Goal: Task Accomplishment & Management: Complete application form

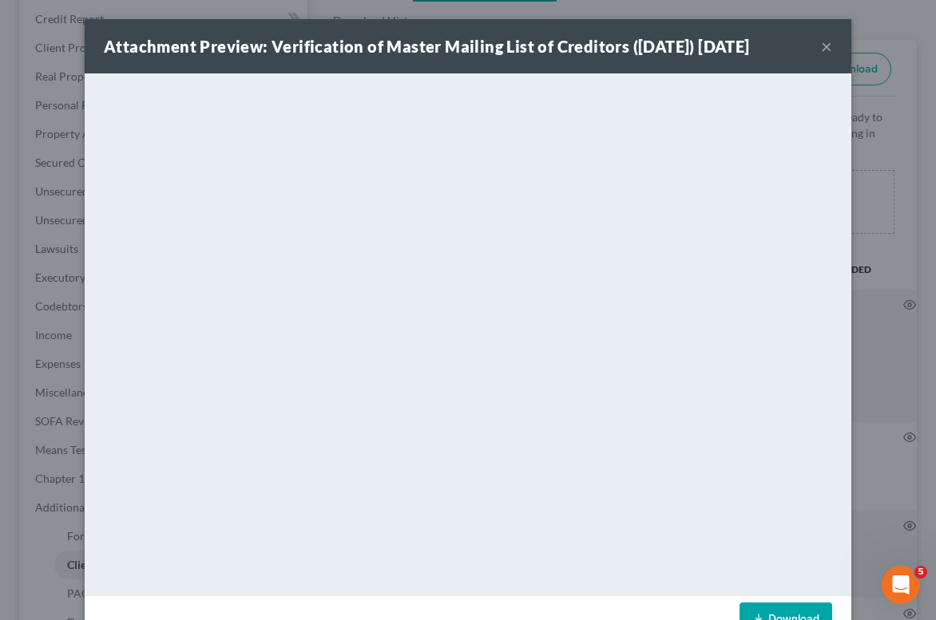
click at [822, 49] on button "×" at bounding box center [826, 46] width 11 height 19
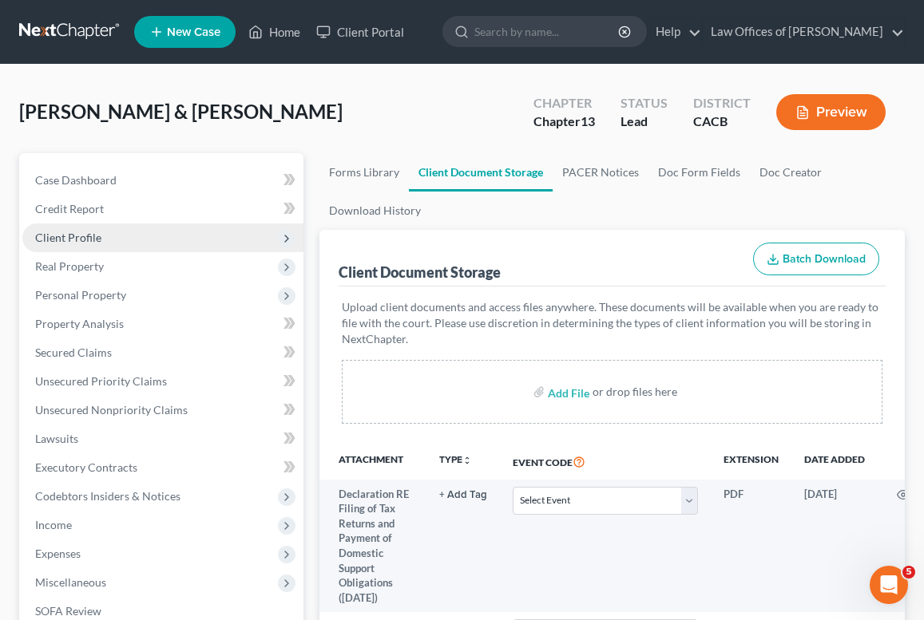
click at [61, 229] on span "Client Profile" at bounding box center [162, 238] width 281 height 29
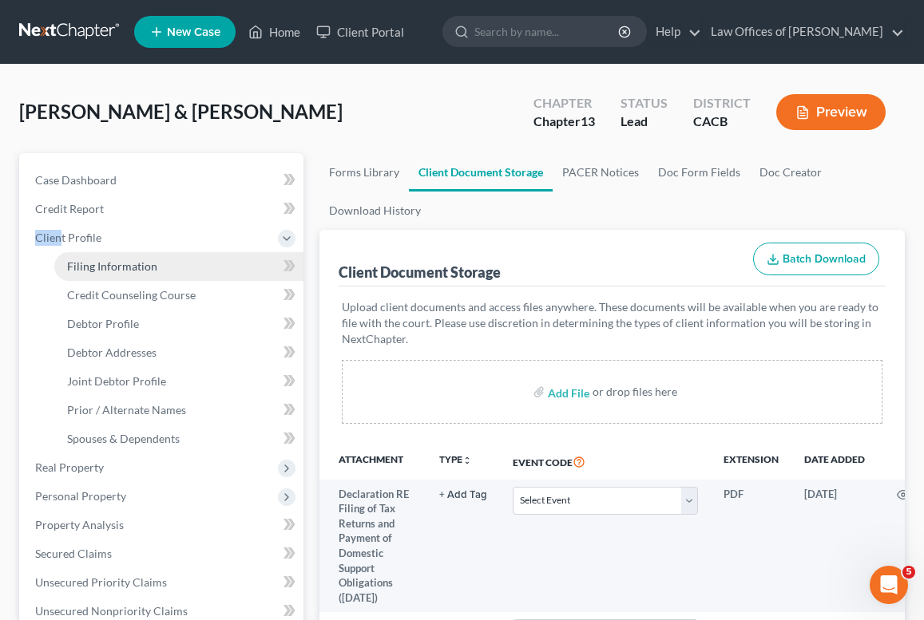
click at [111, 271] on span "Filing Information" at bounding box center [112, 266] width 90 height 14
select select "1"
select select "3"
select select "4"
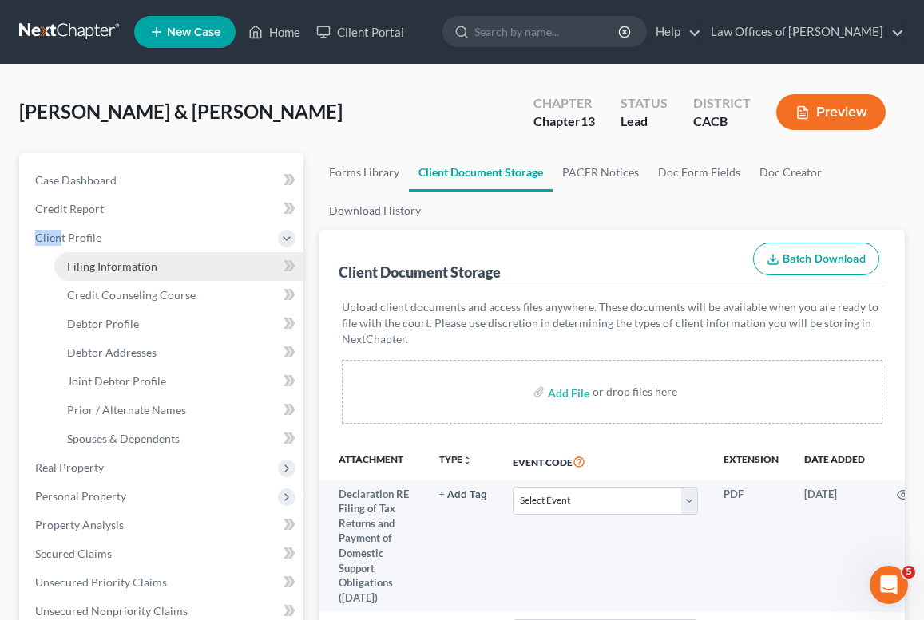
select select "0"
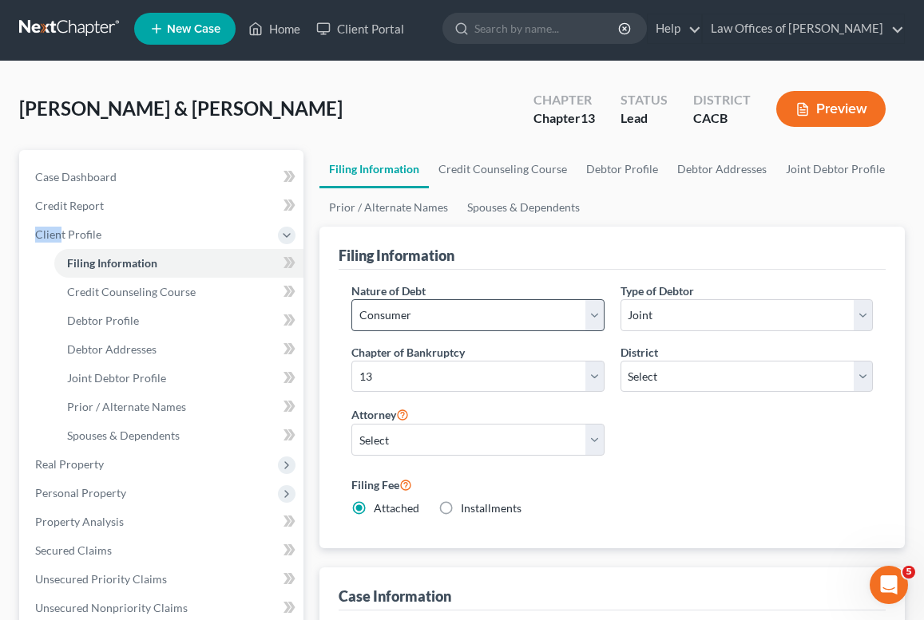
scroll to position [6, 0]
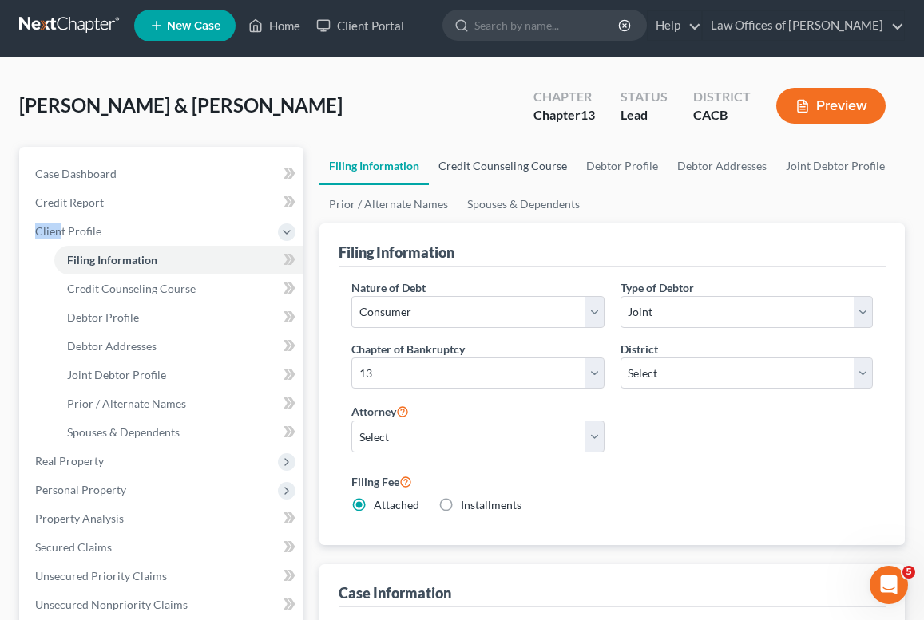
click at [467, 169] on link "Credit Counseling Course" at bounding box center [503, 166] width 148 height 38
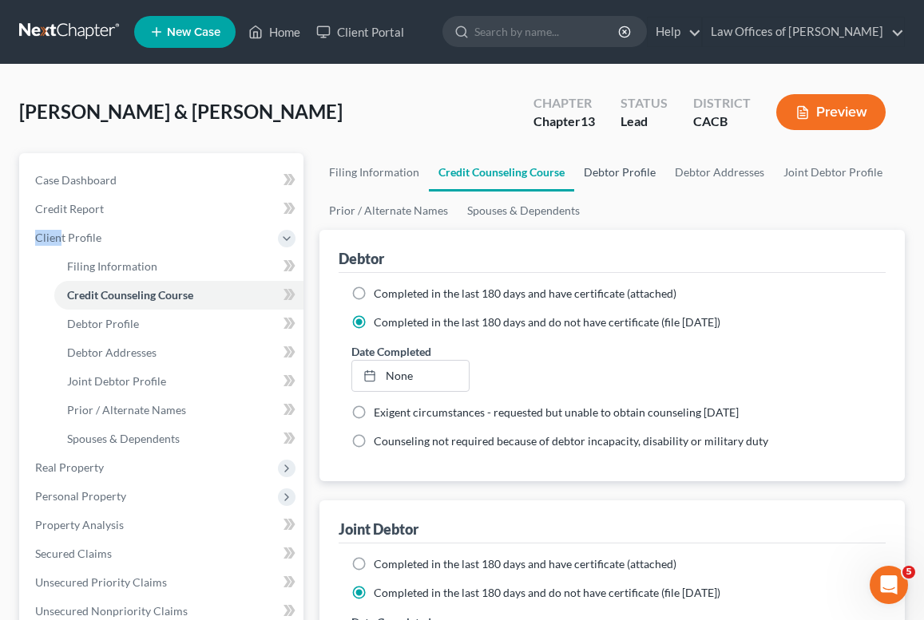
click at [605, 174] on link "Debtor Profile" at bounding box center [619, 172] width 91 height 38
select select "1"
select select "2"
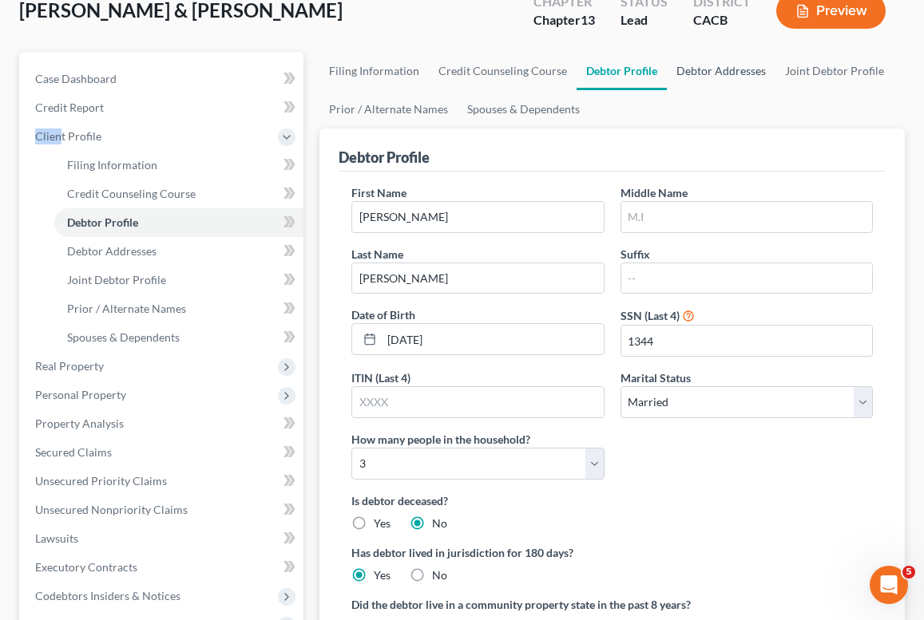
click at [698, 77] on link "Debtor Addresses" at bounding box center [721, 71] width 109 height 38
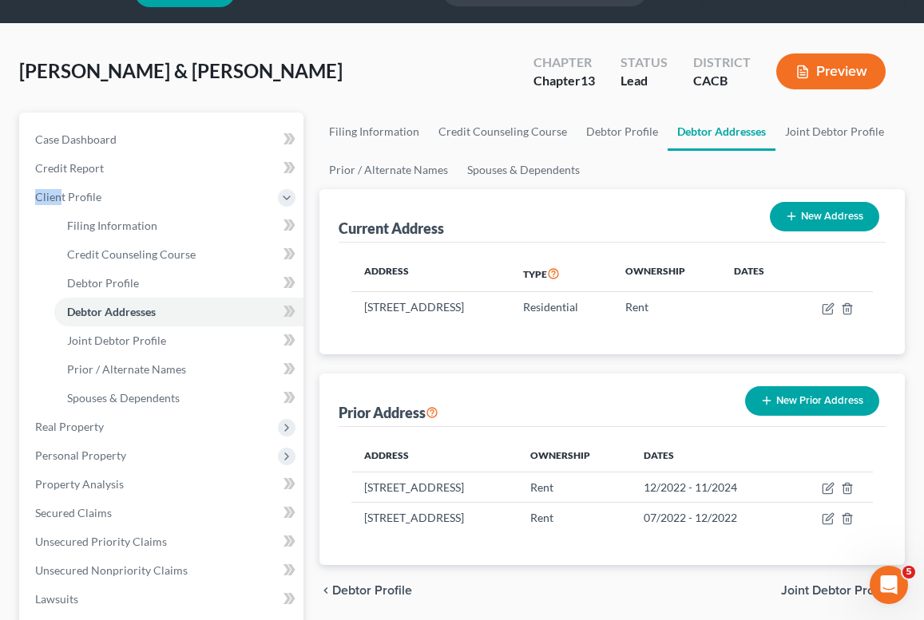
scroll to position [76, 0]
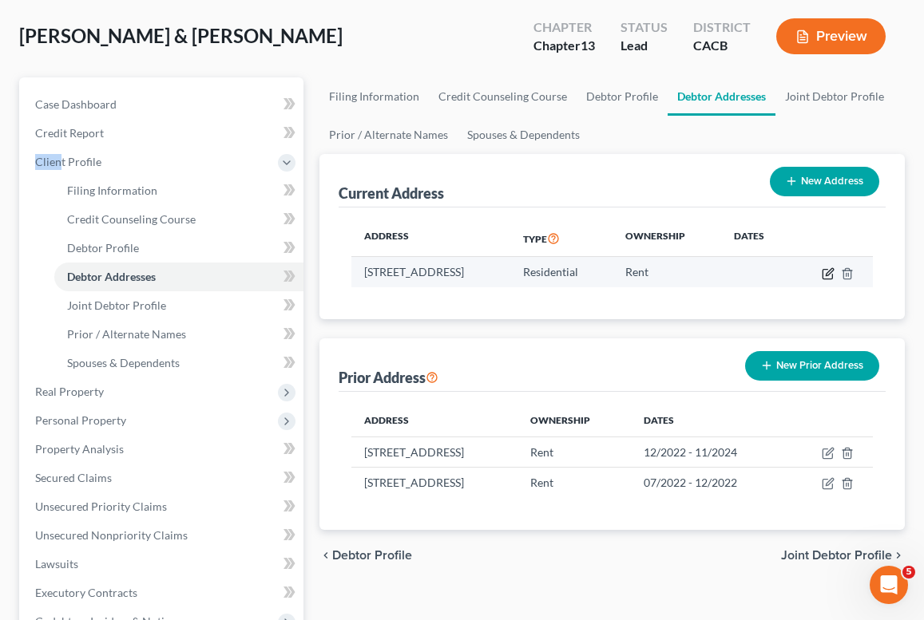
click at [825, 270] on icon "button" at bounding box center [828, 273] width 13 height 13
select select "4"
select select "32"
select select "0"
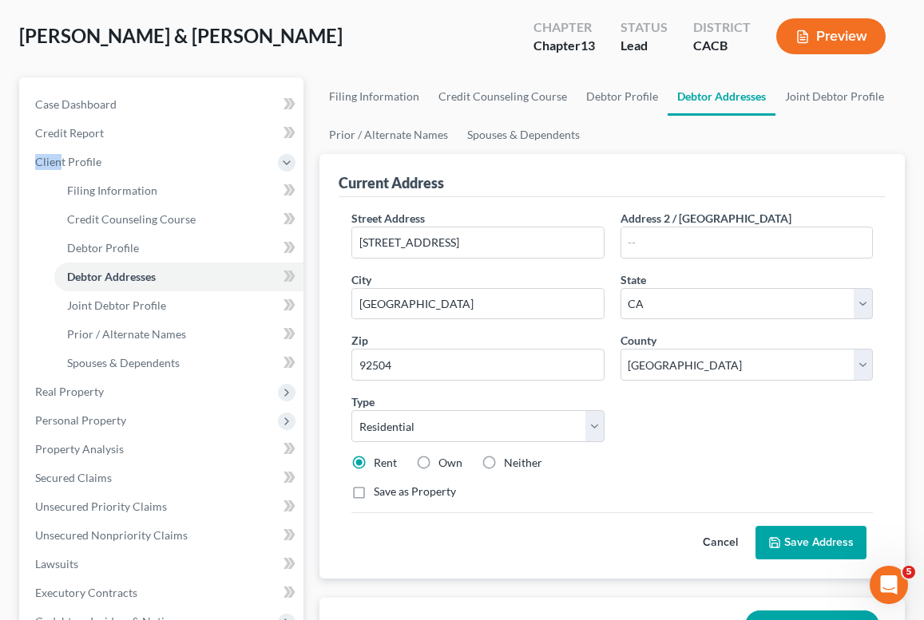
scroll to position [236, 0]
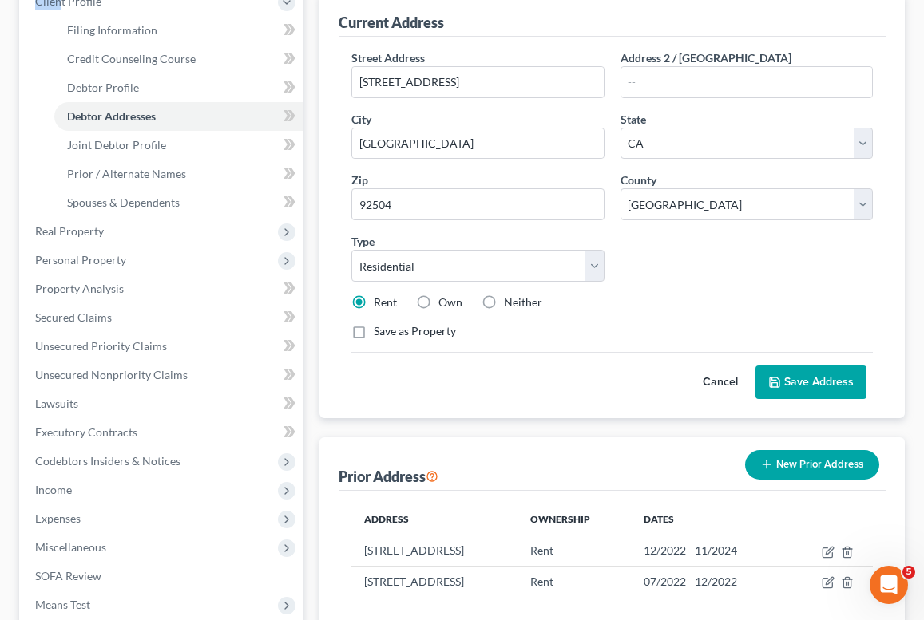
click at [816, 374] on button "Save Address" at bounding box center [810, 383] width 111 height 34
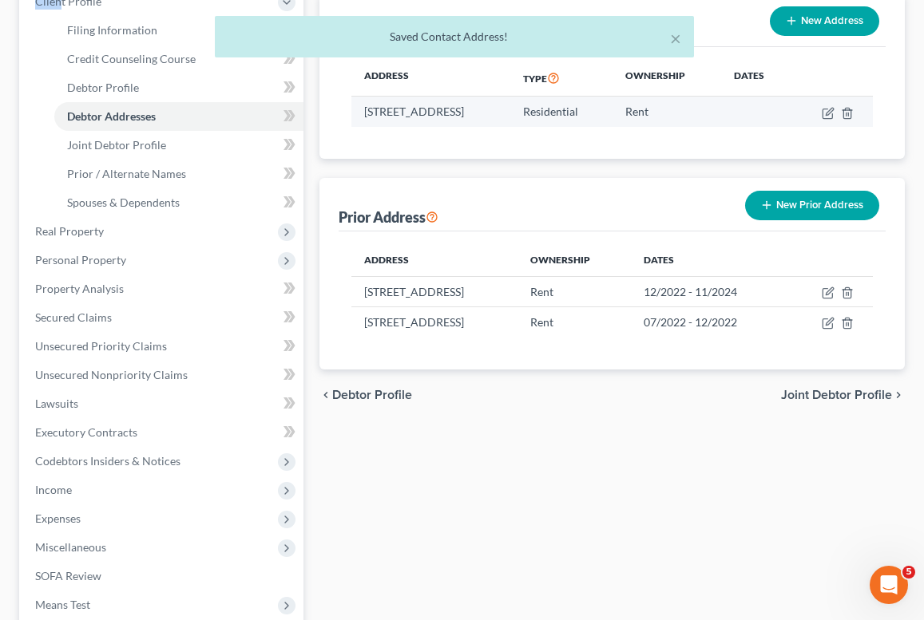
scroll to position [0, 0]
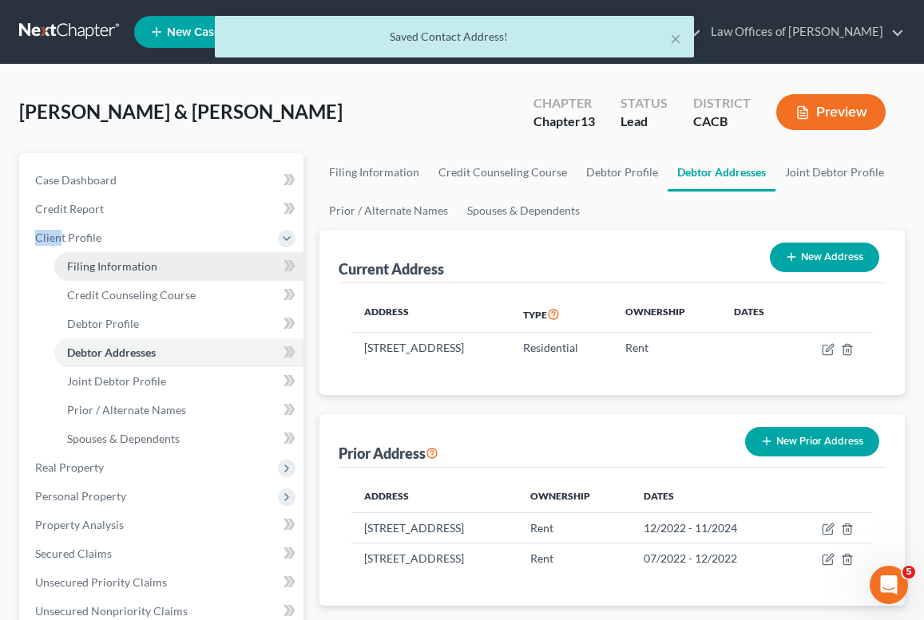
click at [141, 268] on span "Filing Information" at bounding box center [112, 266] width 90 height 14
select select "1"
select select "3"
select select "7"
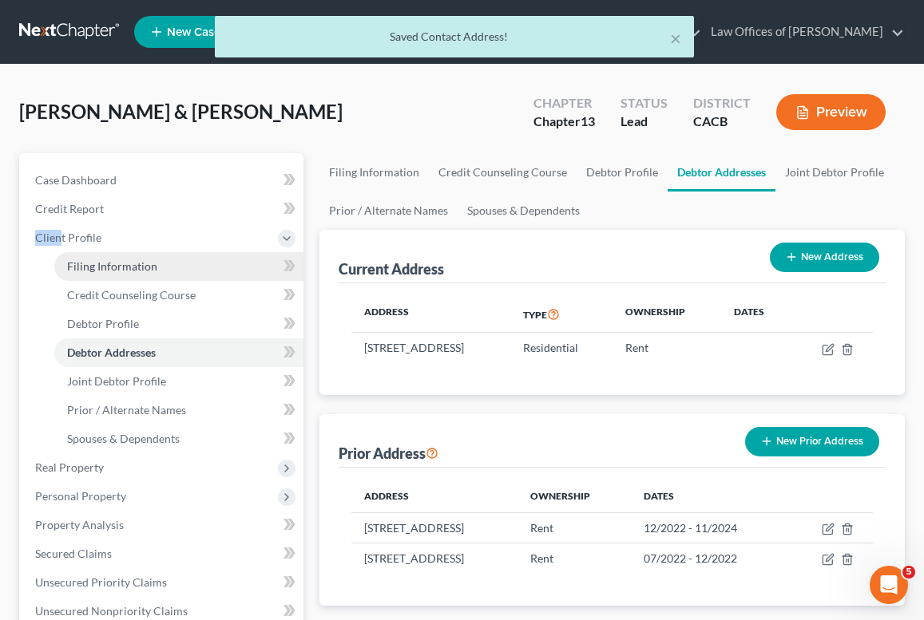
select select "0"
select select "4"
select select "0"
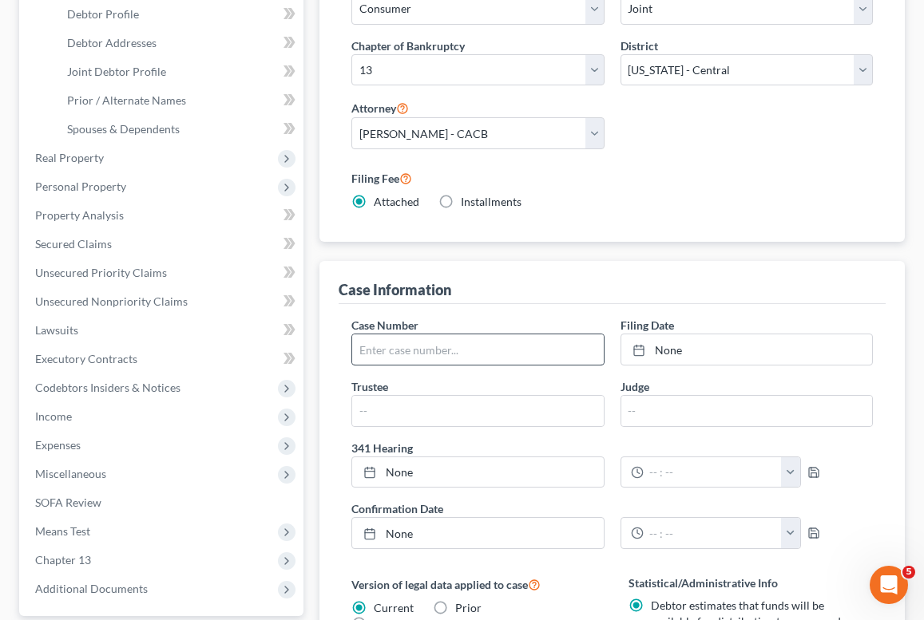
scroll to position [26, 0]
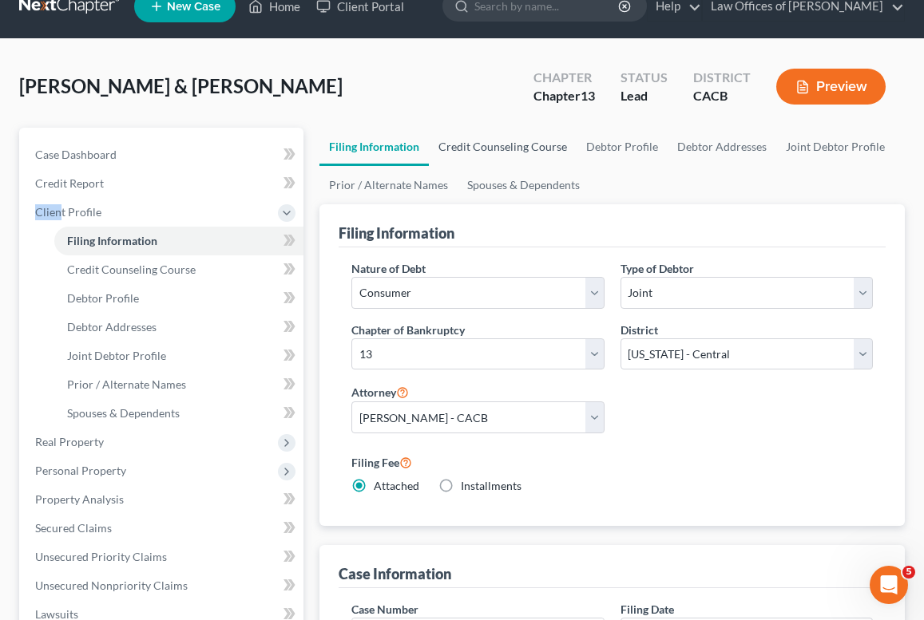
click at [486, 150] on link "Credit Counseling Course" at bounding box center [503, 147] width 148 height 38
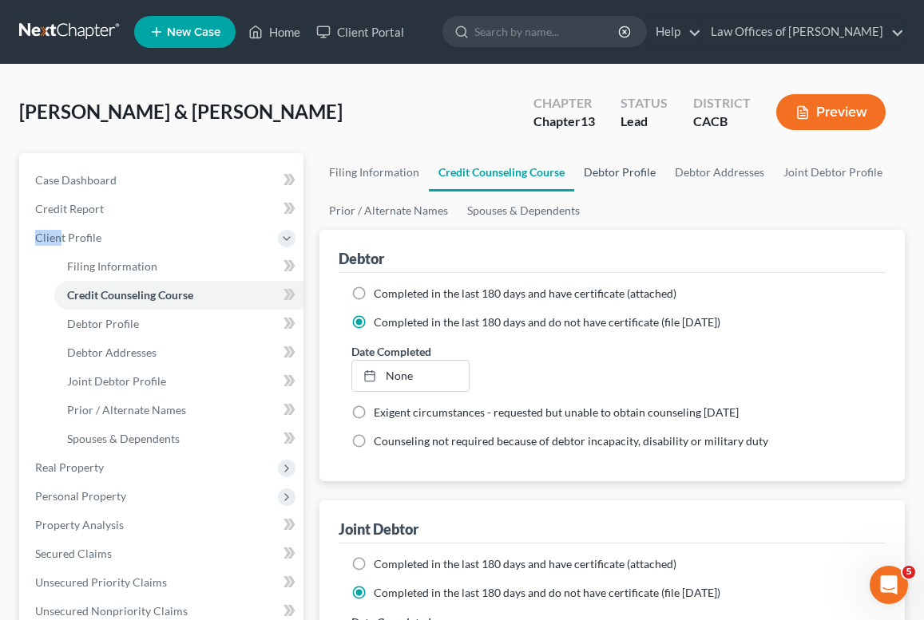
click at [628, 170] on link "Debtor Profile" at bounding box center [619, 172] width 91 height 38
select select "1"
select select "2"
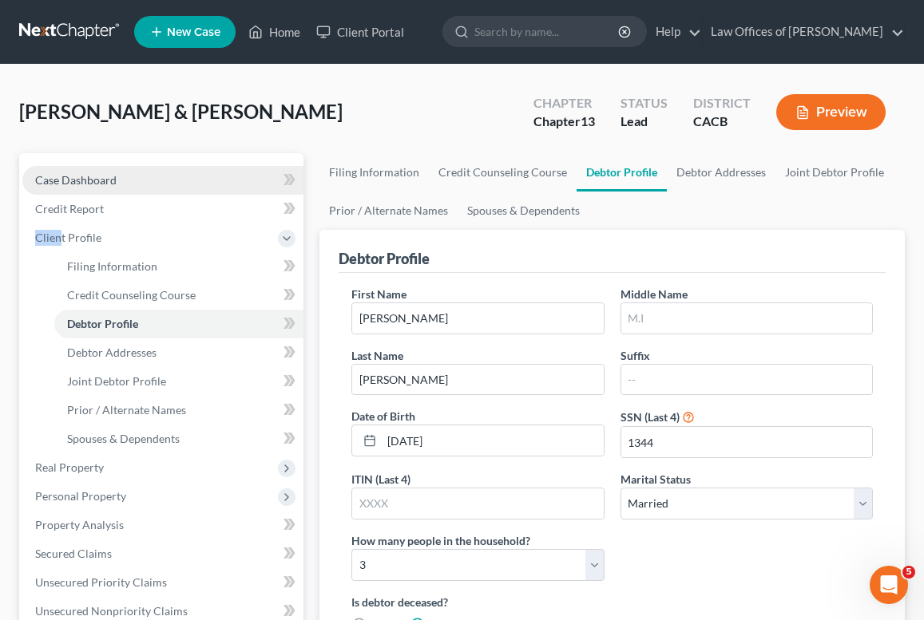
click at [117, 180] on link "Case Dashboard" at bounding box center [162, 180] width 281 height 29
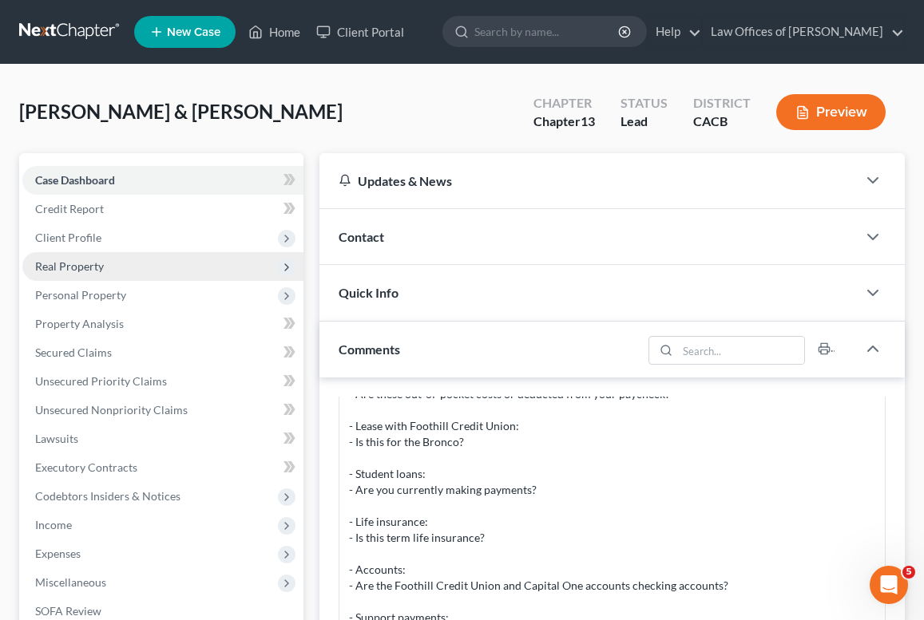
click at [116, 261] on span "Real Property" at bounding box center [162, 266] width 281 height 29
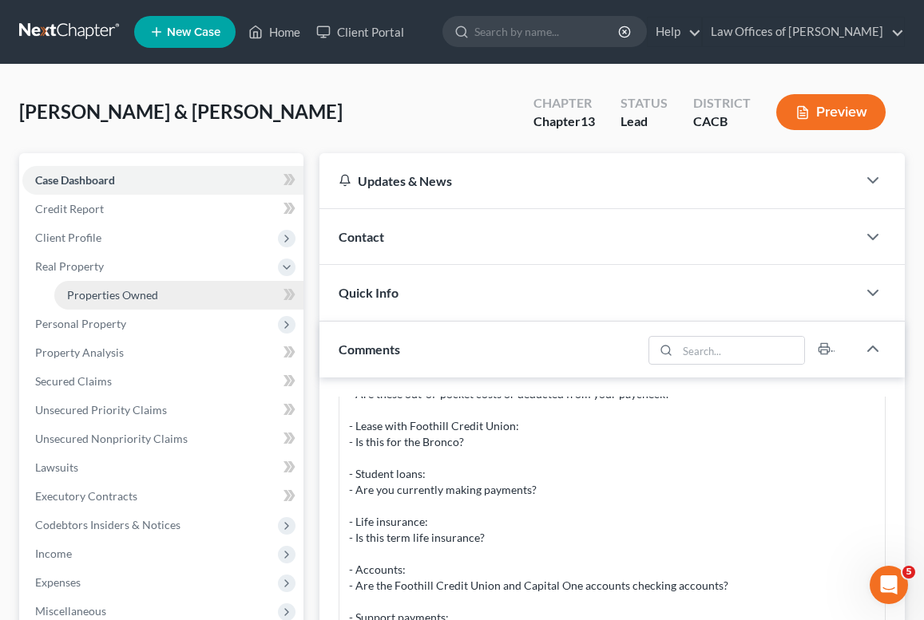
click at [110, 295] on span "Properties Owned" at bounding box center [112, 295] width 91 height 14
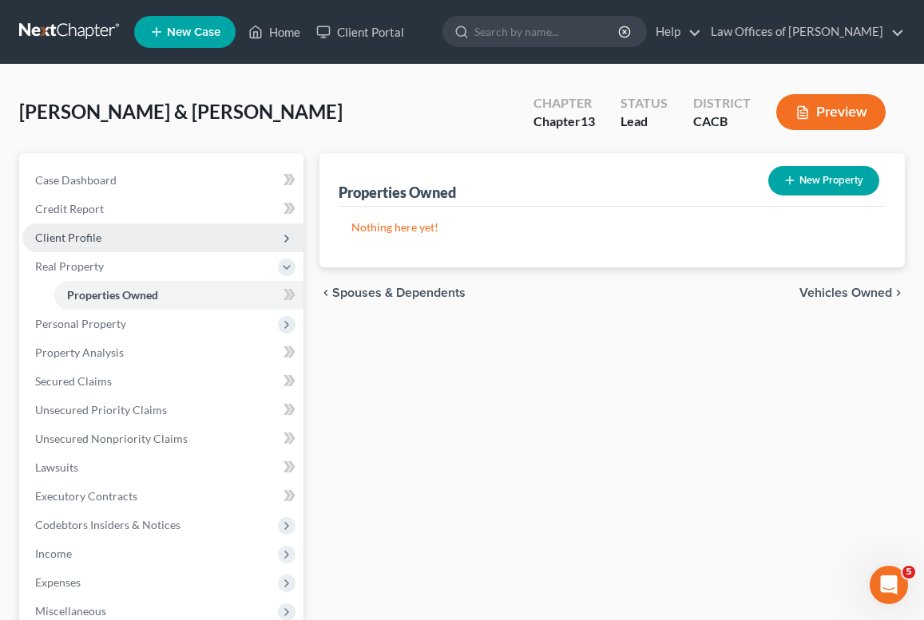
click at [143, 236] on span "Client Profile" at bounding box center [162, 238] width 281 height 29
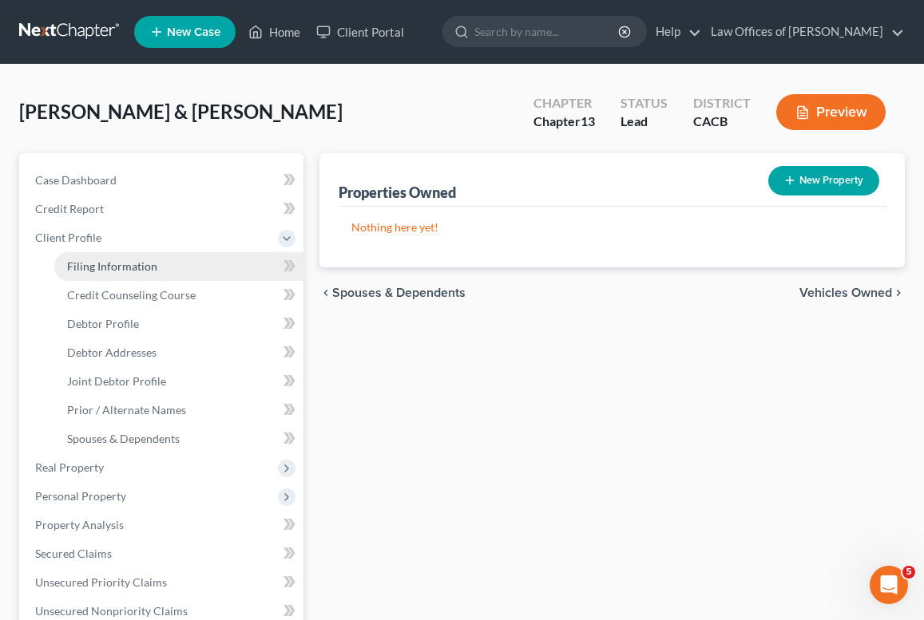
click at [137, 263] on span "Filing Information" at bounding box center [112, 266] width 90 height 14
select select "1"
select select "3"
select select "7"
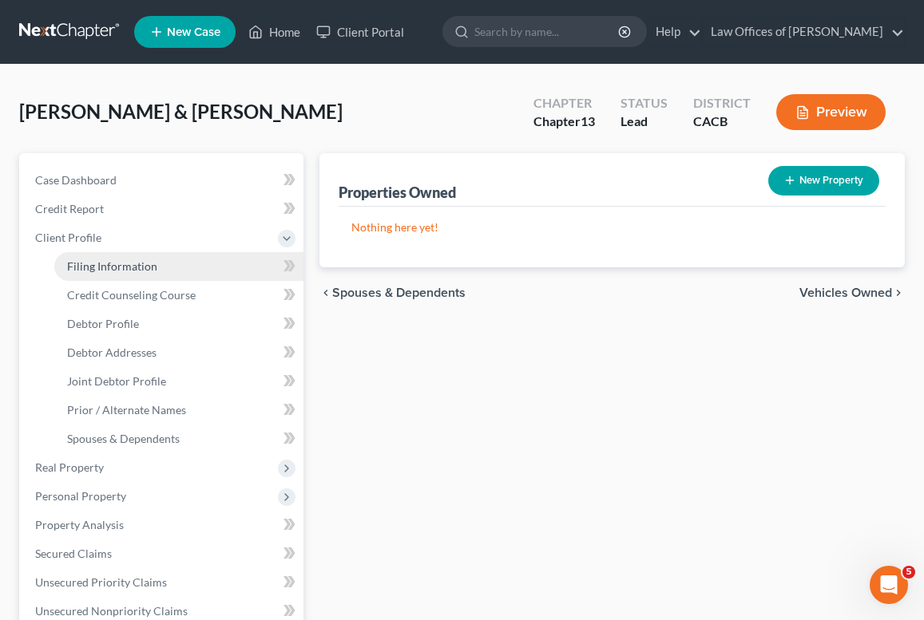
select select "0"
select select "4"
select select "0"
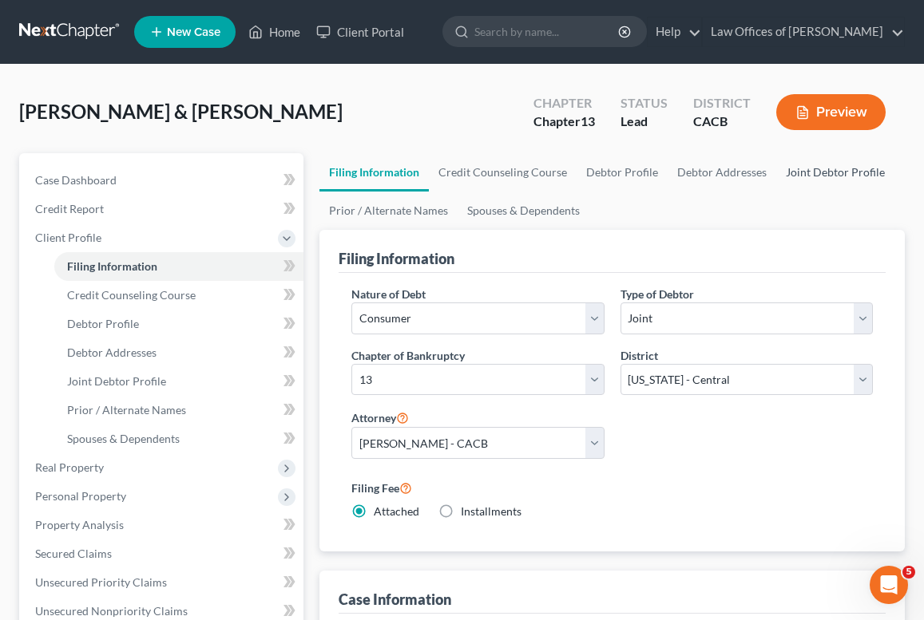
click at [875, 172] on link "Joint Debtor Profile" at bounding box center [835, 172] width 118 height 38
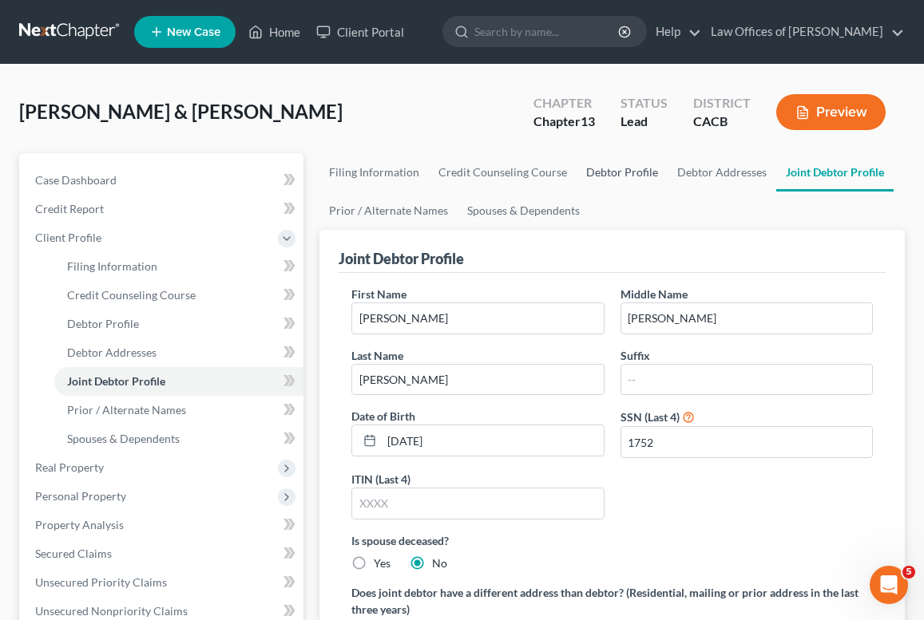
click at [621, 164] on link "Debtor Profile" at bounding box center [621, 172] width 91 height 38
select select "1"
select select "2"
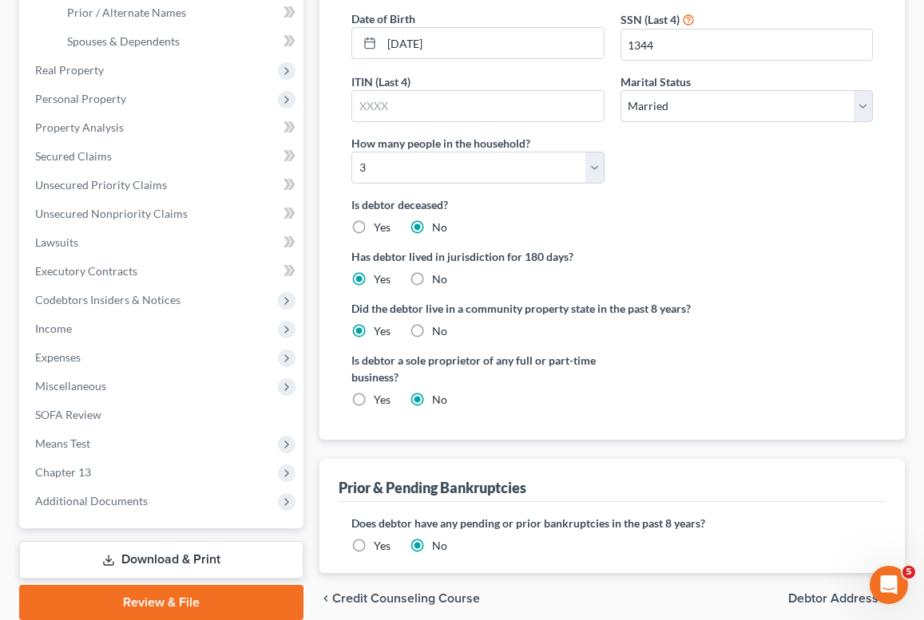
scroll to position [371, 0]
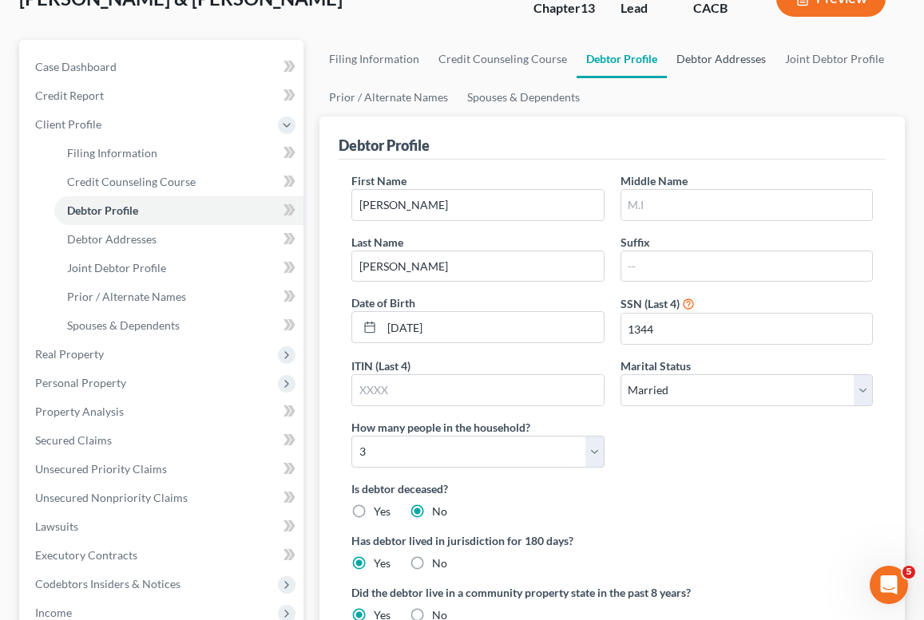
click at [699, 60] on link "Debtor Addresses" at bounding box center [721, 59] width 109 height 38
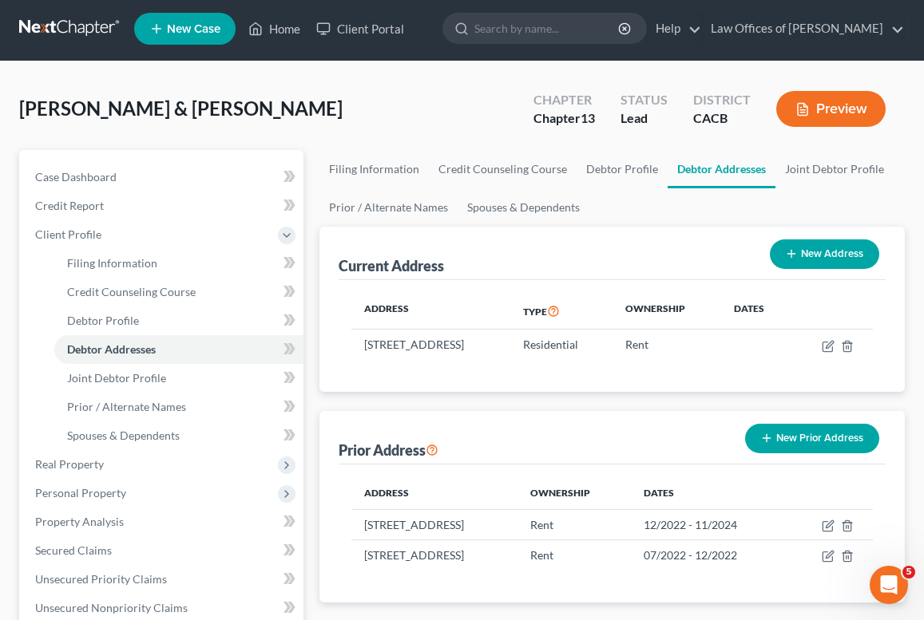
scroll to position [6, 0]
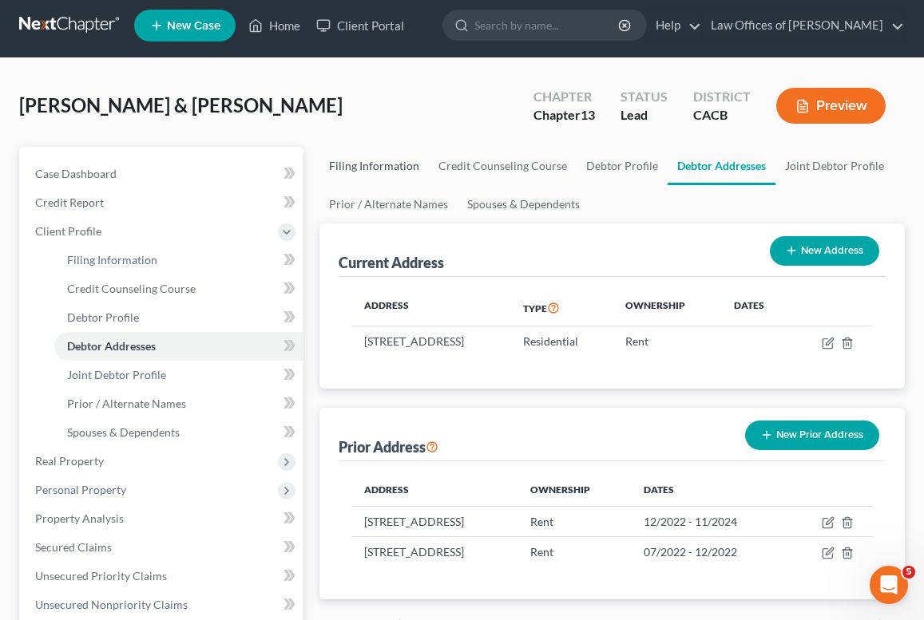
click at [362, 149] on link "Filing Information" at bounding box center [373, 166] width 109 height 38
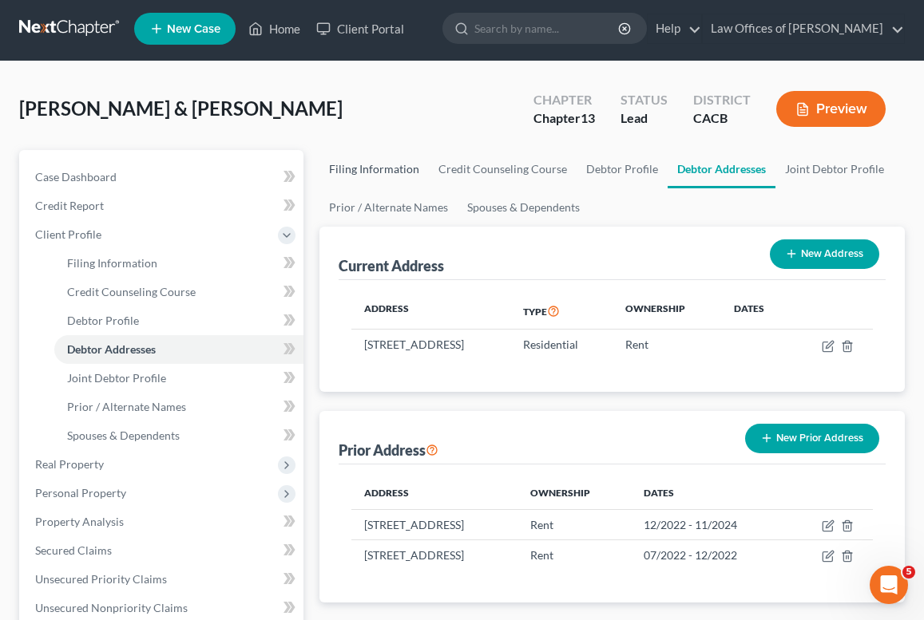
select select "1"
select select "3"
select select "7"
select select "0"
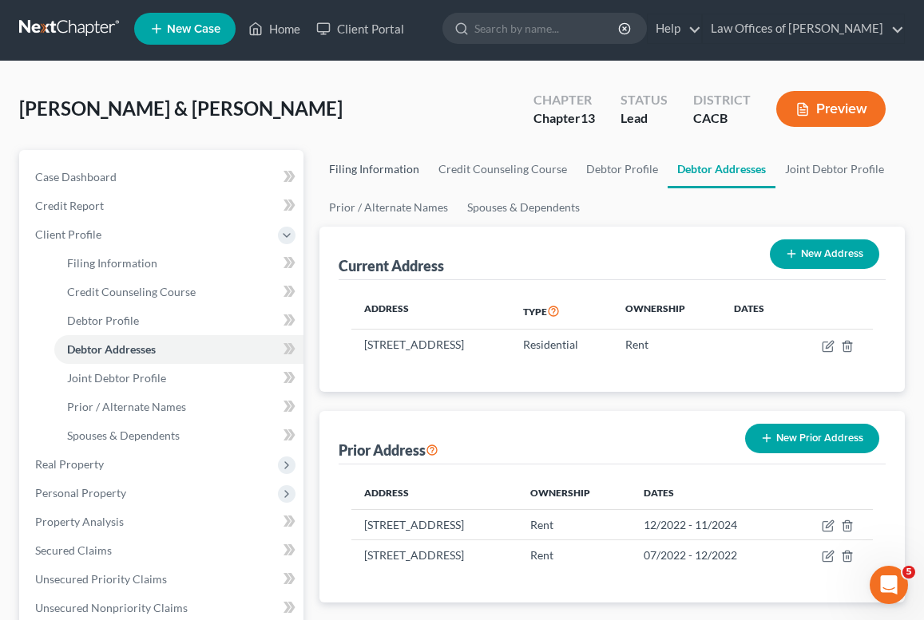
select select "4"
select select "0"
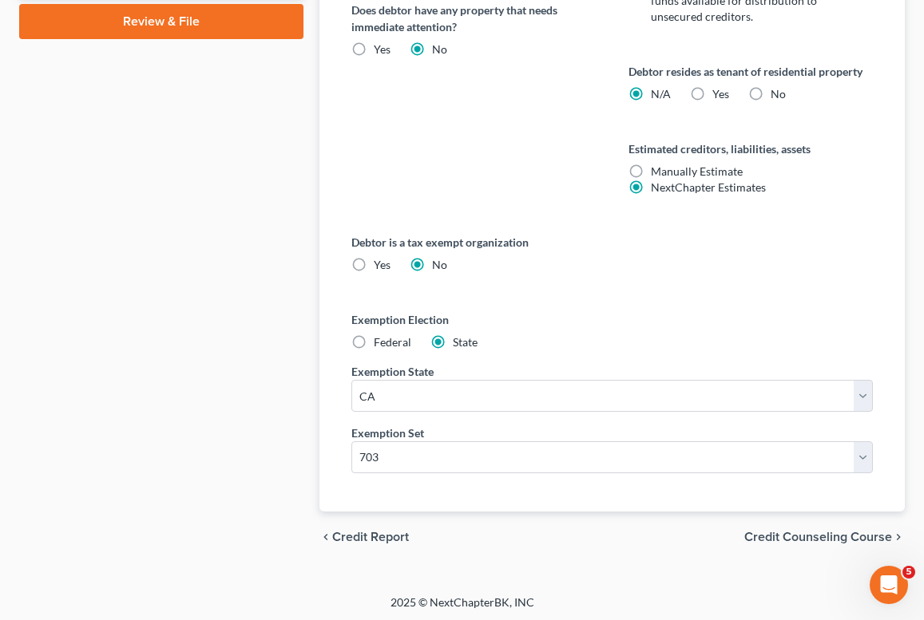
scroll to position [976, 0]
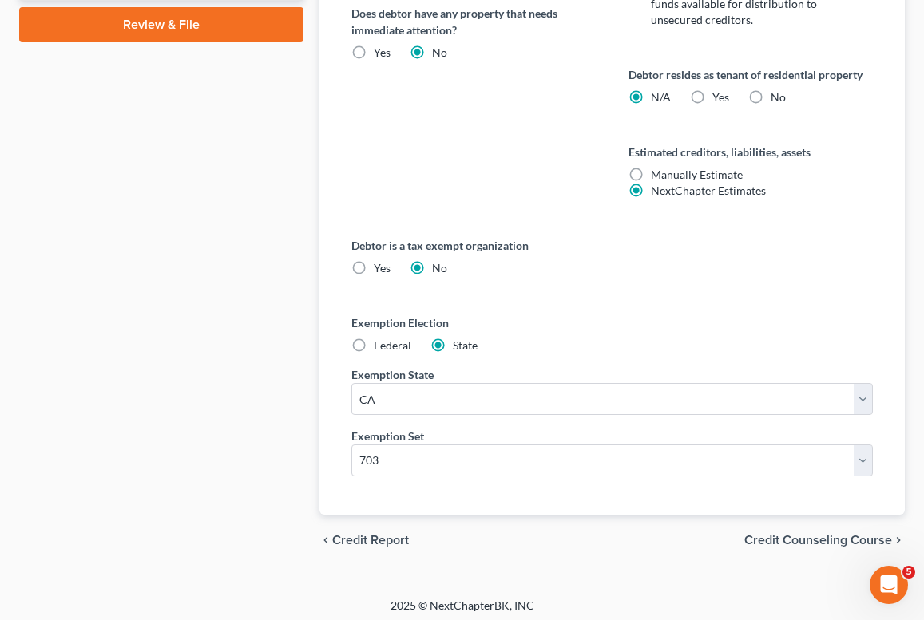
click at [712, 99] on label "Yes Yes" at bounding box center [720, 97] width 17 height 16
click at [719, 99] on input "Yes Yes" at bounding box center [724, 94] width 10 height 10
radio input "true"
radio input "false"
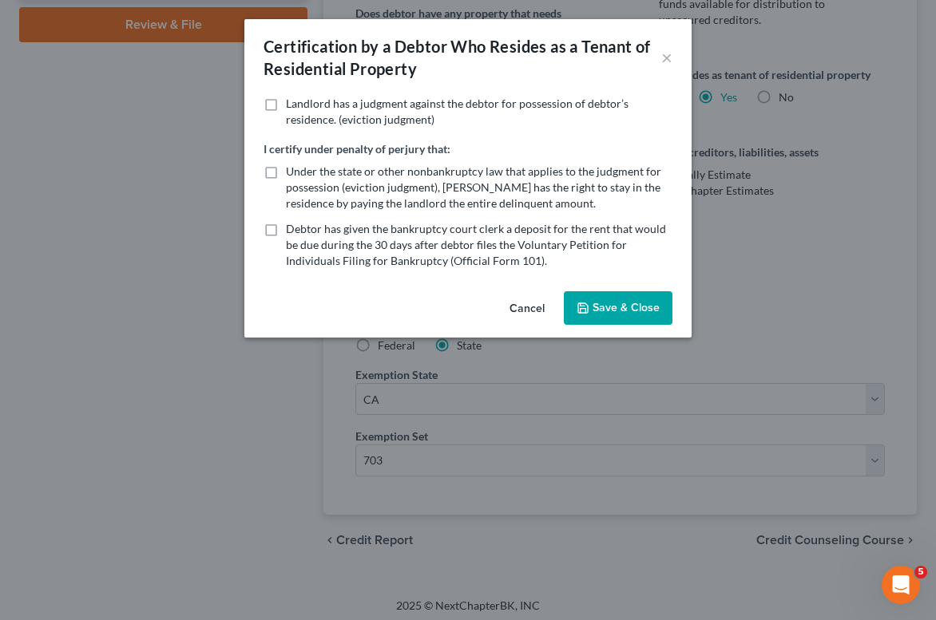
click at [626, 310] on button "Save & Close" at bounding box center [618, 308] width 109 height 34
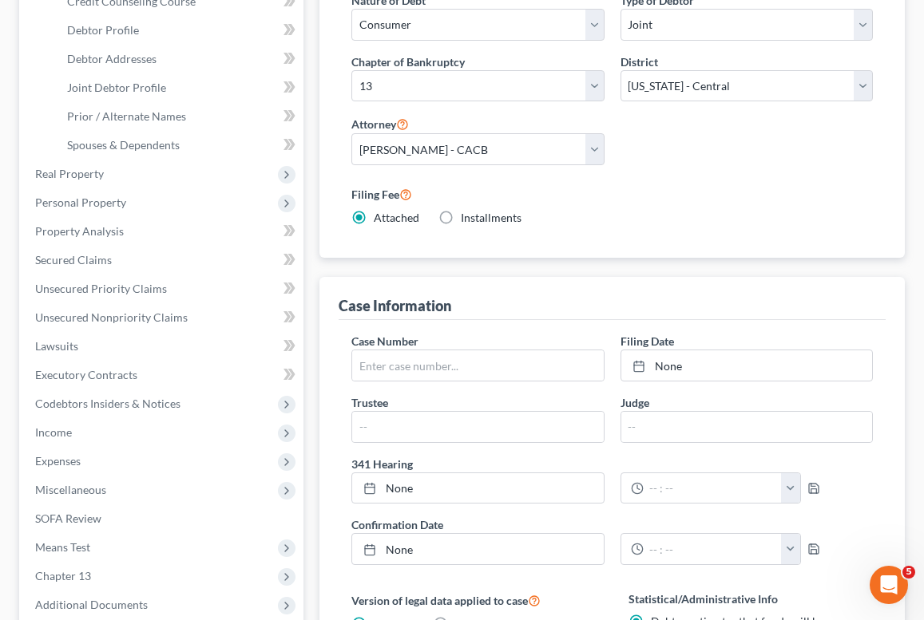
scroll to position [0, 0]
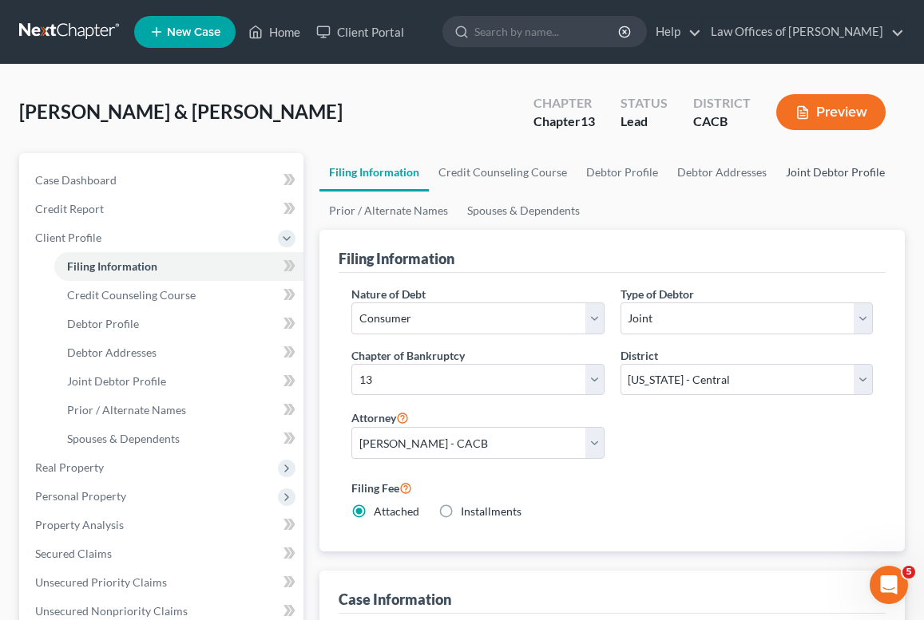
click at [865, 176] on link "Joint Debtor Profile" at bounding box center [835, 172] width 118 height 38
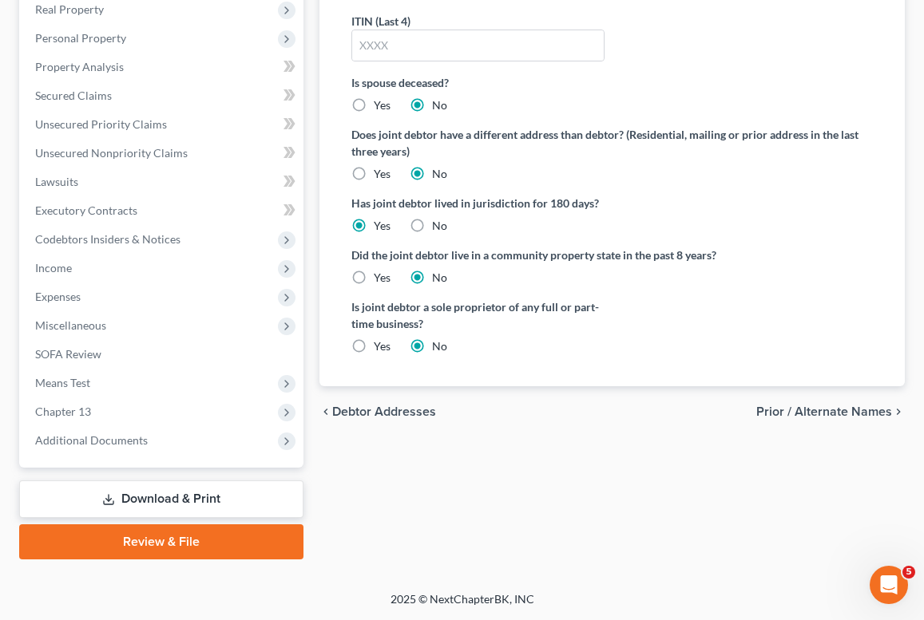
scroll to position [455, 0]
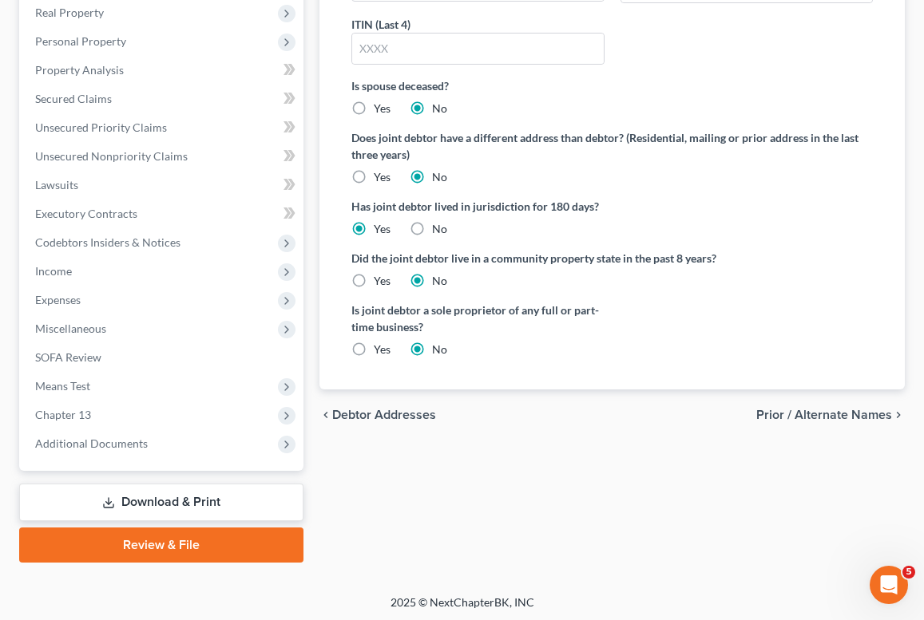
click at [374, 351] on label "Yes" at bounding box center [382, 350] width 17 height 16
click at [380, 351] on input "Yes" at bounding box center [385, 347] width 10 height 10
radio input "true"
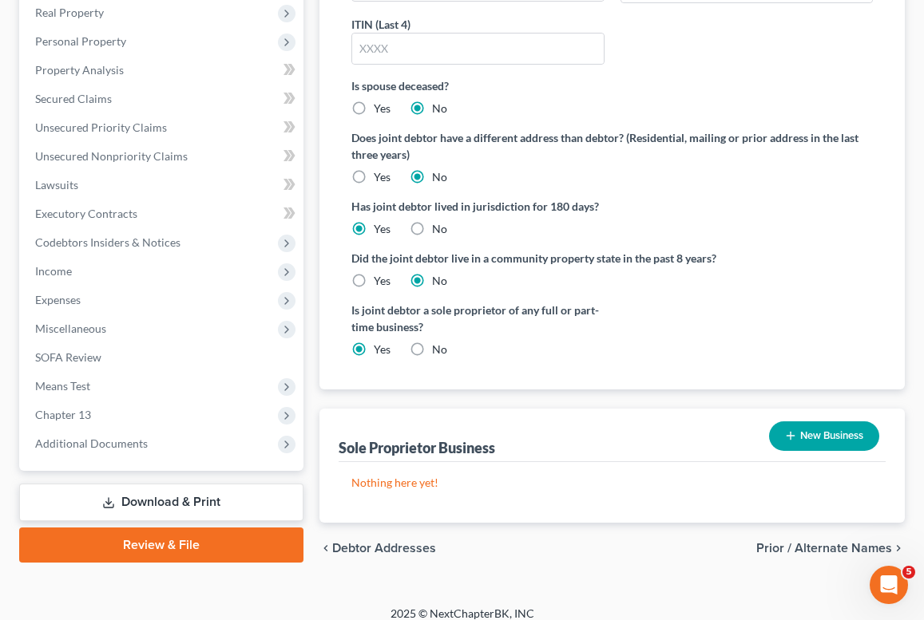
scroll to position [469, 0]
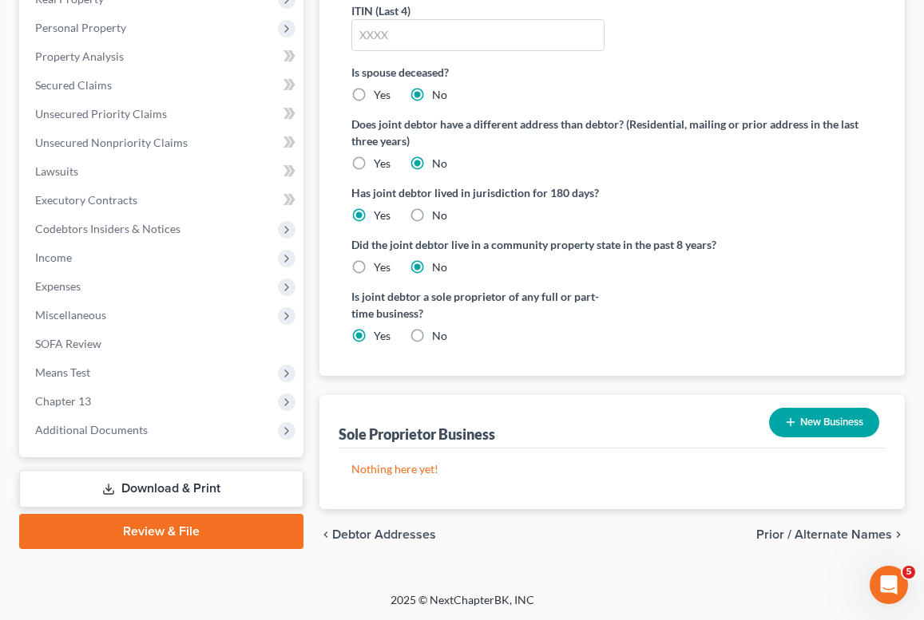
click at [432, 336] on label "No" at bounding box center [439, 336] width 15 height 16
click at [438, 336] on input "No" at bounding box center [443, 333] width 10 height 10
radio input "true"
radio input "false"
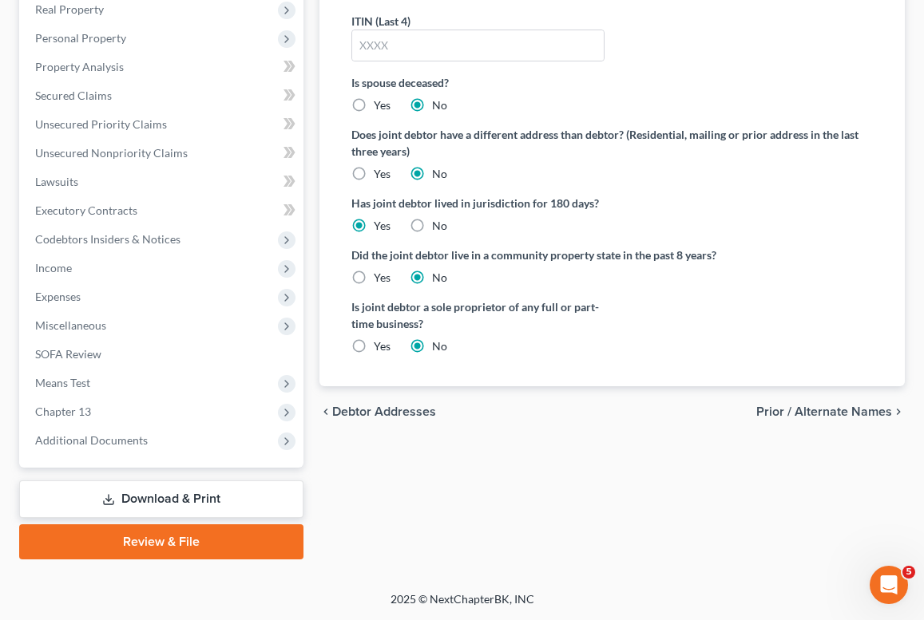
scroll to position [458, 0]
click at [182, 502] on link "Download & Print" at bounding box center [161, 500] width 284 height 38
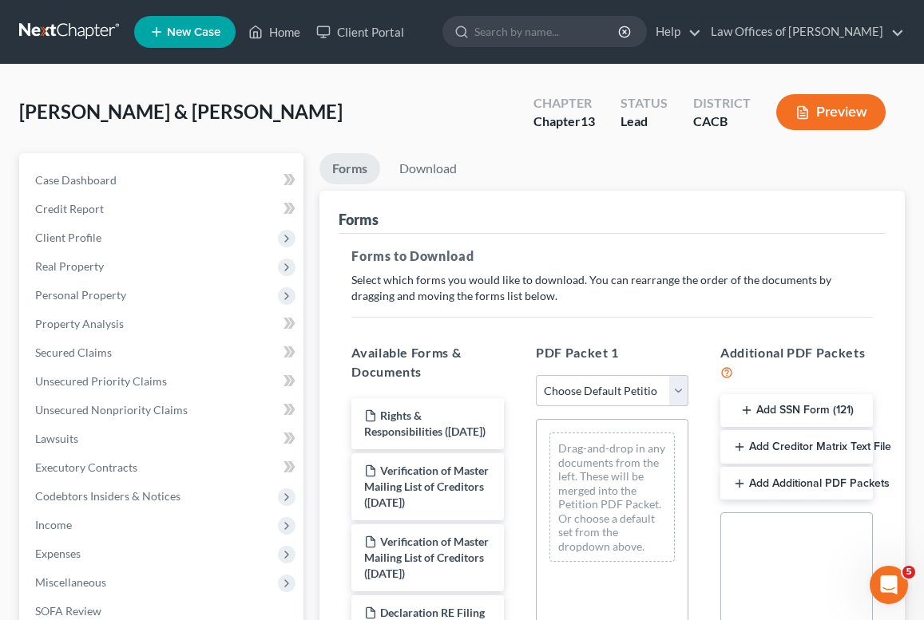
select select "1"
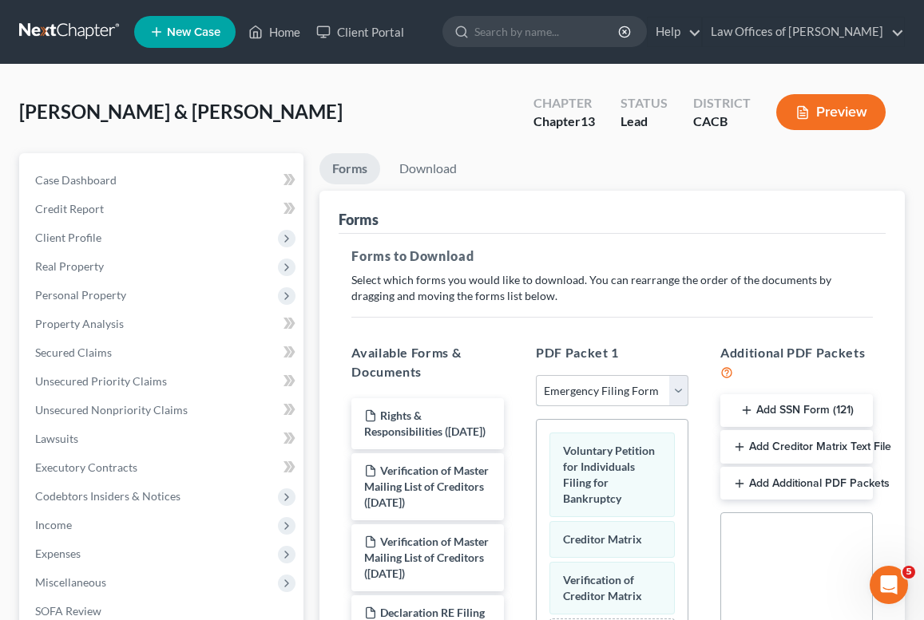
scroll to position [399, 0]
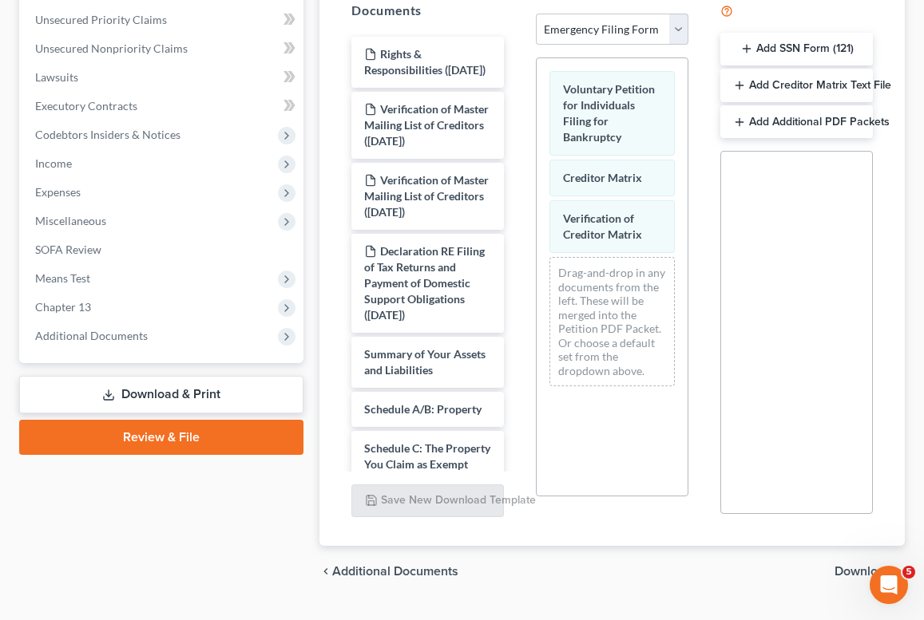
click at [845, 571] on span "Download" at bounding box center [862, 571] width 57 height 13
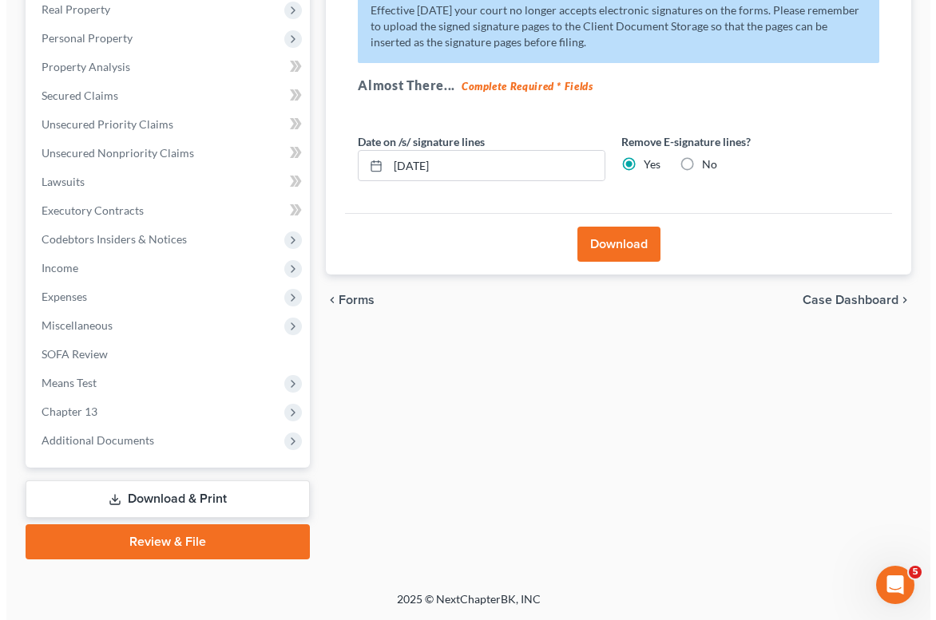
scroll to position [257, 0]
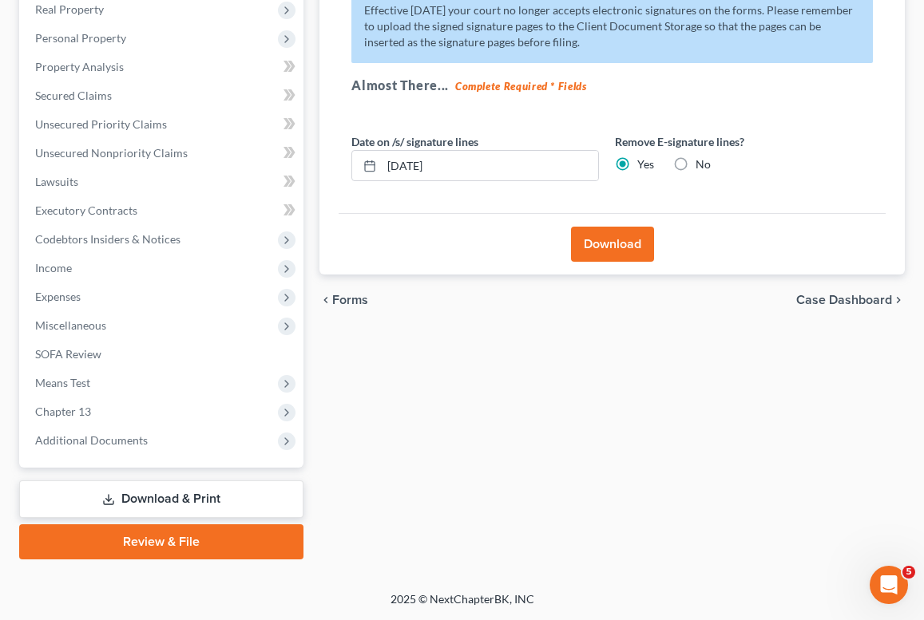
click at [695, 159] on label "No" at bounding box center [702, 164] width 15 height 16
click at [702, 159] on input "No" at bounding box center [707, 161] width 10 height 10
radio input "true"
radio input "false"
click at [608, 249] on button "Download" at bounding box center [612, 244] width 83 height 35
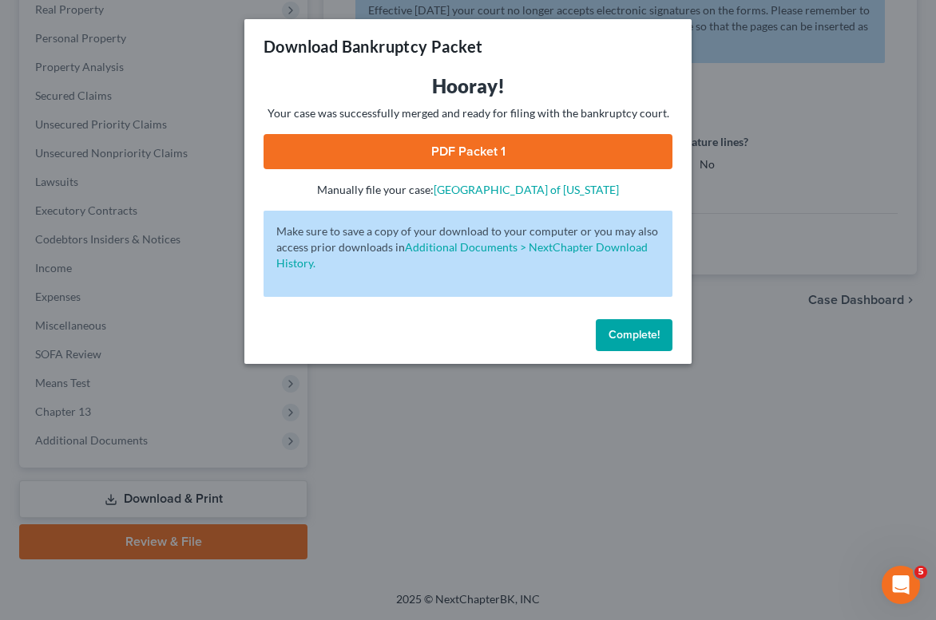
click at [530, 138] on link "PDF Packet 1" at bounding box center [467, 151] width 409 height 35
click at [644, 333] on span "Complete!" at bounding box center [633, 335] width 51 height 14
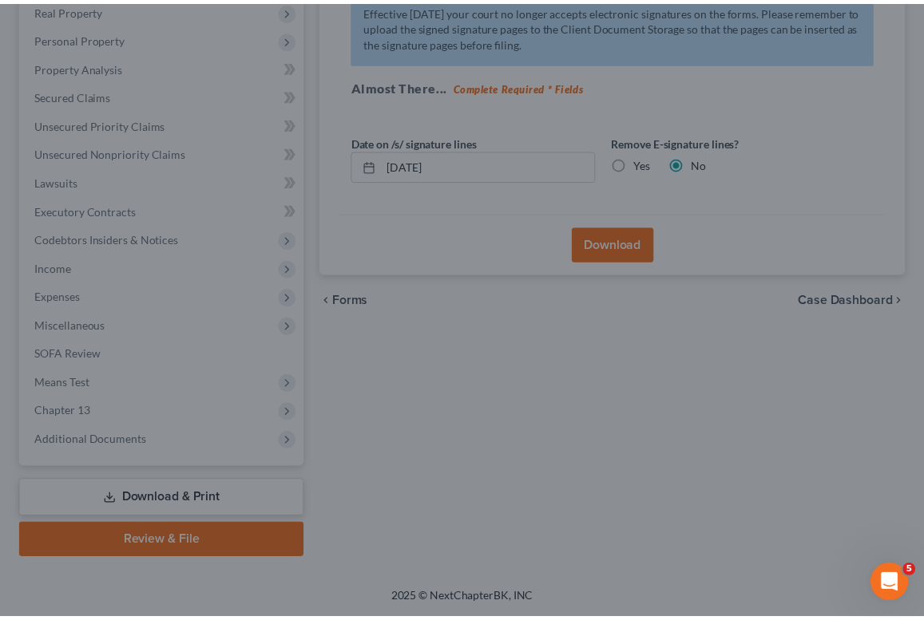
scroll to position [0, 0]
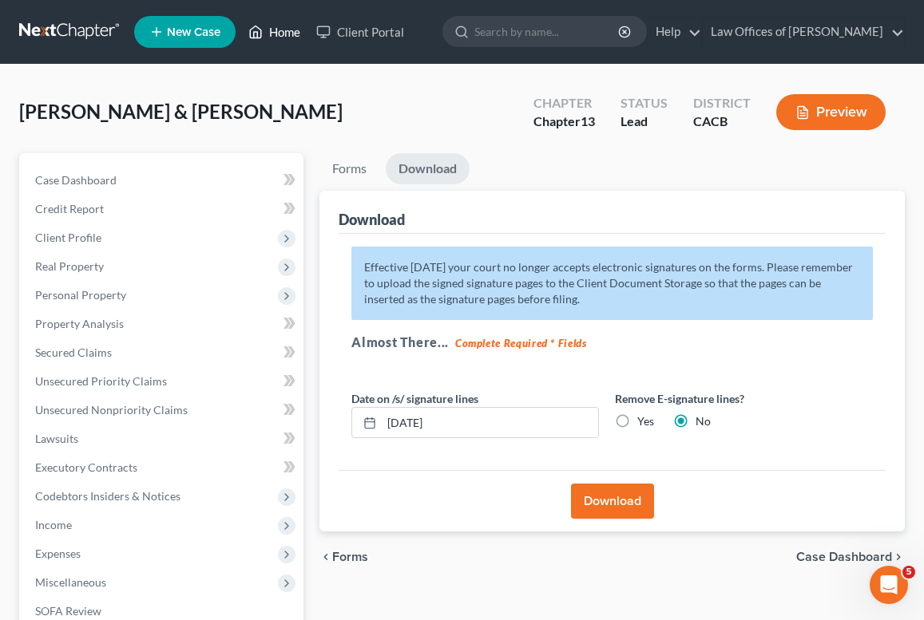
click at [294, 38] on link "Home" at bounding box center [274, 32] width 68 height 29
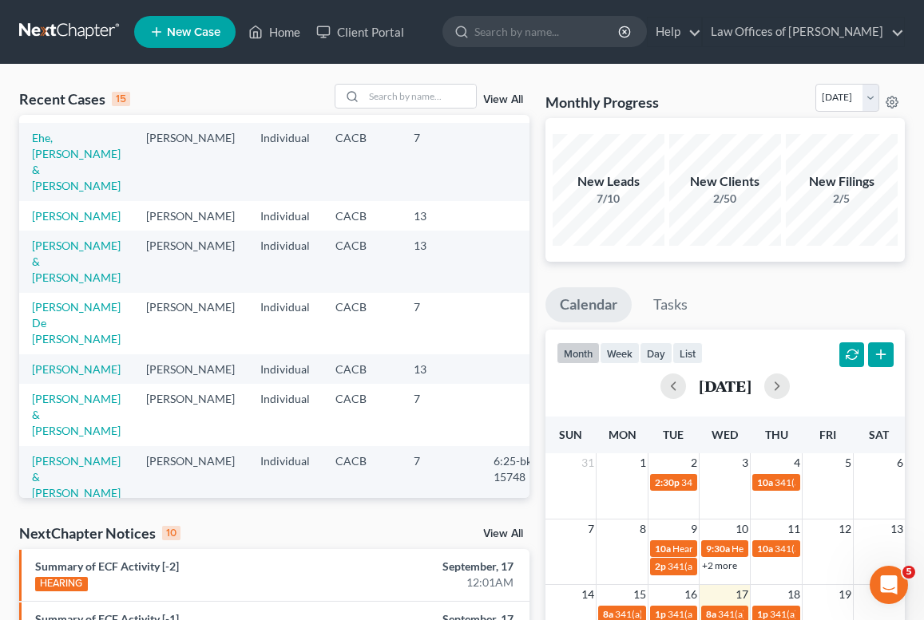
scroll to position [54, 0]
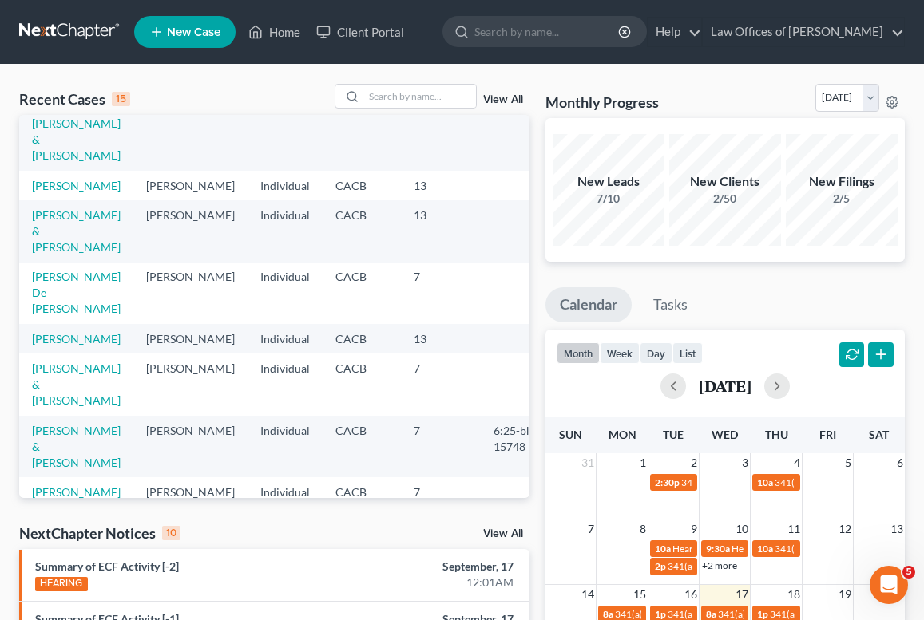
click at [63, 338] on td "[PERSON_NAME]" at bounding box center [76, 339] width 114 height 30
click at [57, 332] on link "[PERSON_NAME]" at bounding box center [76, 339] width 89 height 14
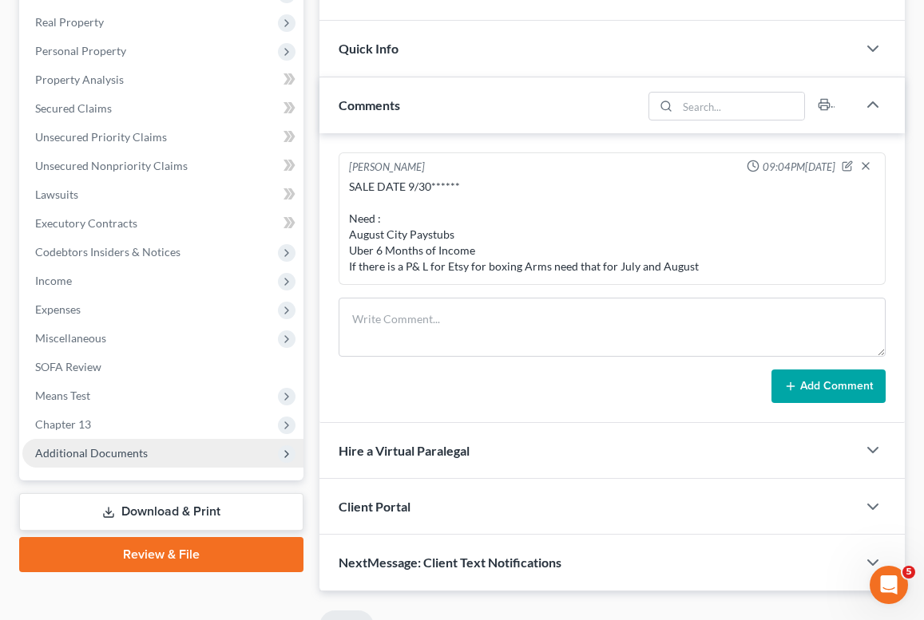
scroll to position [248, 0]
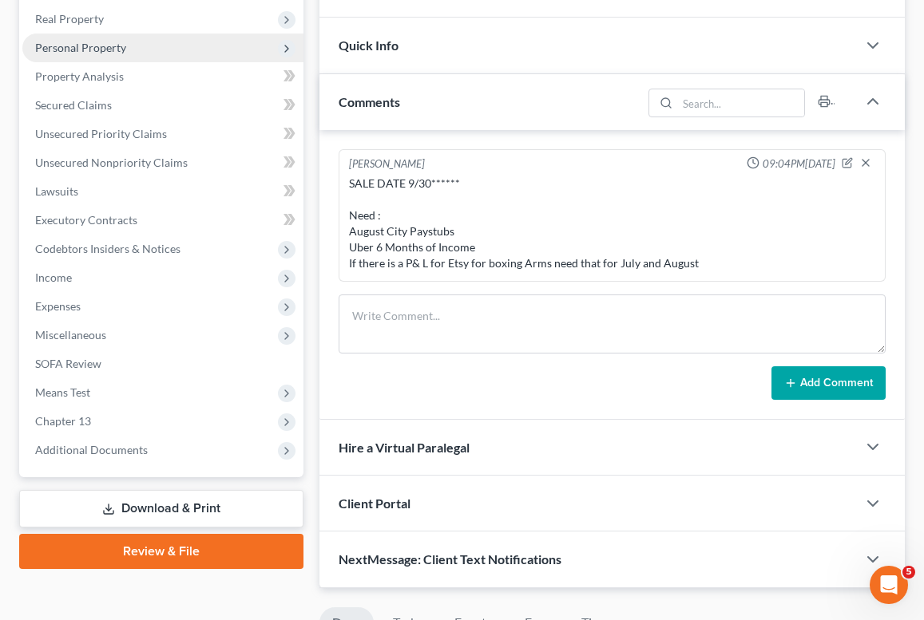
click at [54, 57] on span "Personal Property" at bounding box center [162, 48] width 281 height 29
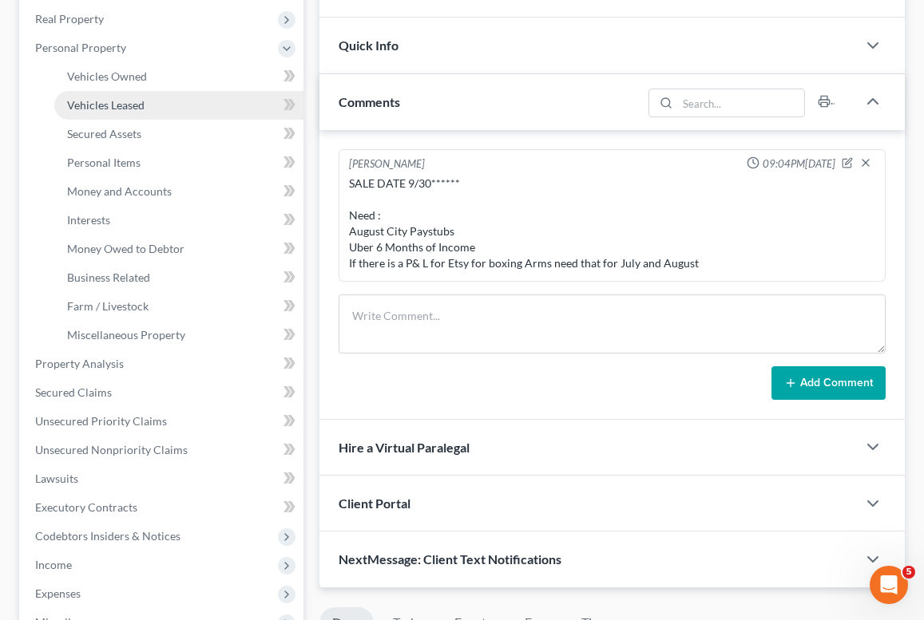
click at [112, 102] on span "Vehicles Leased" at bounding box center [105, 105] width 77 height 14
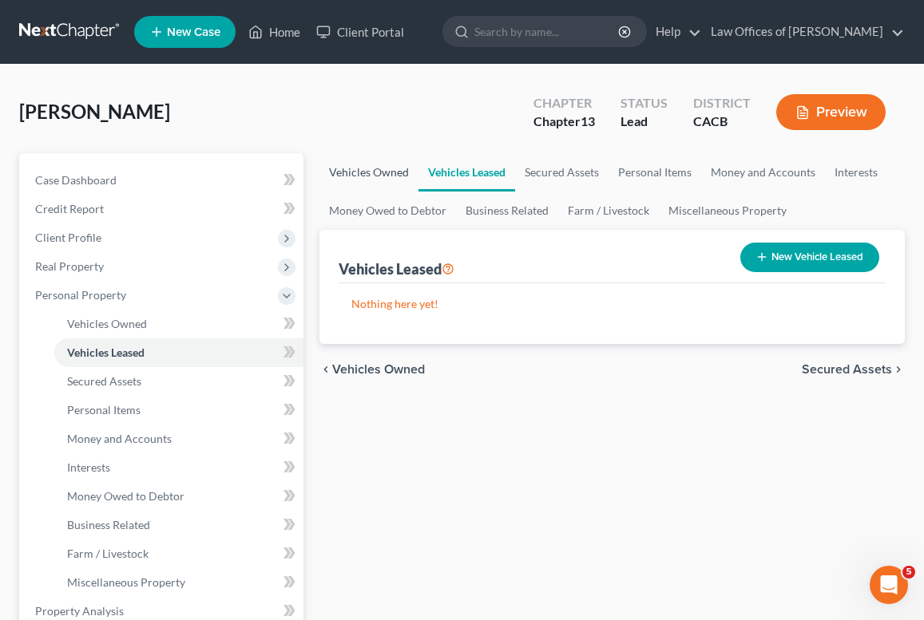
click at [377, 171] on link "Vehicles Owned" at bounding box center [368, 172] width 99 height 38
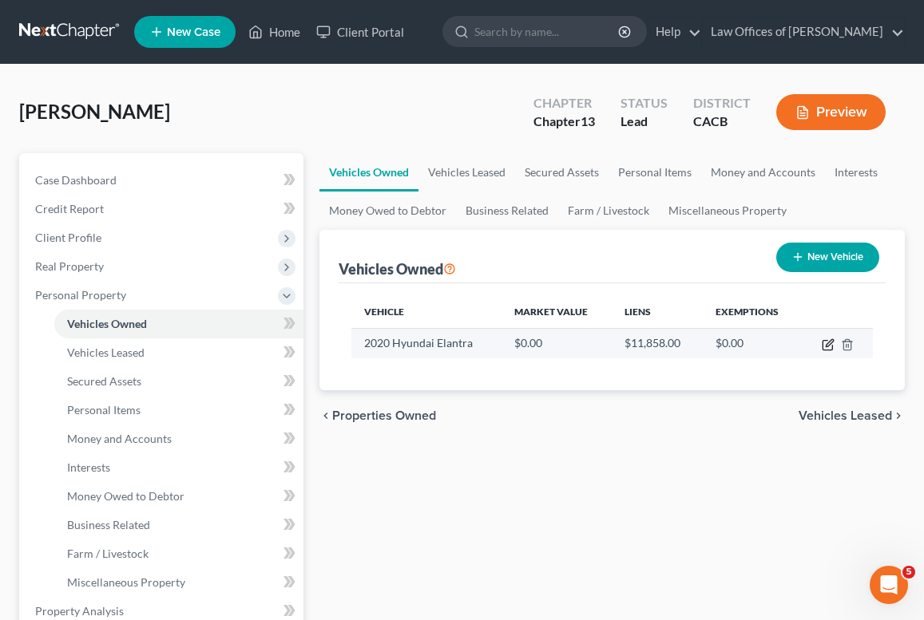
click at [829, 339] on icon "button" at bounding box center [828, 345] width 13 height 13
select select "0"
select select "6"
select select "2"
select select "0"
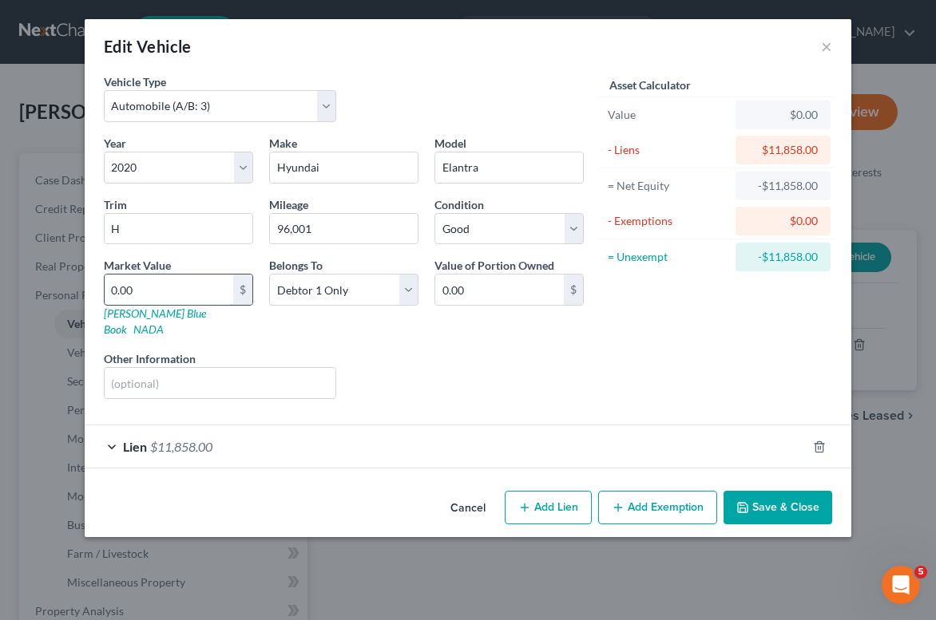
click at [197, 286] on input "0.00" at bounding box center [169, 290] width 129 height 30
type input "9"
type input "9.00"
type input "95"
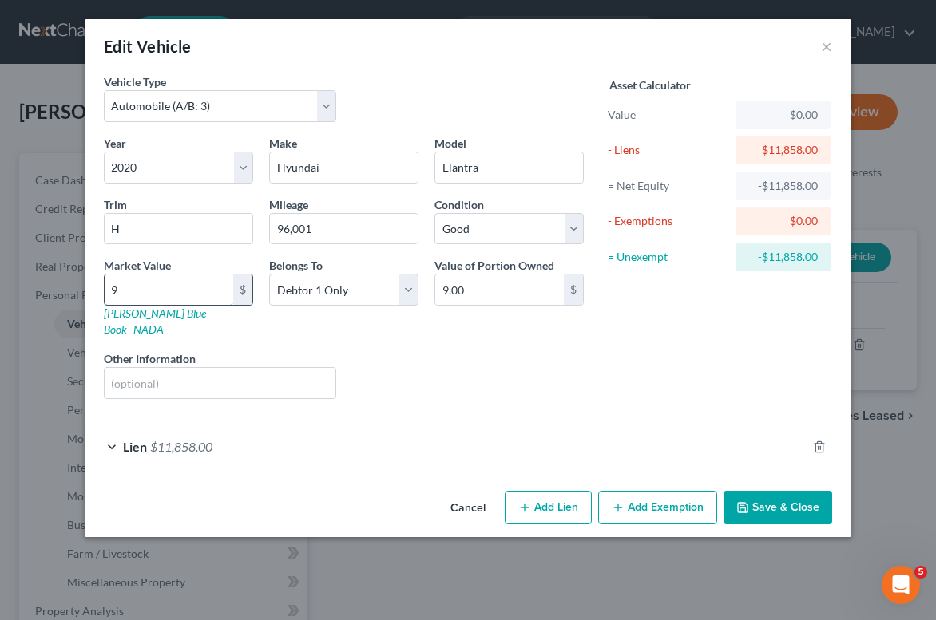
type input "95.00"
type input "959"
type input "959.00"
type input "9595"
type input "9,595.00"
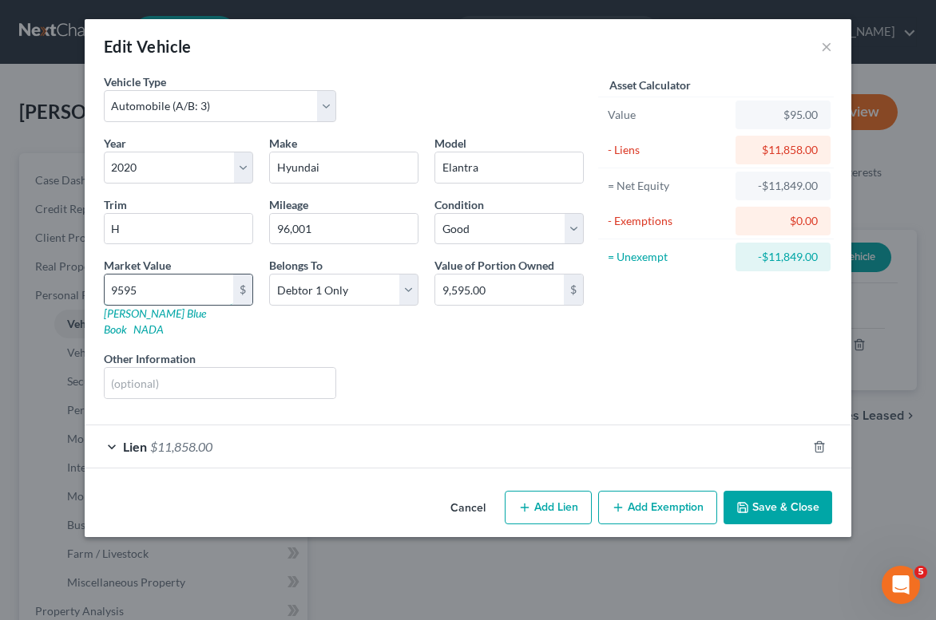
type input "9,595"
click at [738, 501] on icon "button" at bounding box center [742, 507] width 13 height 13
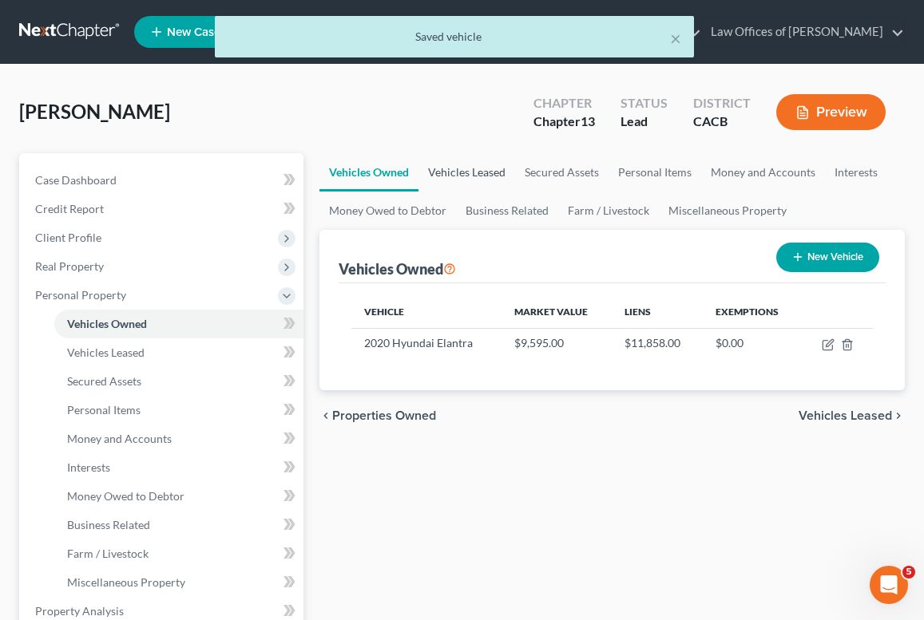
click at [442, 168] on link "Vehicles Leased" at bounding box center [466, 172] width 97 height 38
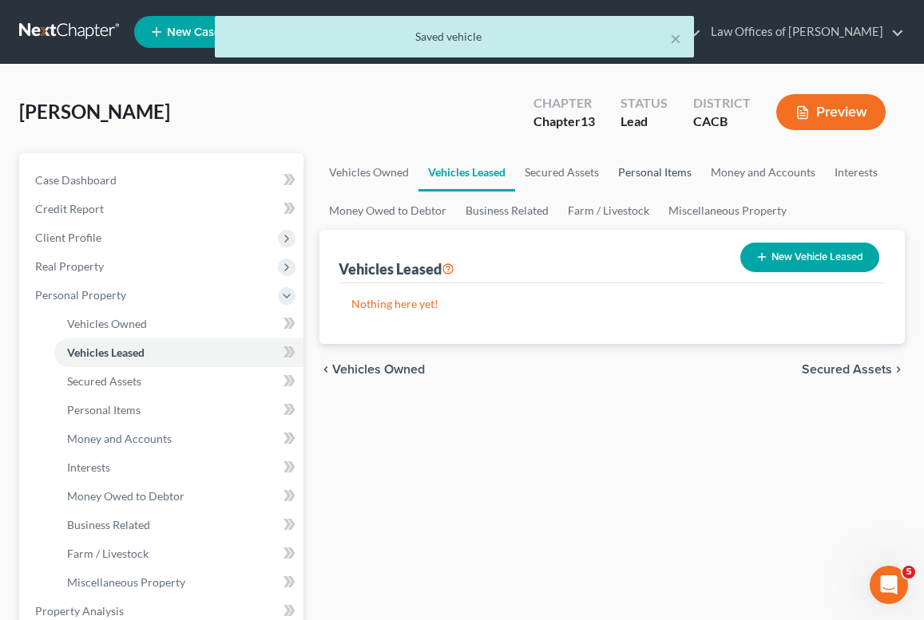
click at [609, 175] on link "Personal Items" at bounding box center [654, 172] width 93 height 38
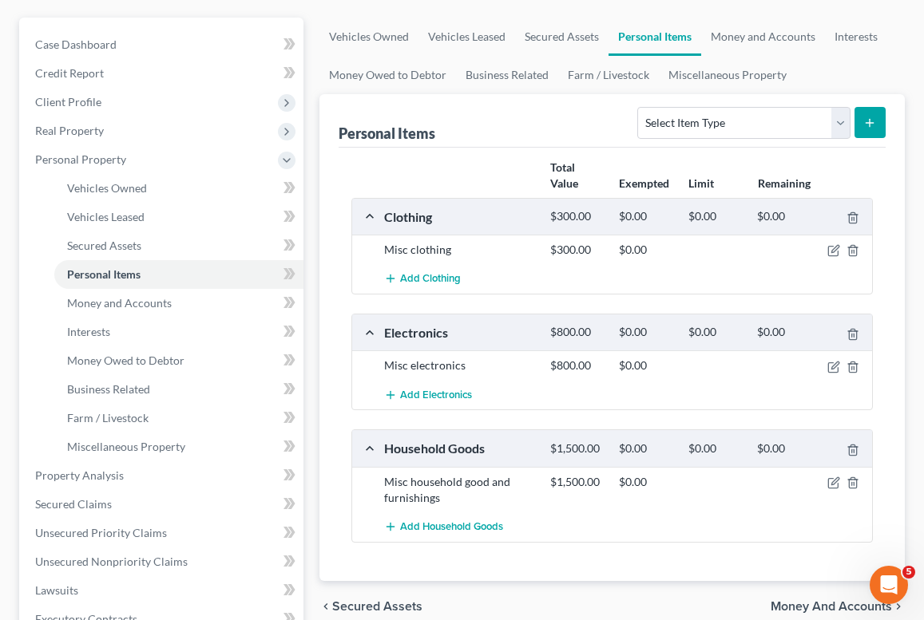
scroll to position [133, 0]
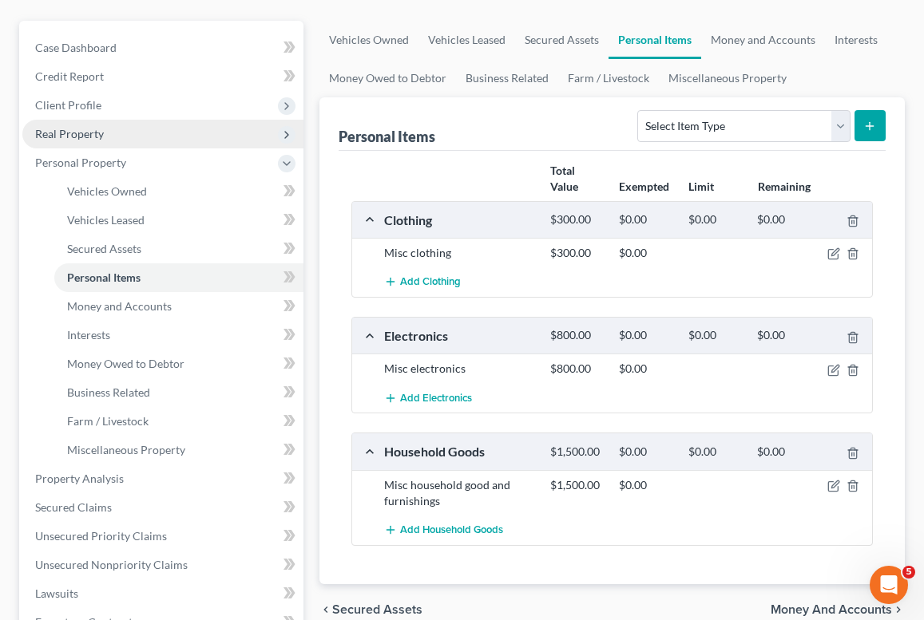
click at [81, 141] on span "Real Property" at bounding box center [162, 134] width 281 height 29
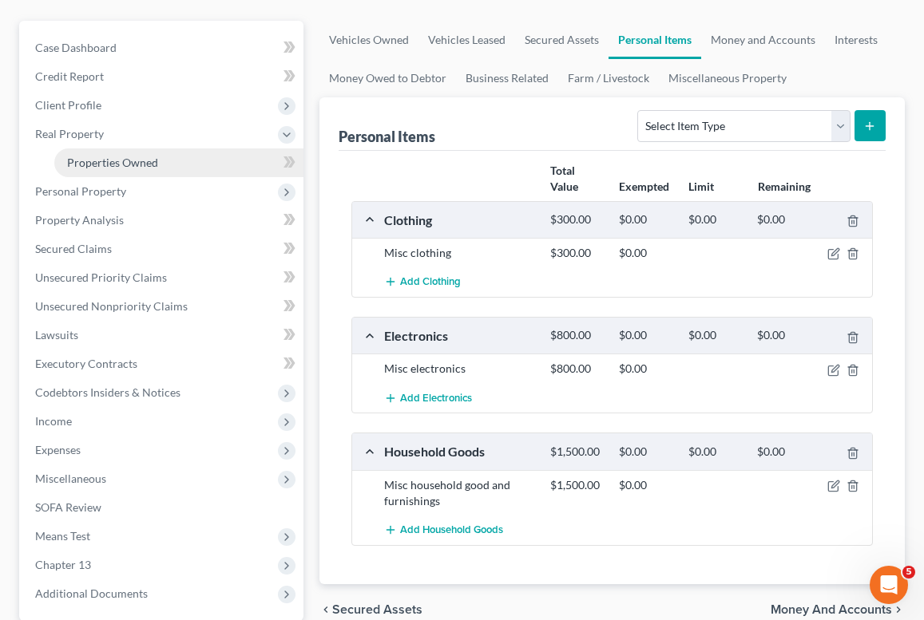
click at [101, 162] on span "Properties Owned" at bounding box center [112, 163] width 91 height 14
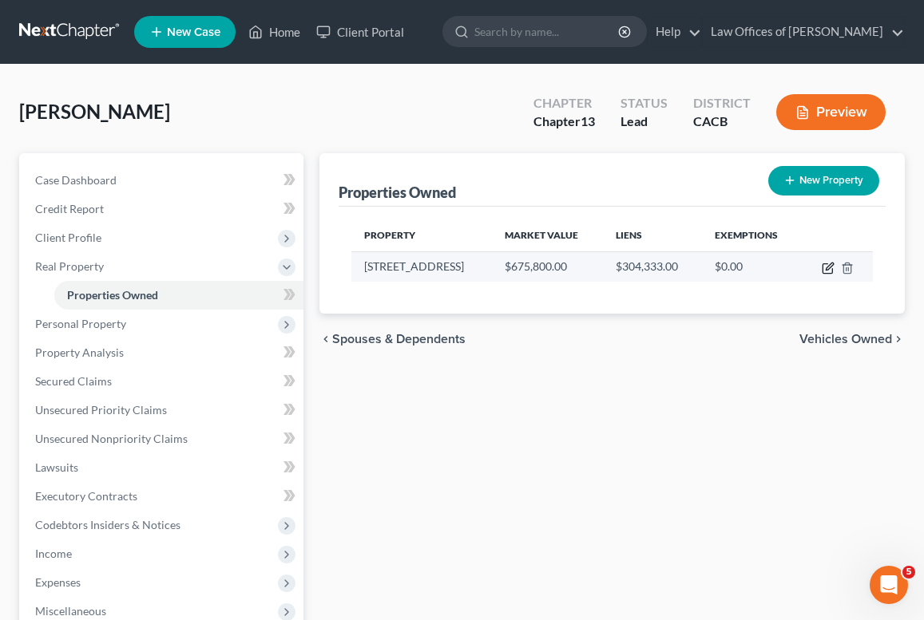
click at [827, 269] on icon "button" at bounding box center [828, 268] width 13 height 13
select select "4"
select select "35"
select select "0"
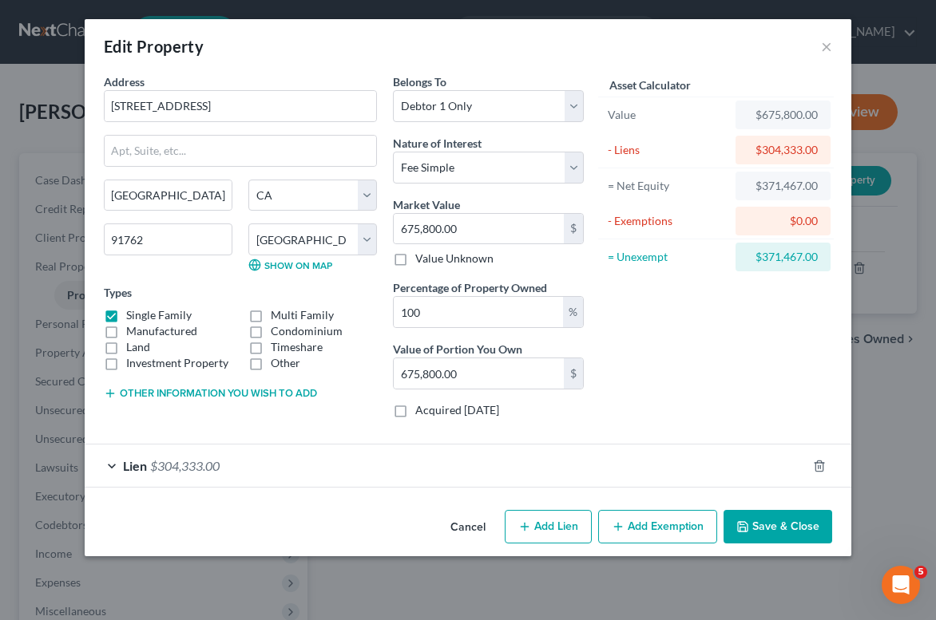
click at [649, 514] on button "Add Exemption" at bounding box center [657, 527] width 119 height 34
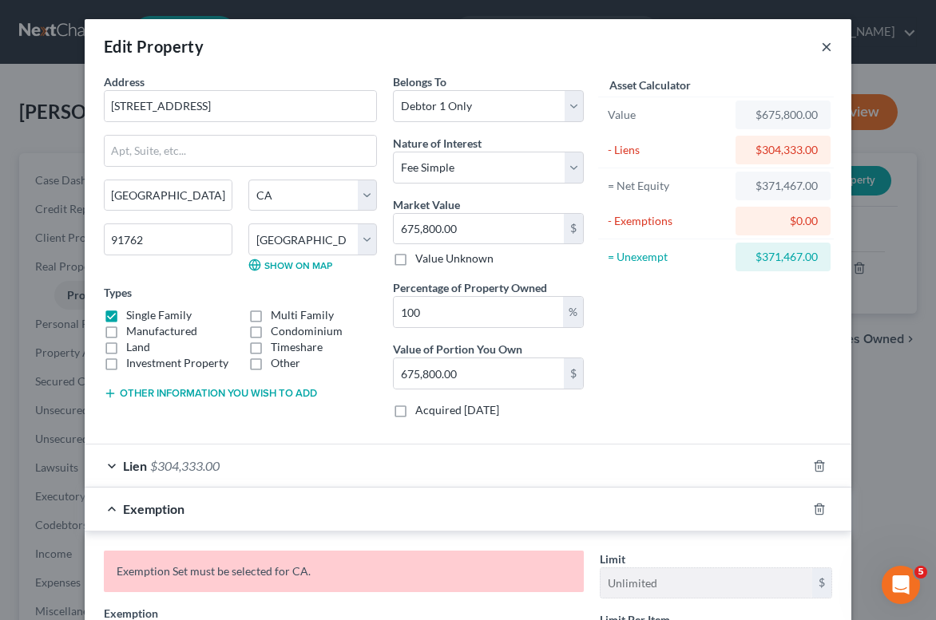
click at [822, 46] on button "×" at bounding box center [826, 46] width 11 height 19
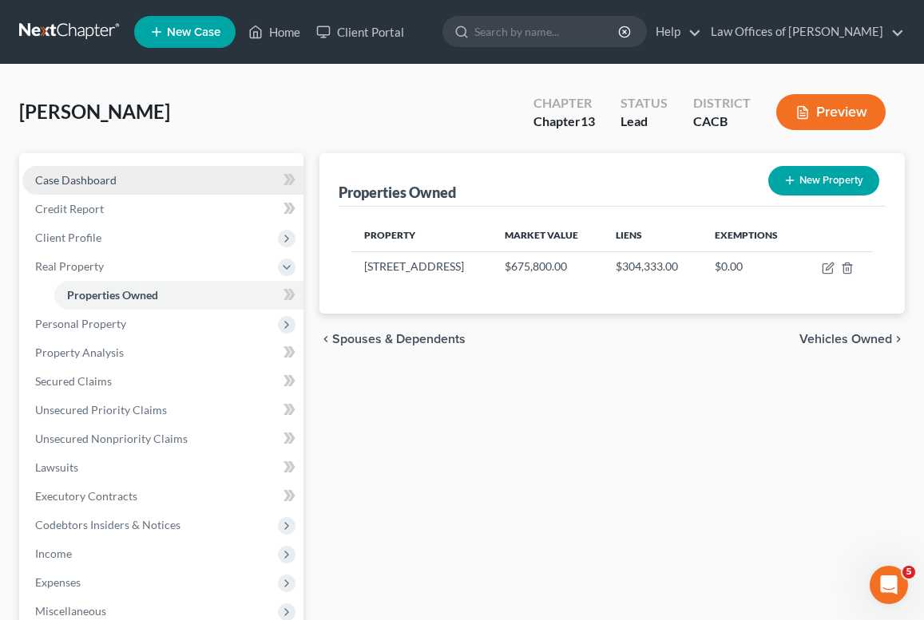
click at [96, 176] on span "Case Dashboard" at bounding box center [75, 180] width 81 height 14
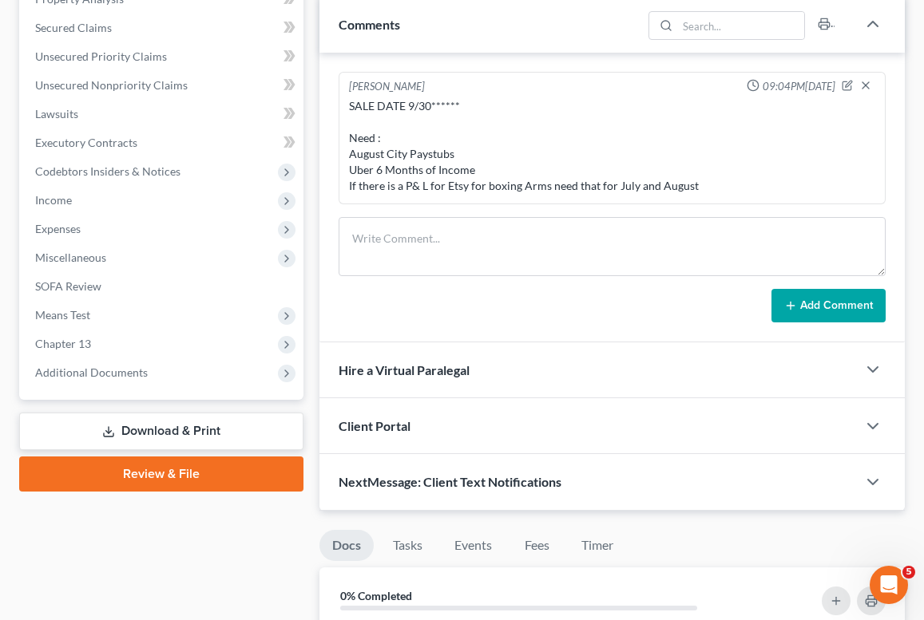
scroll to position [152, 0]
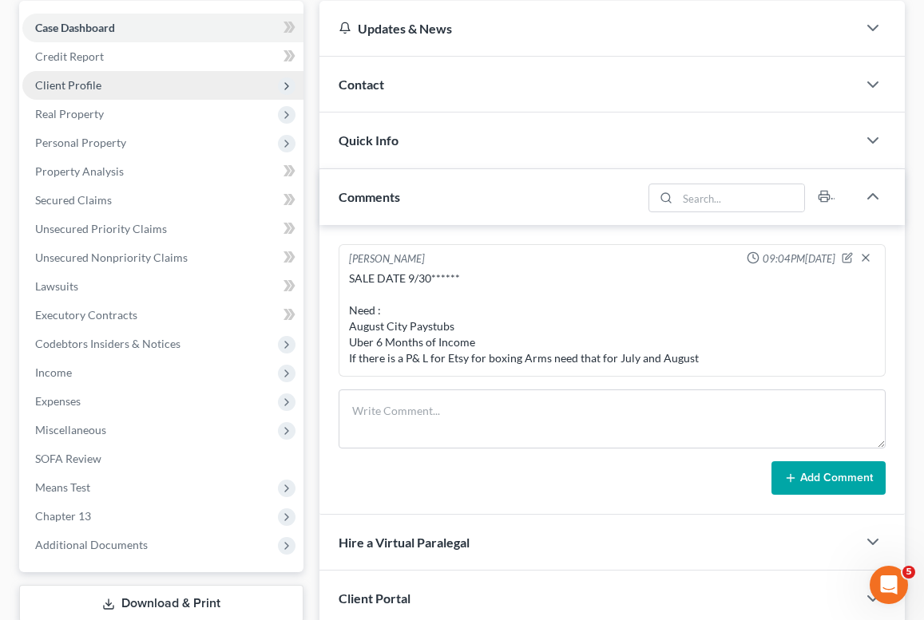
click at [78, 78] on span "Client Profile" at bounding box center [68, 85] width 66 height 14
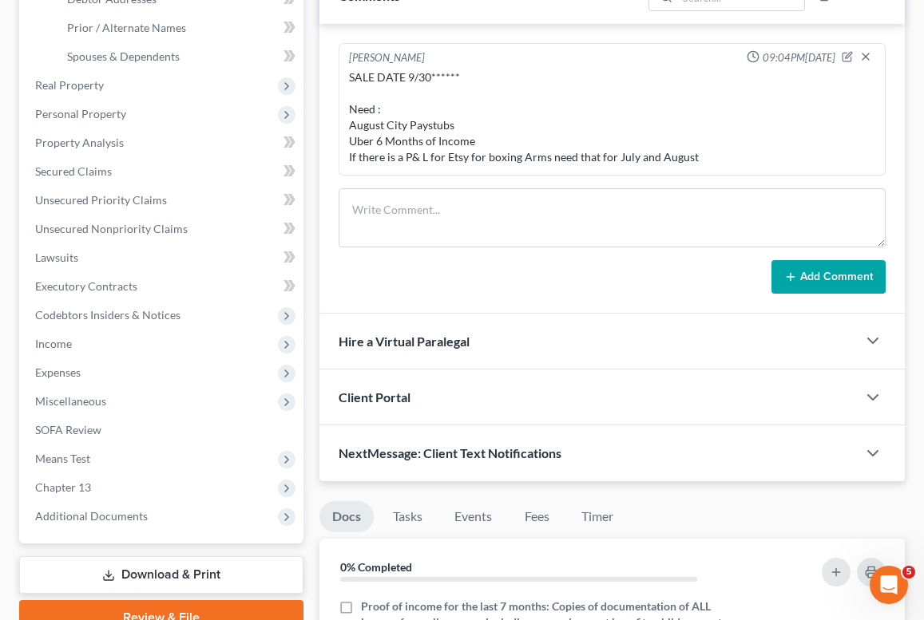
scroll to position [17, 0]
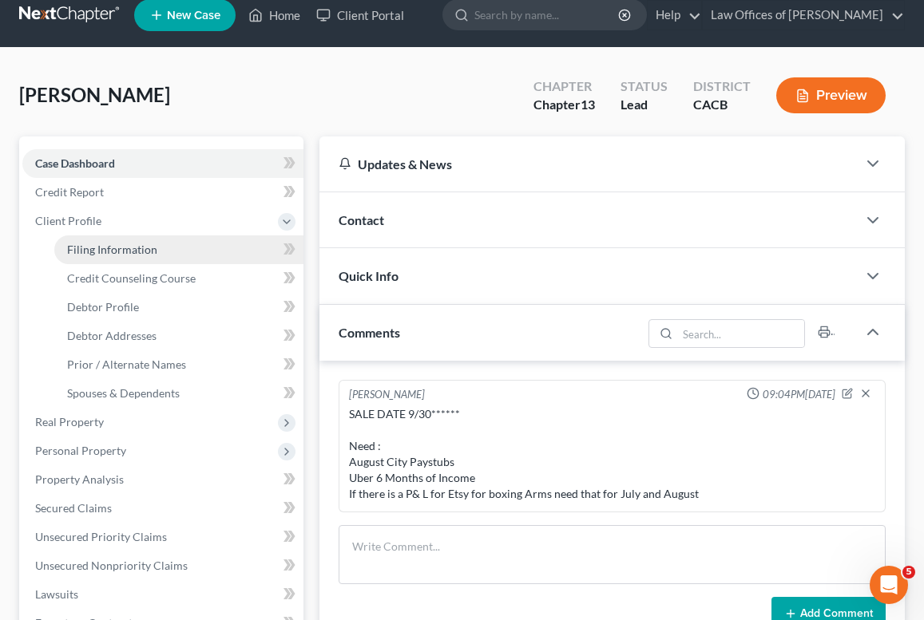
click at [117, 243] on span "Filing Information" at bounding box center [112, 250] width 90 height 14
select select "1"
select select "0"
select select "3"
select select "7"
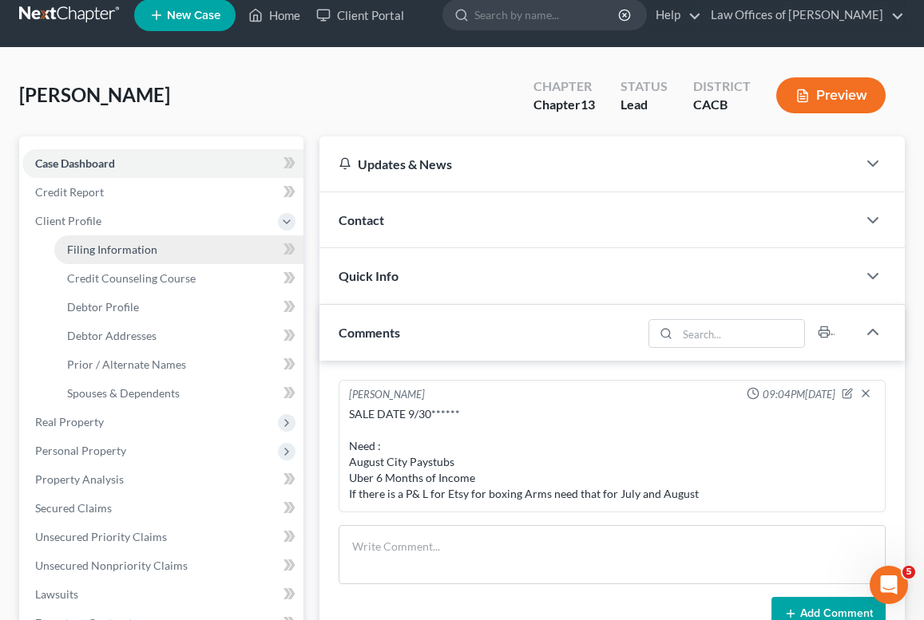
select select "0"
select select "4"
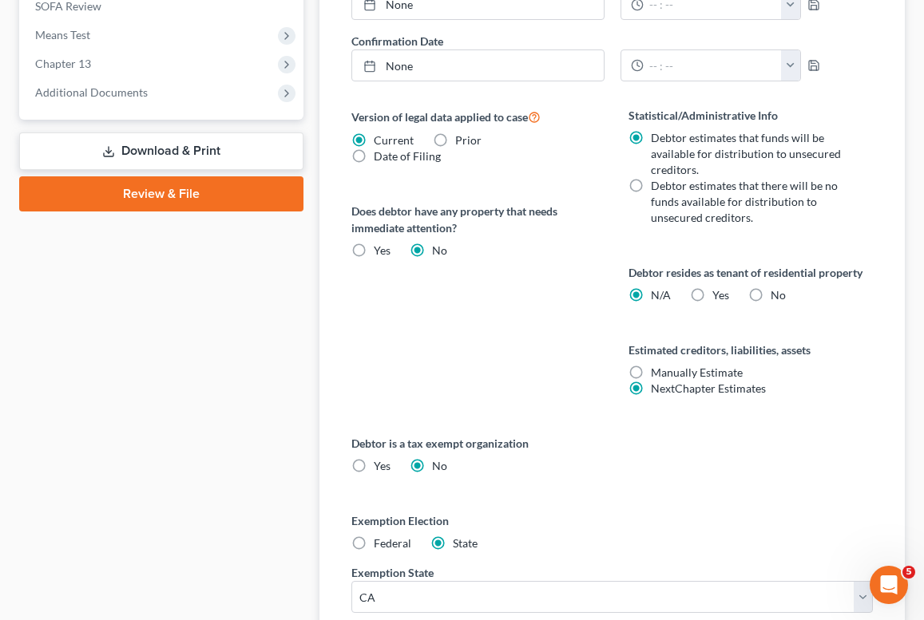
scroll to position [982, 0]
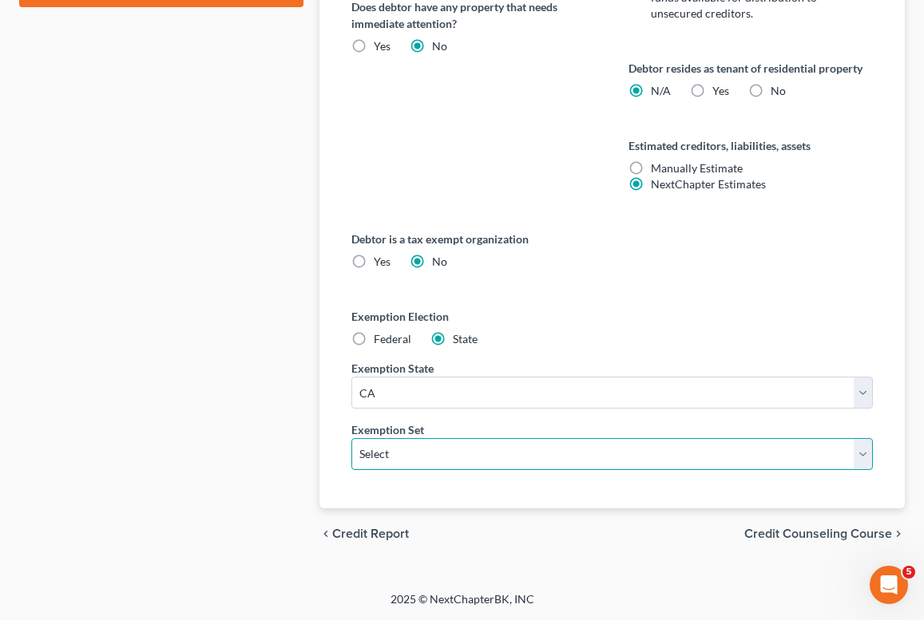
select select "1"
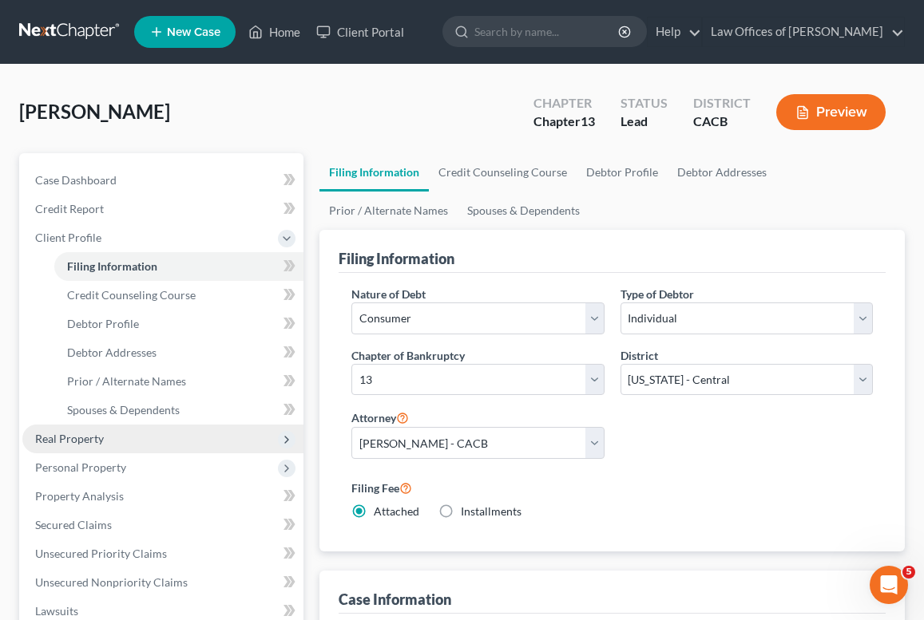
click at [68, 439] on span "Real Property" at bounding box center [69, 439] width 69 height 14
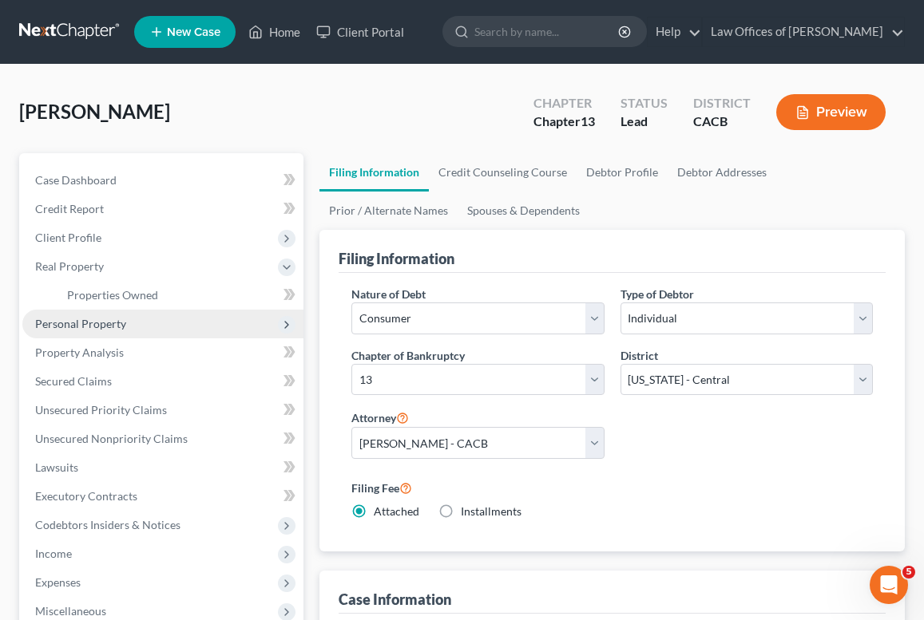
click at [67, 323] on span "Personal Property" at bounding box center [80, 324] width 91 height 14
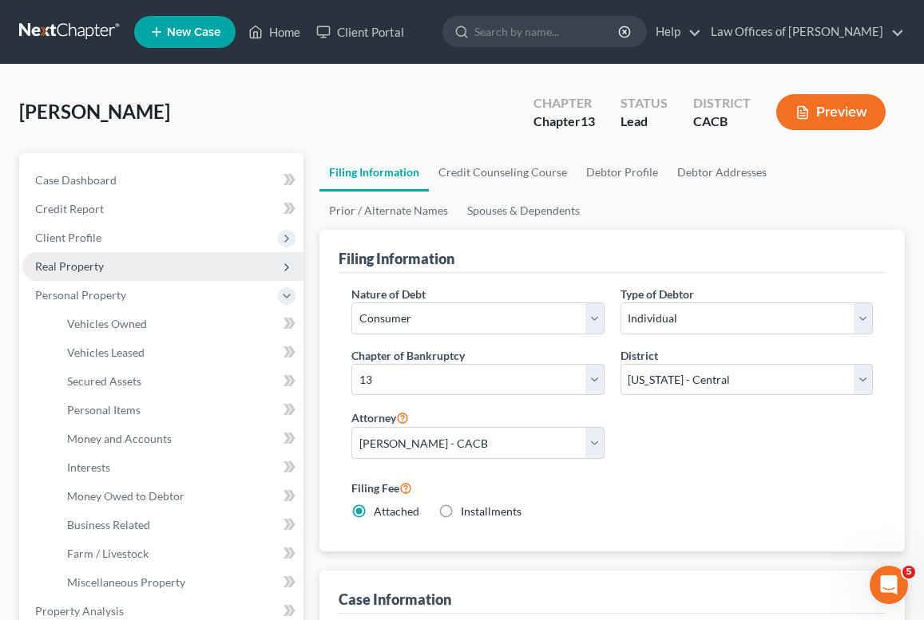
click at [81, 263] on span "Real Property" at bounding box center [69, 266] width 69 height 14
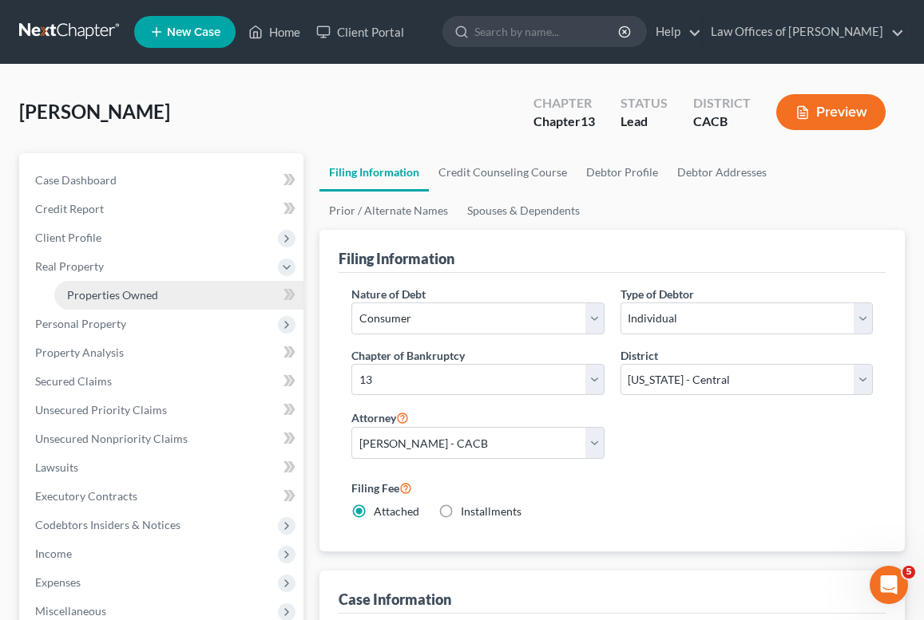
click at [107, 297] on span "Properties Owned" at bounding box center [112, 295] width 91 height 14
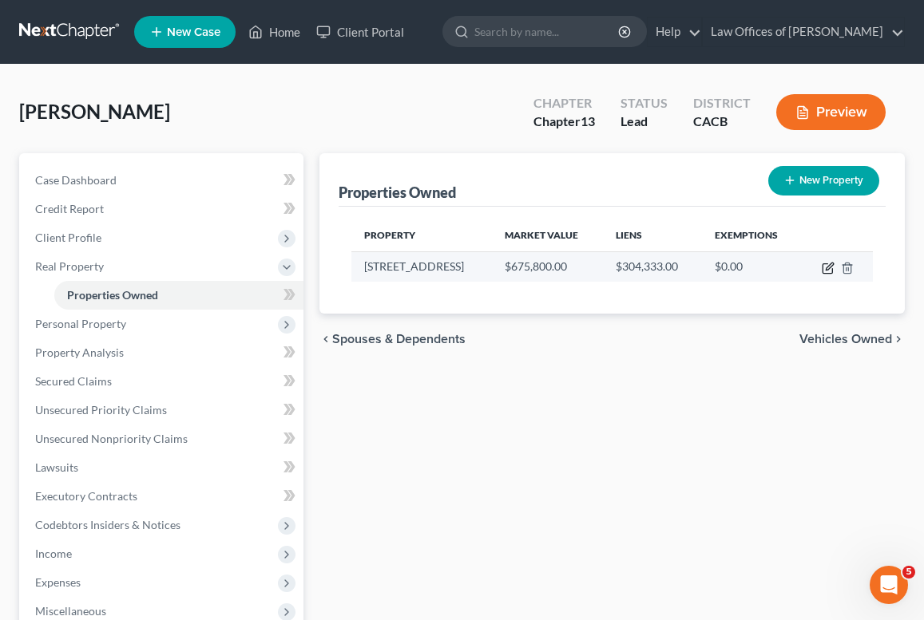
click at [826, 268] on icon "button" at bounding box center [828, 268] width 13 height 13
select select "4"
select select "35"
select select "0"
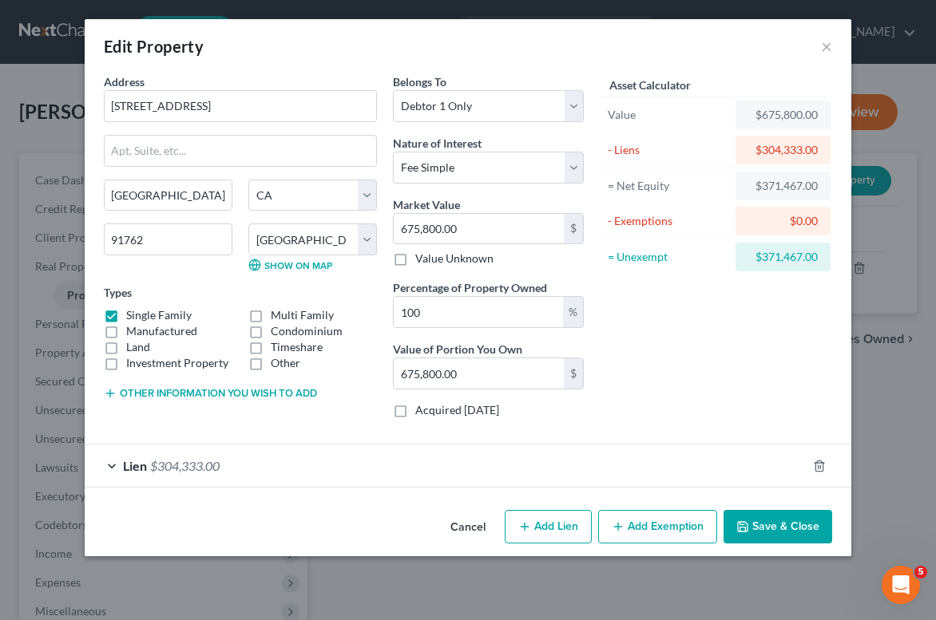
click at [648, 522] on button "Add Exemption" at bounding box center [657, 527] width 119 height 34
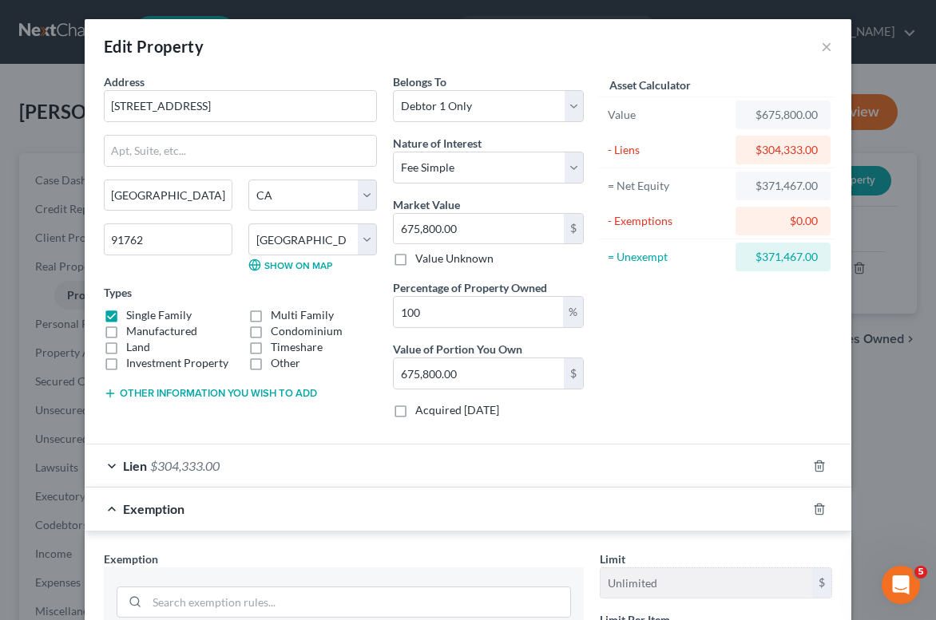
scroll to position [214, 0]
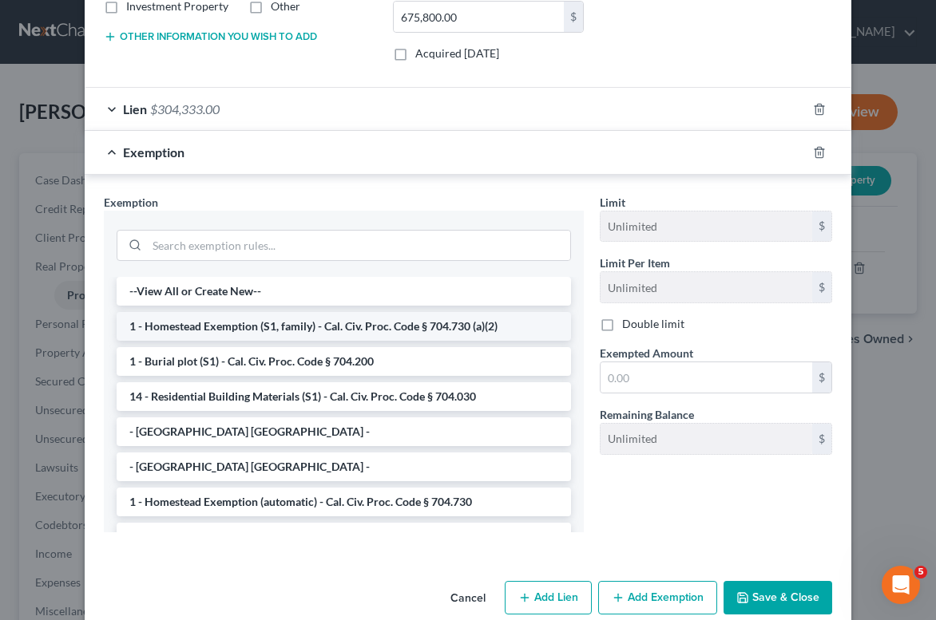
click at [251, 329] on li "1 - Homestead Exemption (S1, family) - Cal. Civ. Proc. Code § 704.730 (a)(2)" at bounding box center [344, 326] width 454 height 29
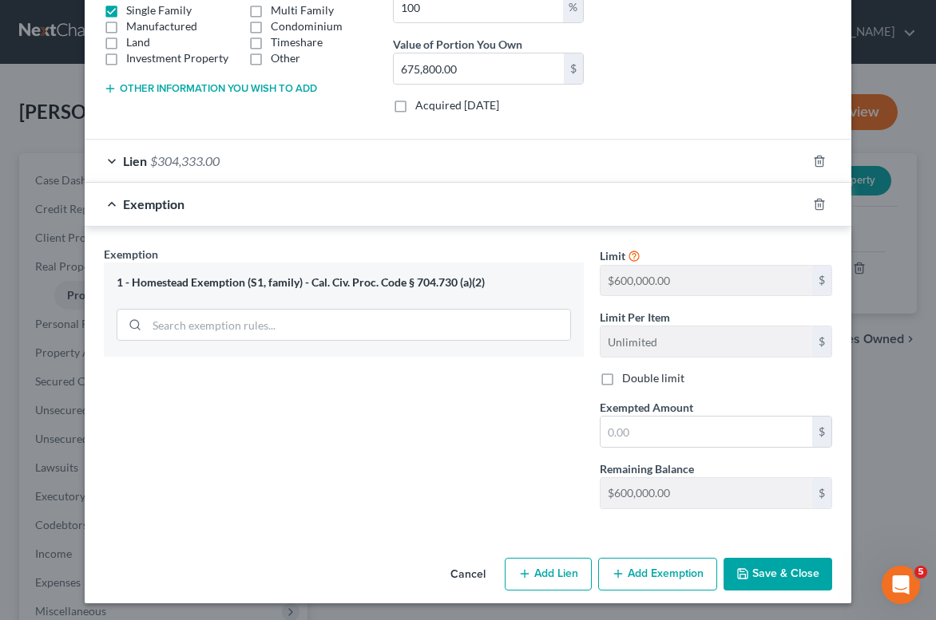
click at [799, 580] on button "Save & Close" at bounding box center [777, 575] width 109 height 34
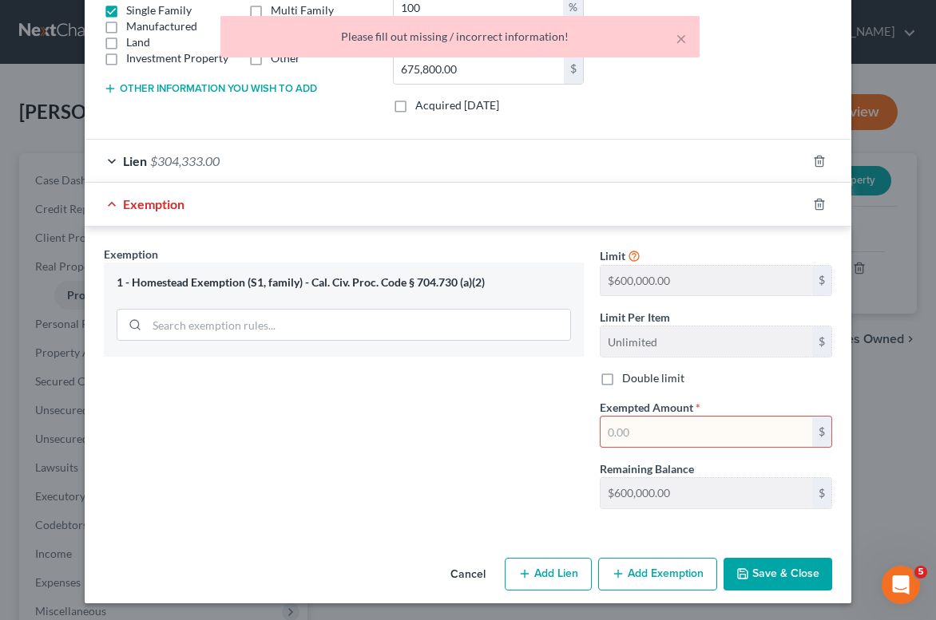
click at [673, 417] on input "text" at bounding box center [706, 432] width 212 height 30
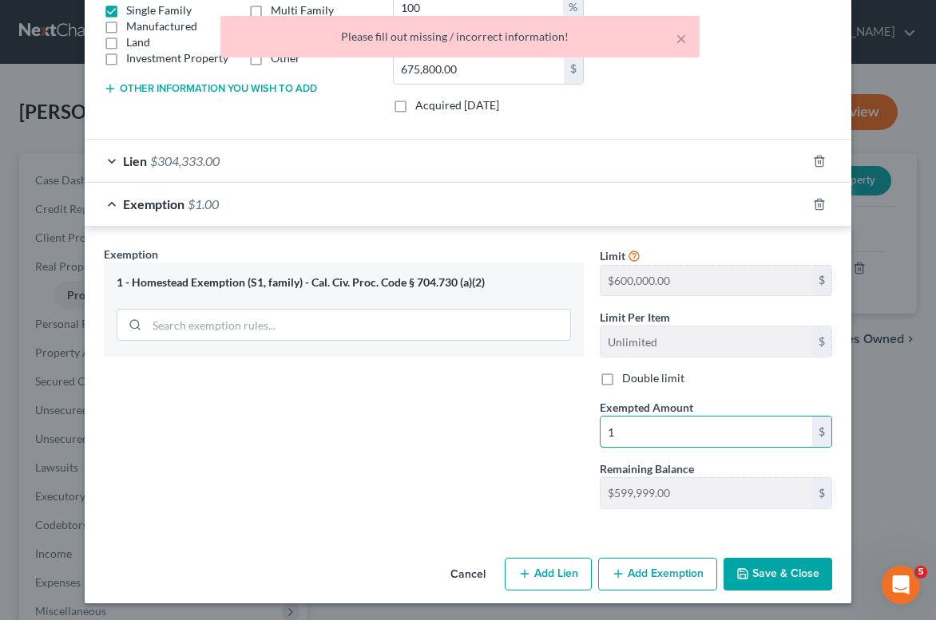
type input "1"
click at [790, 582] on button "Save & Close" at bounding box center [777, 575] width 109 height 34
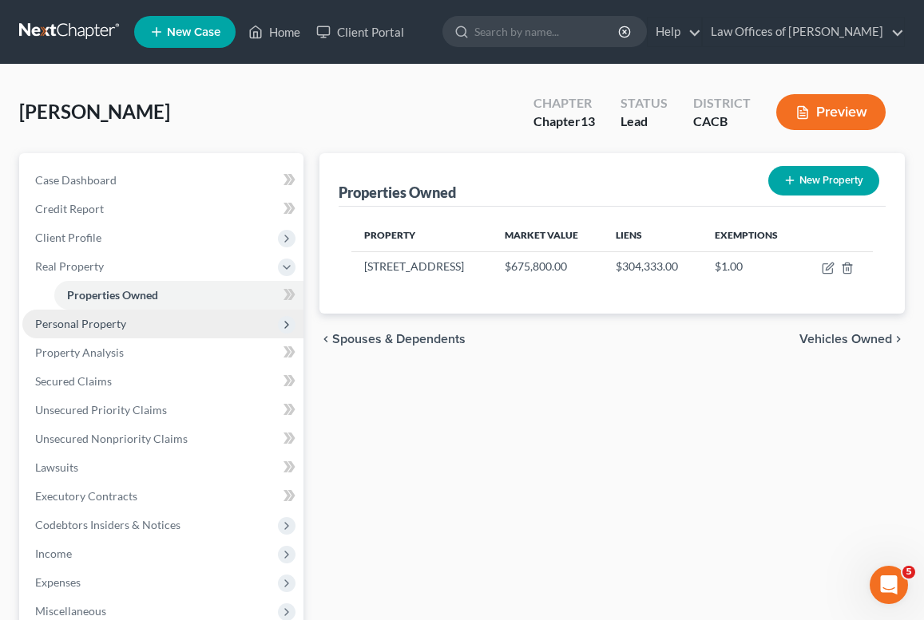
click at [107, 334] on span "Personal Property" at bounding box center [162, 324] width 281 height 29
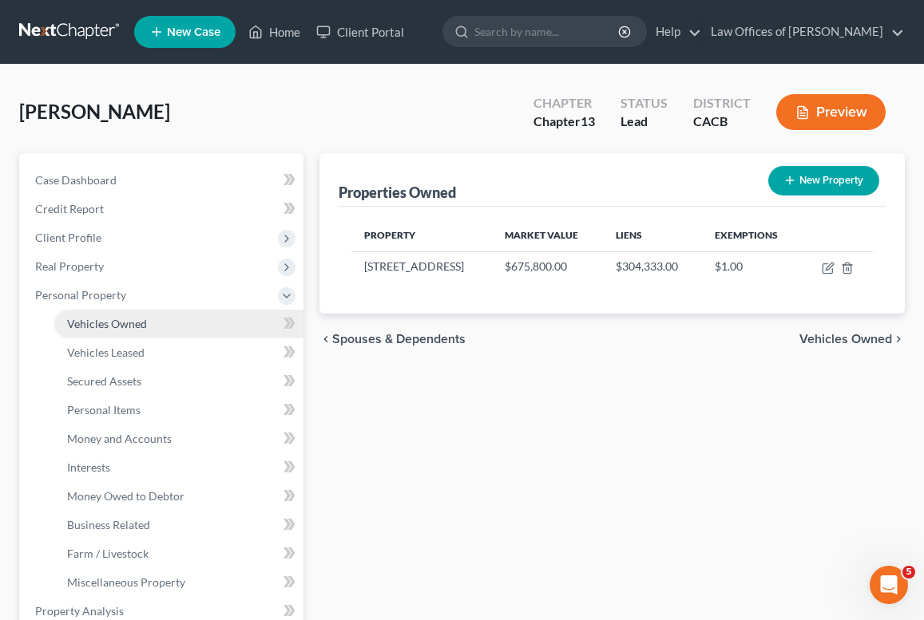
click at [120, 335] on link "Vehicles Owned" at bounding box center [178, 324] width 249 height 29
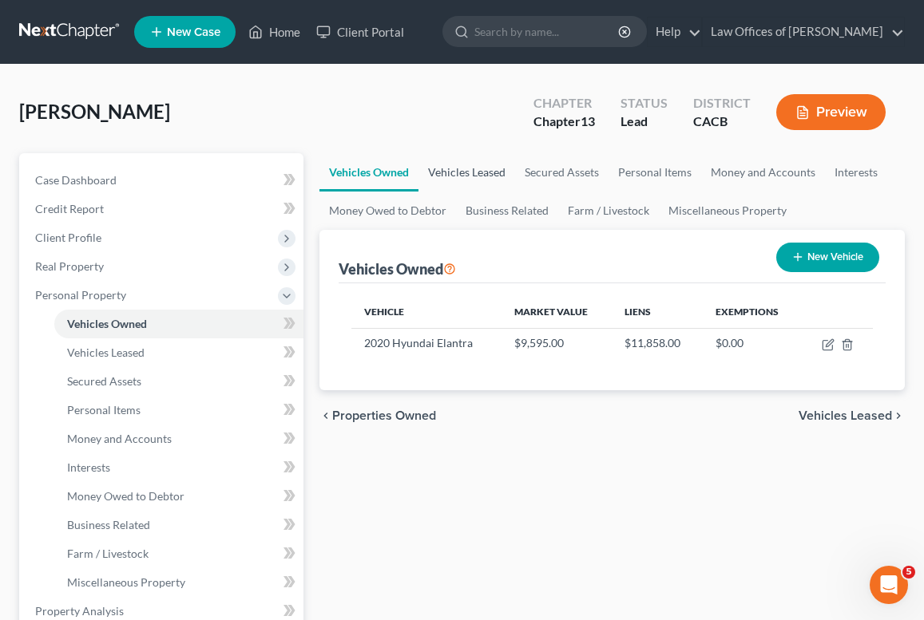
click at [486, 167] on link "Vehicles Leased" at bounding box center [466, 172] width 97 height 38
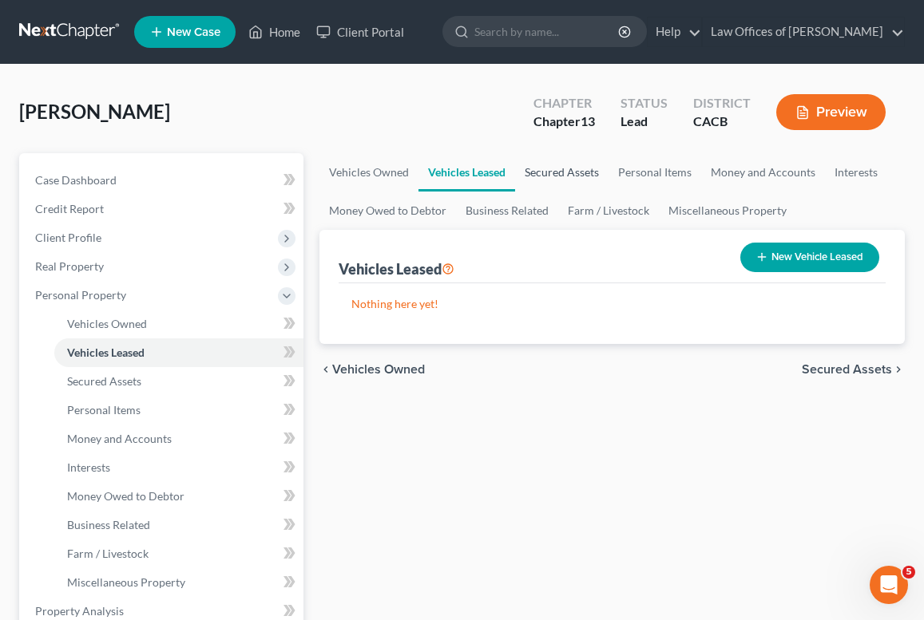
click at [555, 183] on link "Secured Assets" at bounding box center [561, 172] width 93 height 38
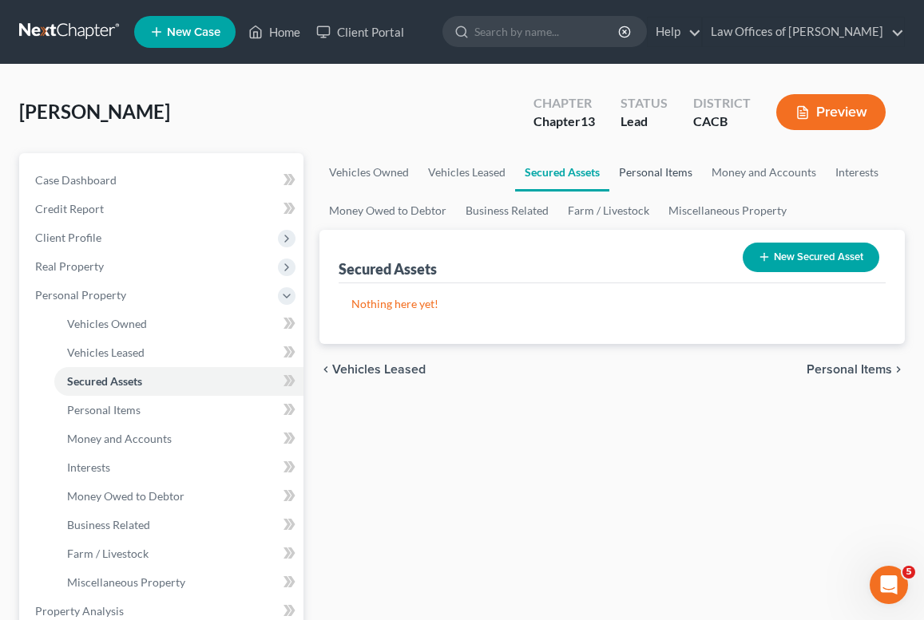
click at [667, 178] on link "Personal Items" at bounding box center [655, 172] width 93 height 38
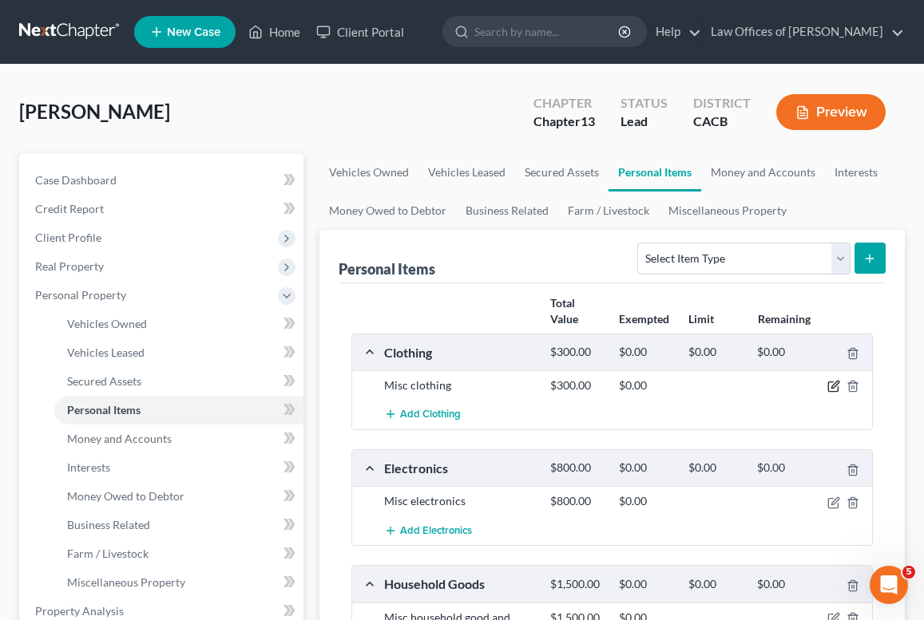
click at [833, 389] on icon "button" at bounding box center [833, 386] width 13 height 13
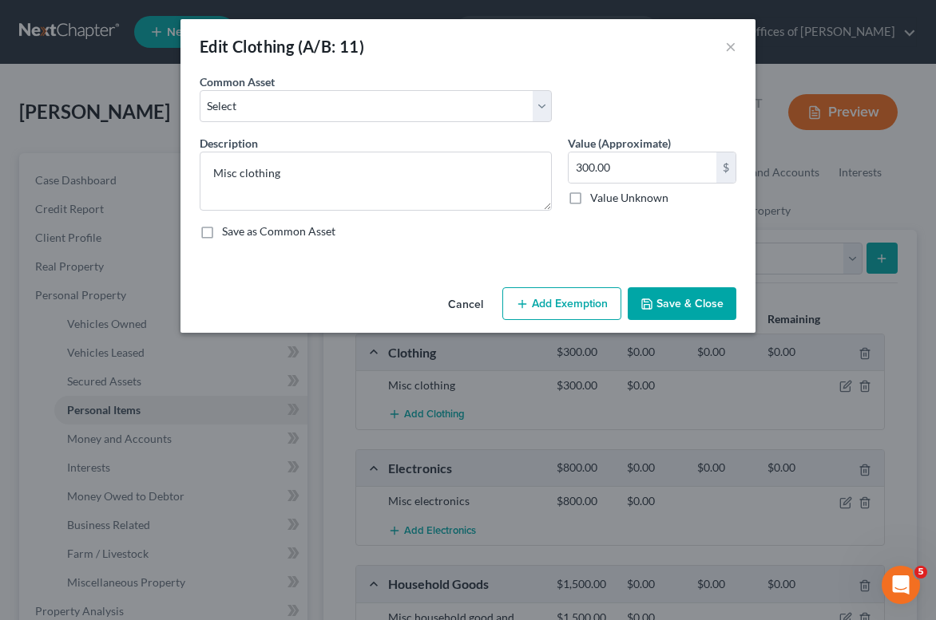
click at [545, 311] on button "Add Exemption" at bounding box center [561, 304] width 119 height 34
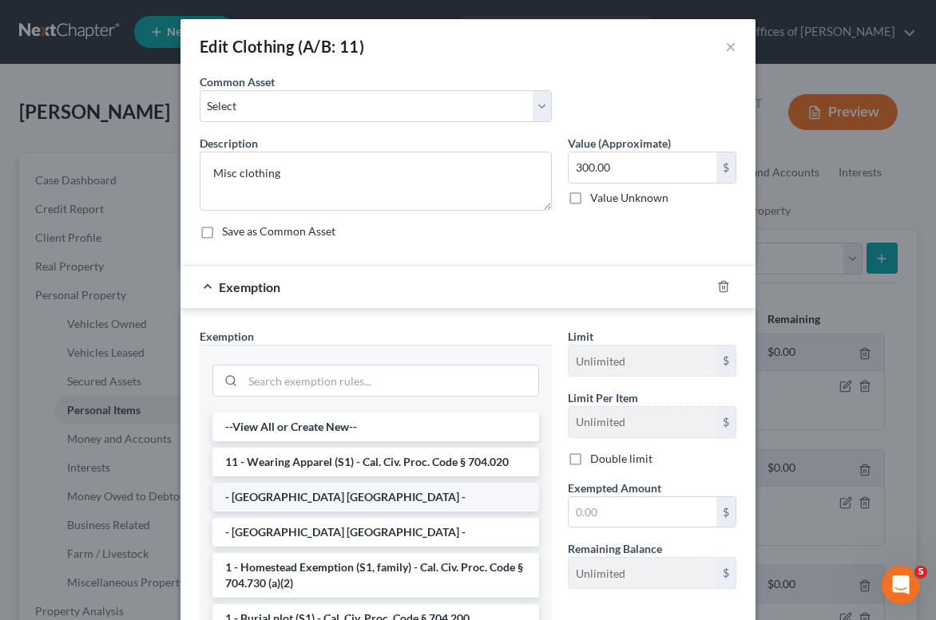
scroll to position [30, 0]
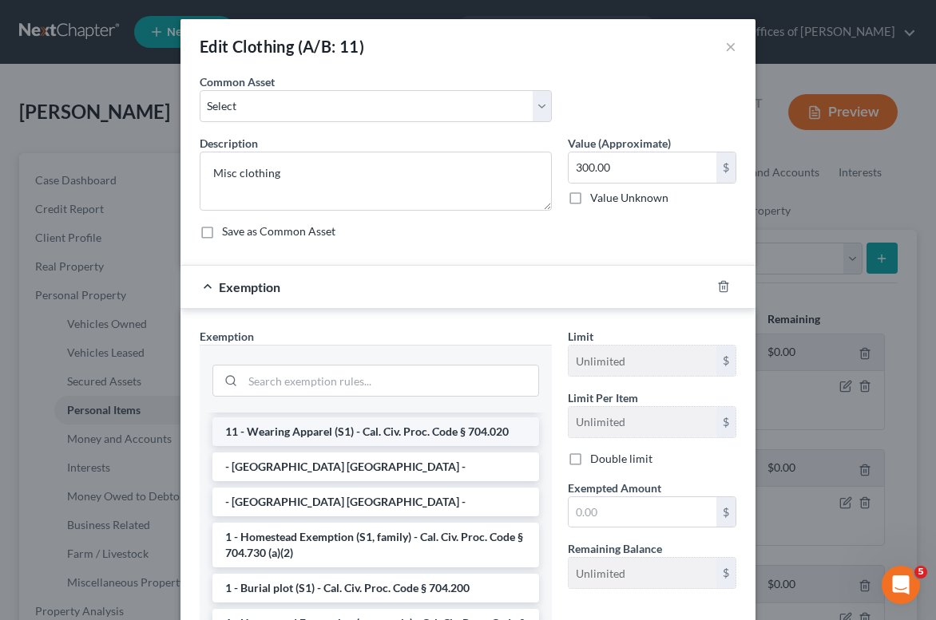
click at [358, 440] on li "11 - Wearing Apparel (S1) - Cal. Civ. Proc. Code § 704.020" at bounding box center [375, 432] width 327 height 29
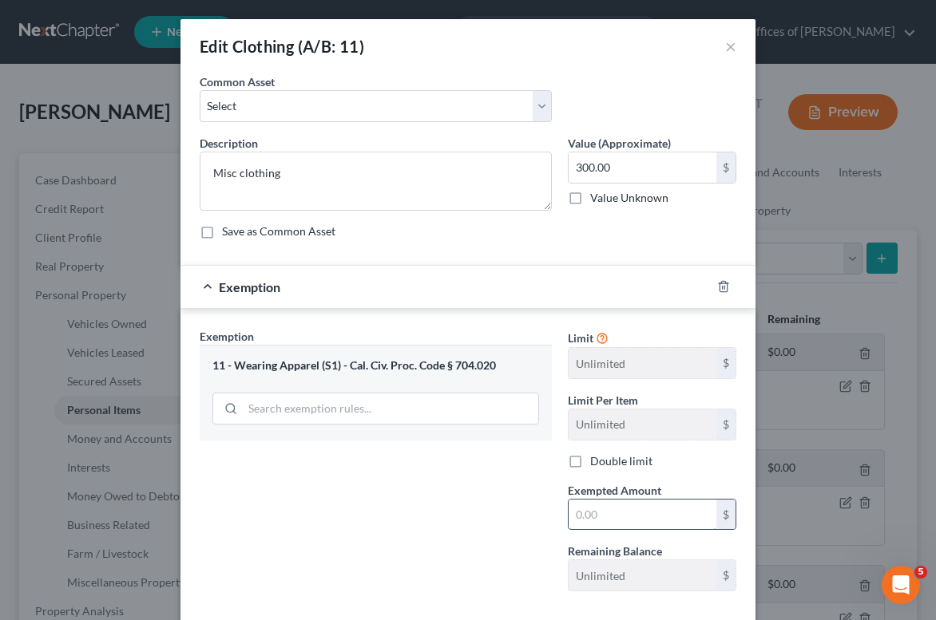
click at [593, 514] on input "text" at bounding box center [642, 515] width 148 height 30
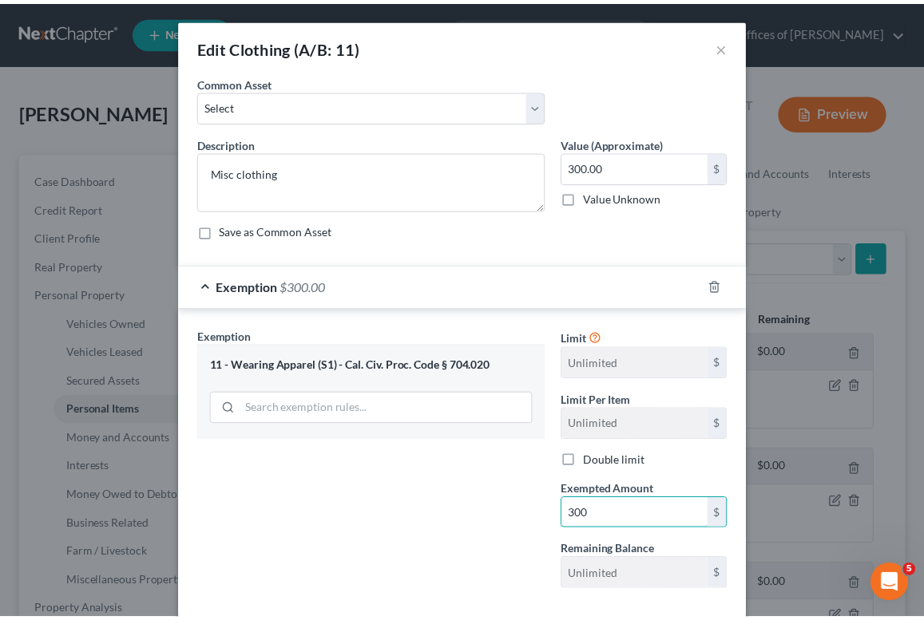
scroll to position [85, 0]
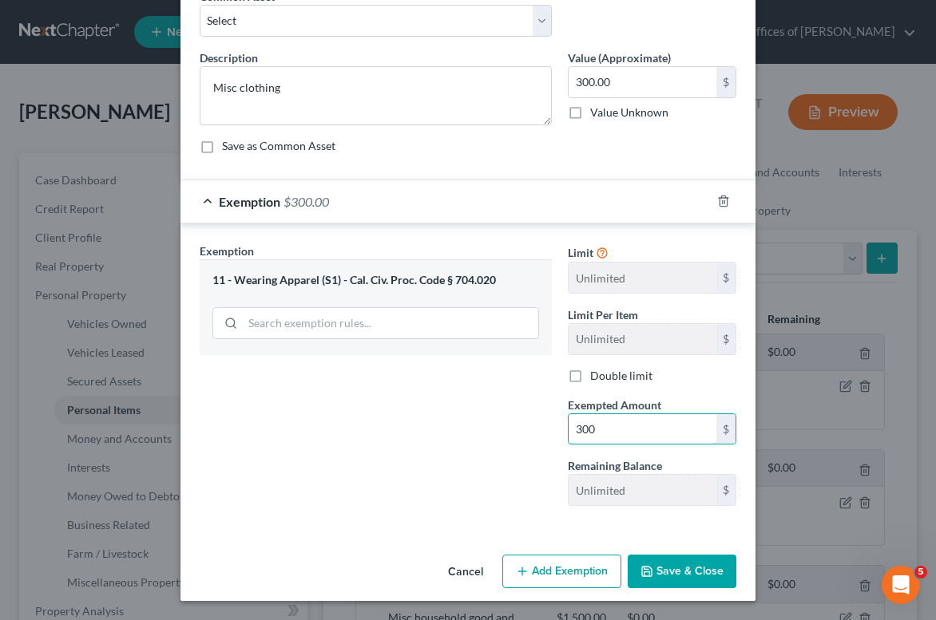
type input "300"
click at [684, 568] on button "Save & Close" at bounding box center [682, 572] width 109 height 34
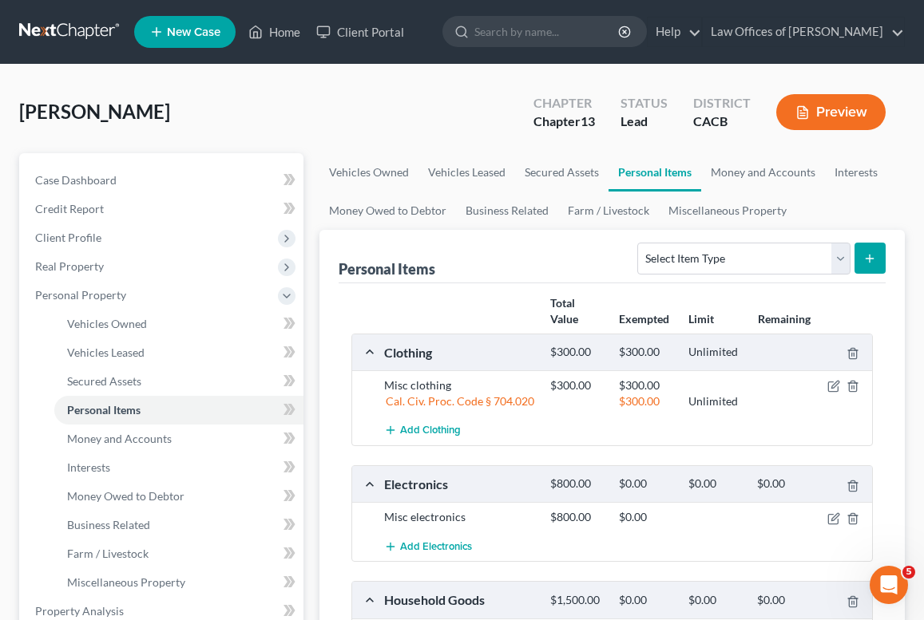
scroll to position [30, 0]
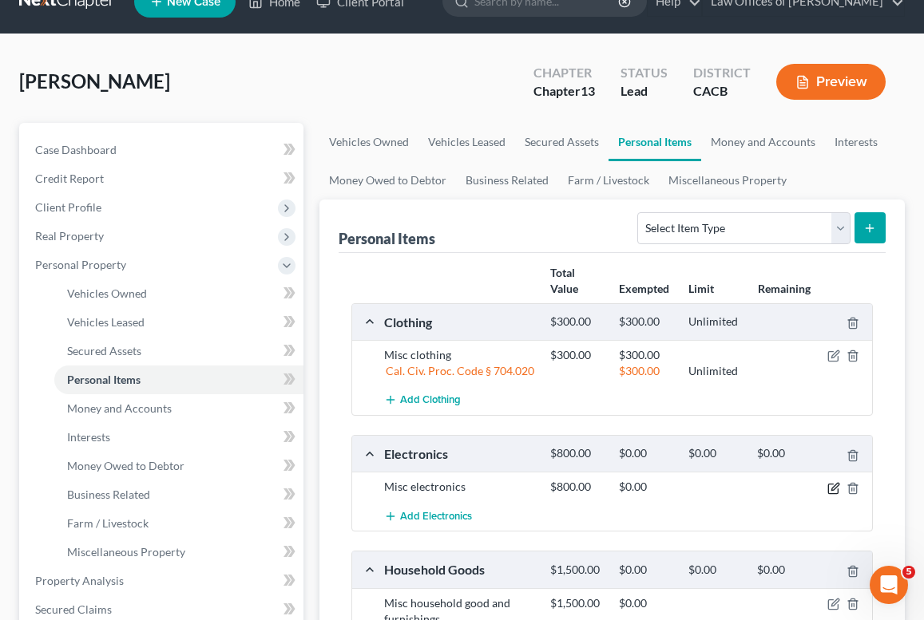
click at [830, 487] on icon "button" at bounding box center [833, 488] width 13 height 13
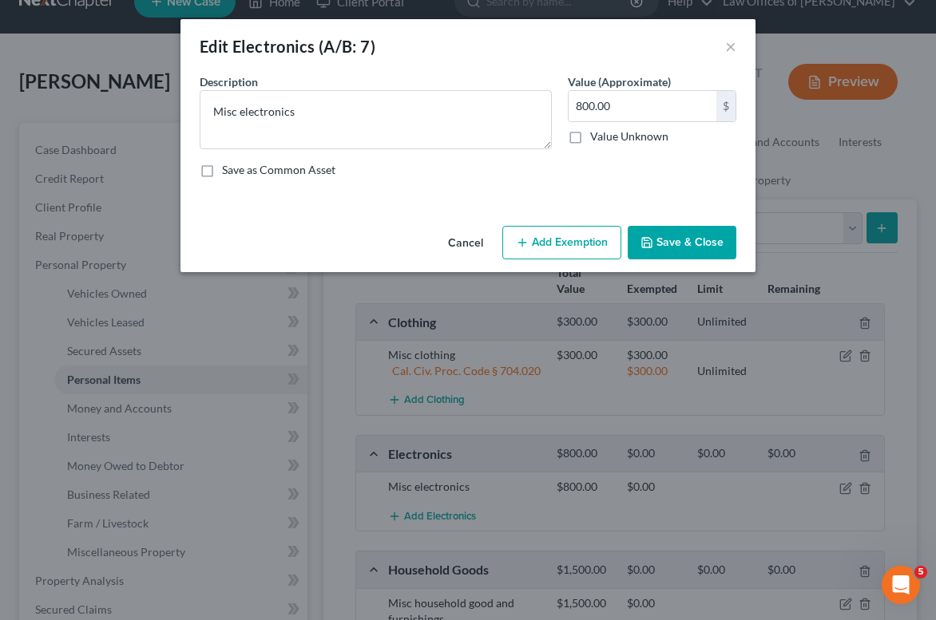
click at [581, 234] on button "Add Exemption" at bounding box center [561, 243] width 119 height 34
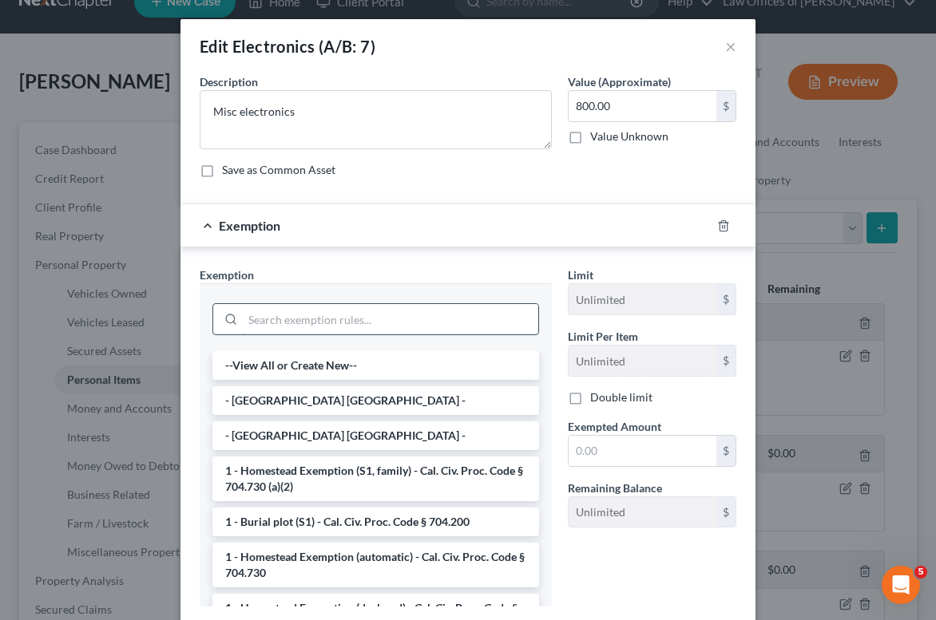
click at [333, 304] on input "search" at bounding box center [390, 319] width 295 height 30
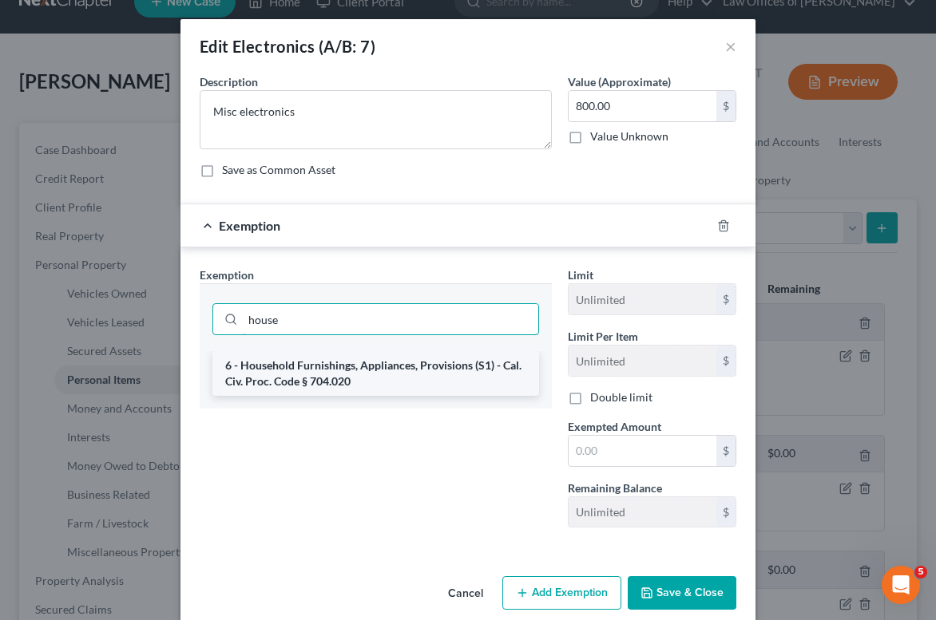
type input "house"
click at [398, 378] on li "6 - Household Furnishings, Appliances, Provisions (S1) - Cal. Civ. Proc. Code §…" at bounding box center [375, 373] width 327 height 45
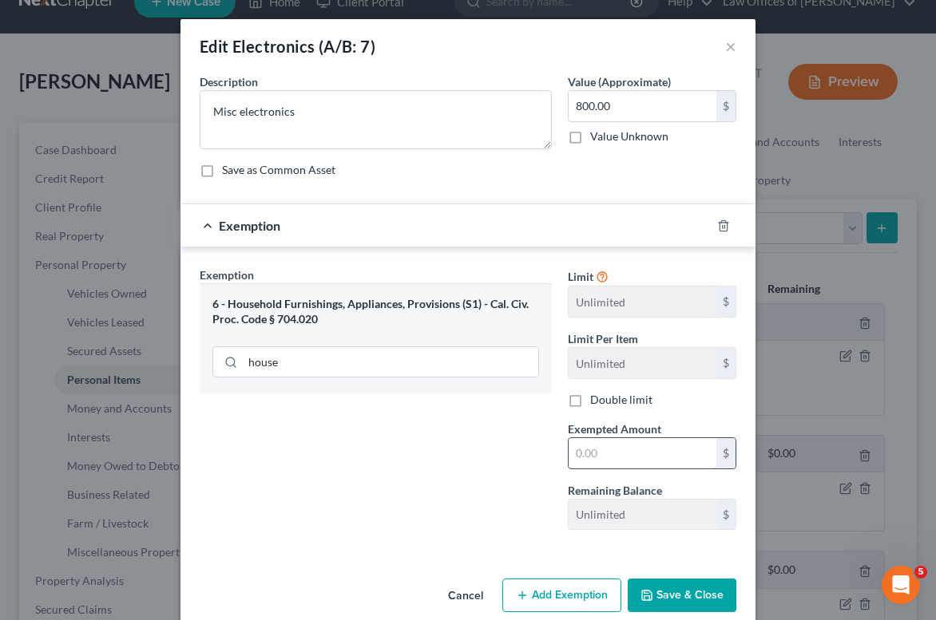
click at [595, 444] on input "text" at bounding box center [642, 453] width 148 height 30
type input "800"
click at [703, 596] on button "Save & Close" at bounding box center [682, 596] width 109 height 34
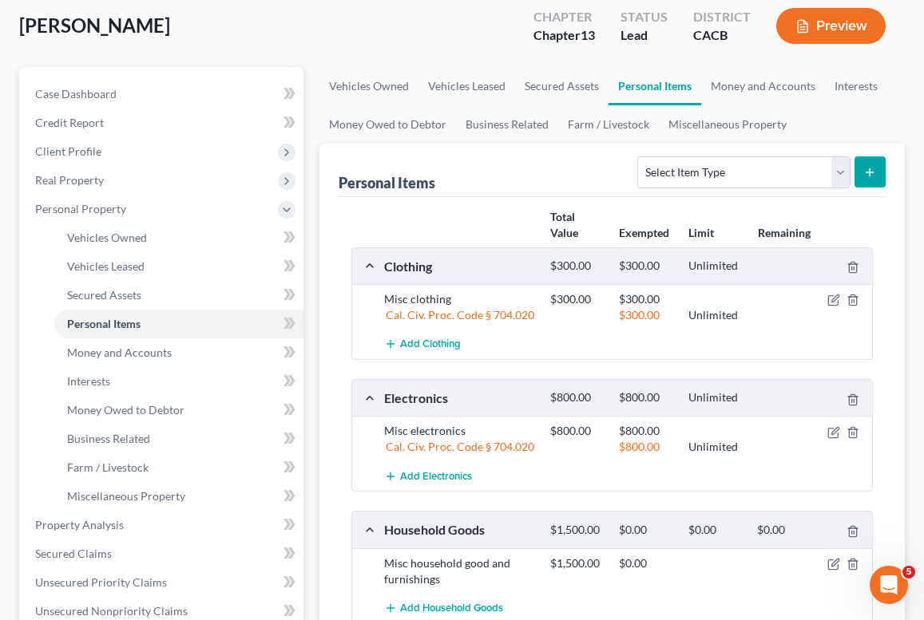
scroll to position [259, 0]
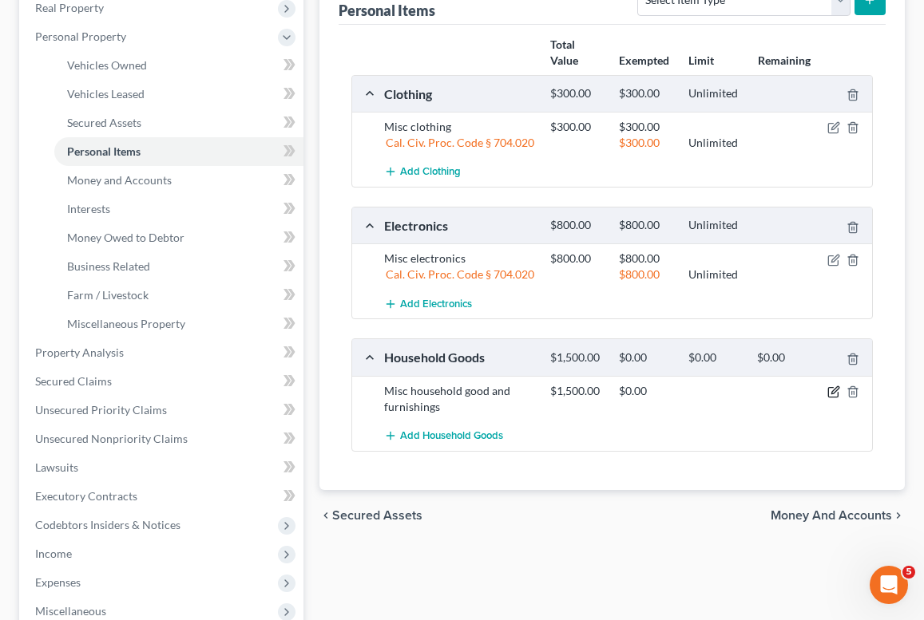
click at [830, 391] on icon "button" at bounding box center [833, 392] width 13 height 13
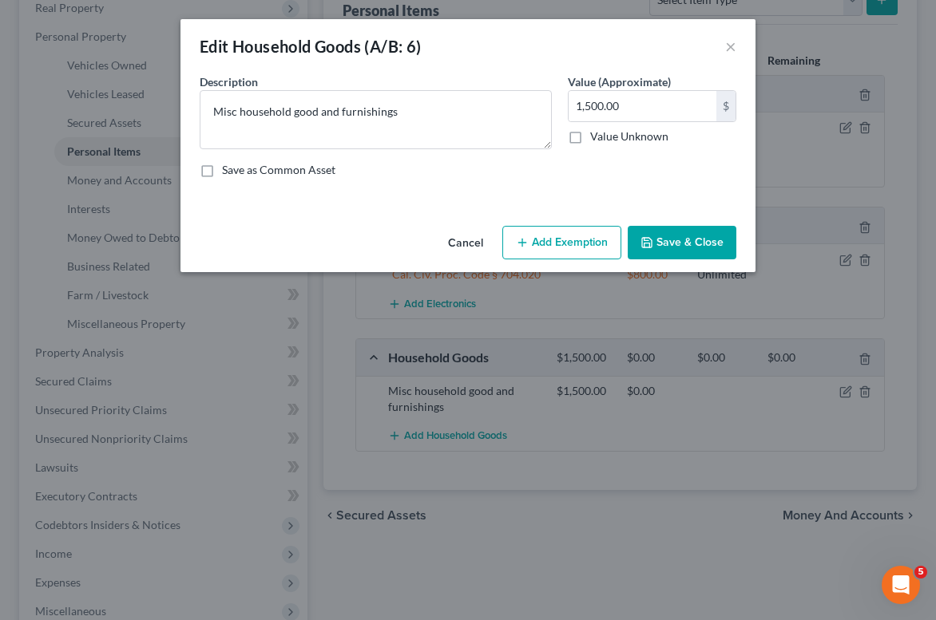
click at [587, 244] on button "Add Exemption" at bounding box center [561, 243] width 119 height 34
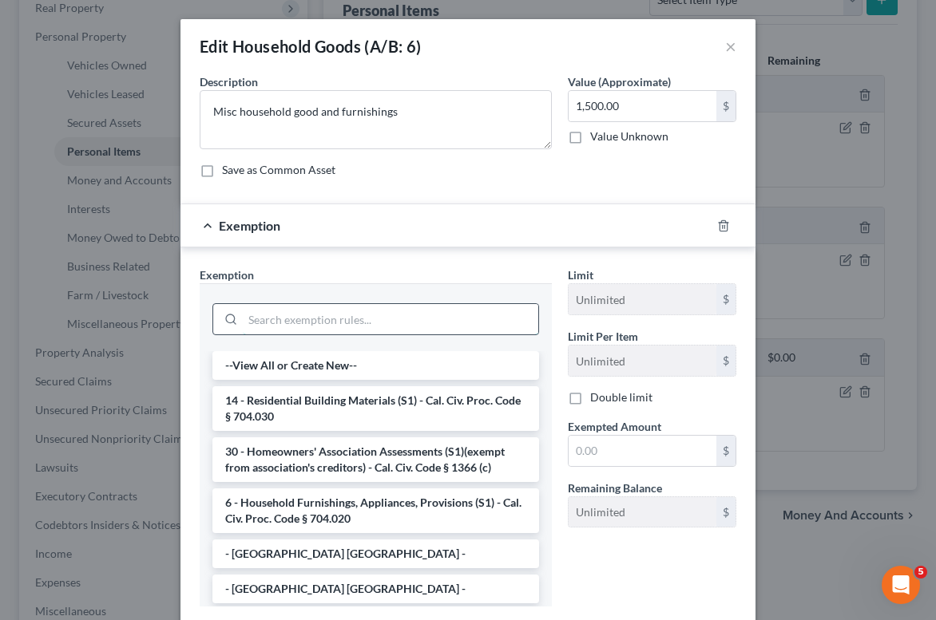
click at [280, 315] on input "search" at bounding box center [390, 319] width 295 height 30
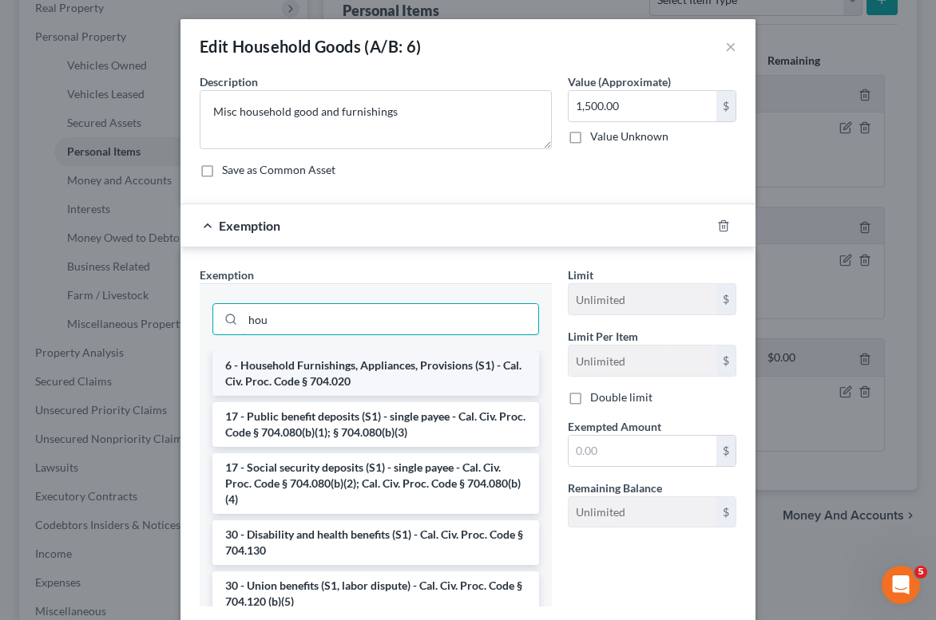
type input "hou"
click at [315, 360] on li "6 - Household Furnishings, Appliances, Provisions (S1) - Cal. Civ. Proc. Code §…" at bounding box center [375, 373] width 327 height 45
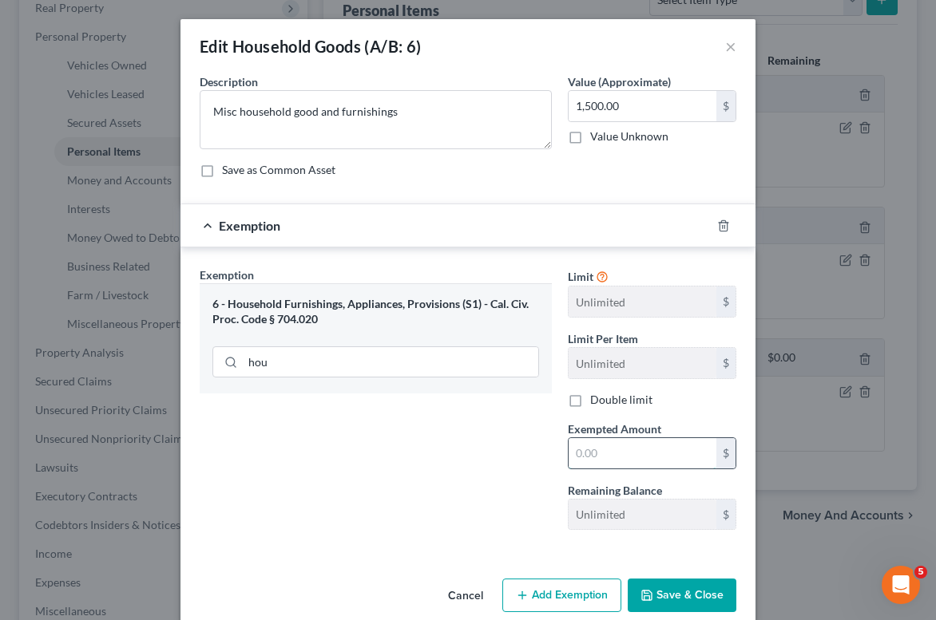
click at [590, 453] on input "text" at bounding box center [642, 453] width 148 height 30
type input "1,500"
click at [682, 594] on button "Save & Close" at bounding box center [682, 596] width 109 height 34
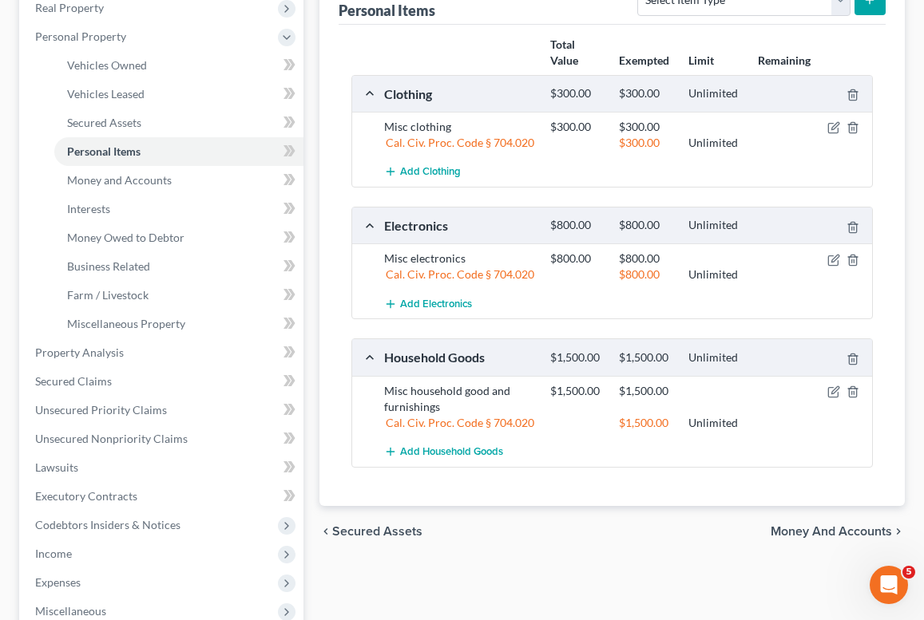
scroll to position [0, 0]
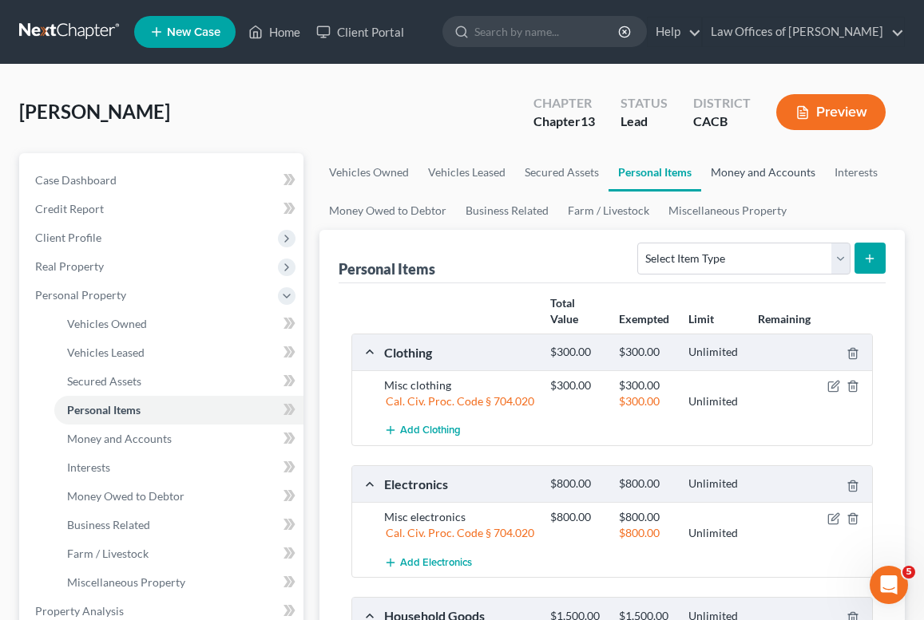
click at [725, 178] on link "Money and Accounts" at bounding box center [763, 172] width 124 height 38
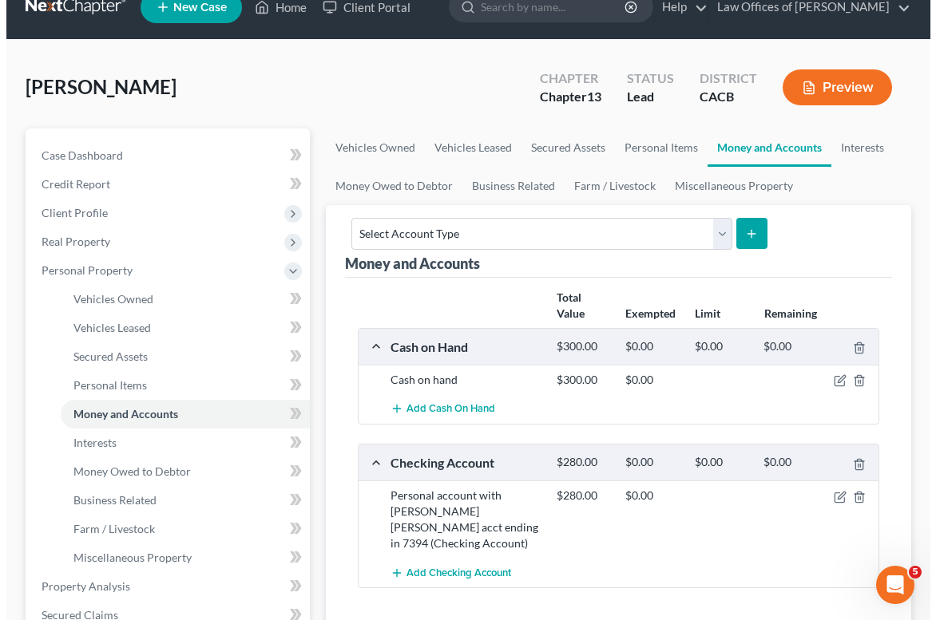
scroll to position [45, 0]
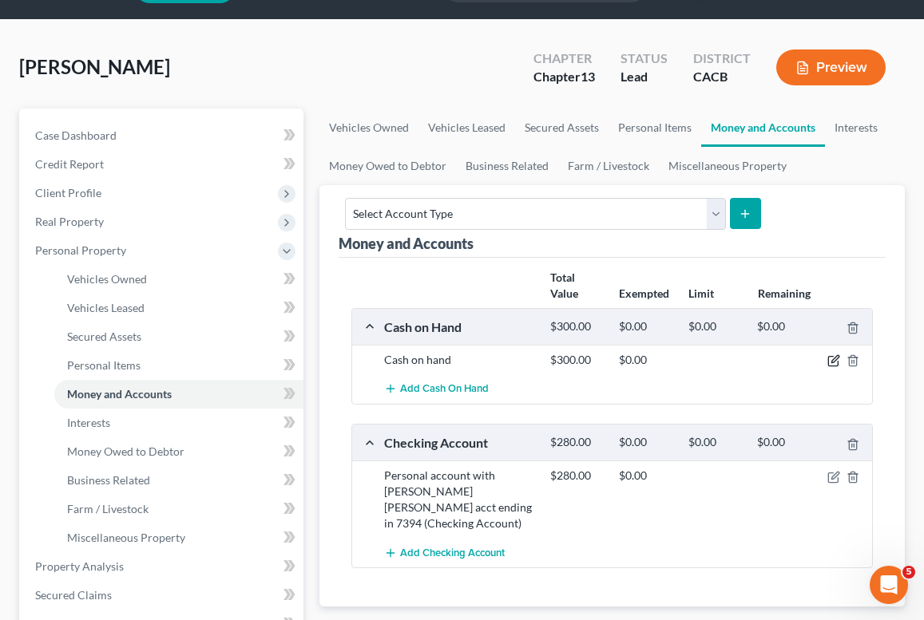
click at [834, 359] on icon "button" at bounding box center [834, 359] width 7 height 7
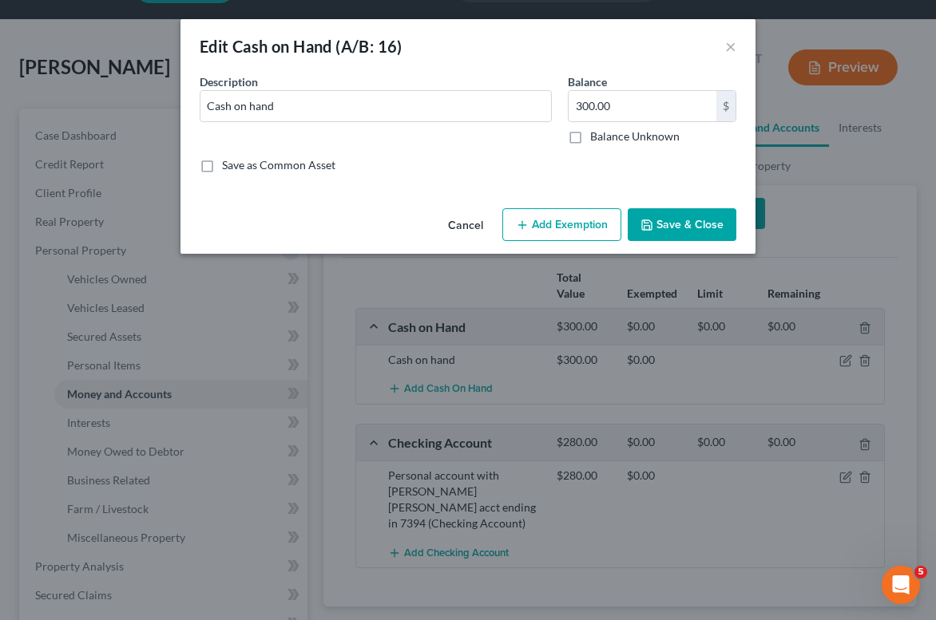
click at [576, 252] on div "Cancel Add Exemption Save & Close" at bounding box center [467, 228] width 575 height 53
click at [570, 239] on button "Add Exemption" at bounding box center [561, 225] width 119 height 34
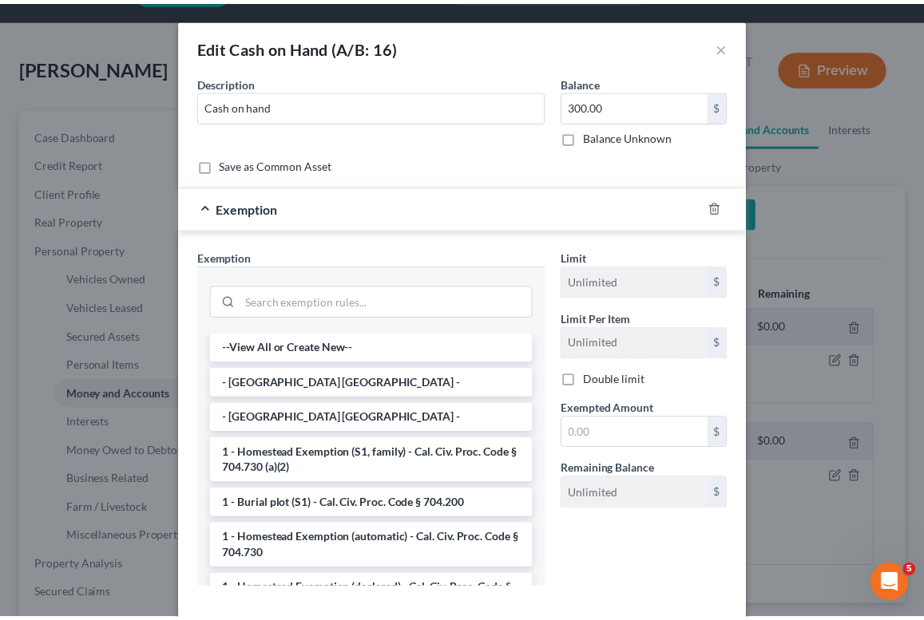
scroll to position [82, 0]
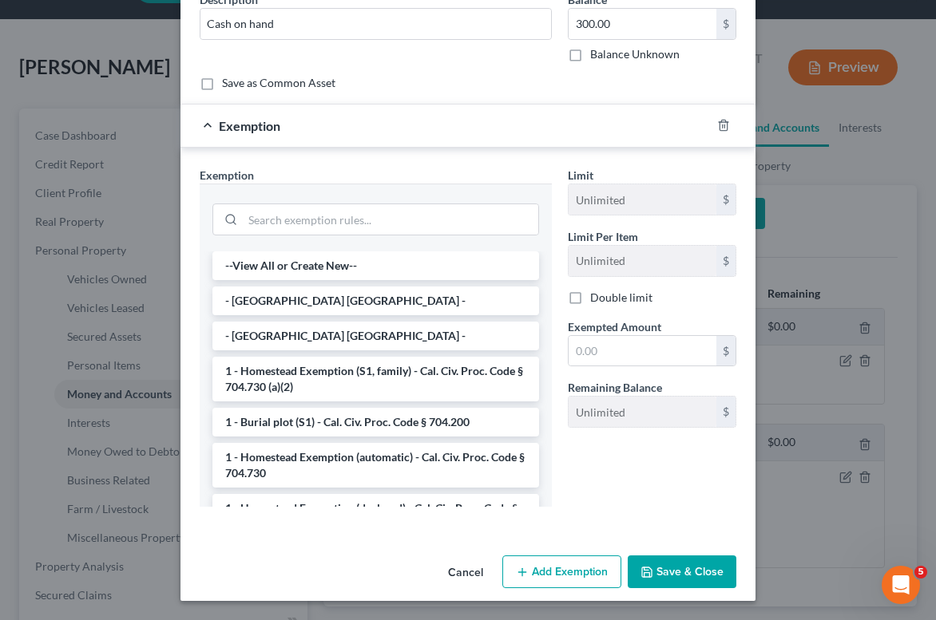
click at [453, 567] on button "Cancel" at bounding box center [465, 573] width 61 height 32
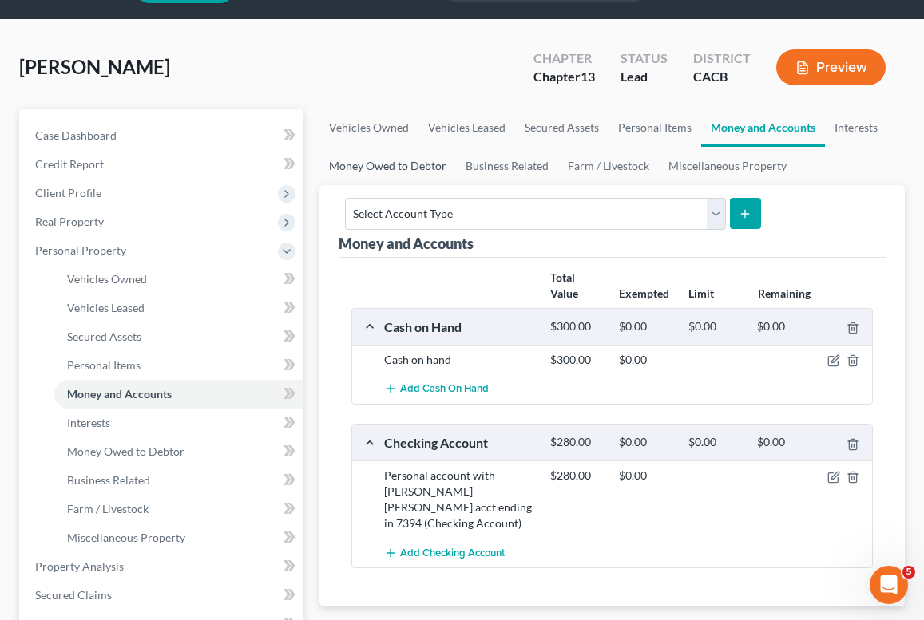
click at [355, 176] on link "Money Owed to Debtor" at bounding box center [387, 166] width 137 height 38
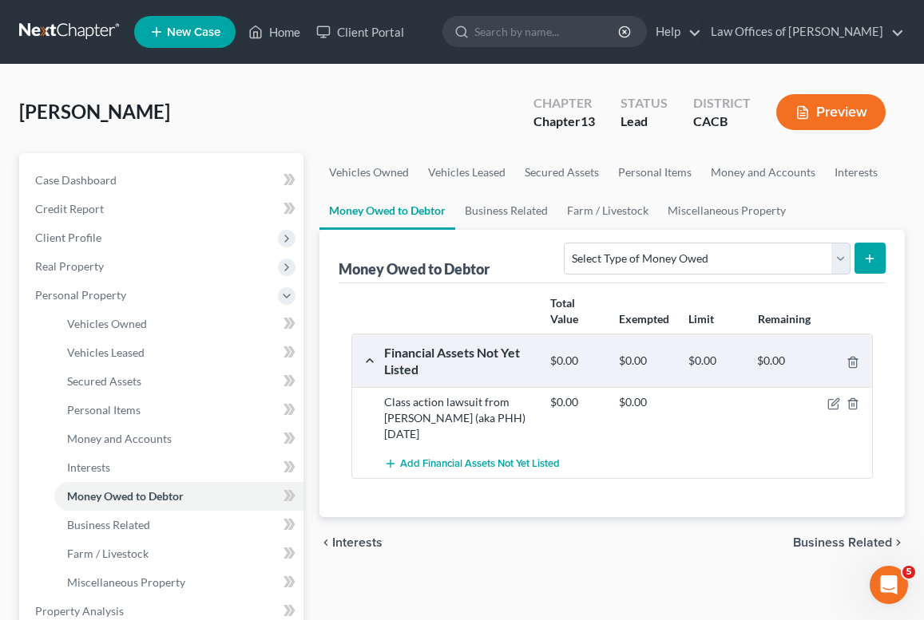
scroll to position [38, 0]
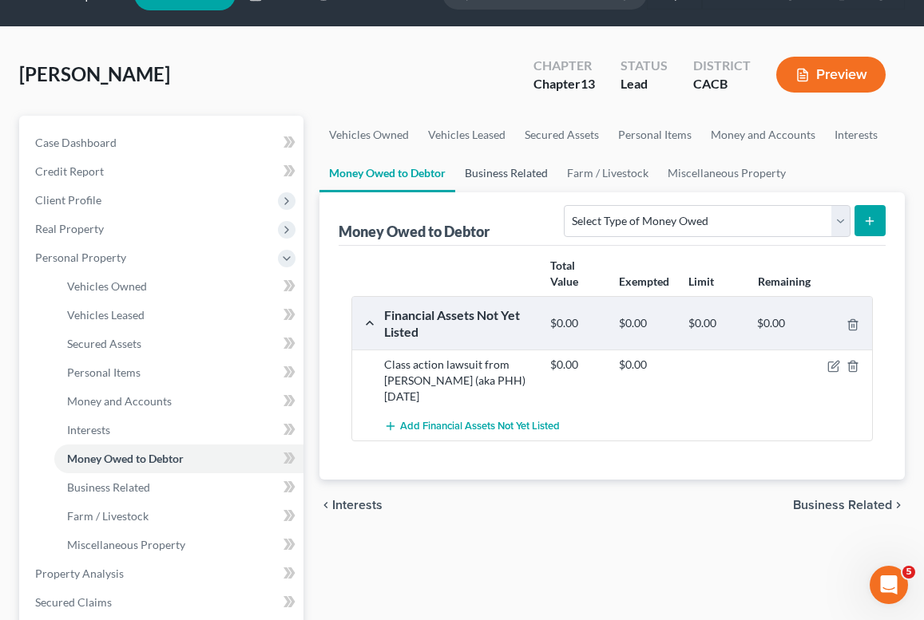
click at [517, 184] on link "Business Related" at bounding box center [506, 173] width 102 height 38
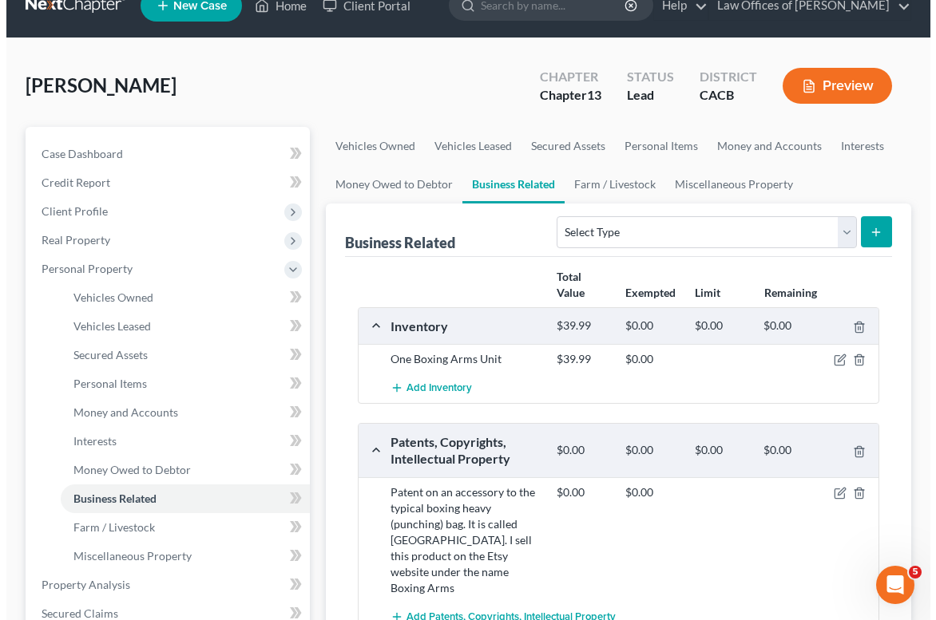
scroll to position [54, 0]
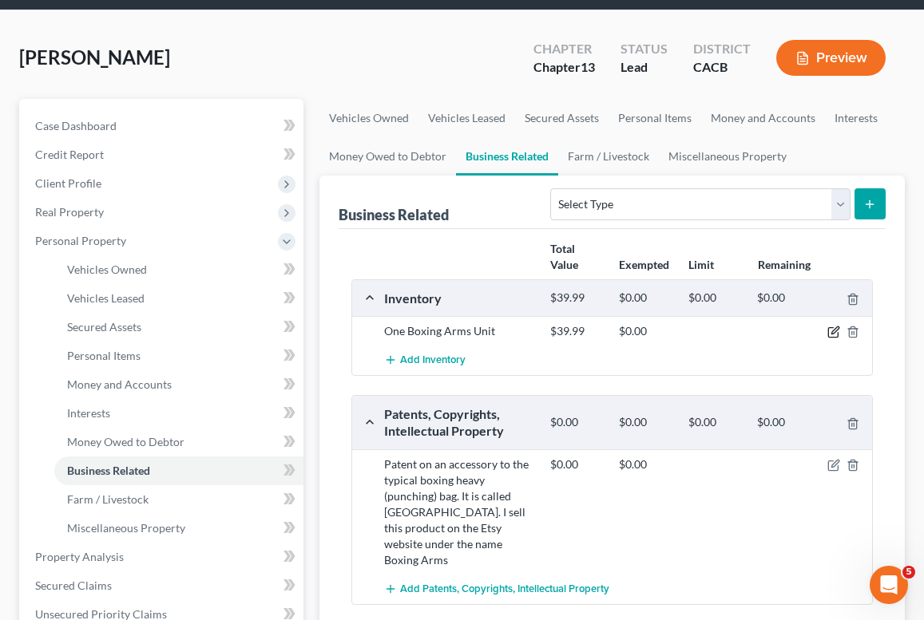
click at [834, 330] on icon "button" at bounding box center [833, 332] width 13 height 13
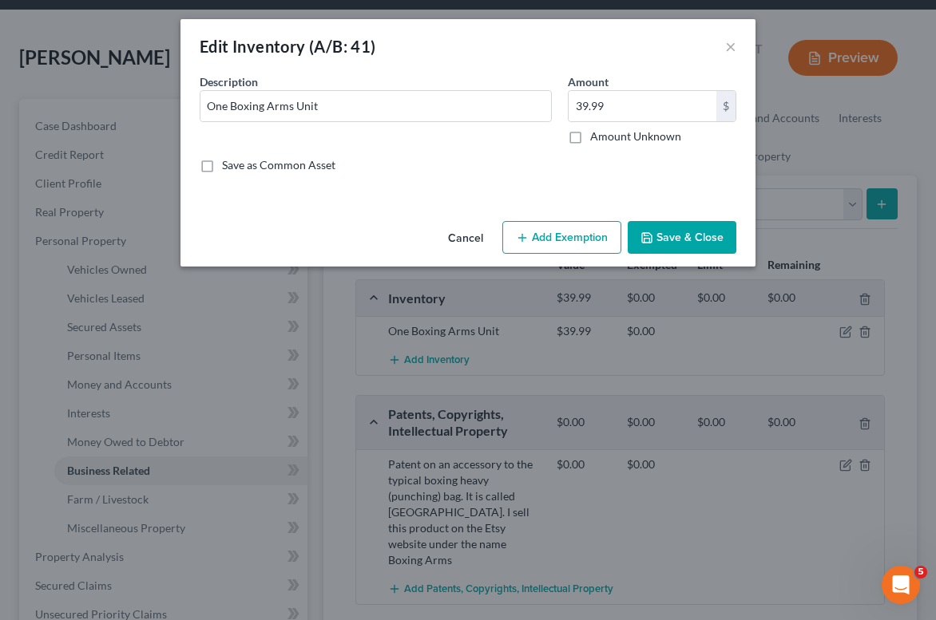
click at [541, 240] on button "Add Exemption" at bounding box center [561, 238] width 119 height 34
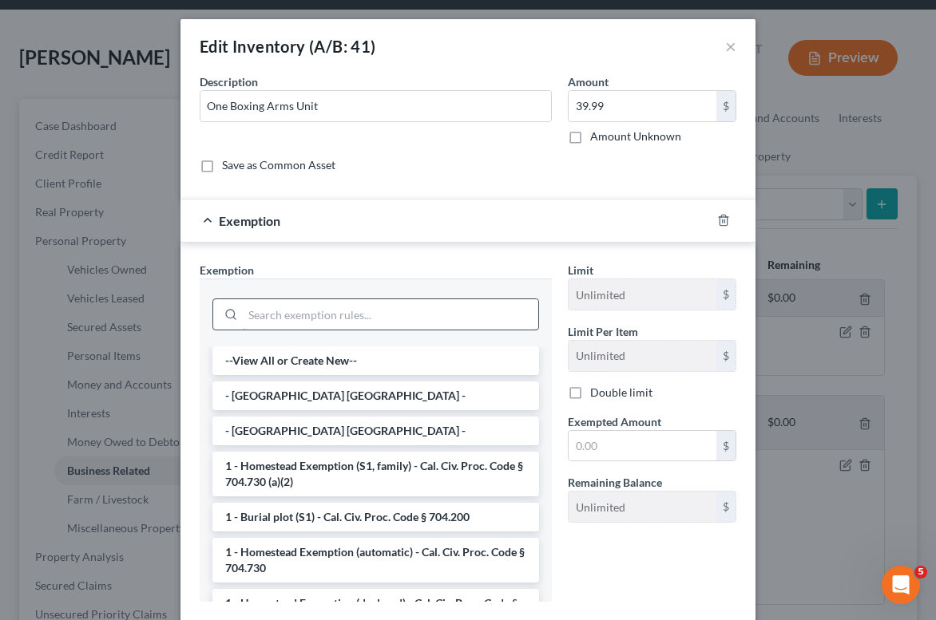
click at [275, 324] on input "search" at bounding box center [390, 314] width 295 height 30
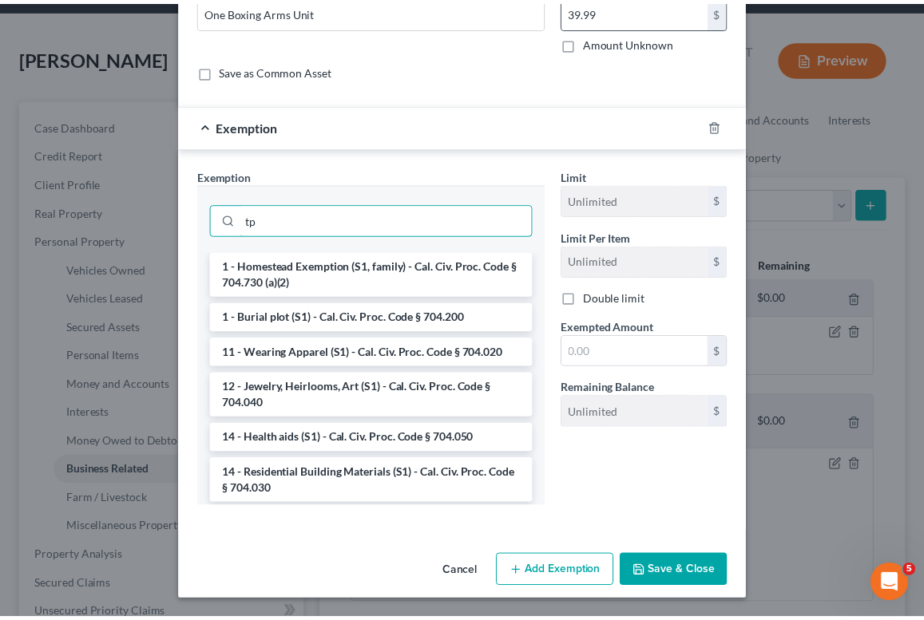
scroll to position [0, 0]
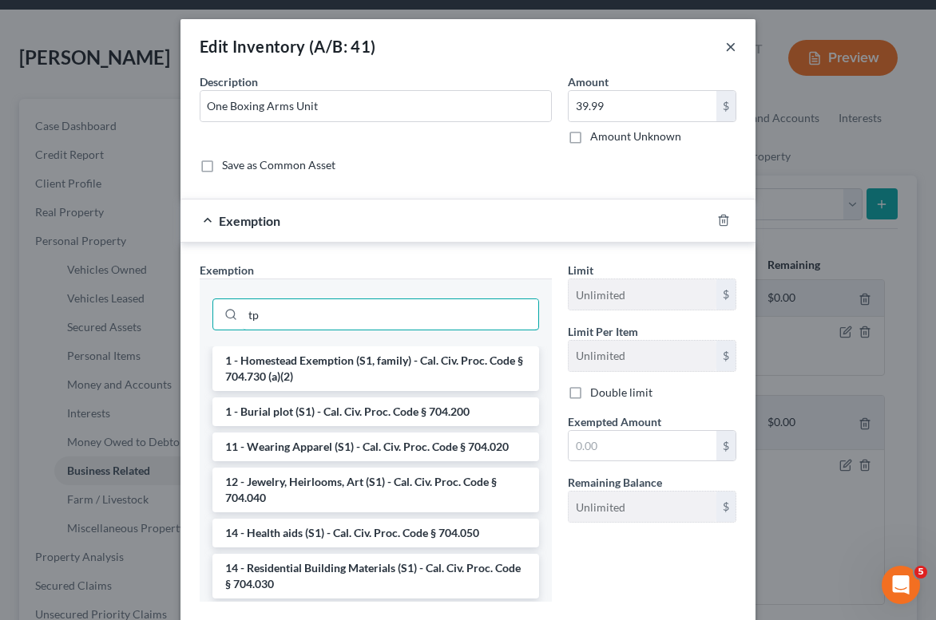
type input "tp"
click at [729, 44] on button "×" at bounding box center [730, 46] width 11 height 19
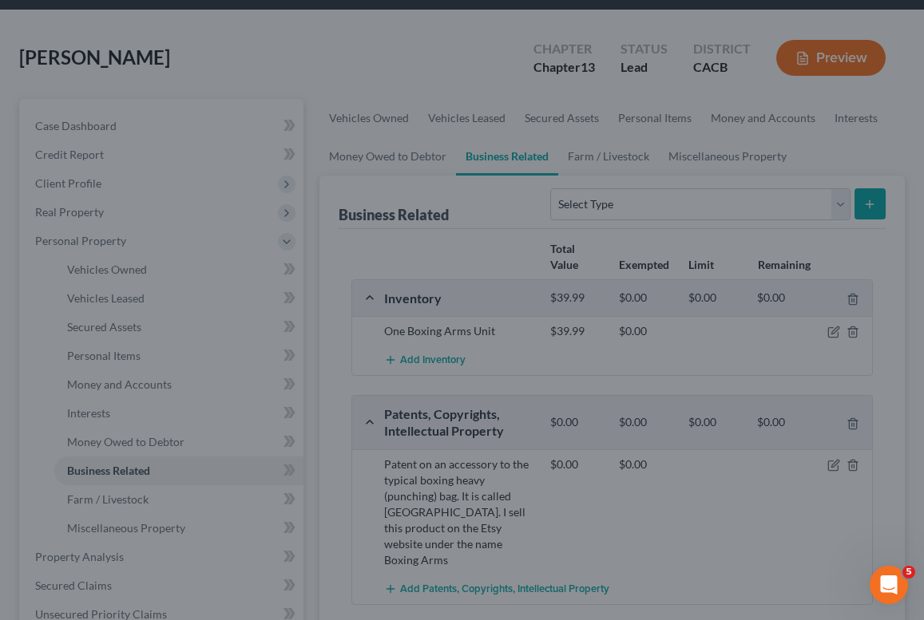
scroll to position [112, 0]
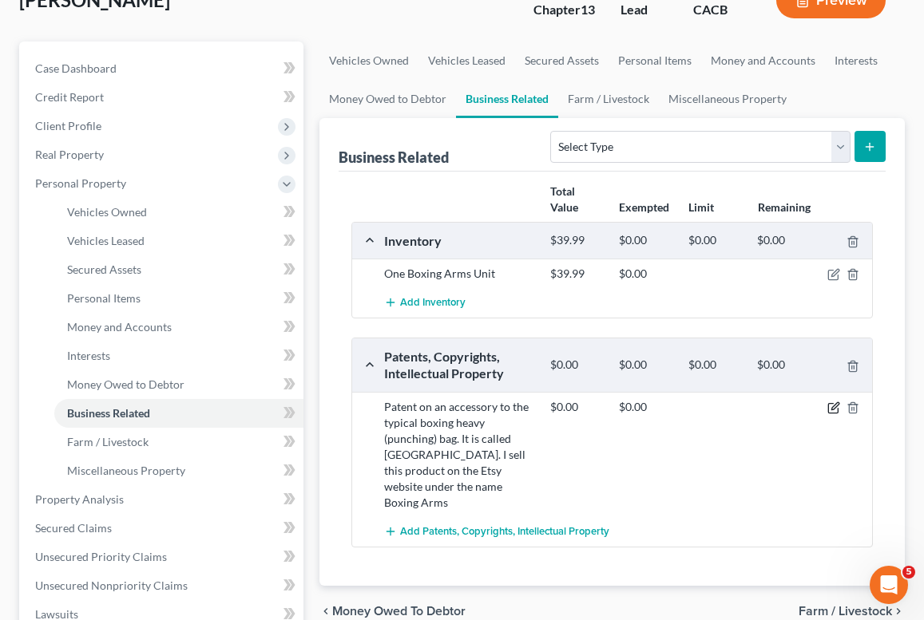
click at [829, 409] on icon "button" at bounding box center [833, 408] width 13 height 13
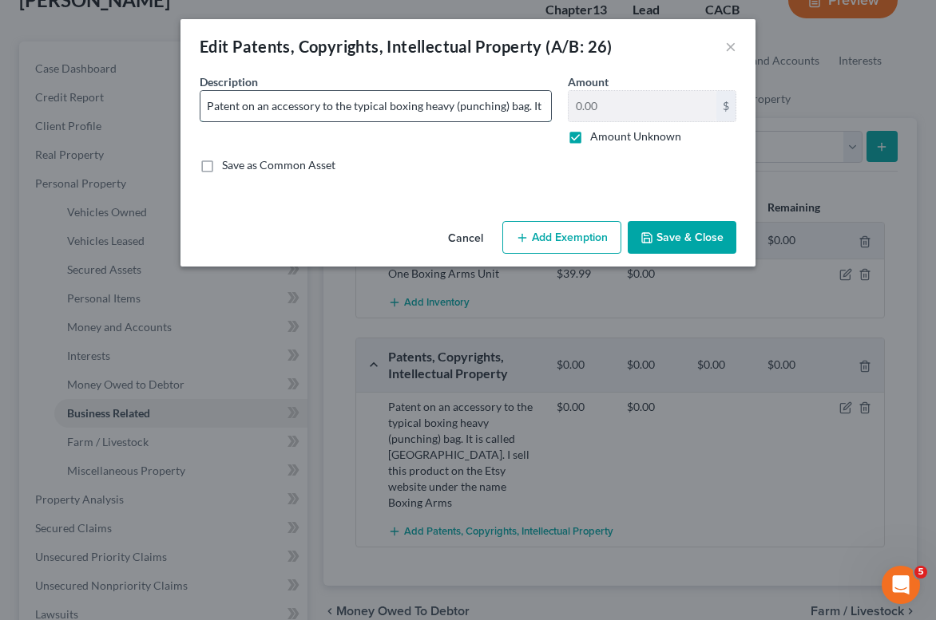
click at [309, 109] on input "Patent on an accessory to the typical boxing heavy (punching) bag. It is called…" at bounding box center [375, 106] width 350 height 30
drag, startPoint x: 206, startPoint y: 106, endPoint x: 515, endPoint y: 132, distance: 310.0
click at [515, 132] on div "Description * Patent on an accessory to the typical boxing heavy (punching) bag…" at bounding box center [376, 108] width 368 height 71
paste input "The patent is for an accessory designed for the typical boxing heavy (punching)…"
type input "The patent is for an accessory designed for the typical boxing heavy (punching)…"
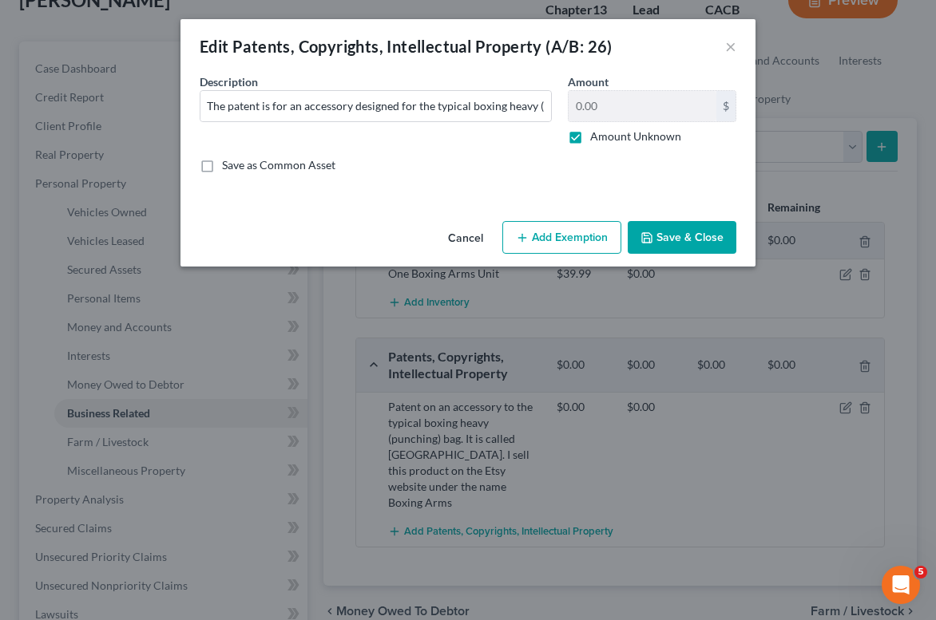
click at [685, 236] on button "Save & Close" at bounding box center [682, 238] width 109 height 34
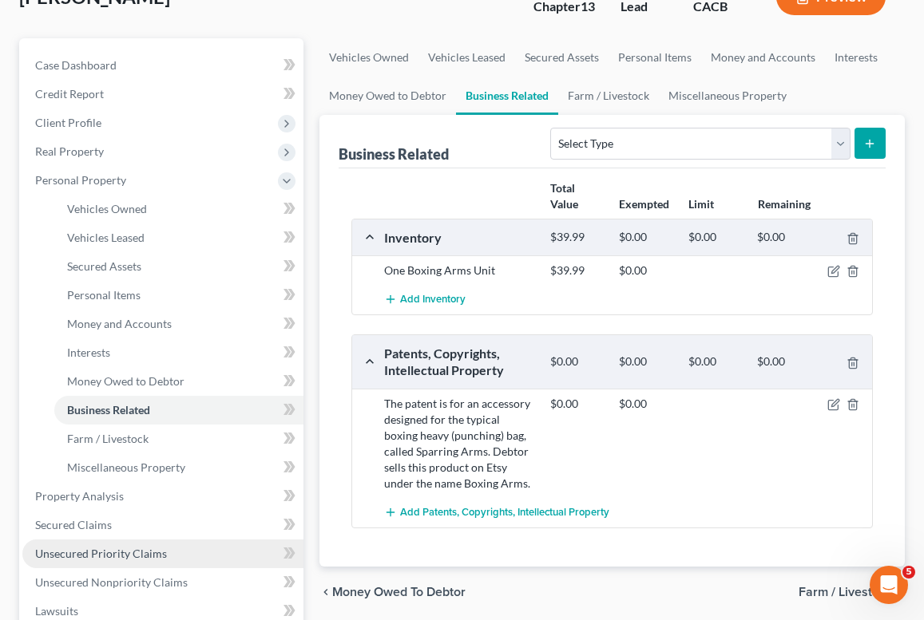
scroll to position [240, 0]
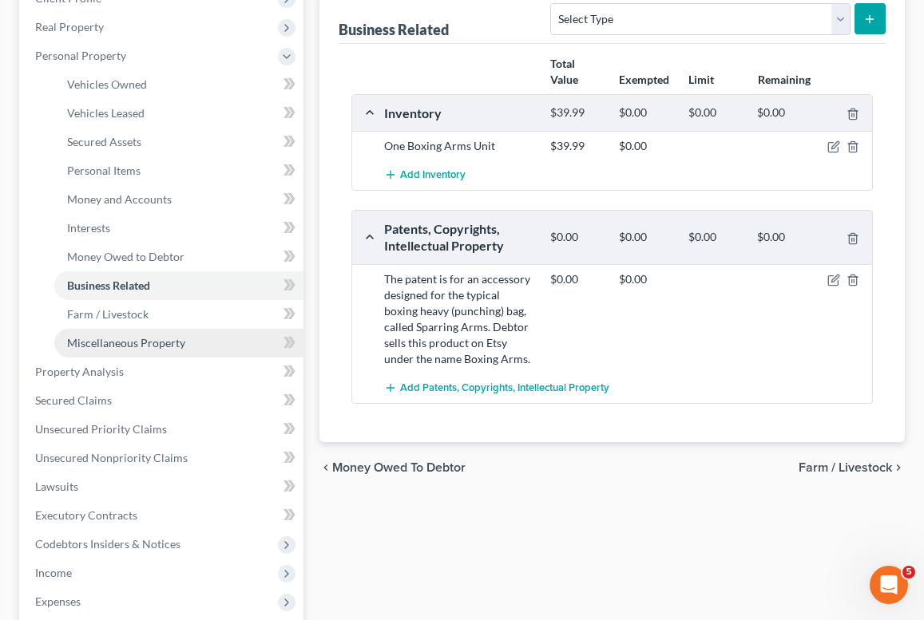
click at [101, 353] on link "Miscellaneous Property" at bounding box center [178, 343] width 249 height 29
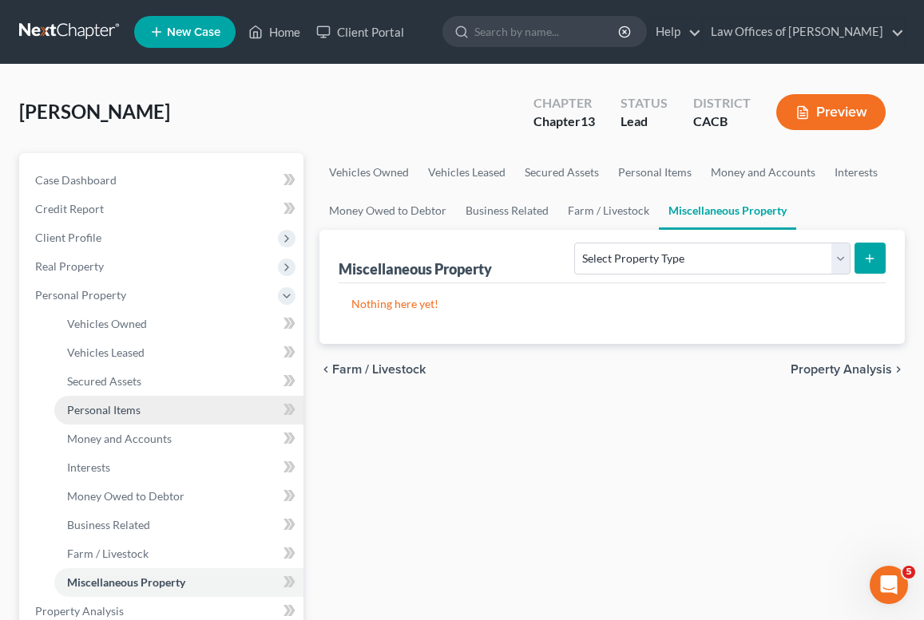
scroll to position [56, 0]
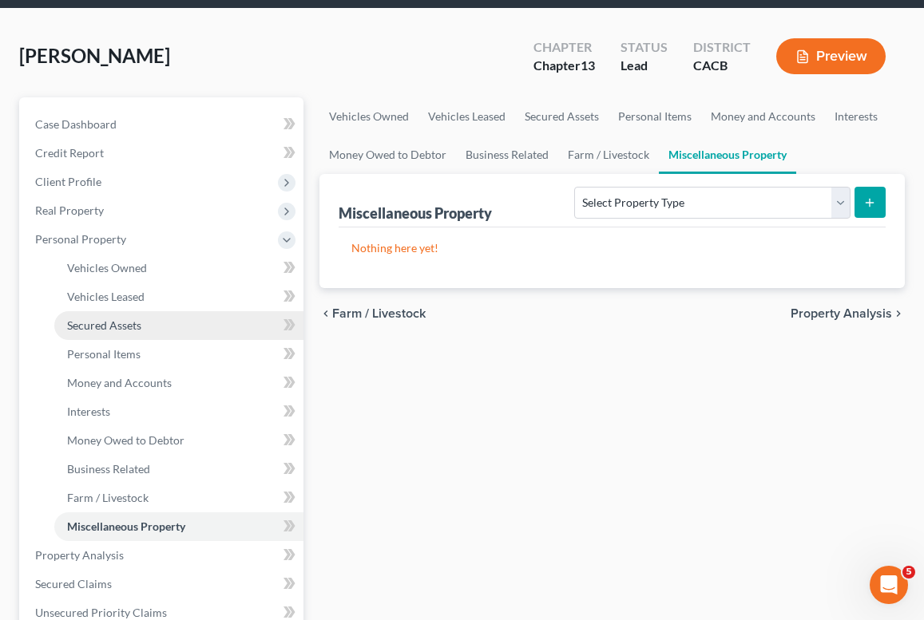
click at [85, 328] on span "Secured Assets" at bounding box center [104, 326] width 74 height 14
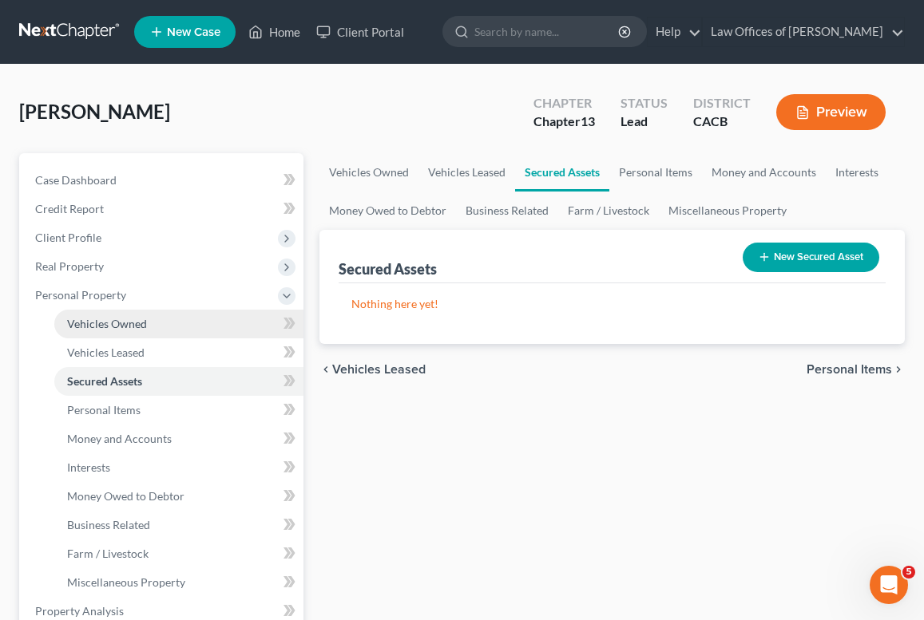
scroll to position [29, 0]
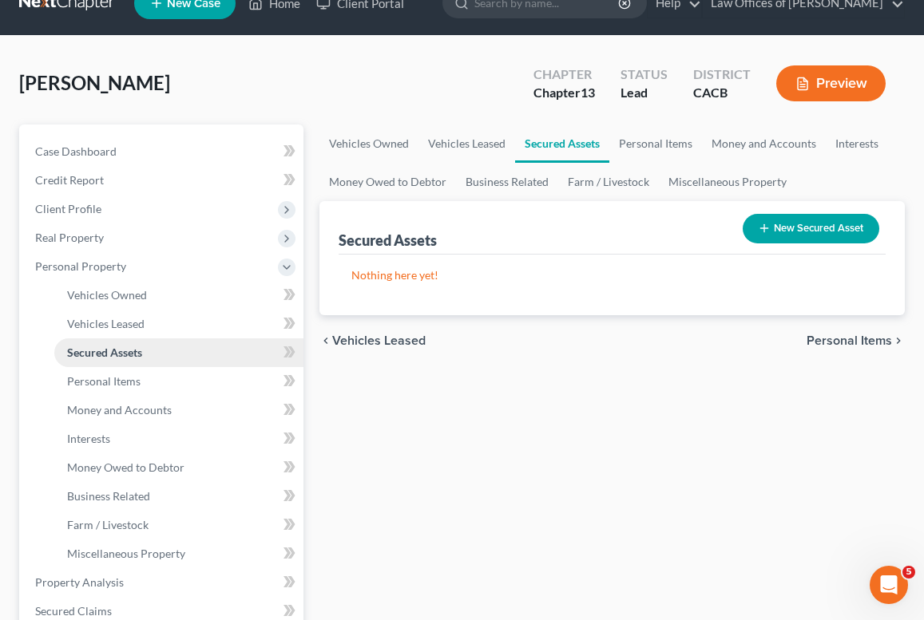
click at [121, 350] on span "Secured Assets" at bounding box center [104, 353] width 75 height 14
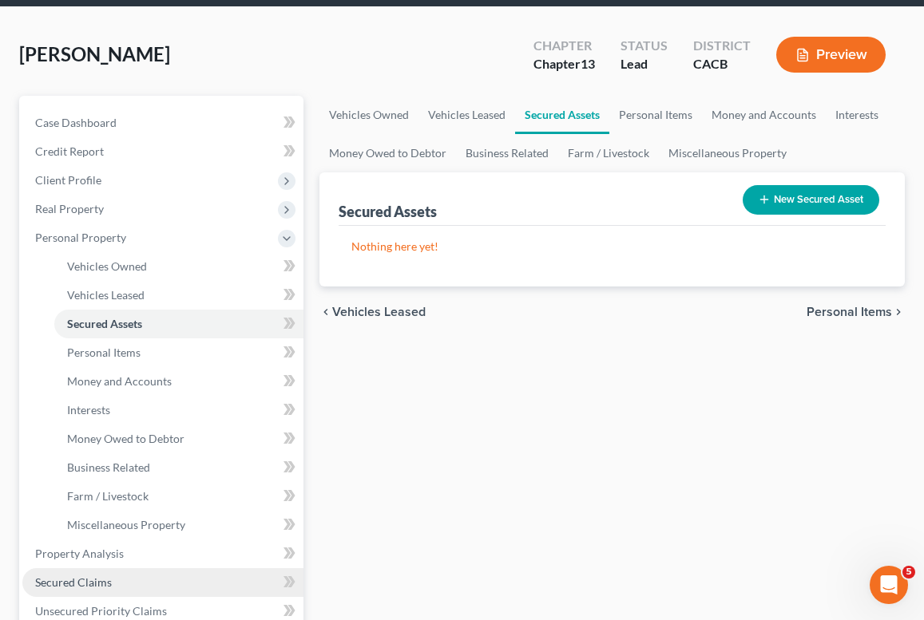
scroll to position [545, 0]
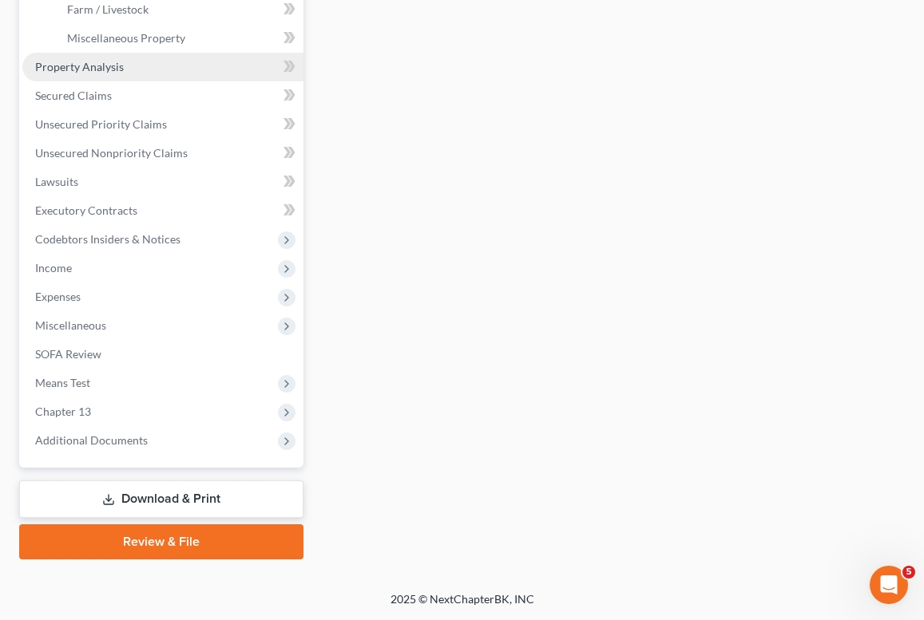
click at [97, 70] on span "Property Analysis" at bounding box center [79, 67] width 89 height 14
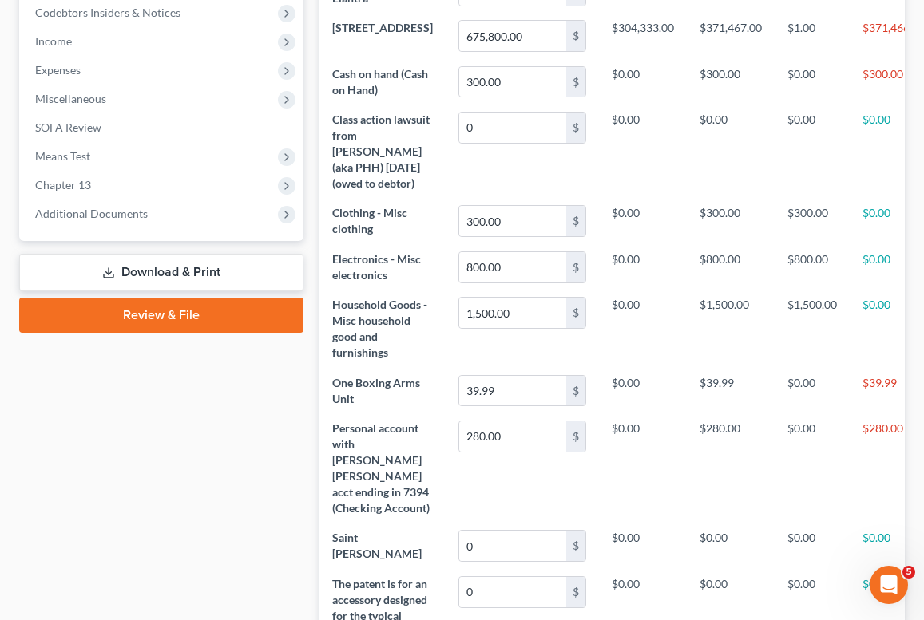
scroll to position [141, 0]
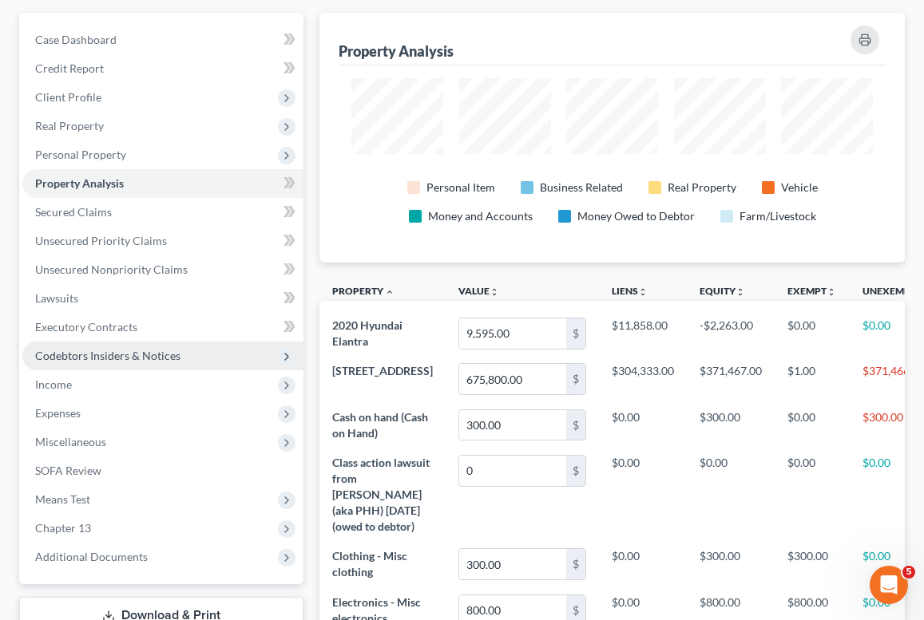
click at [73, 362] on span "Codebtors Insiders & Notices" at bounding box center [107, 356] width 145 height 14
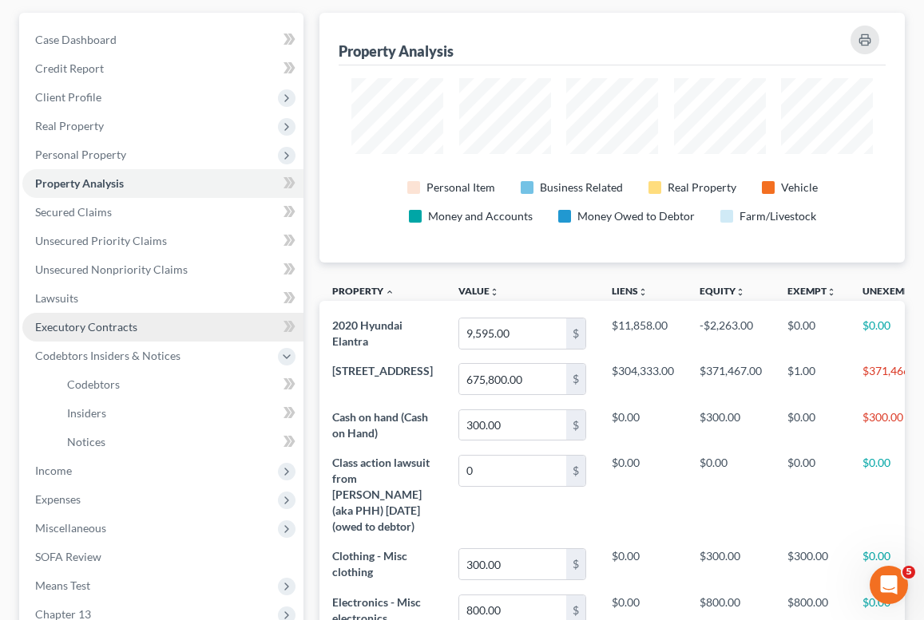
click at [81, 330] on span "Executory Contracts" at bounding box center [86, 327] width 102 height 14
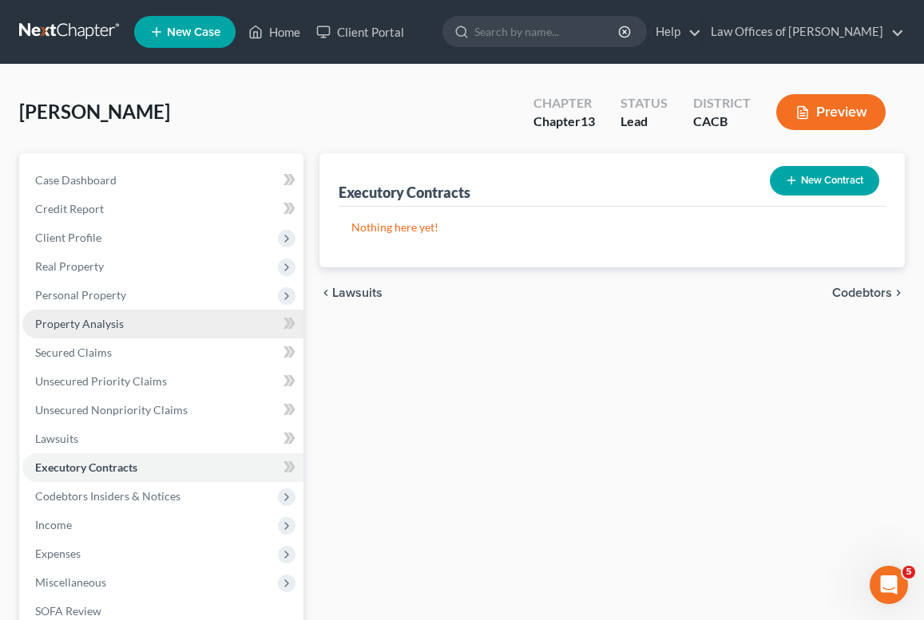
scroll to position [38, 0]
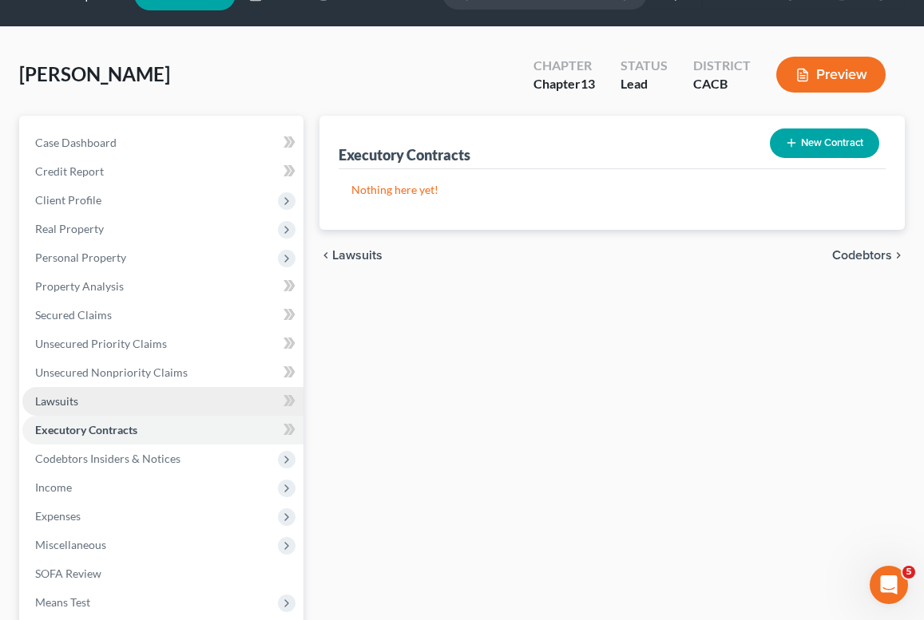
click at [61, 401] on span "Lawsuits" at bounding box center [56, 401] width 43 height 14
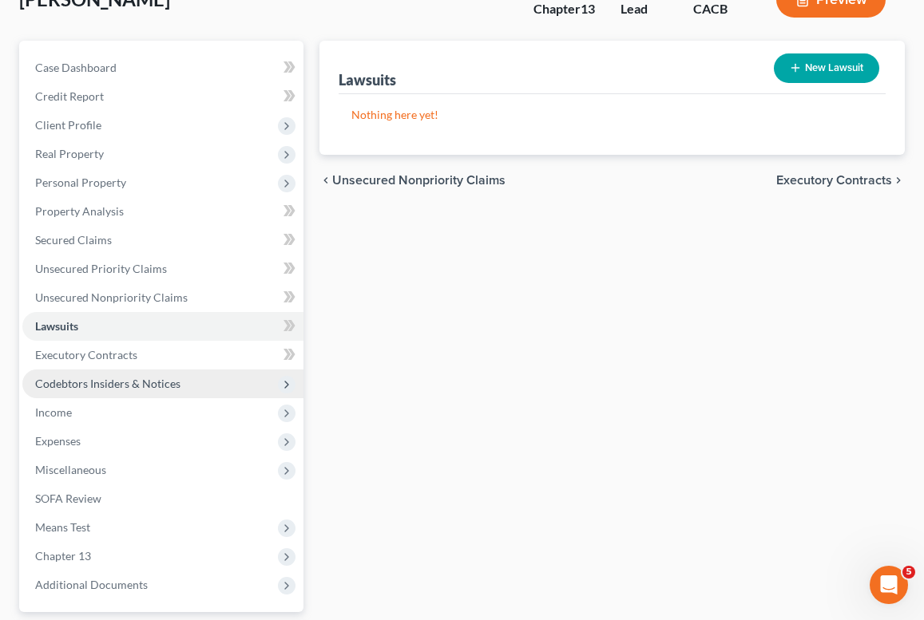
scroll to position [116, 0]
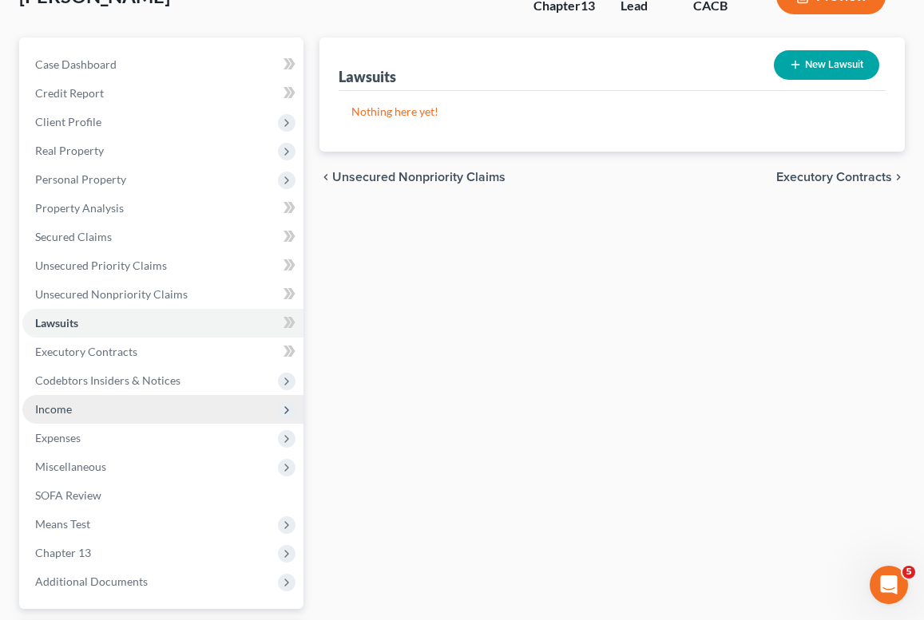
click at [46, 401] on span "Income" at bounding box center [162, 409] width 281 height 29
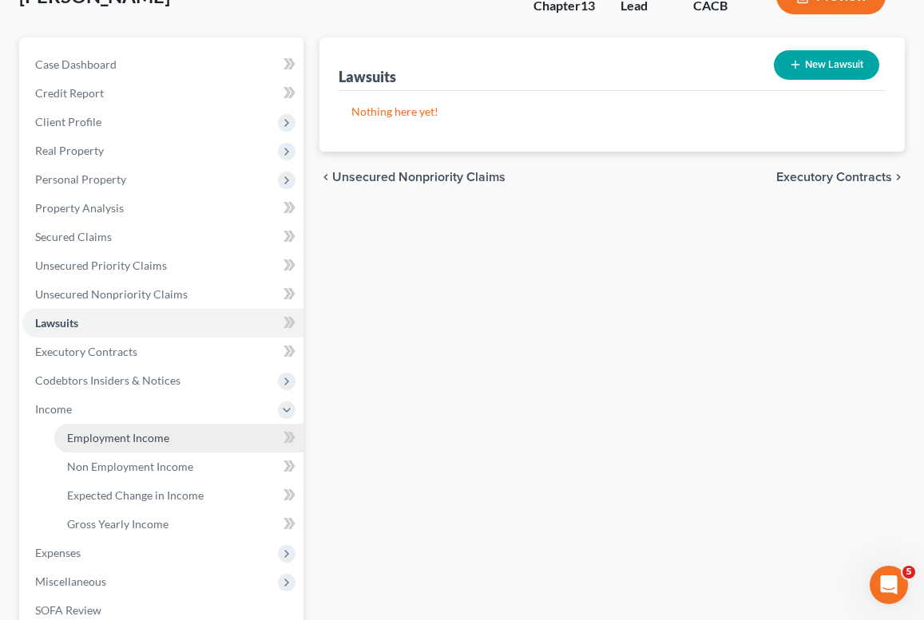
click at [113, 445] on link "Employment Income" at bounding box center [178, 438] width 249 height 29
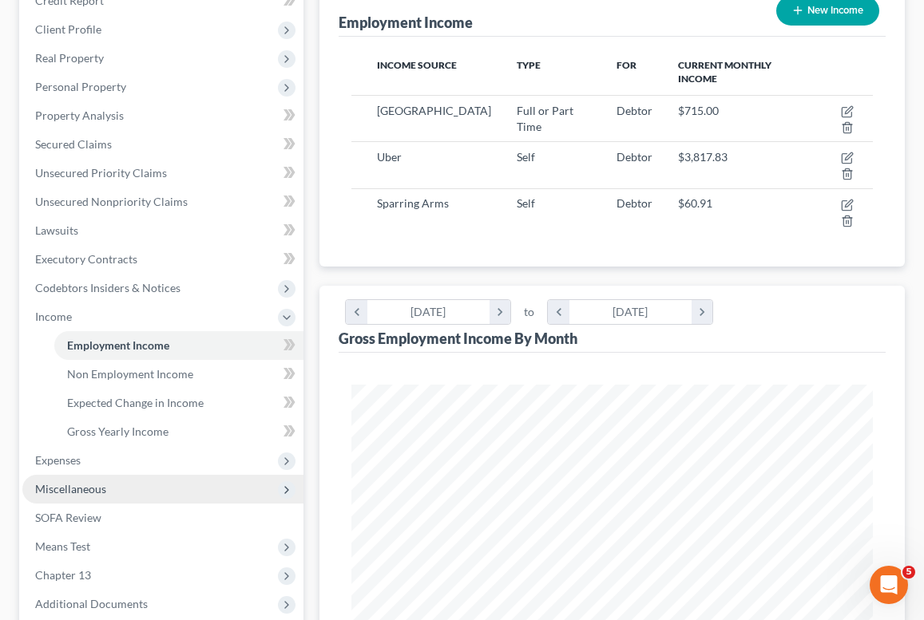
scroll to position [254, 0]
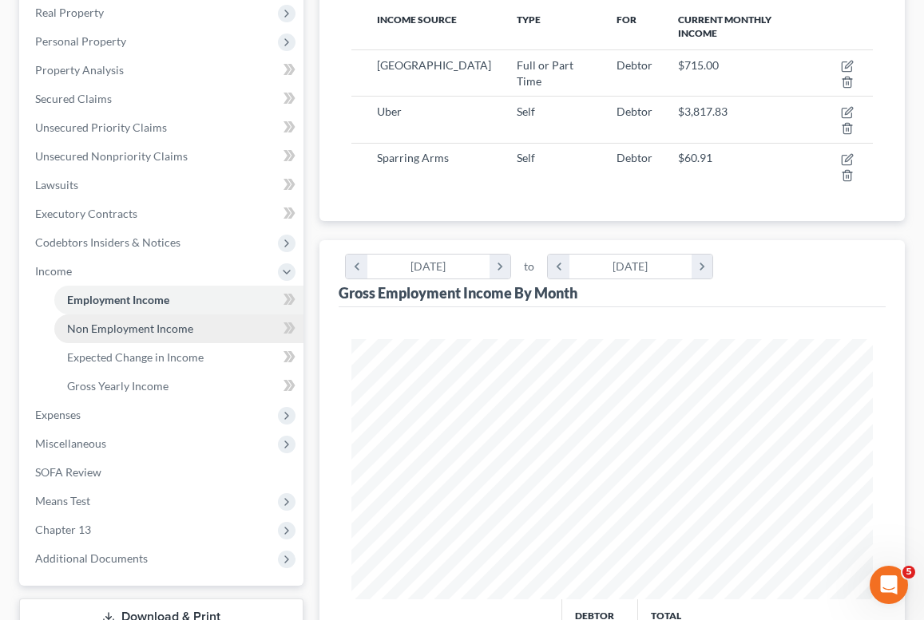
click at [81, 335] on link "Non Employment Income" at bounding box center [178, 329] width 249 height 29
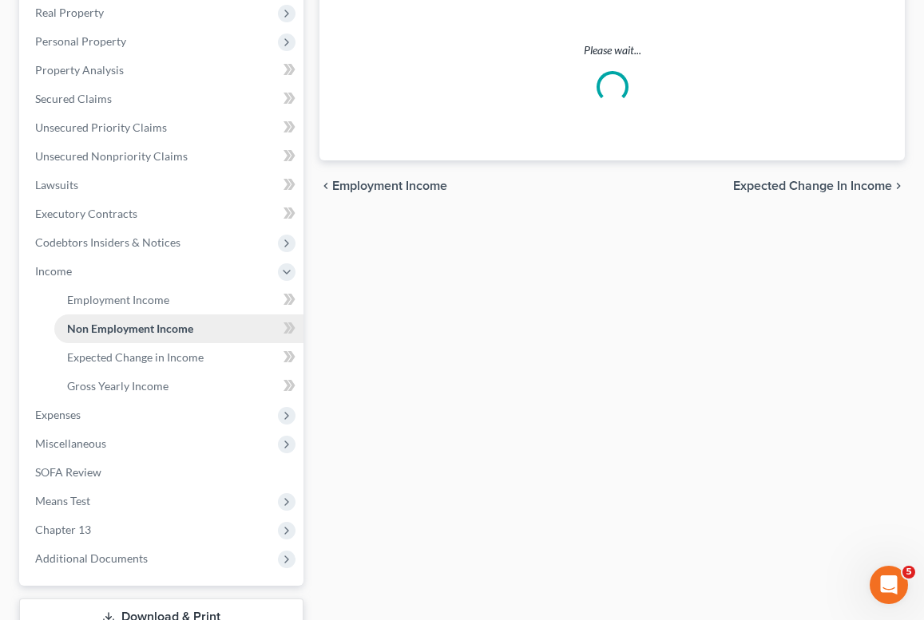
scroll to position [39, 0]
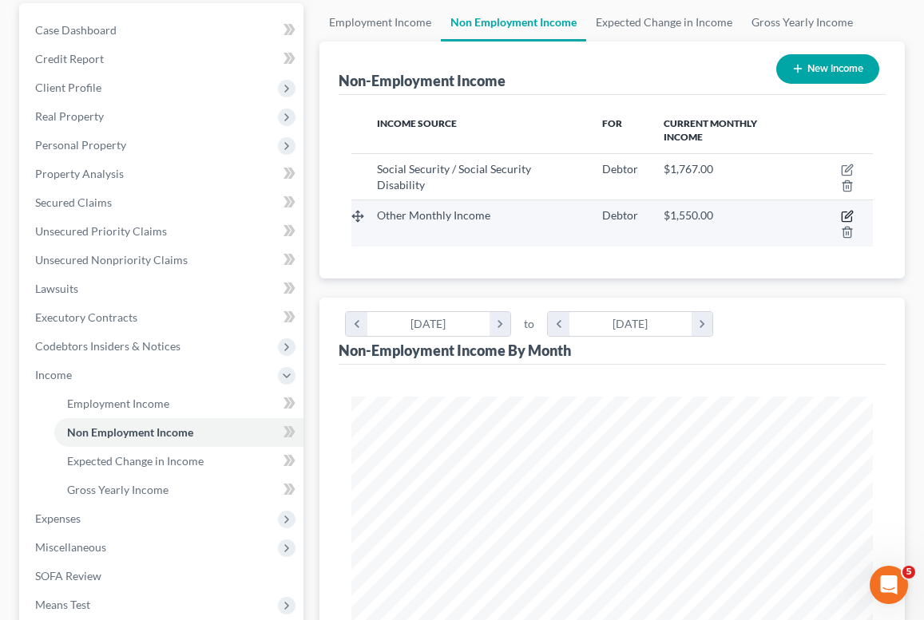
click at [846, 214] on icon "button" at bounding box center [847, 216] width 13 height 13
select select "13"
select select "0"
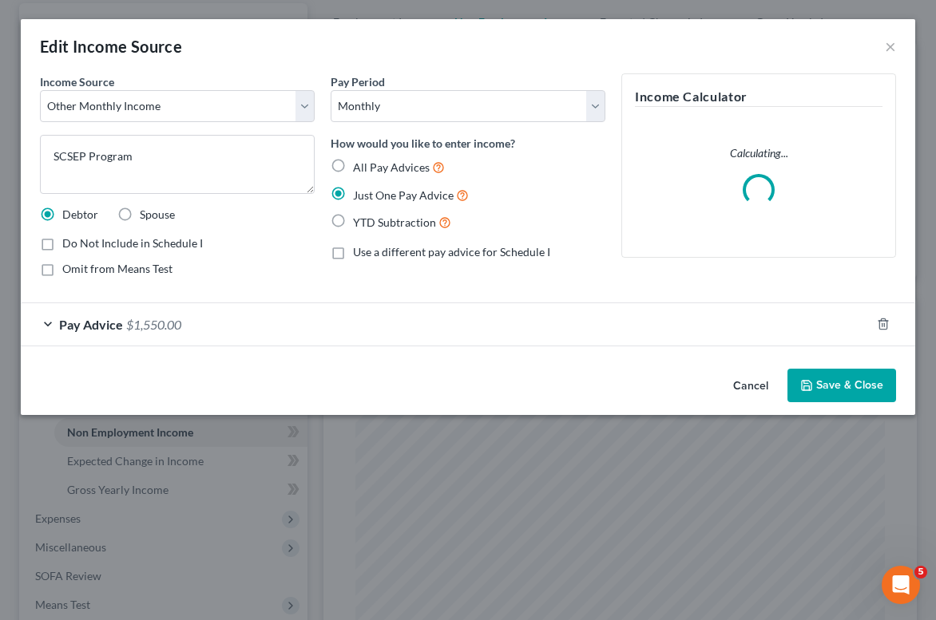
click at [875, 390] on button "Save & Close" at bounding box center [841, 386] width 109 height 34
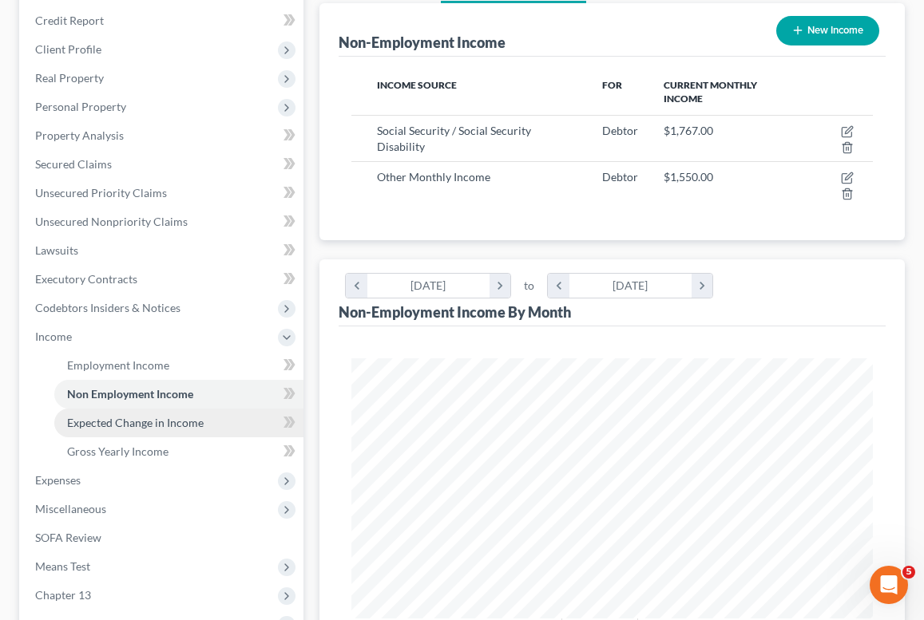
click at [166, 430] on link "Expected Change in Income" at bounding box center [178, 423] width 249 height 29
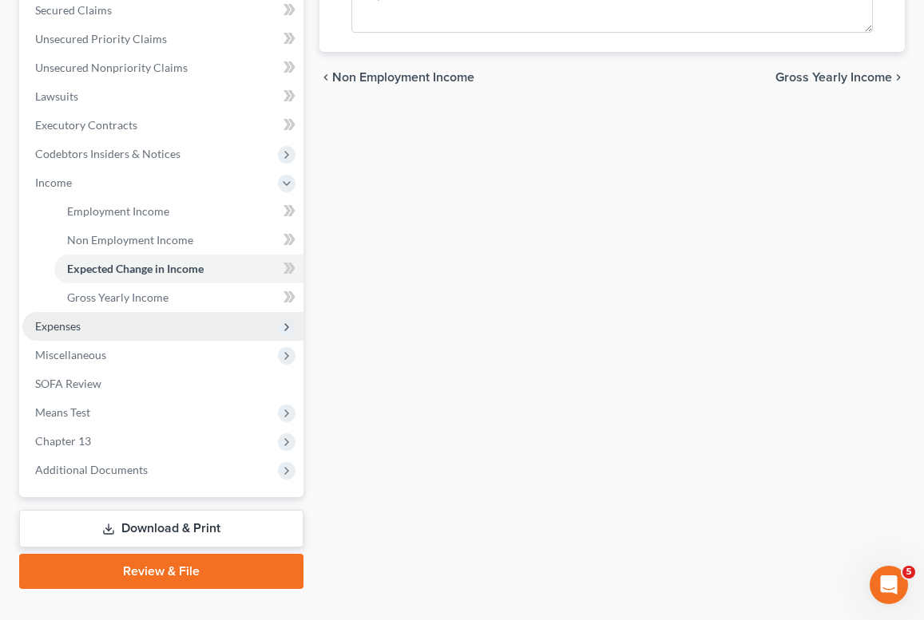
click at [108, 312] on span "Expenses" at bounding box center [162, 326] width 281 height 29
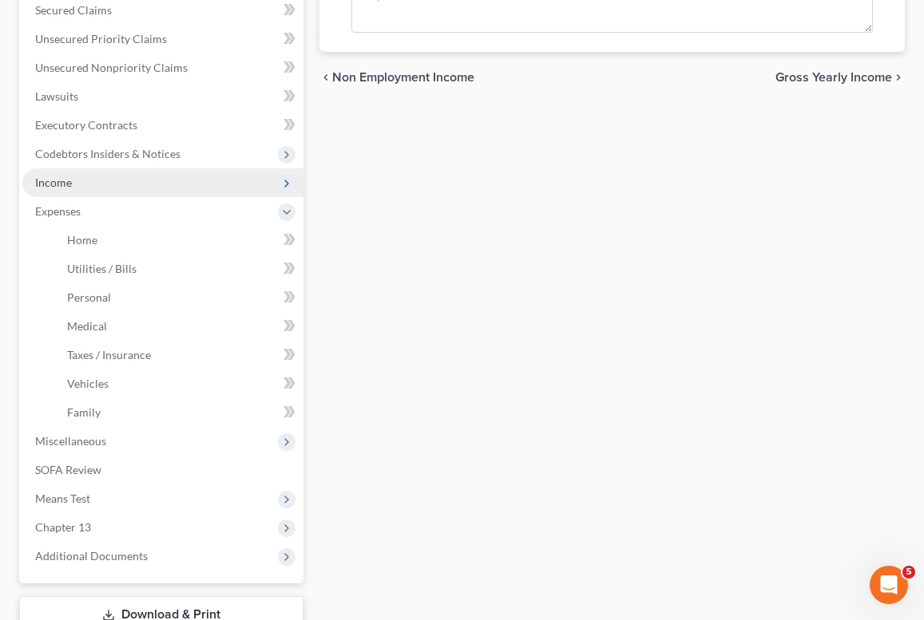
click at [73, 189] on span "Income" at bounding box center [162, 182] width 281 height 29
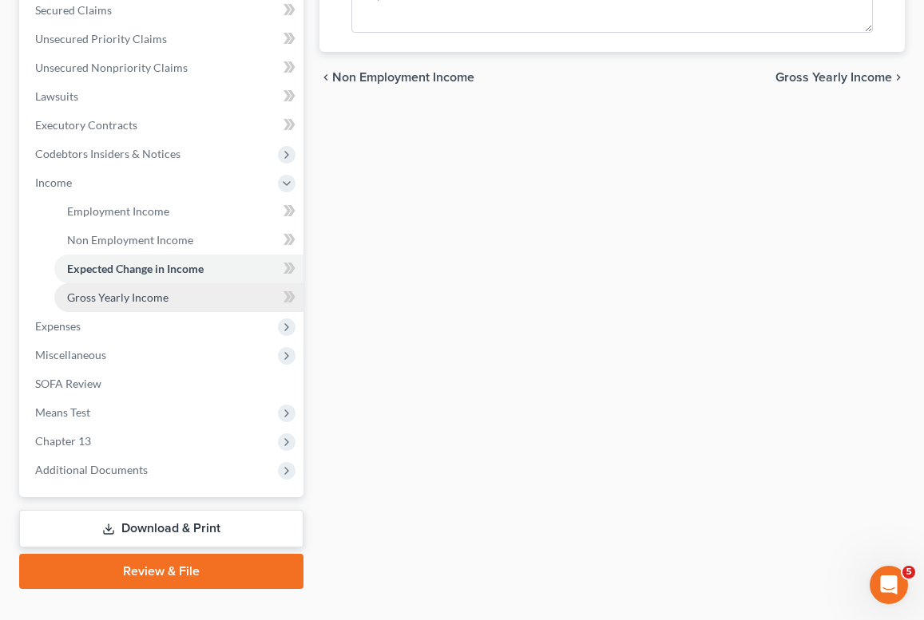
click at [137, 302] on span "Gross Yearly Income" at bounding box center [117, 298] width 101 height 14
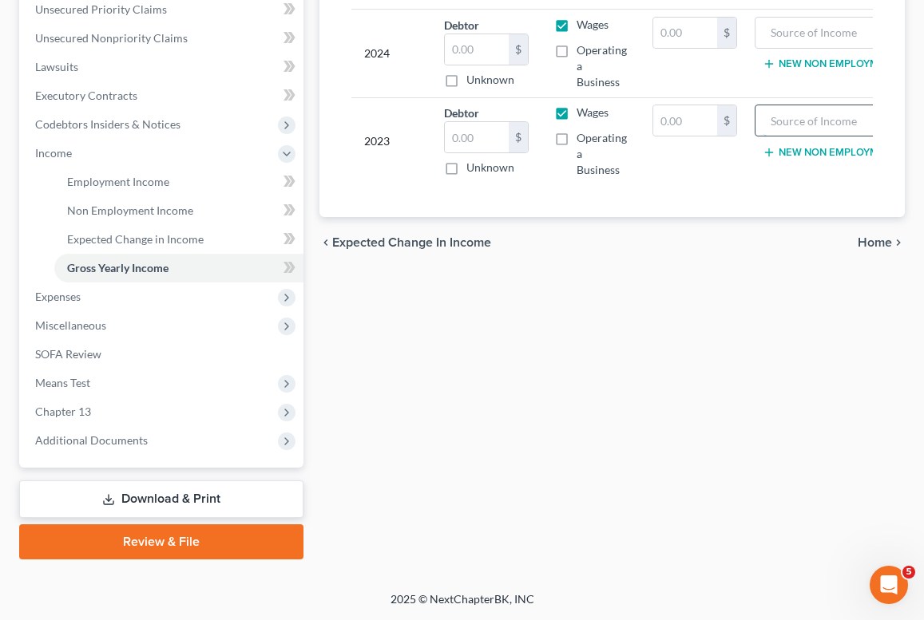
click at [823, 120] on input "text" at bounding box center [835, 120] width 145 height 30
type input "20050.80"
drag, startPoint x: 765, startPoint y: 119, endPoint x: 743, endPoint y: 120, distance: 21.6
click at [743, 120] on tr "2023 Debtor $ Unknown Balance Undetermined $ Unknown Wages Operating a Business…" at bounding box center [652, 141] width 602 height 88
click at [694, 112] on input "text" at bounding box center [685, 120] width 64 height 30
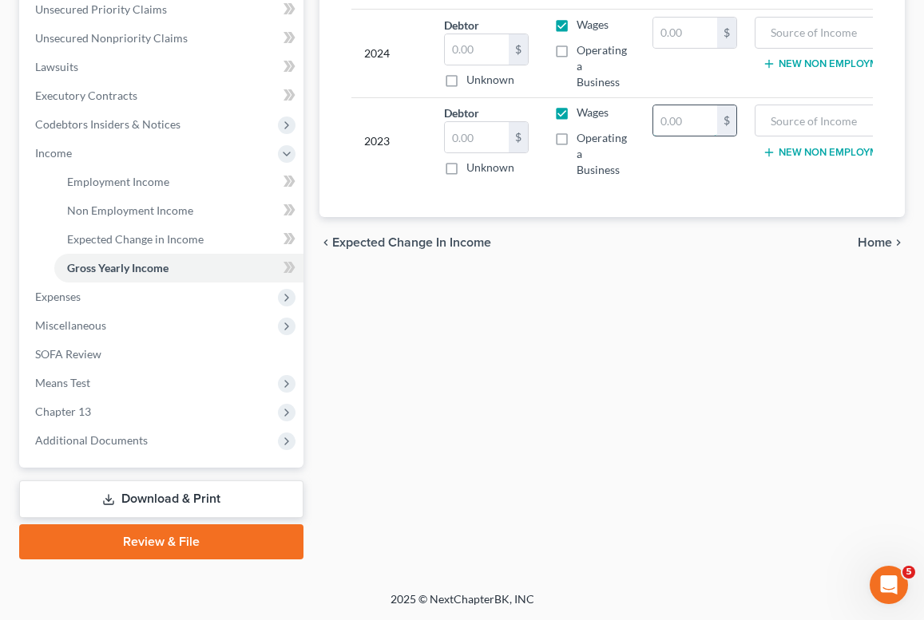
paste input "20050.80"
click at [673, 117] on input "20050.80" at bounding box center [685, 120] width 64 height 30
type input "20,050.80"
click at [848, 117] on input "text" at bounding box center [835, 120] width 145 height 30
type input "A"
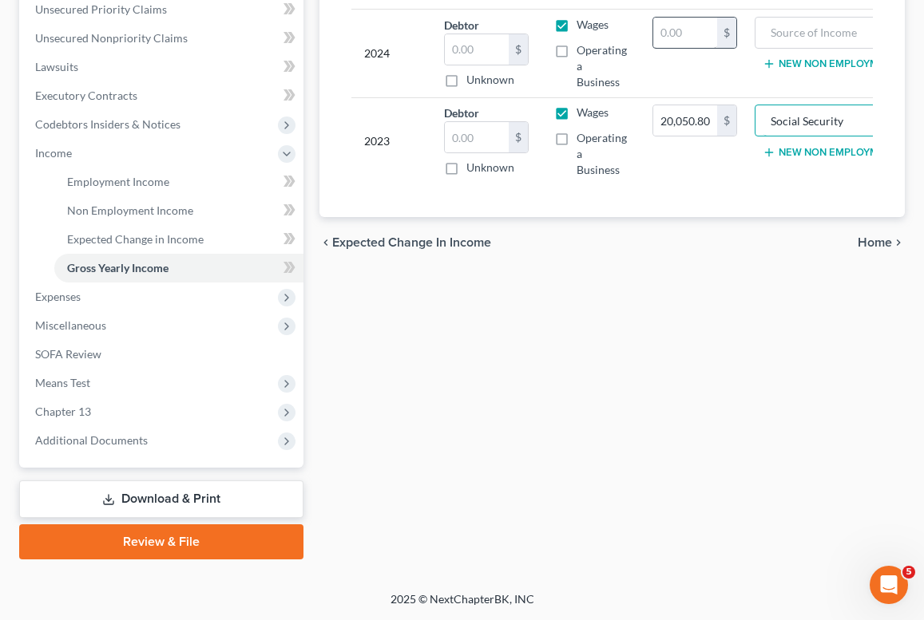
type input "Social Security"
click at [672, 22] on input "text" at bounding box center [685, 33] width 64 height 30
type input "20,684.40"
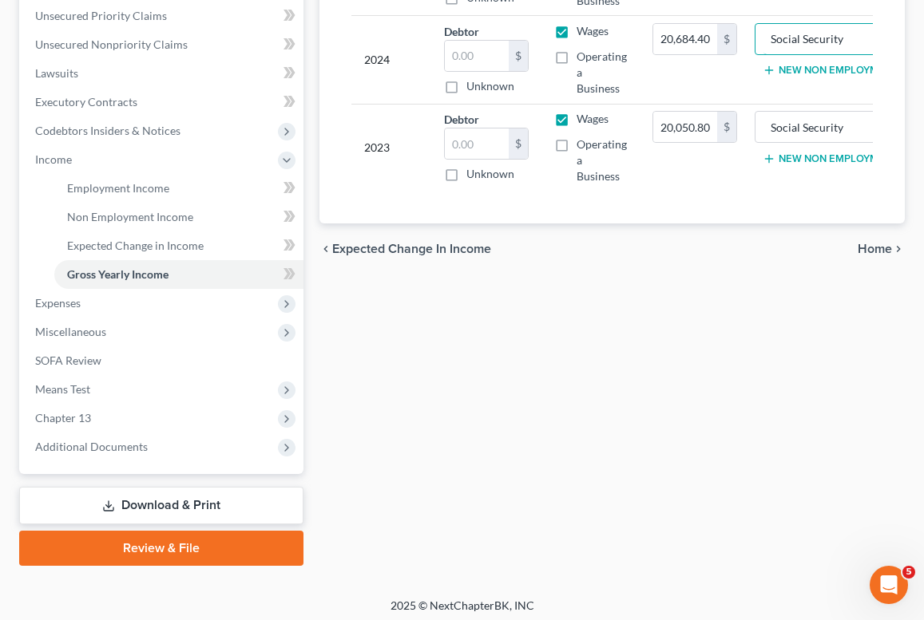
scroll to position [350, 0]
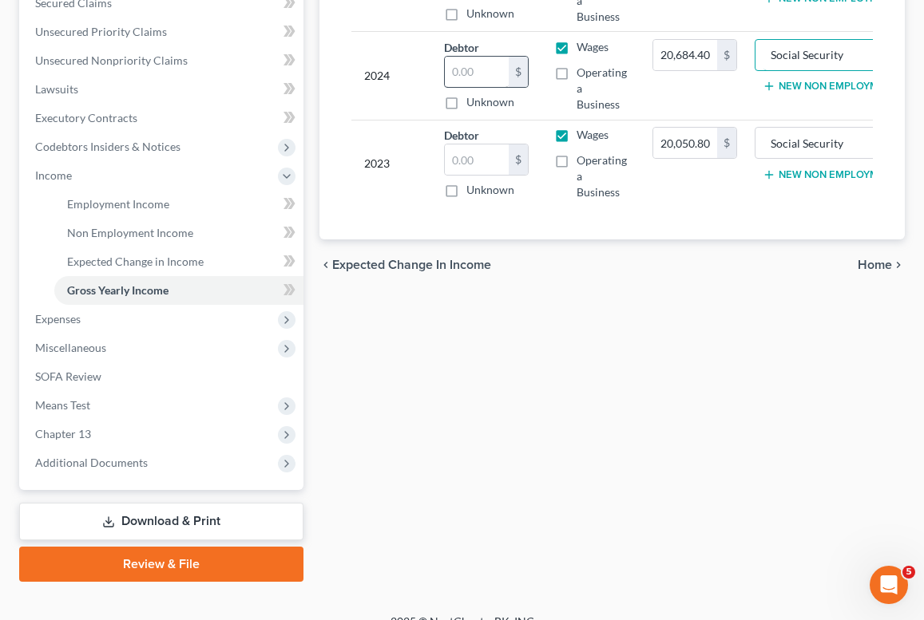
type input "Social Security"
click at [469, 67] on input "text" at bounding box center [477, 72] width 64 height 30
type input "0"
click at [466, 171] on input "text" at bounding box center [477, 160] width 64 height 30
type input "0"
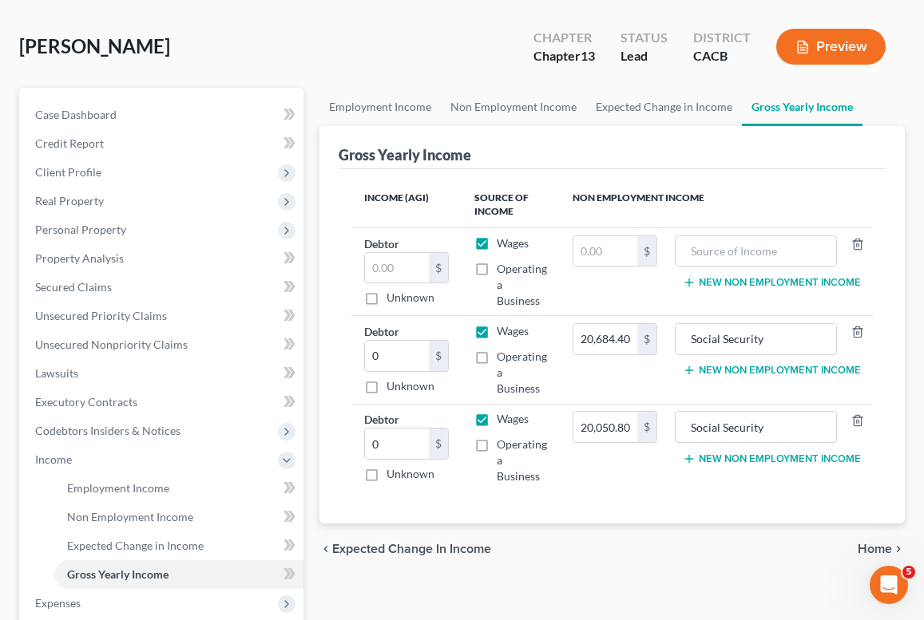
scroll to position [96, 0]
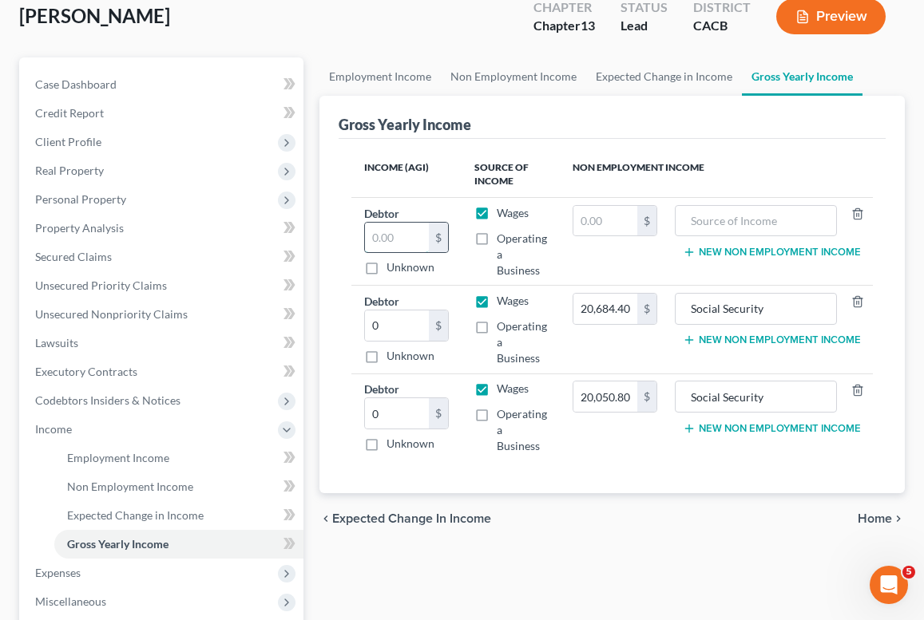
click at [418, 233] on input "text" at bounding box center [397, 238] width 64 height 30
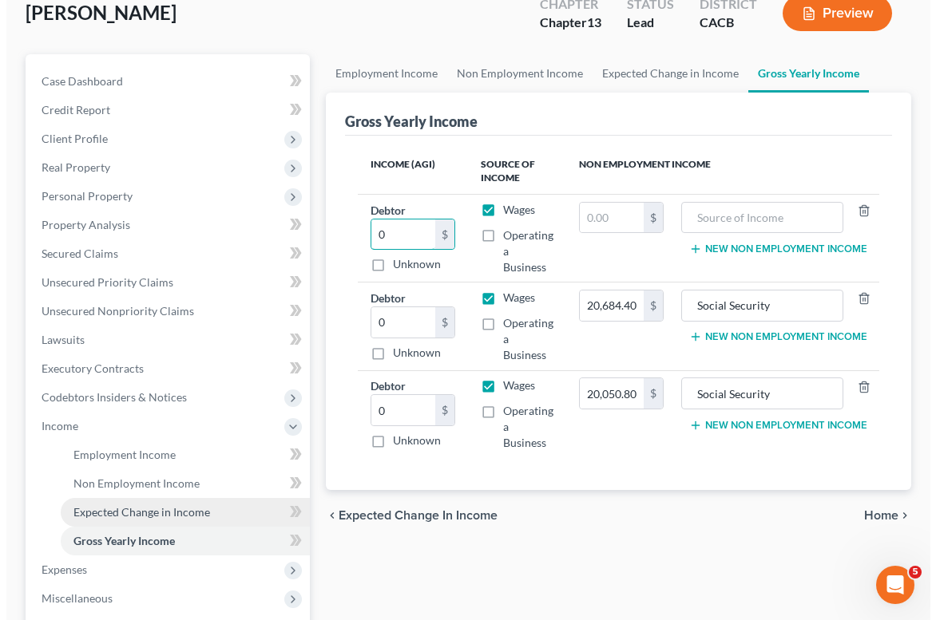
scroll to position [102, 0]
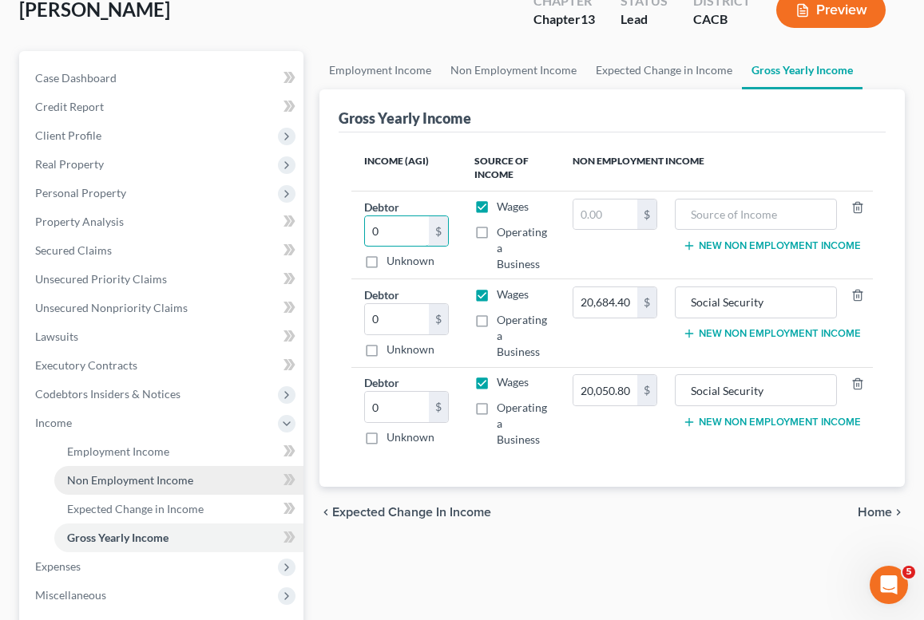
type input "0"
click at [171, 490] on link "Non Employment Income" at bounding box center [178, 480] width 249 height 29
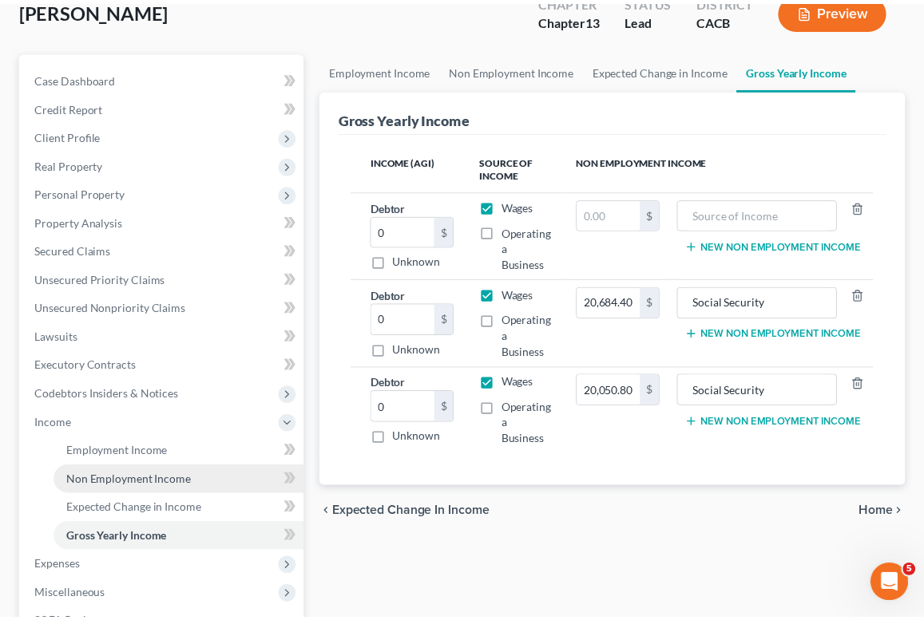
scroll to position [0, 72]
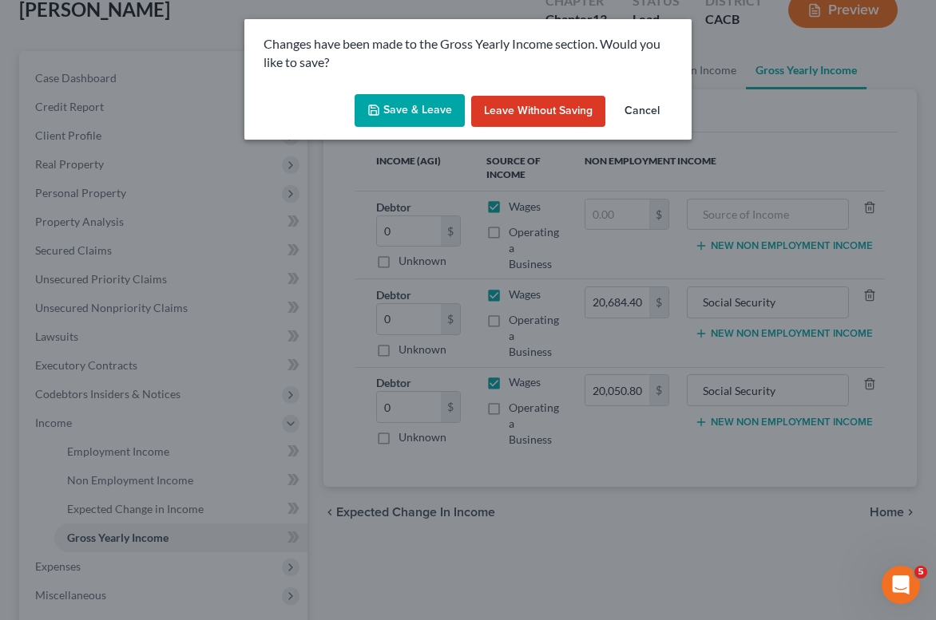
click at [408, 130] on div "Save & Leave Leave without Saving Cancel" at bounding box center [467, 114] width 447 height 53
click at [410, 113] on button "Save & Leave" at bounding box center [409, 111] width 110 height 34
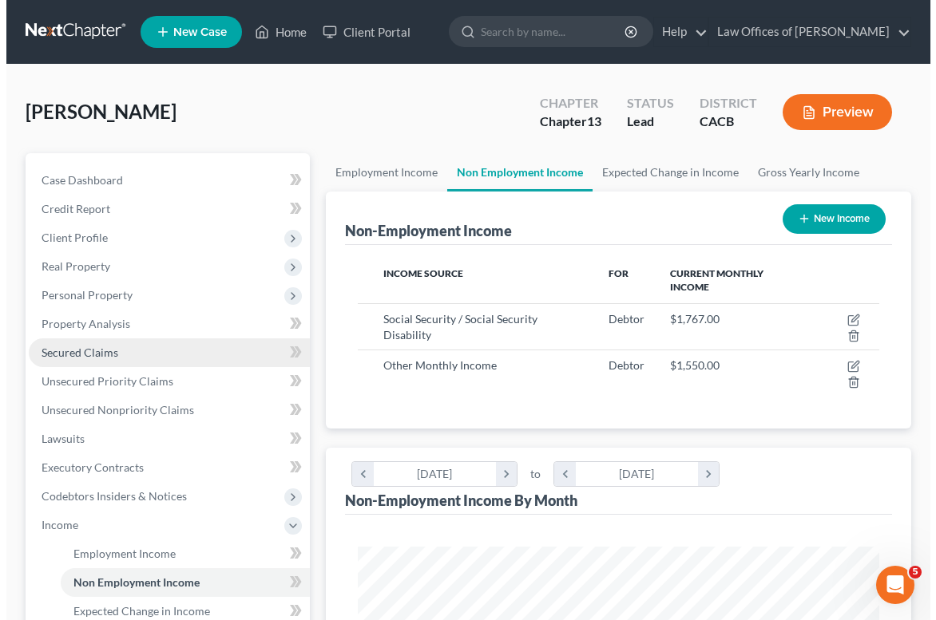
scroll to position [260, 552]
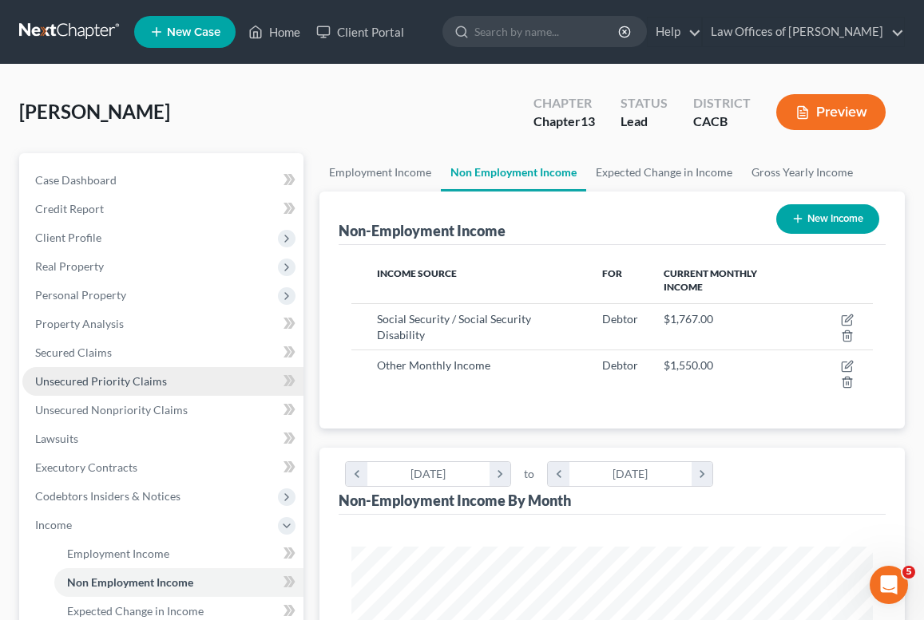
click at [91, 385] on span "Unsecured Priority Claims" at bounding box center [101, 381] width 132 height 14
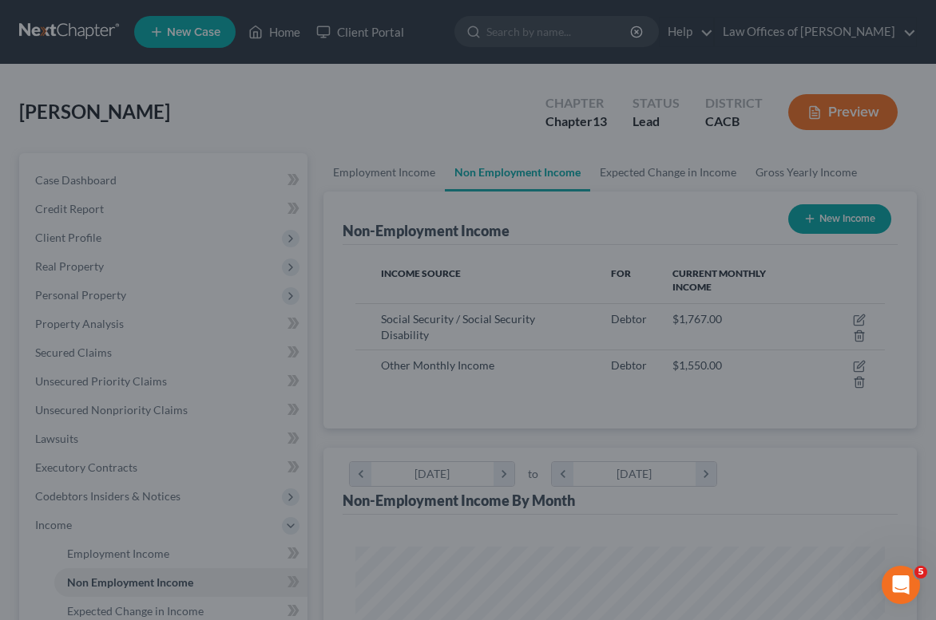
scroll to position [264, 560]
click at [129, 409] on div at bounding box center [468, 310] width 936 height 620
click at [164, 372] on div at bounding box center [468, 310] width 936 height 620
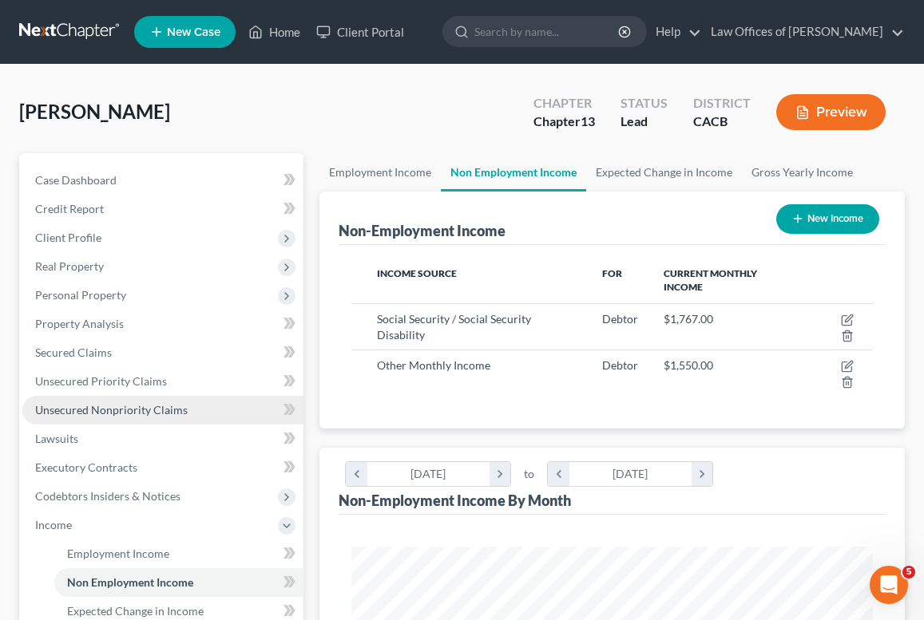
click at [117, 409] on span "Unsecured Nonpriority Claims" at bounding box center [111, 410] width 152 height 14
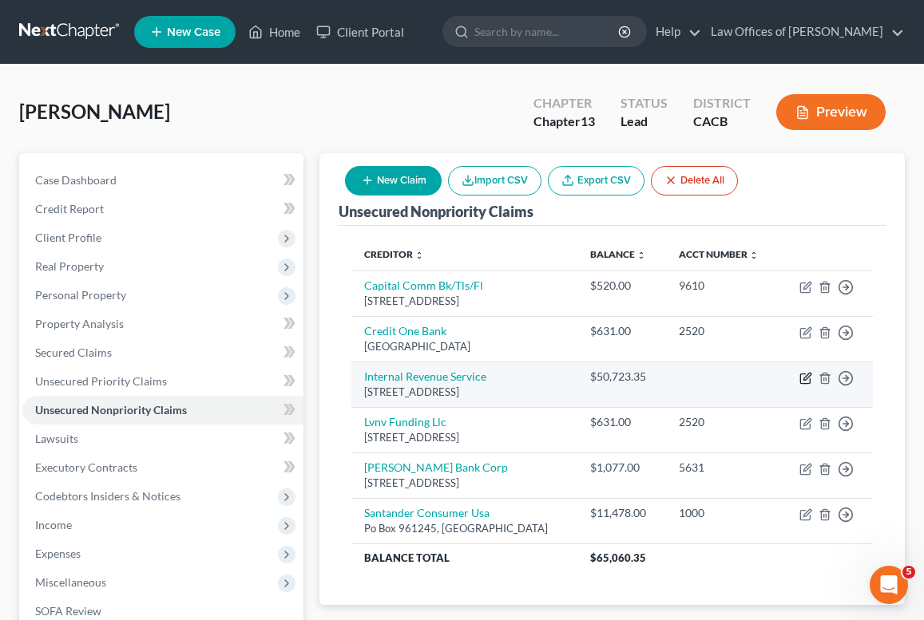
click at [807, 378] on icon "button" at bounding box center [806, 376] width 7 height 7
select select "39"
select select "0"
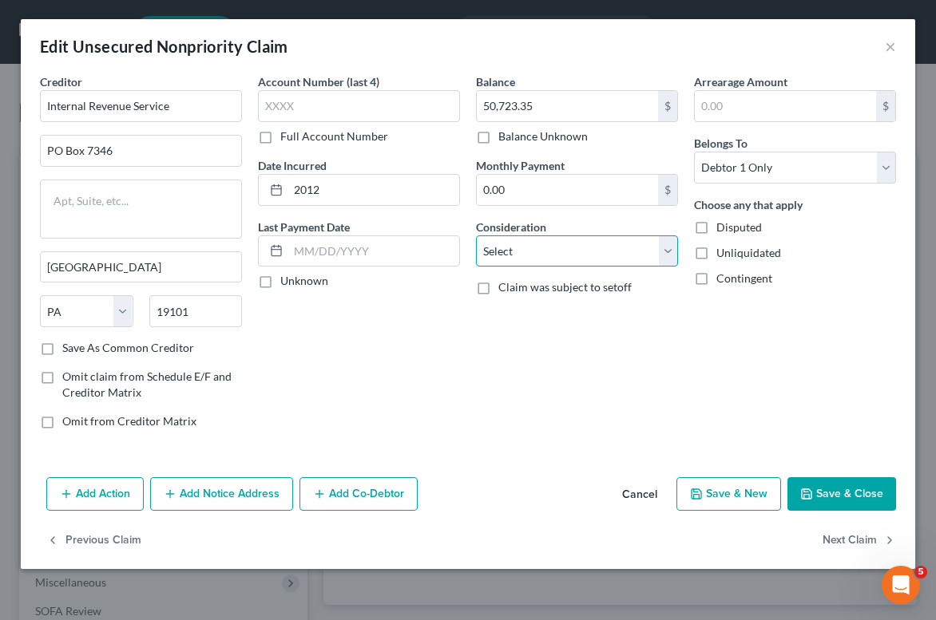
select select "7"
click at [575, 105] on input "50,723.35" at bounding box center [567, 106] width 181 height 30
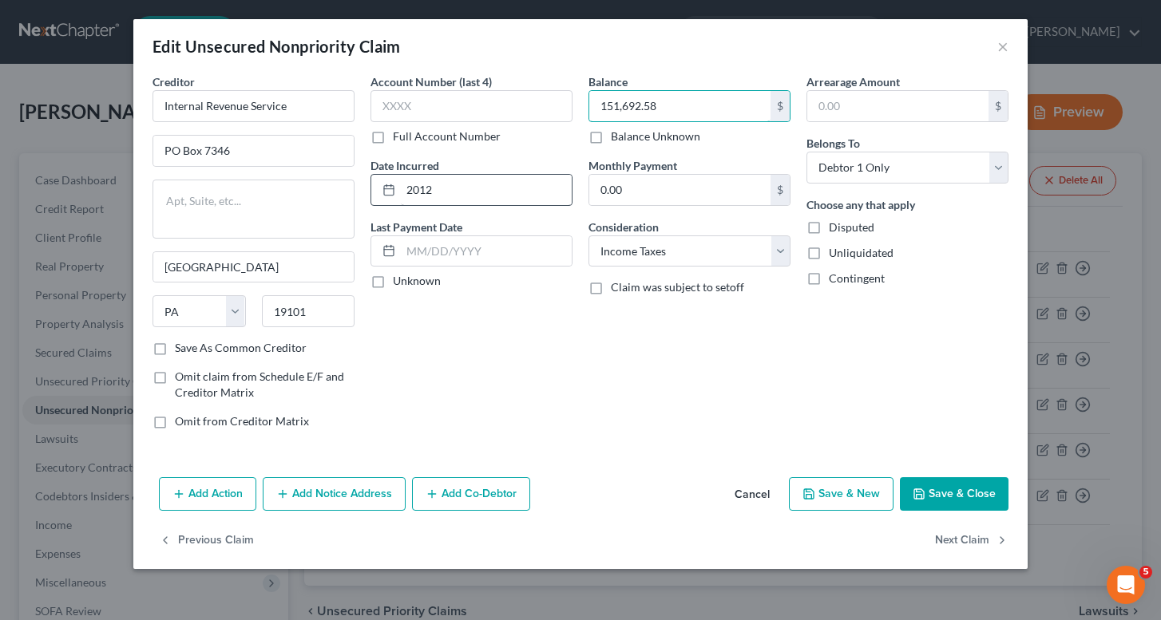
type input "151,692.58"
click at [457, 189] on input "2012" at bounding box center [486, 190] width 171 height 30
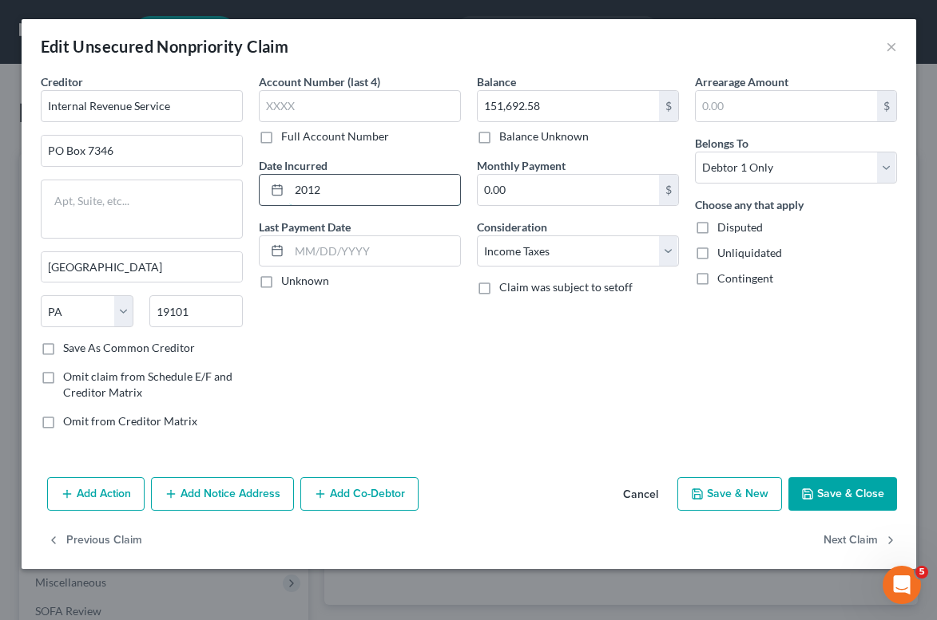
click at [399, 196] on input "2012" at bounding box center [374, 190] width 171 height 30
type input "2012-2022"
click at [836, 501] on button "Save & Close" at bounding box center [842, 494] width 109 height 34
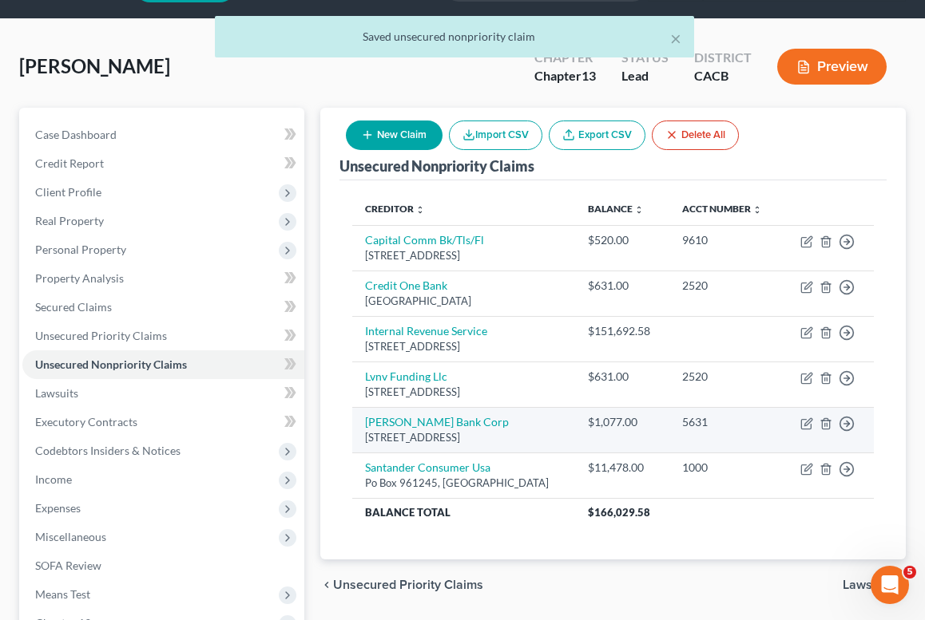
scroll to position [60, 0]
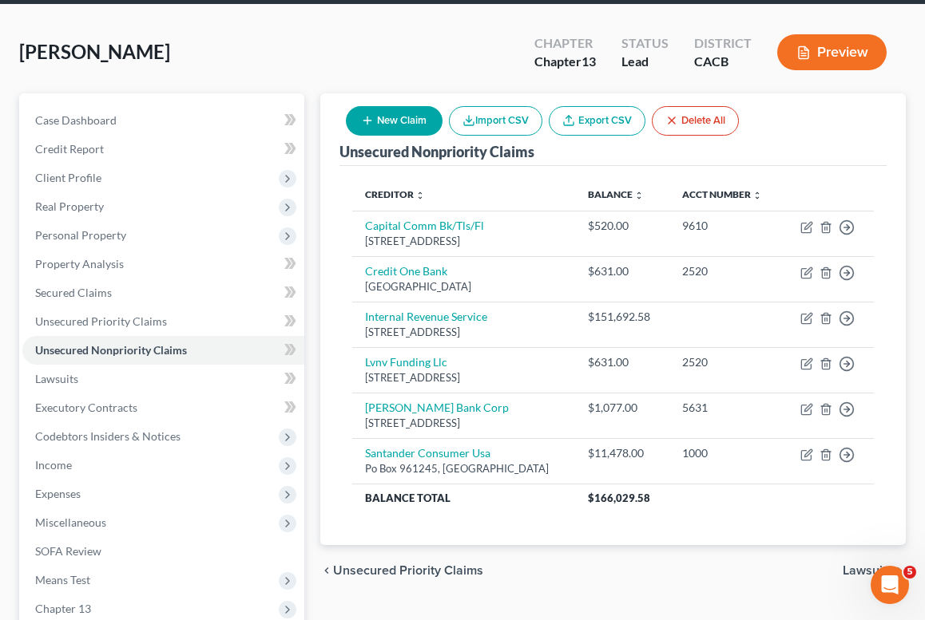
click at [405, 130] on button "New Claim" at bounding box center [394, 121] width 97 height 30
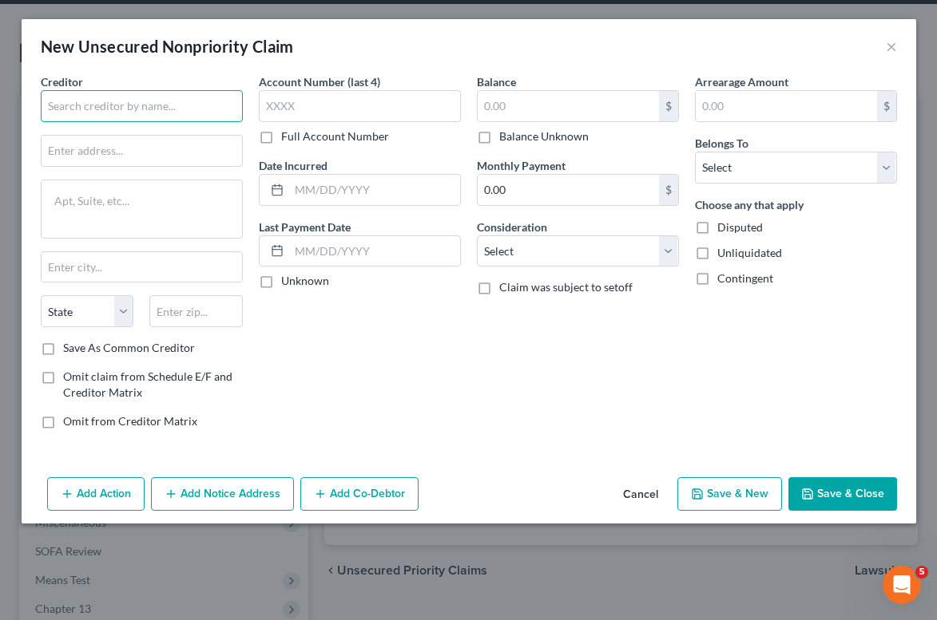
click at [158, 102] on input "text" at bounding box center [142, 106] width 202 height 32
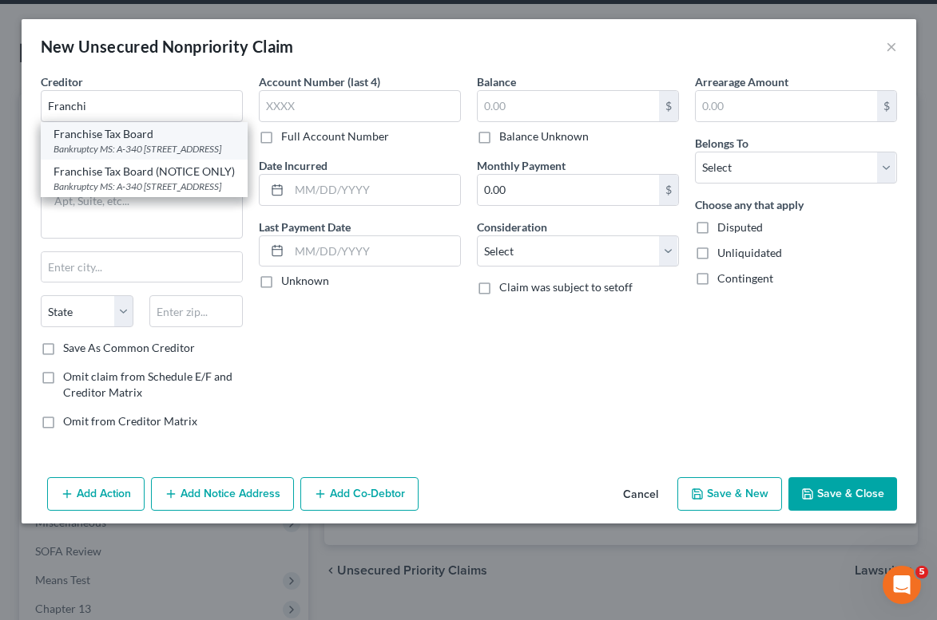
click at [145, 145] on div "Bankruptcy MS: A-340 PO Box 2952, Sacramento, CA 95812" at bounding box center [143, 149] width 181 height 14
type input "Franchise Tax Board"
type input "Bankruptcy MS: A-340"
type textarea "PO Box 2952"
type input "Sacramento"
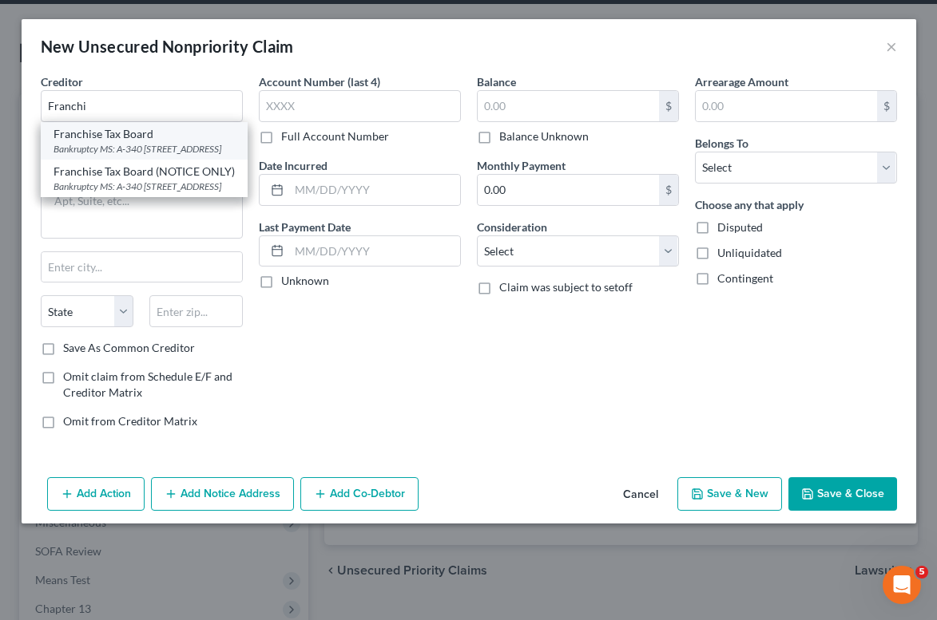
select select "4"
type input "95812"
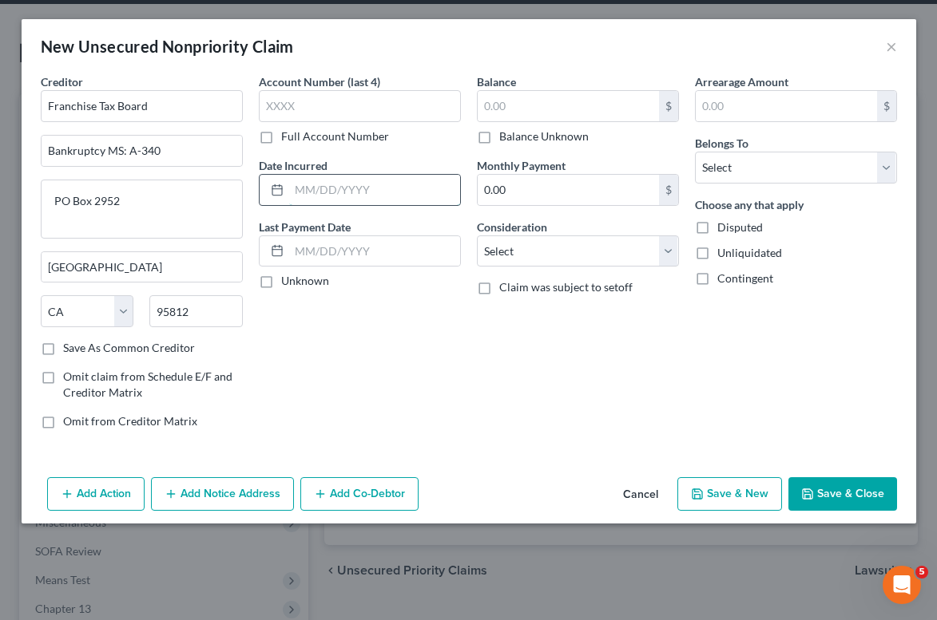
click at [353, 188] on input "text" at bounding box center [374, 190] width 171 height 30
type input "2016-2021"
click at [568, 116] on input "text" at bounding box center [567, 106] width 181 height 30
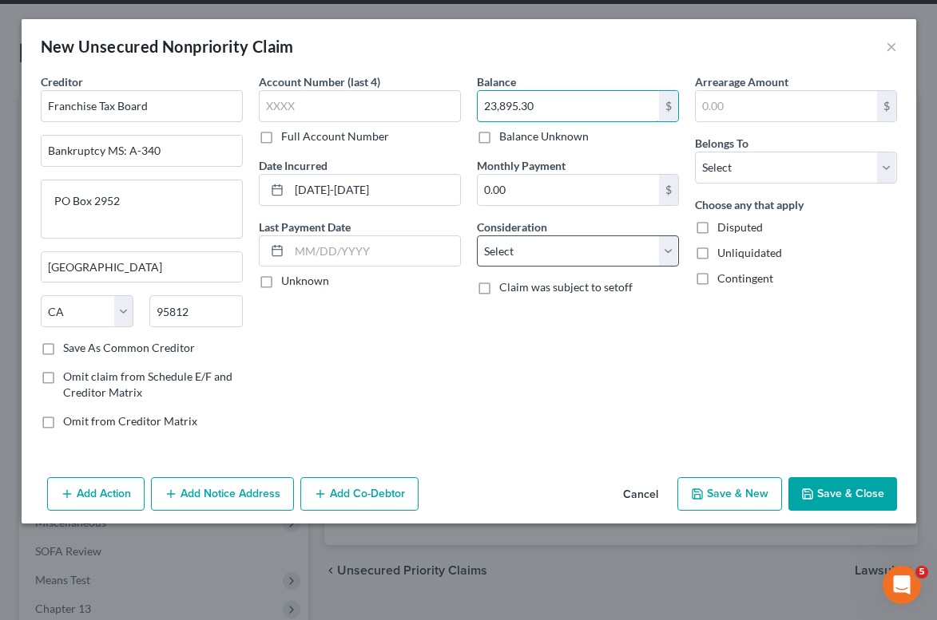
type input "23,895.30"
select select "7"
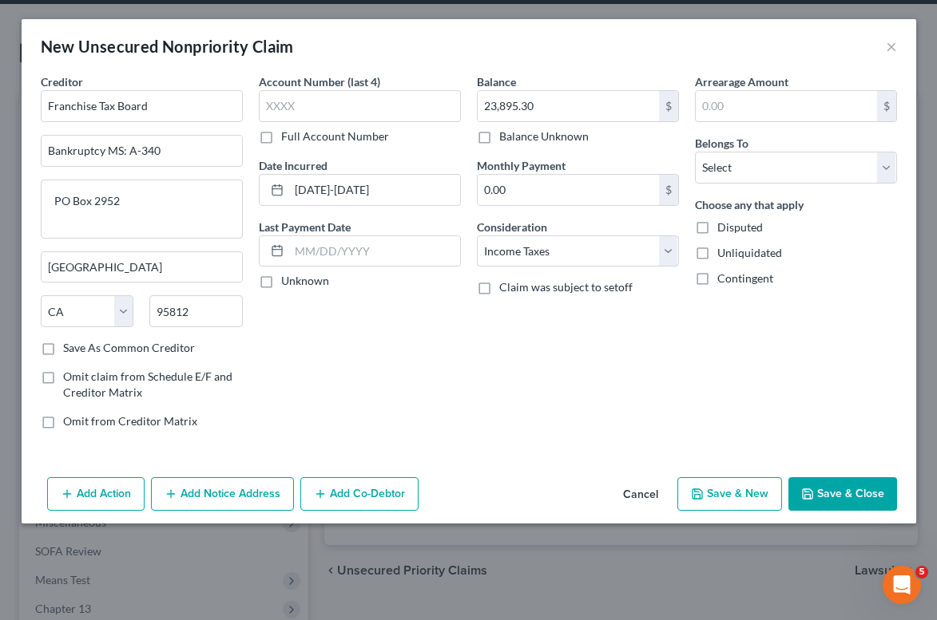
click at [834, 485] on button "Save & Close" at bounding box center [842, 494] width 109 height 34
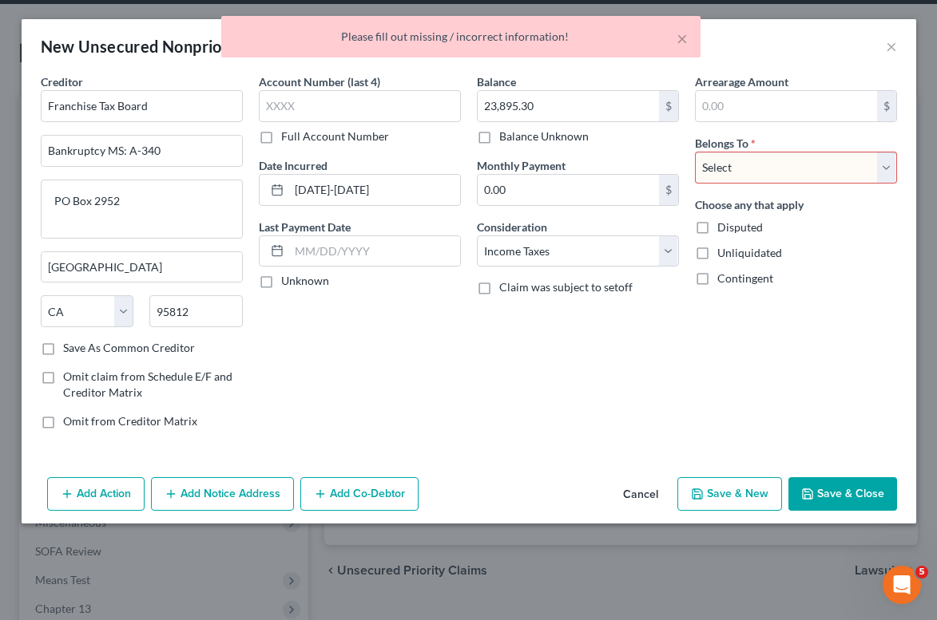
select select "0"
click at [826, 509] on button "Save & Close" at bounding box center [842, 494] width 109 height 34
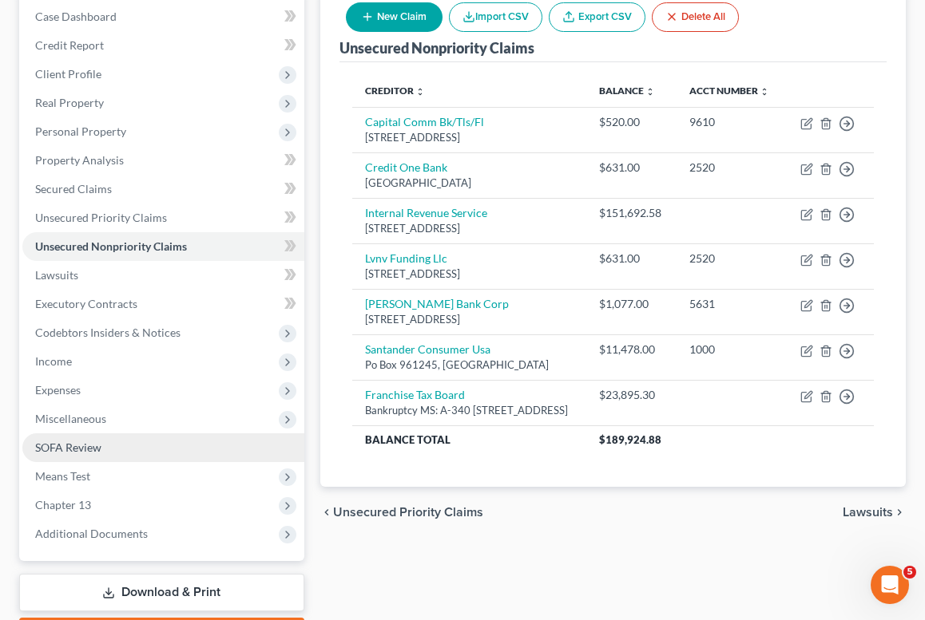
scroll to position [257, 0]
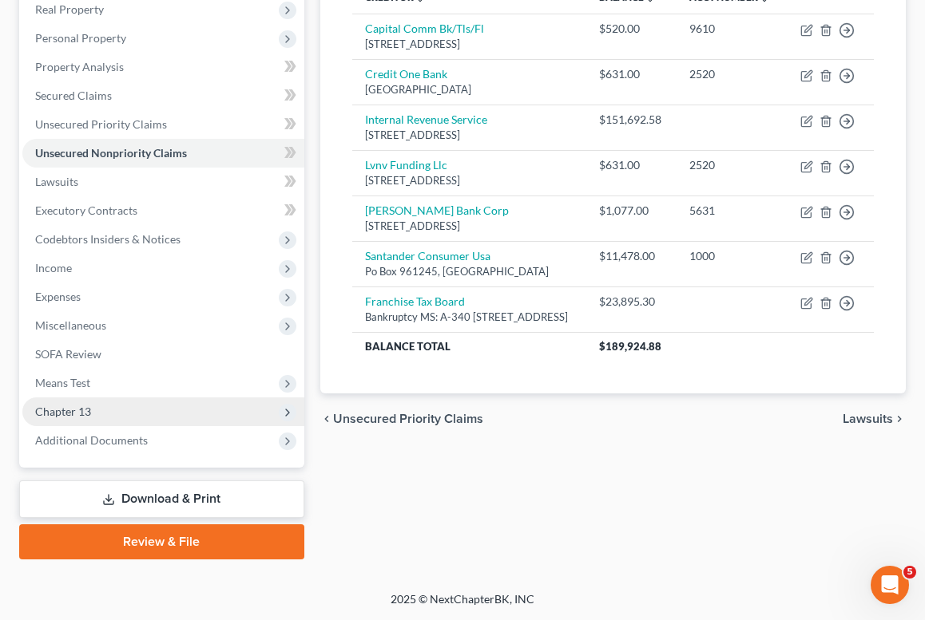
click at [82, 415] on span "Chapter 13" at bounding box center [63, 412] width 56 height 14
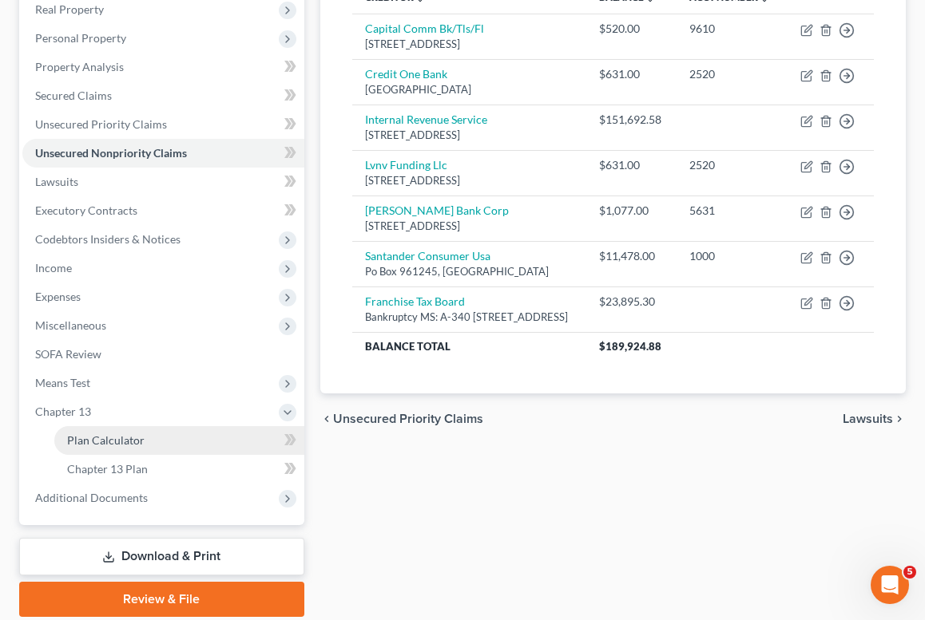
click at [89, 441] on span "Plan Calculator" at bounding box center [105, 441] width 77 height 14
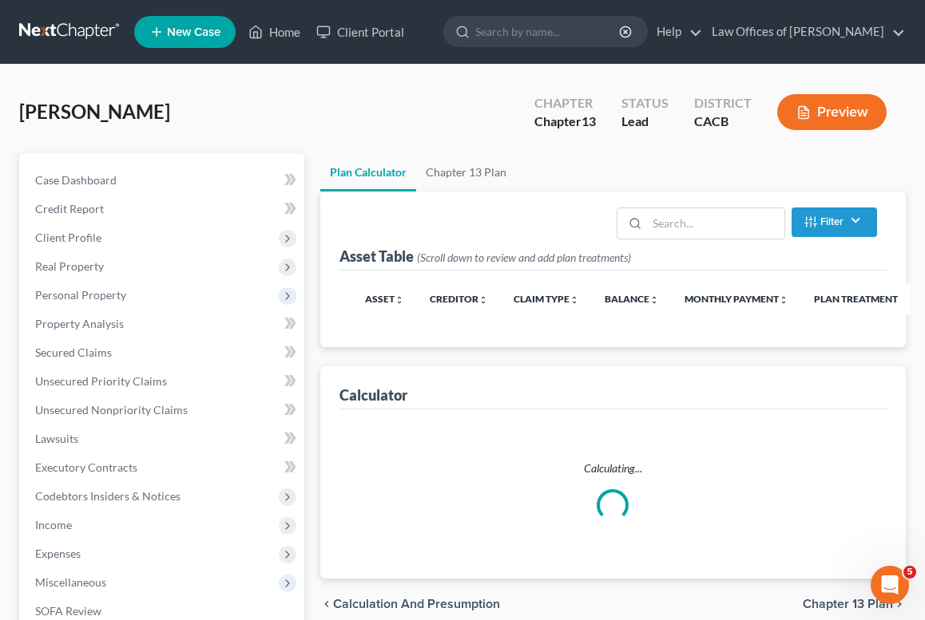
select select "59"
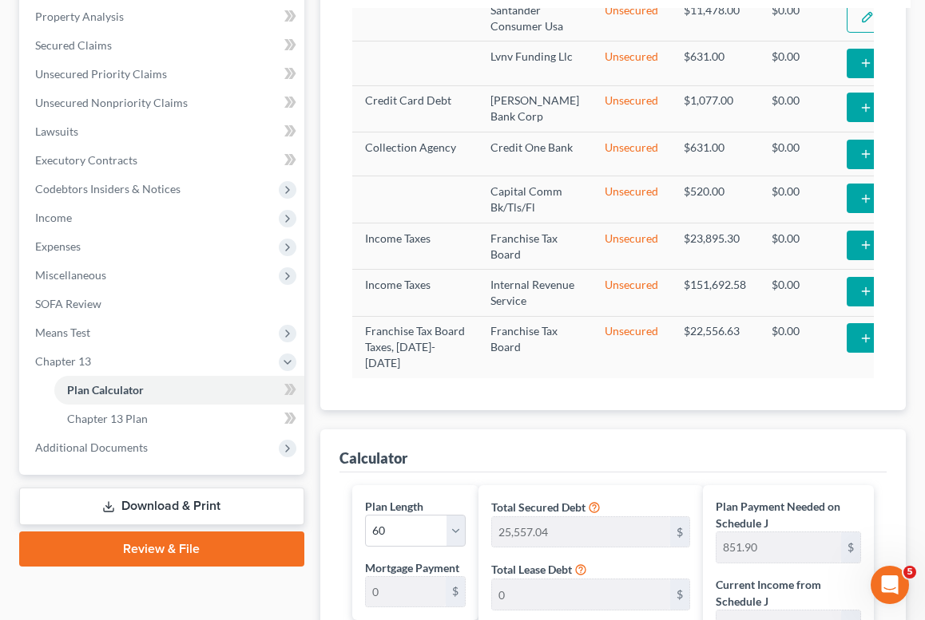
scroll to position [65, 0]
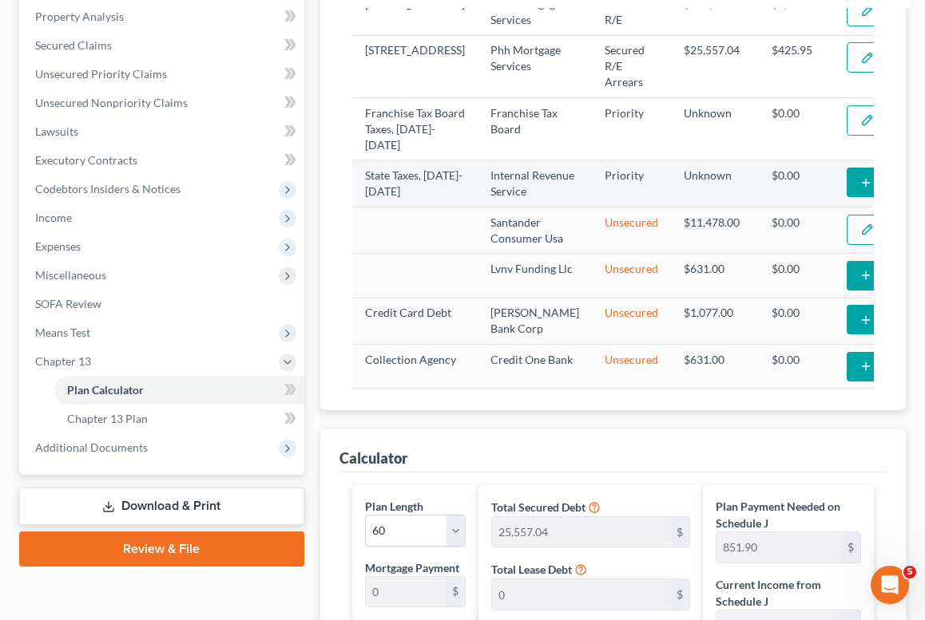
click at [846, 197] on button "Add Plan Treatment" at bounding box center [912, 183] width 133 height 30
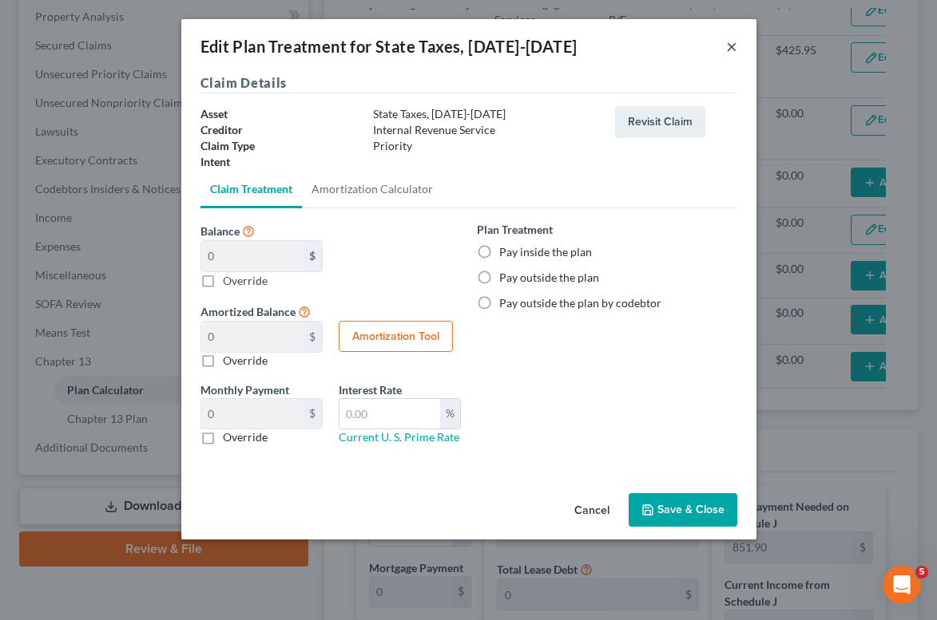
click at [728, 41] on button "×" at bounding box center [731, 46] width 11 height 19
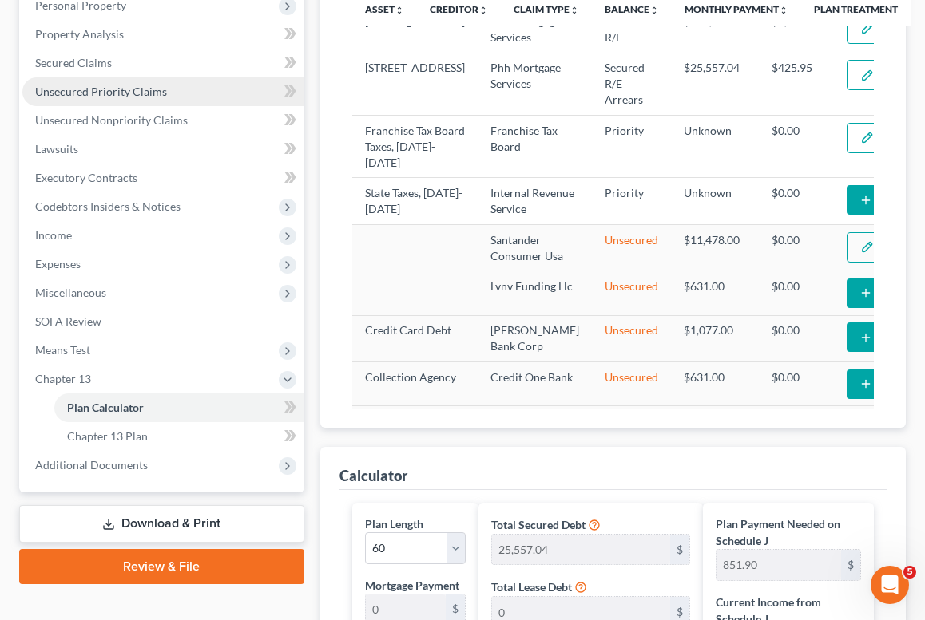
click at [101, 77] on link "Unsecured Priority Claims" at bounding box center [163, 91] width 282 height 29
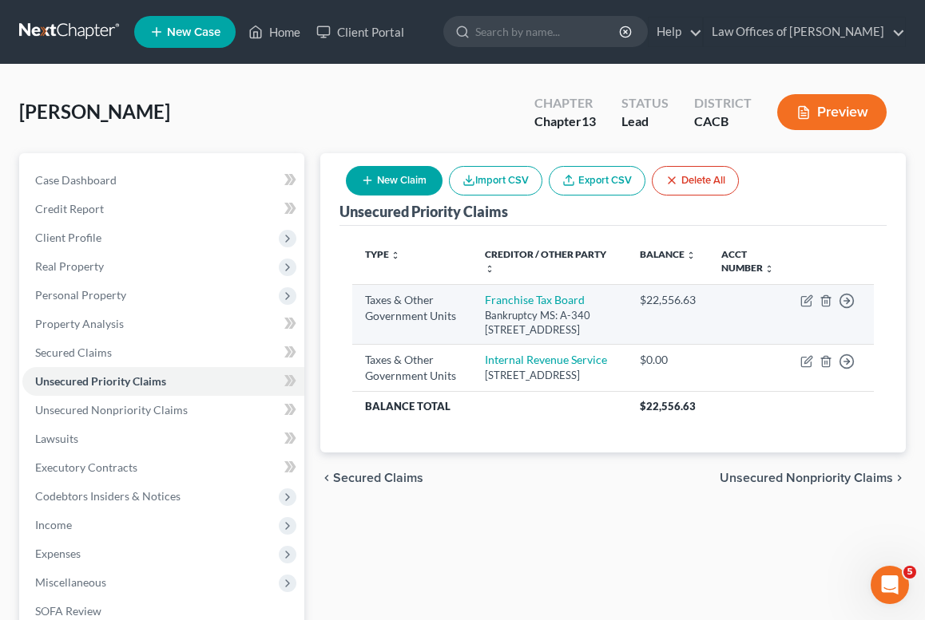
click at [799, 313] on td "Move to D Move to F Move to G Move to Notice Only" at bounding box center [830, 314] width 86 height 61
click at [805, 307] on icon "button" at bounding box center [806, 301] width 13 height 13
select select "3"
select select "4"
select select "0"
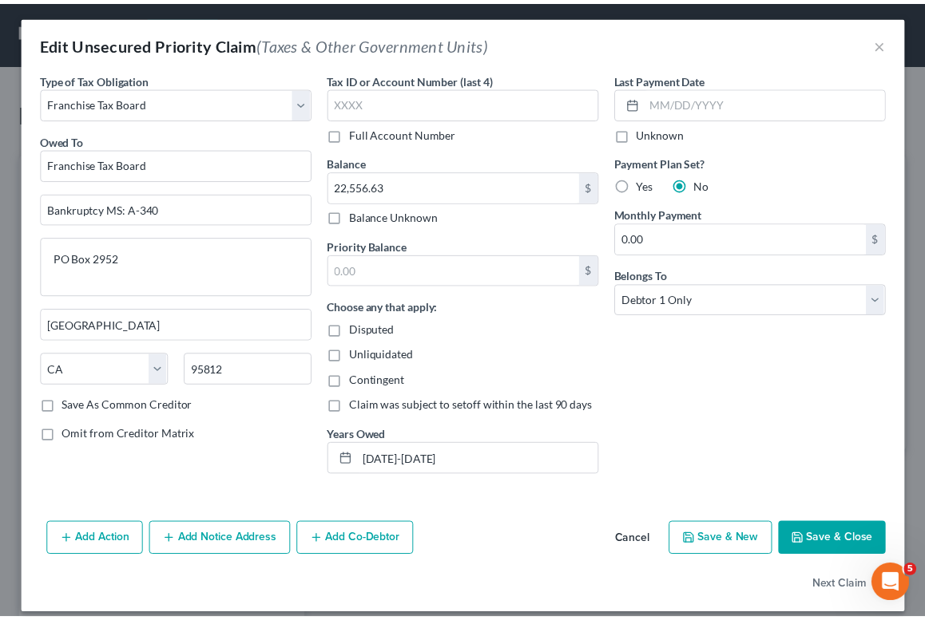
scroll to position [18, 0]
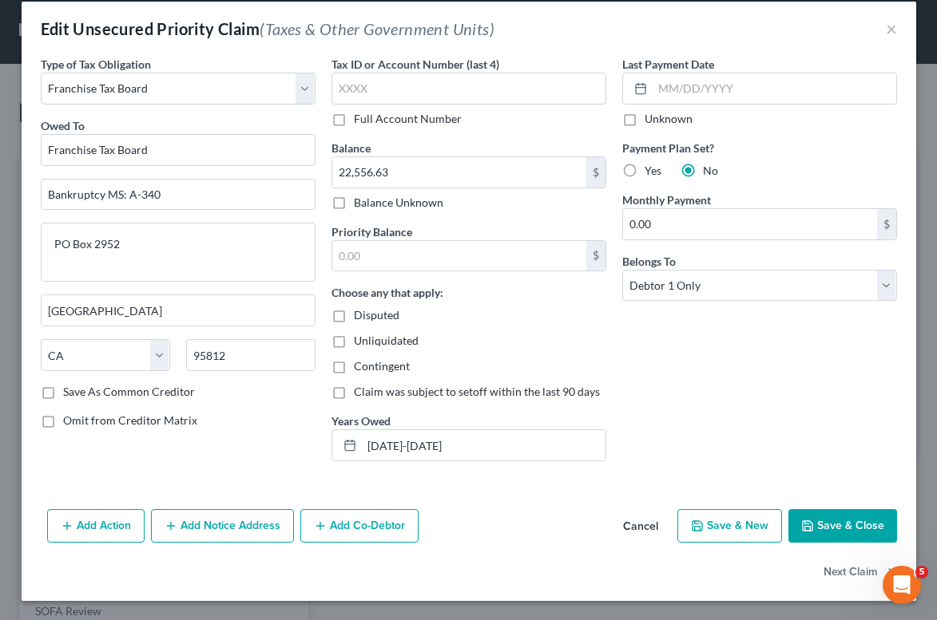
click at [645, 520] on button "Cancel" at bounding box center [640, 527] width 61 height 32
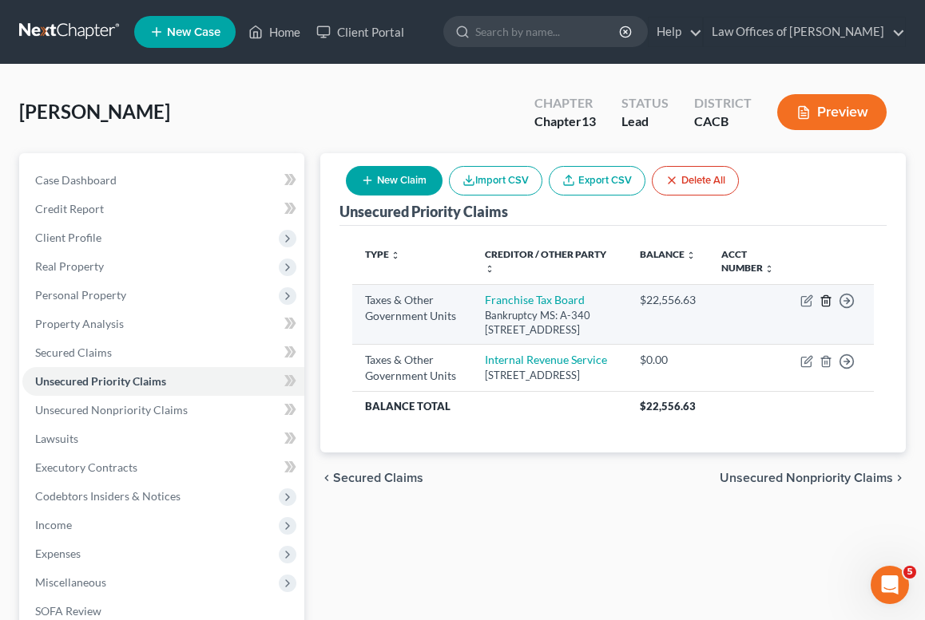
click at [829, 306] on icon "button" at bounding box center [825, 300] width 7 height 10
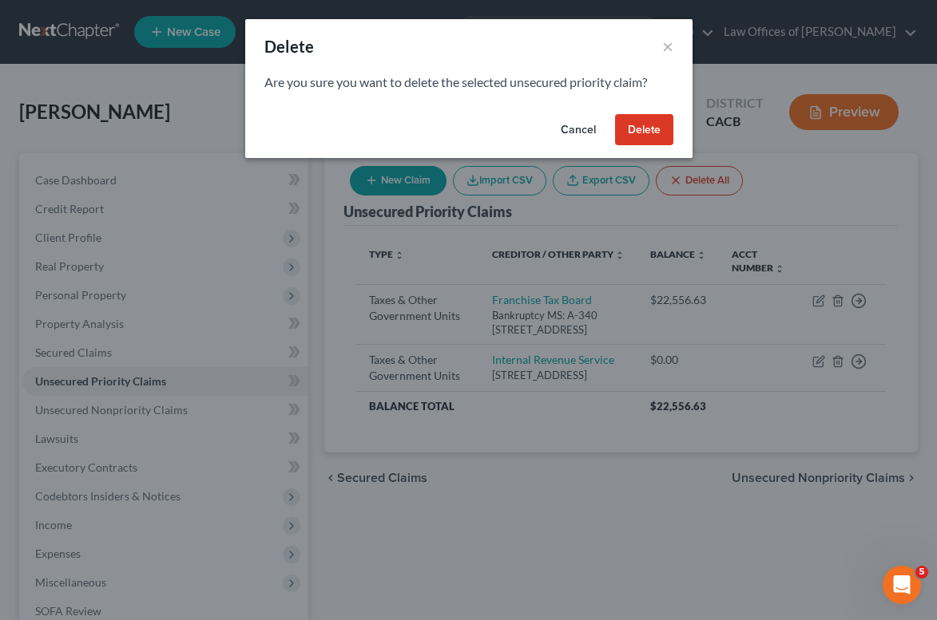
click at [644, 129] on button "Delete" at bounding box center [644, 130] width 58 height 32
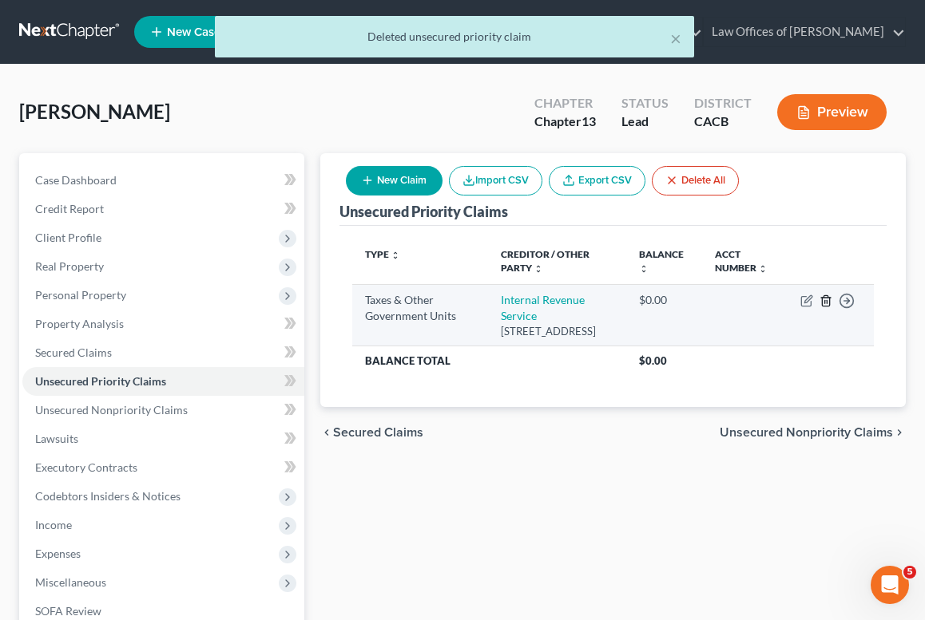
click at [826, 303] on icon "button" at bounding box center [825, 301] width 13 height 13
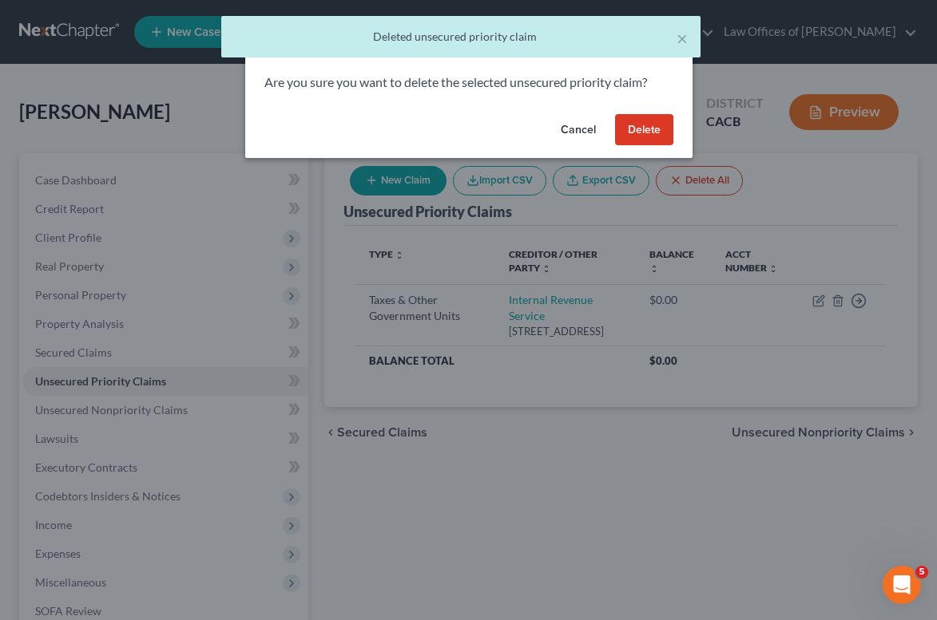
click at [649, 138] on button "Delete" at bounding box center [644, 130] width 58 height 32
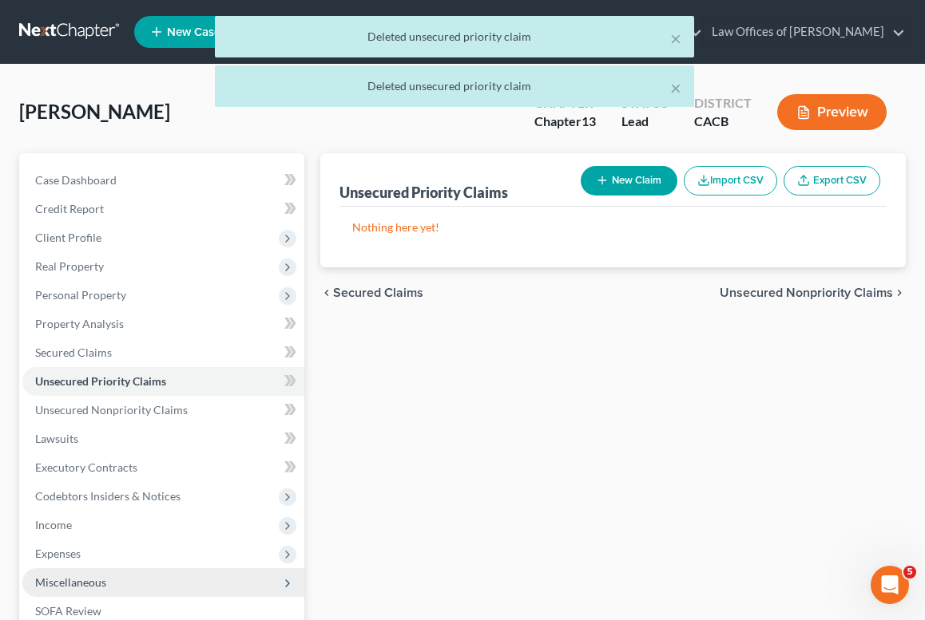
scroll to position [257, 0]
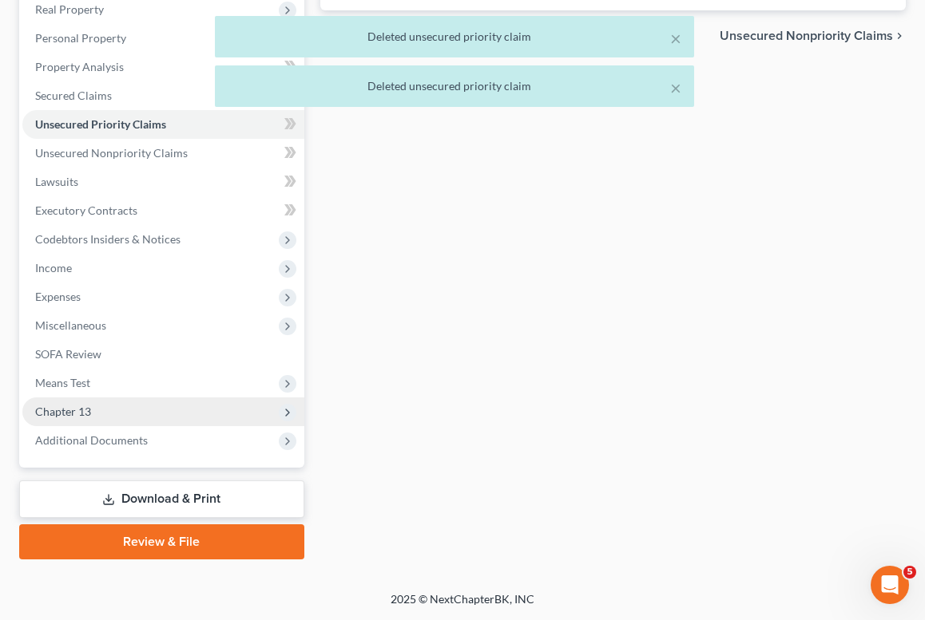
click at [148, 419] on span "Chapter 13" at bounding box center [163, 412] width 282 height 29
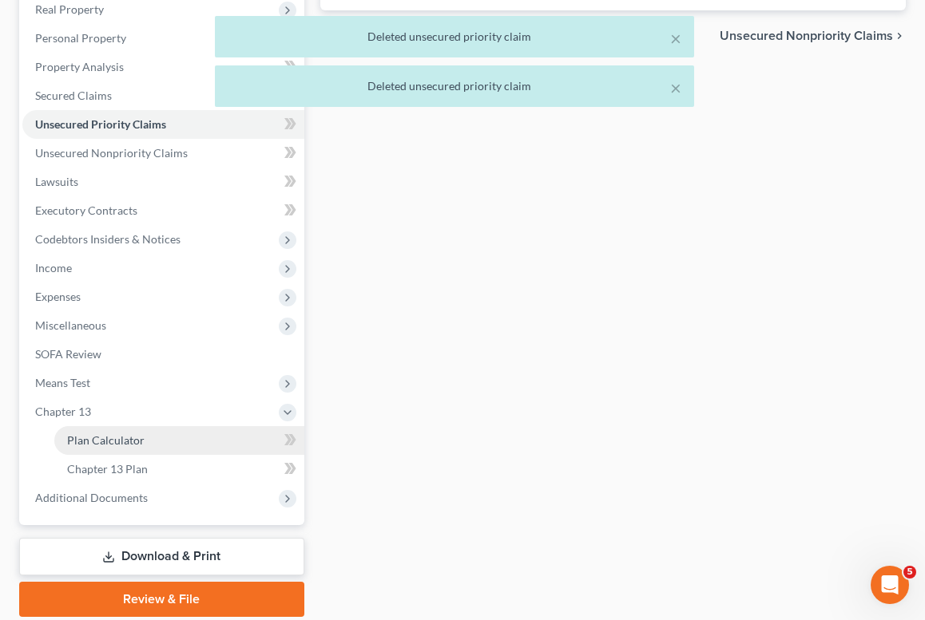
click at [172, 453] on link "Plan Calculator" at bounding box center [179, 440] width 250 height 29
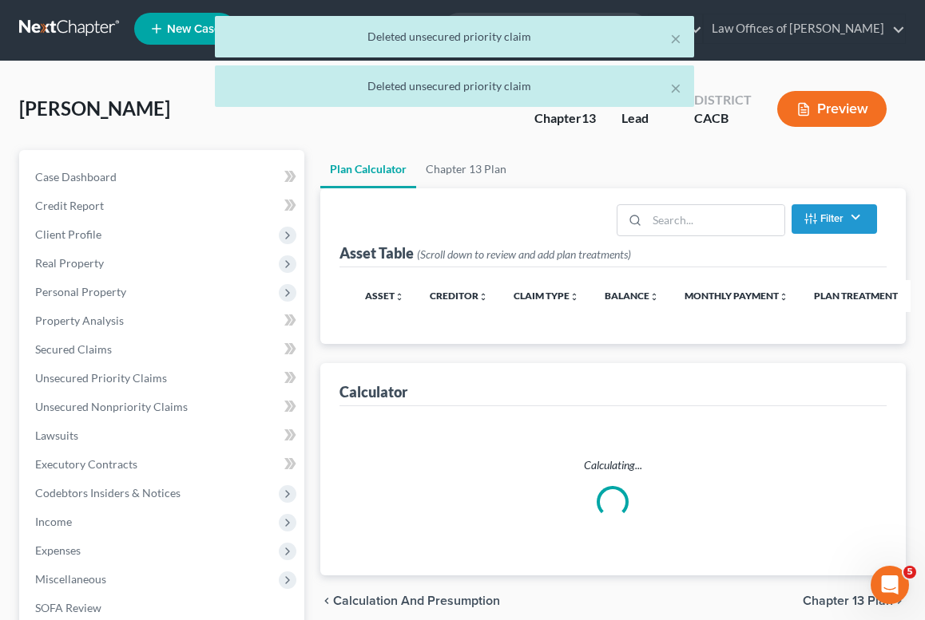
scroll to position [235, 0]
select select "59"
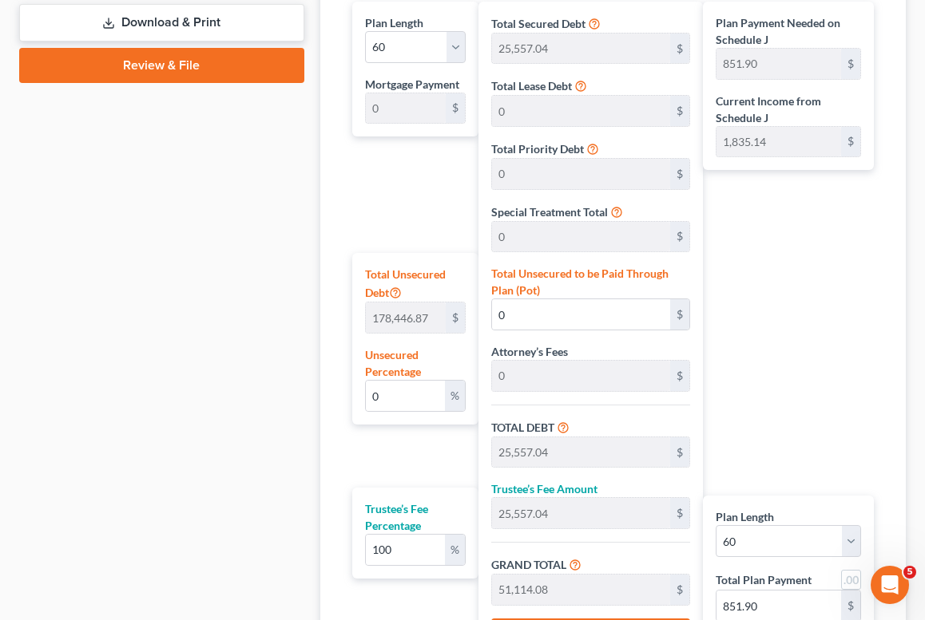
scroll to position [820, 0]
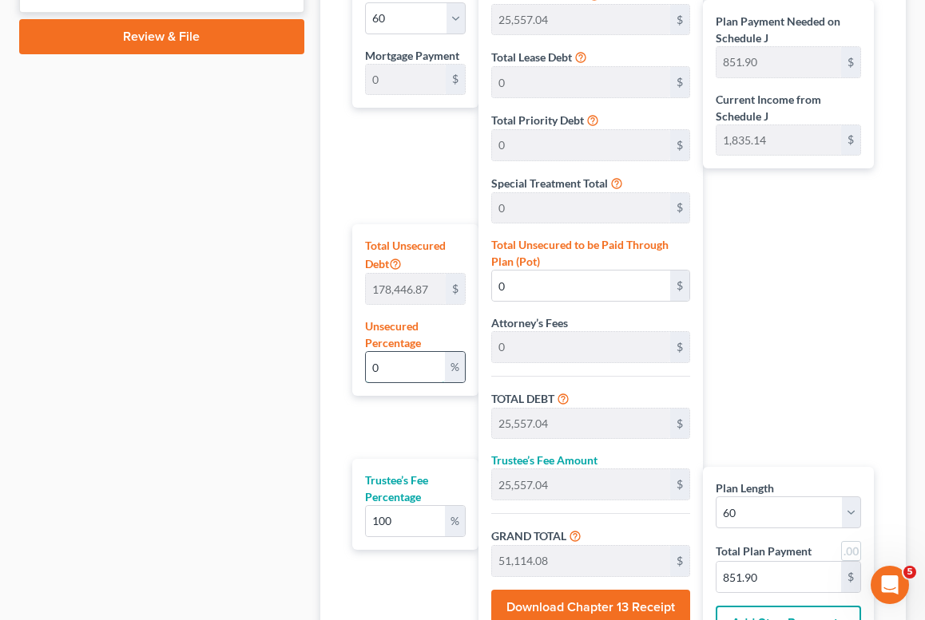
click at [408, 366] on input "0" at bounding box center [405, 367] width 79 height 30
type input "1"
type input "1,784.46"
type input "27,341.50"
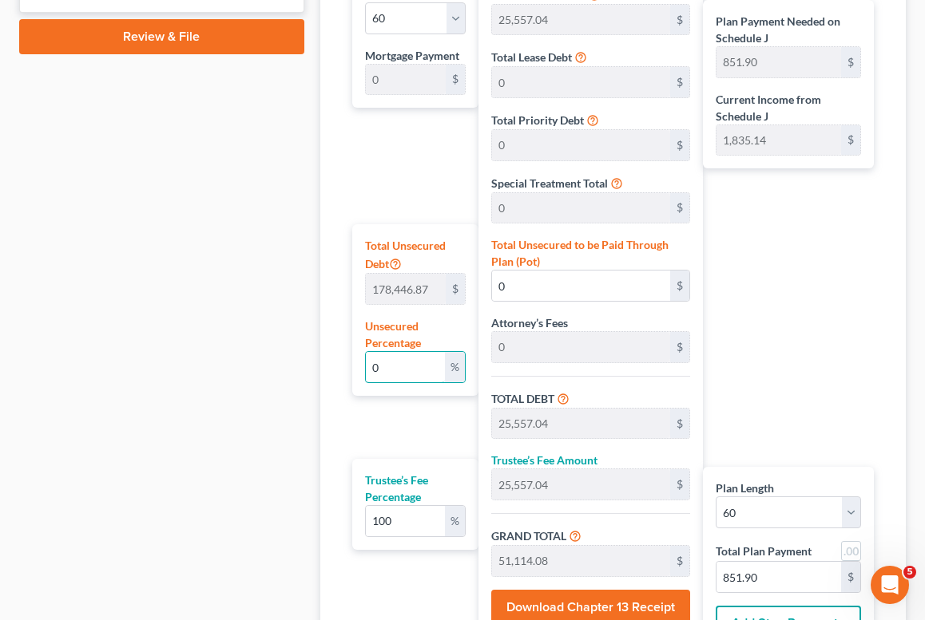
type input "27,341.50"
type input "54,683.01"
type input "911.38"
type input "10"
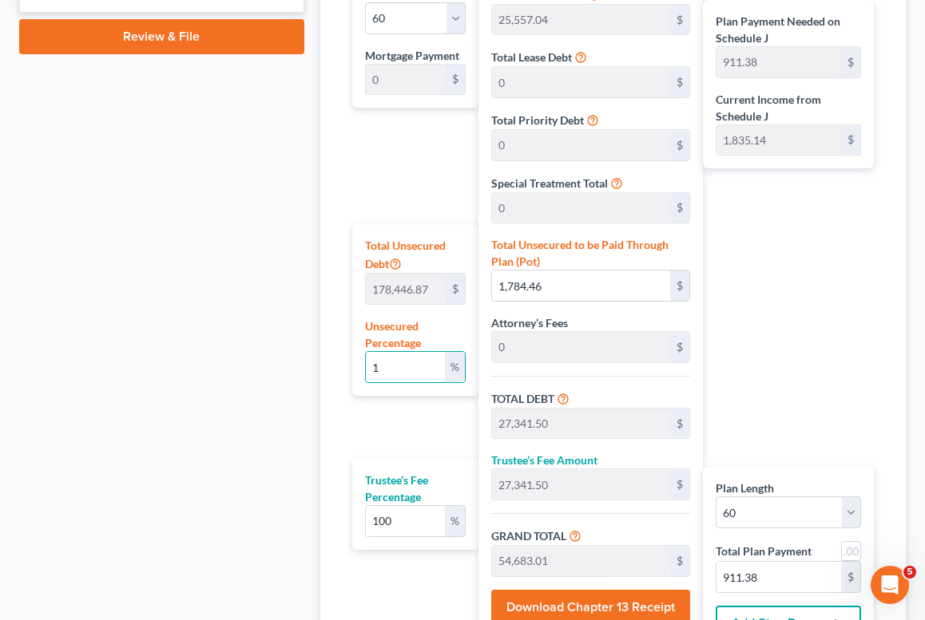
type input "17,844.68"
type input "43,401.72"
type input "86,803.45"
type input "1,446.72"
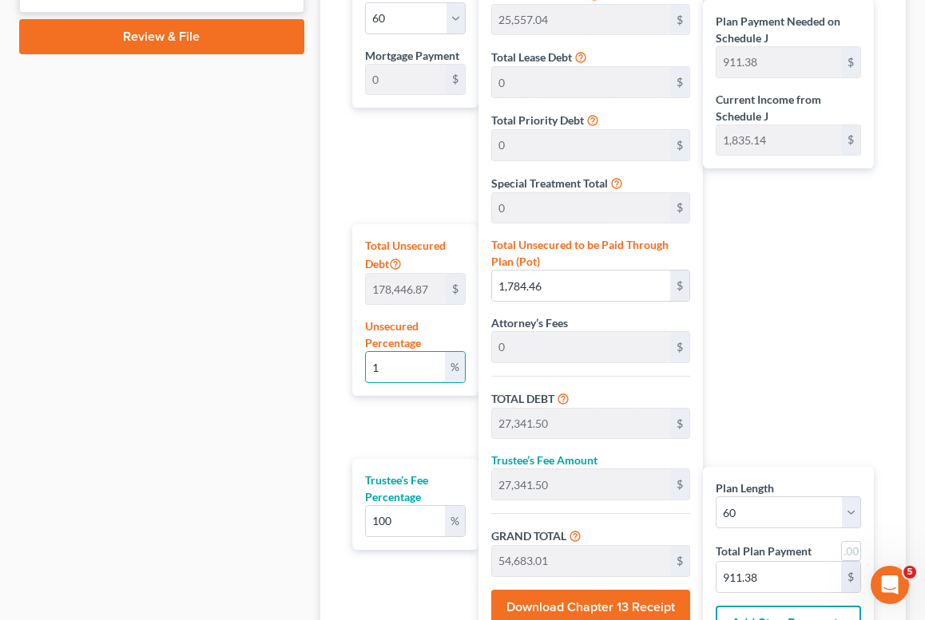
type input "1,446.72"
type input "100"
type input "178,446.87"
type input "204,003.91"
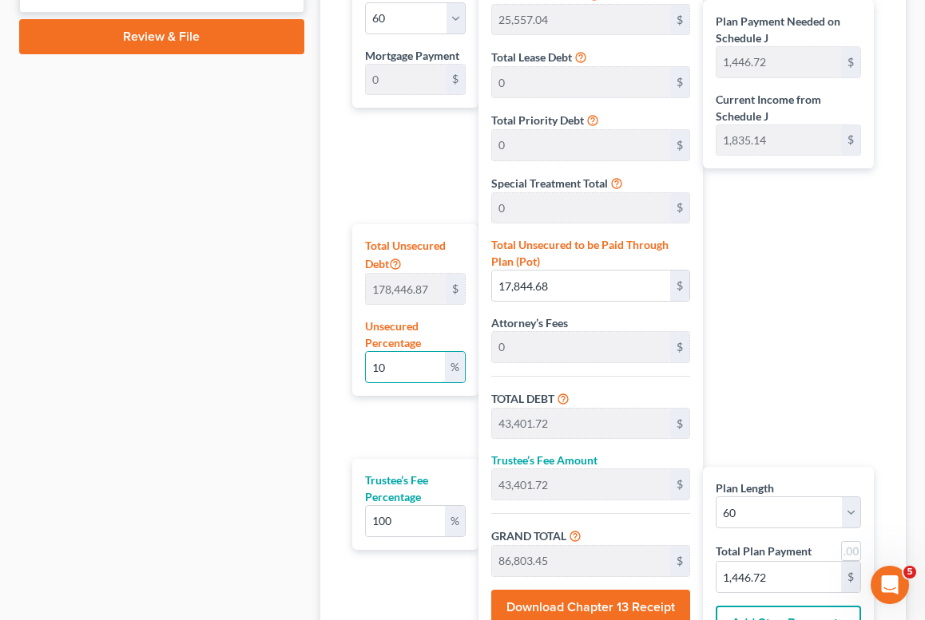
type input "408,007.83"
type input "6,800.13"
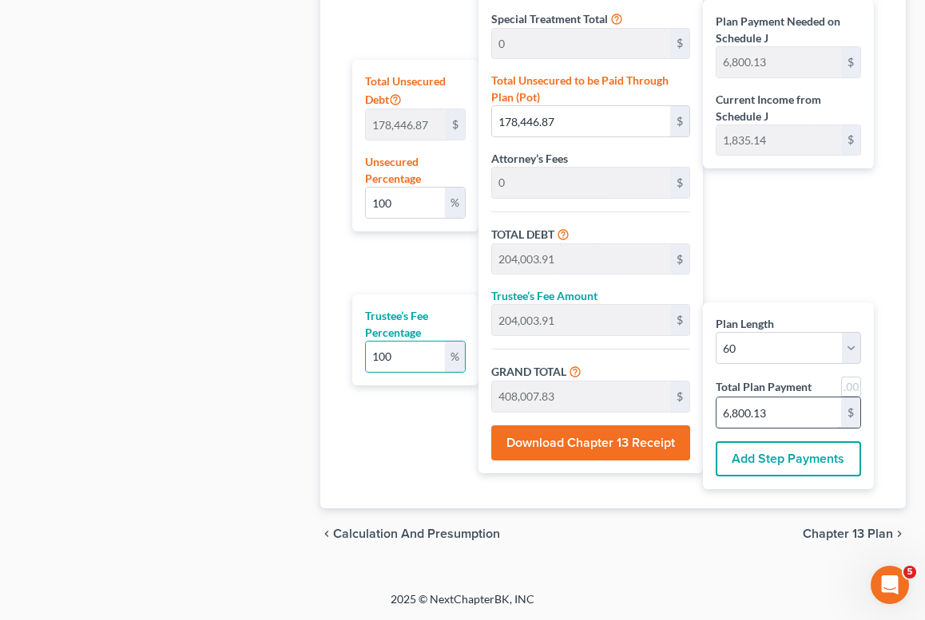
click at [780, 420] on input "6,800.13" at bounding box center [778, 413] width 125 height 30
type input "0"
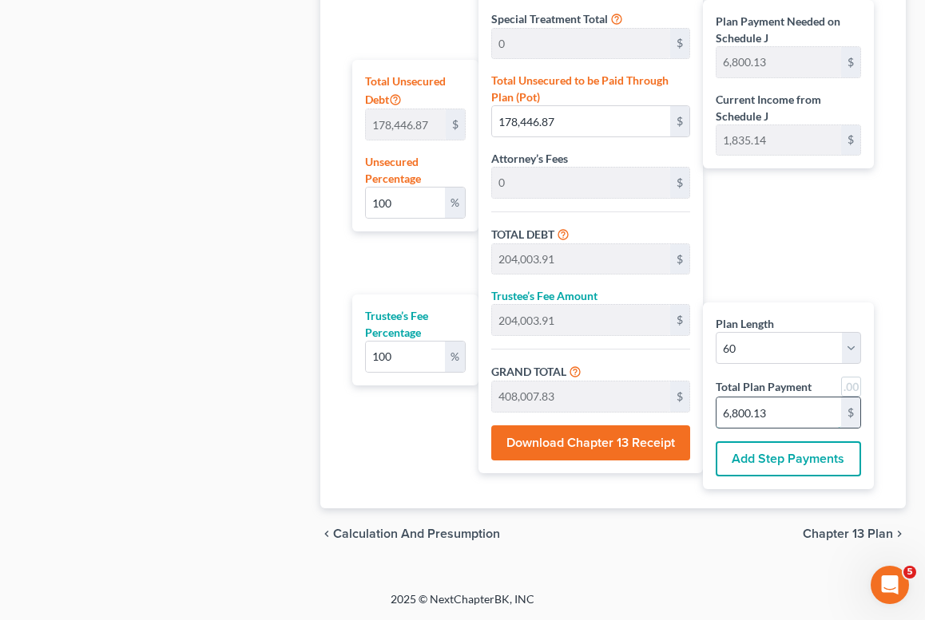
type input "0"
click at [405, 350] on input "100" at bounding box center [405, 357] width 79 height 30
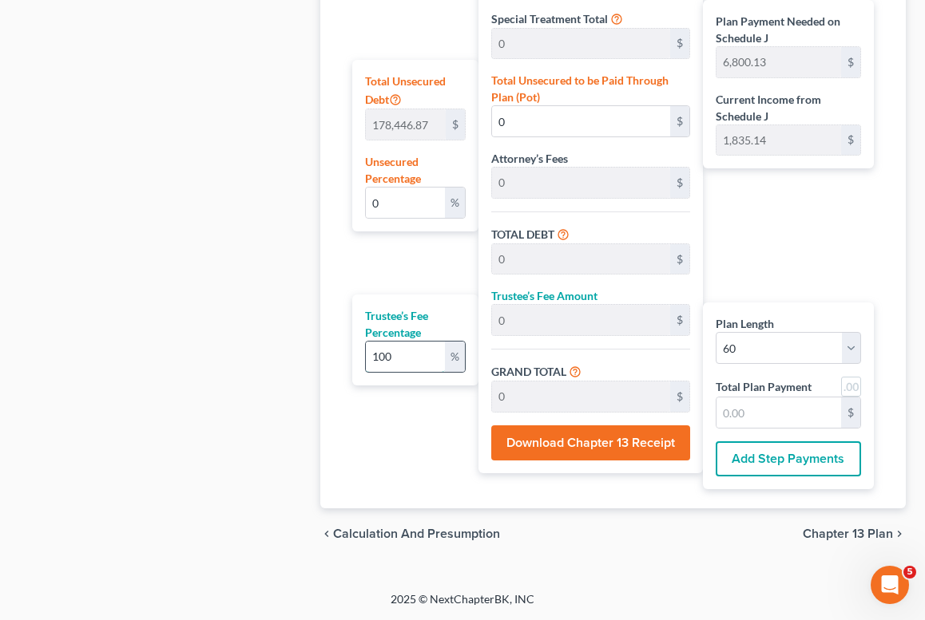
click at [405, 350] on input "100" at bounding box center [405, 357] width 79 height 30
click at [388, 190] on input "0" at bounding box center [405, 203] width 79 height 30
type input "1"
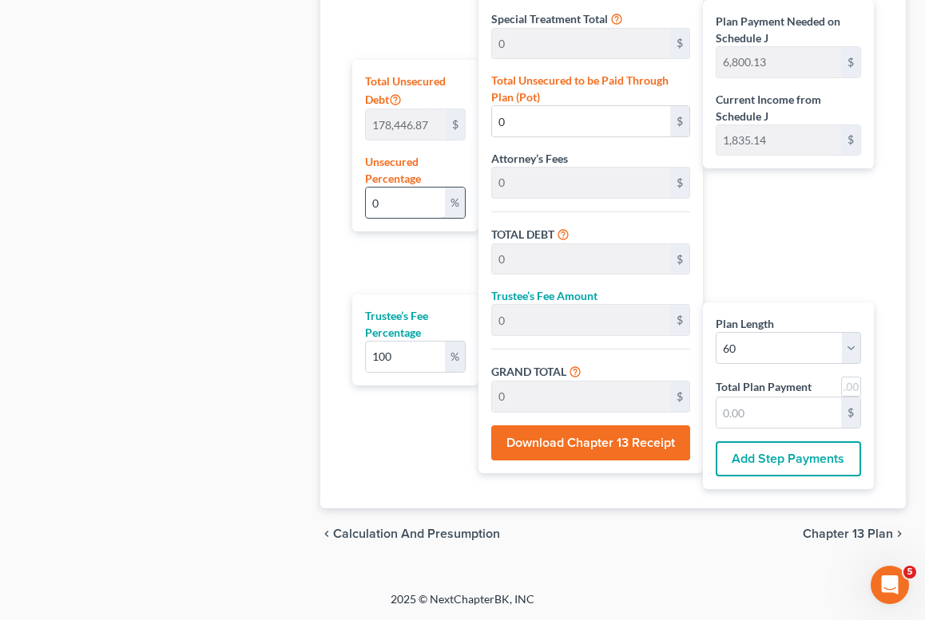
type input "1,784.46"
type input "27,341.50"
type input "54,683.01"
type input "911.38"
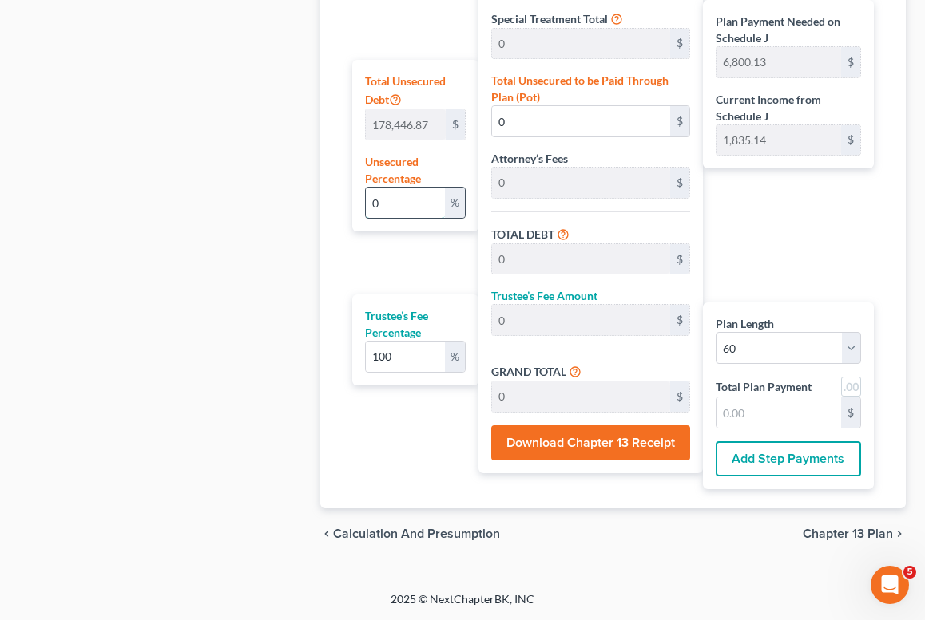
type input "911.38"
type input "10"
type input "17,844.68"
type input "43,401.72"
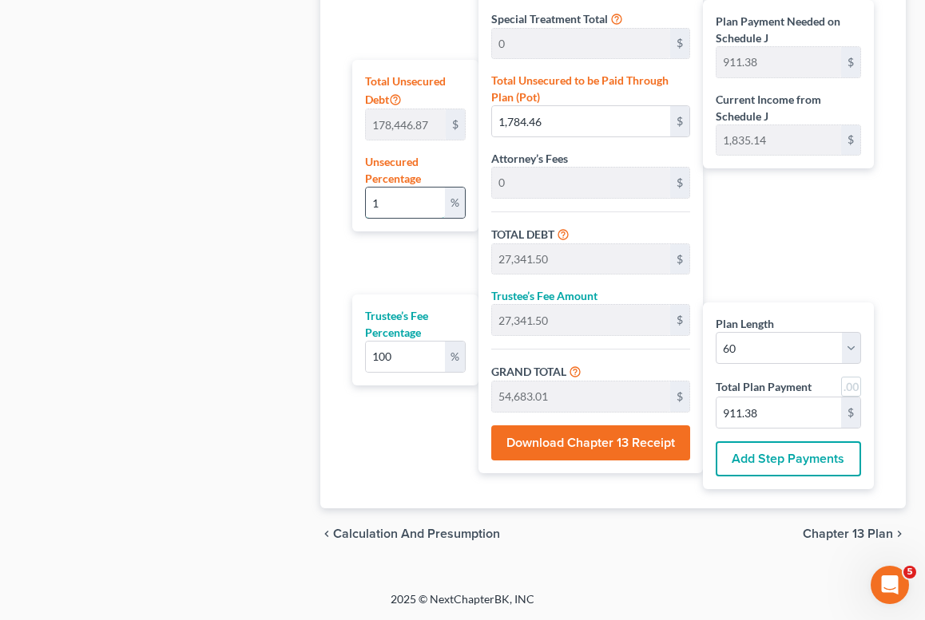
type input "86,803.45"
type input "1,446.72"
click at [417, 209] on input "10" at bounding box center [405, 203] width 79 height 30
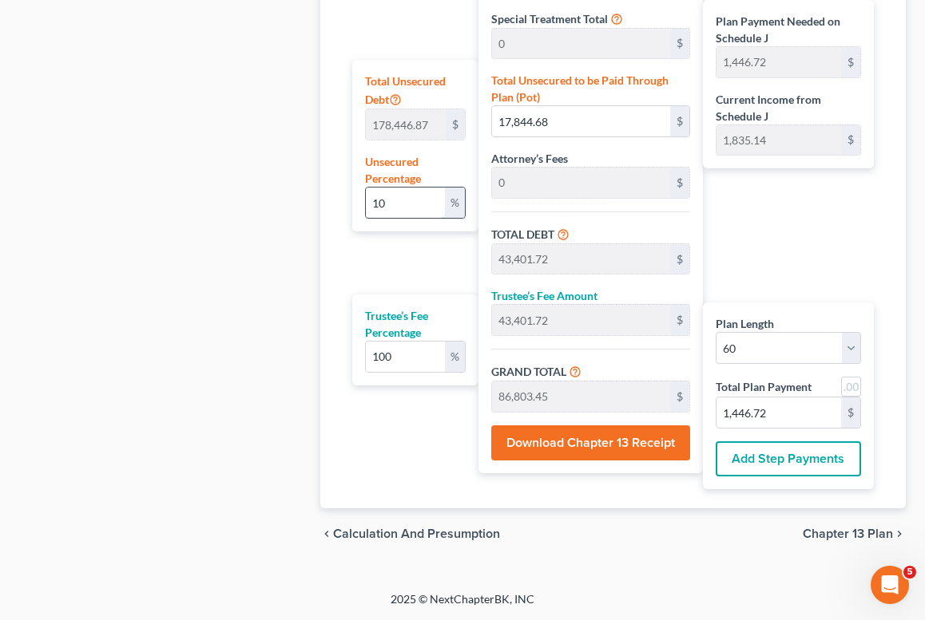
type input "1"
type input "1,784.46"
type input "27,341.50"
type input "54,683.01"
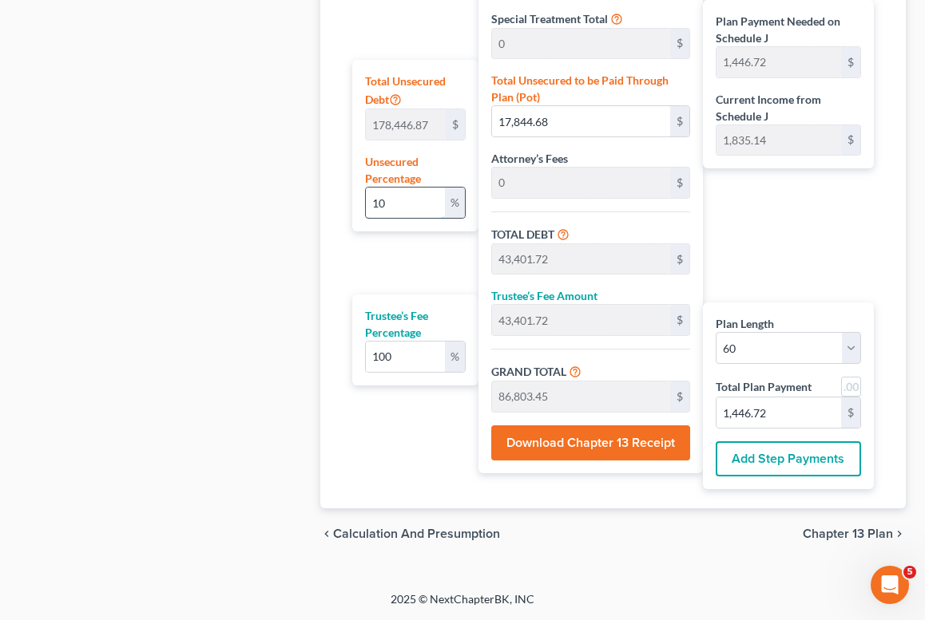
type input "911.38"
type input "15"
type input "26,767.03"
type input "52,324.07"
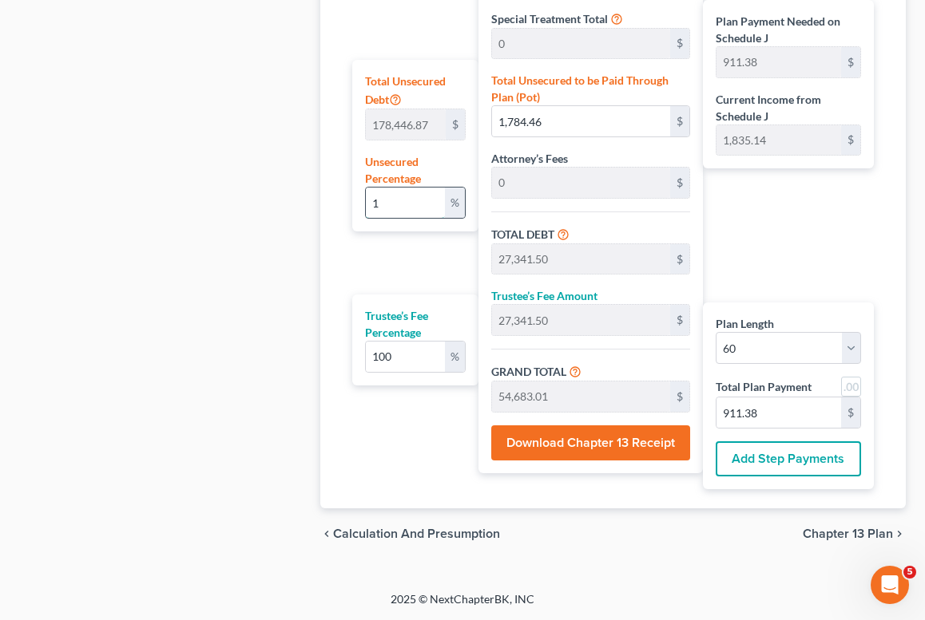
type input "52,324.07"
type input "104,648.14"
type input "1,744.13"
type input "15"
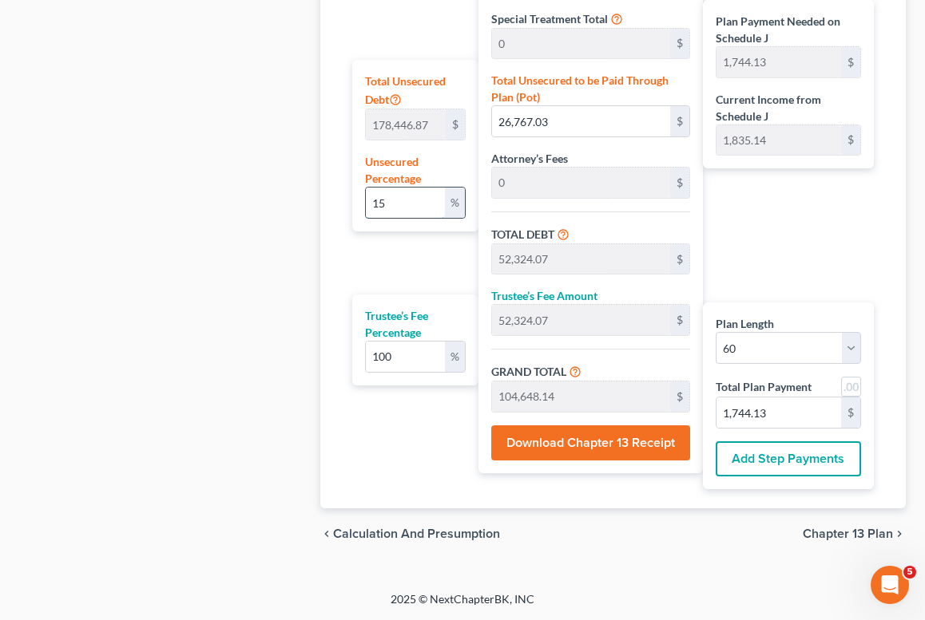
click at [415, 211] on input "15" at bounding box center [405, 203] width 79 height 30
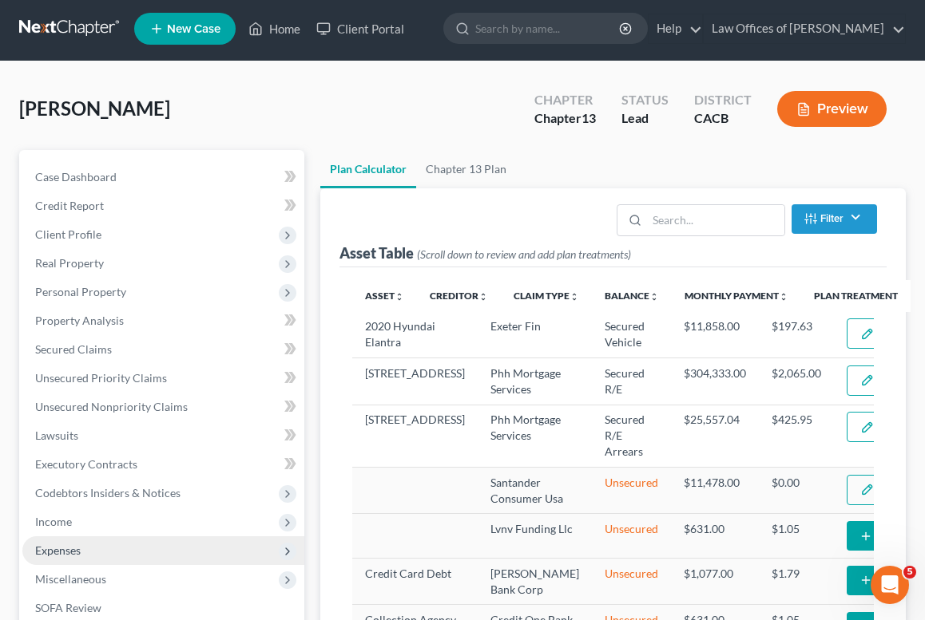
scroll to position [156, 0]
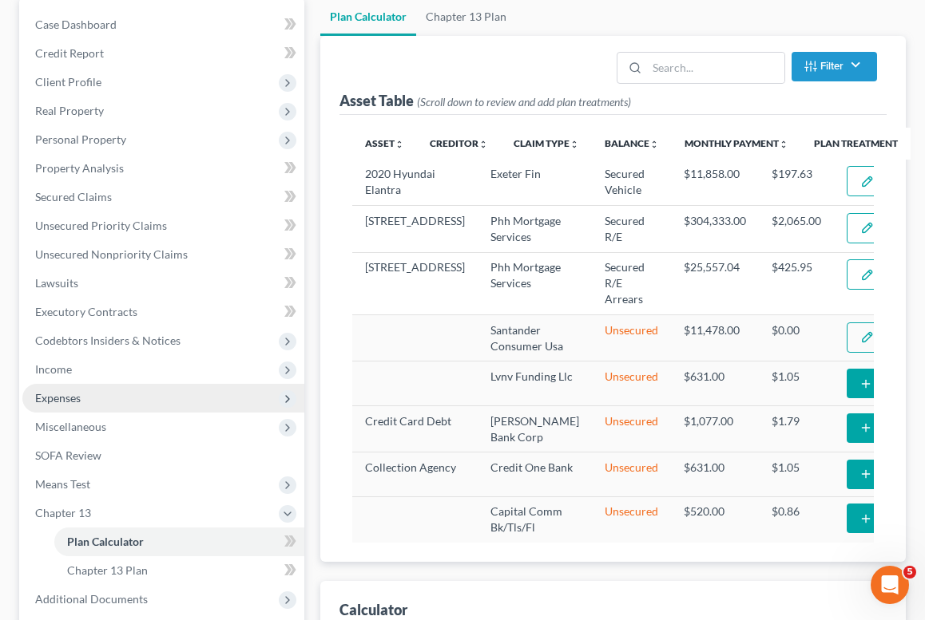
click at [74, 395] on span "Expenses" at bounding box center [58, 398] width 46 height 14
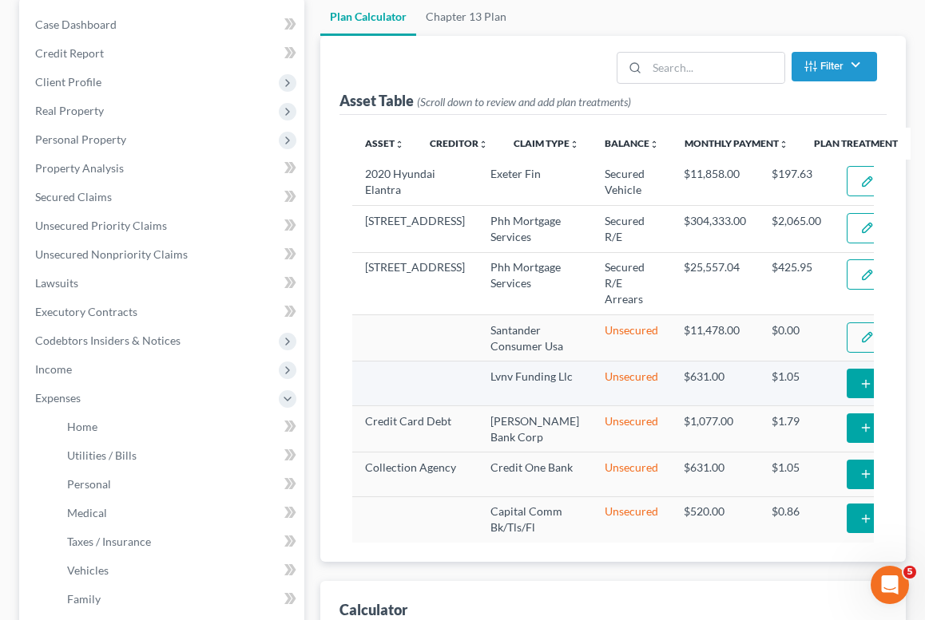
scroll to position [38, 0]
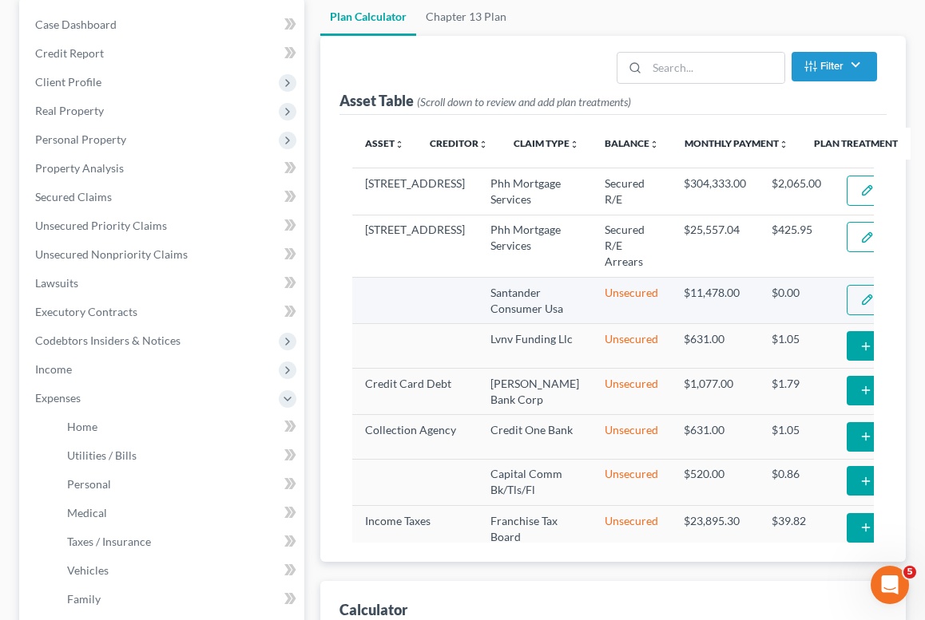
click at [846, 315] on button "Edit Special Treatment" at bounding box center [918, 300] width 145 height 30
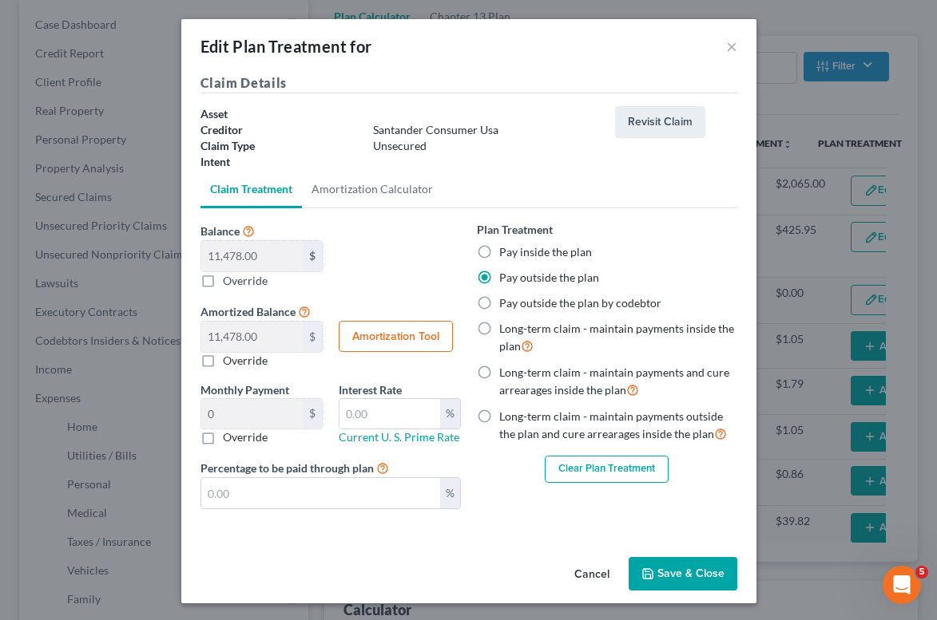
click at [645, 248] on div "Pay inside the plan" at bounding box center [607, 252] width 260 height 16
click at [726, 56] on button "×" at bounding box center [731, 46] width 11 height 19
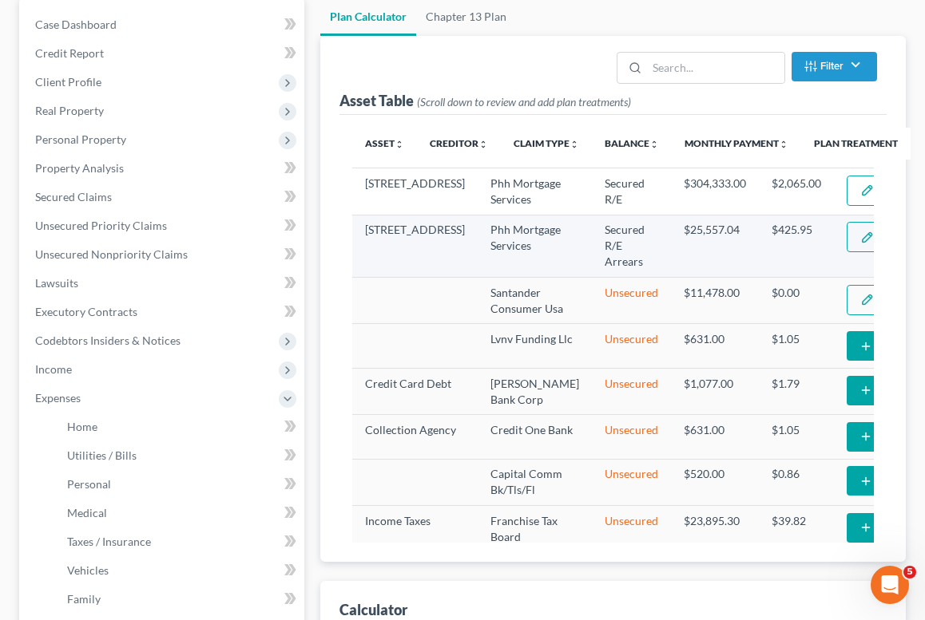
click at [834, 277] on td "Edit Plan Treatment Add Plan Treatment" at bounding box center [920, 246] width 172 height 62
click at [846, 252] on button "Edit Plan Treatment" at bounding box center [911, 237] width 131 height 30
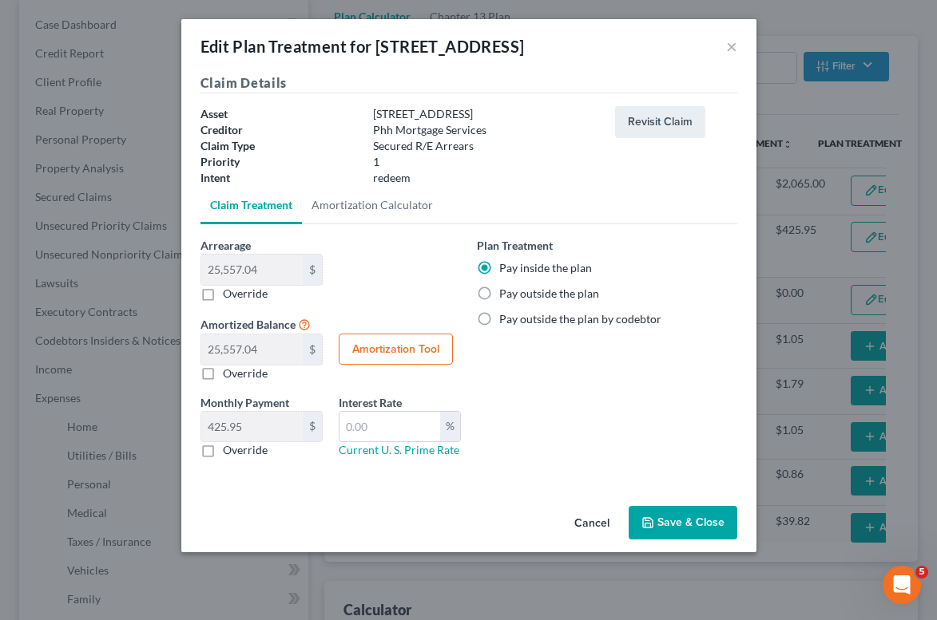
click at [692, 521] on button "Save & Close" at bounding box center [682, 523] width 109 height 34
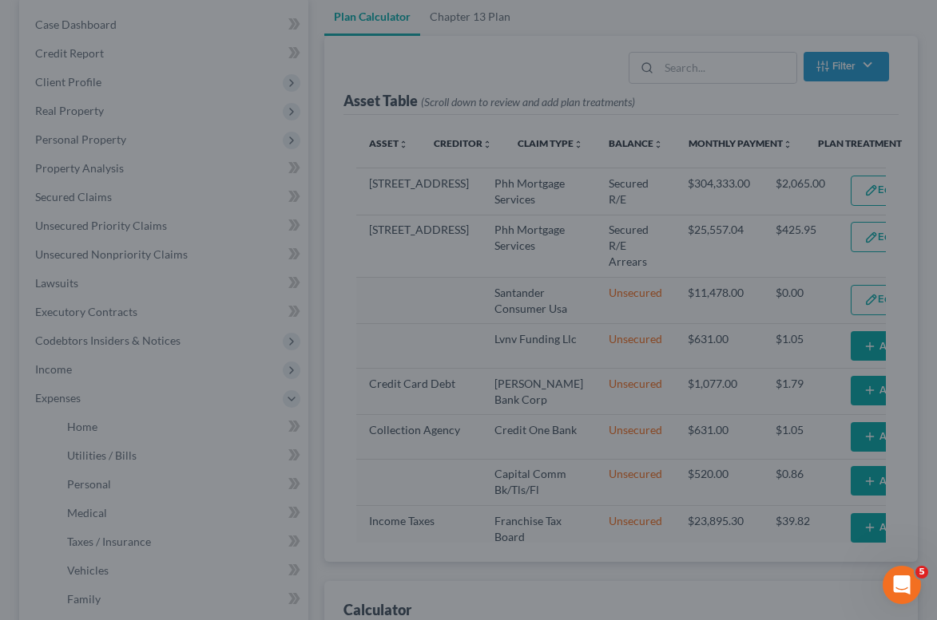
select select "59"
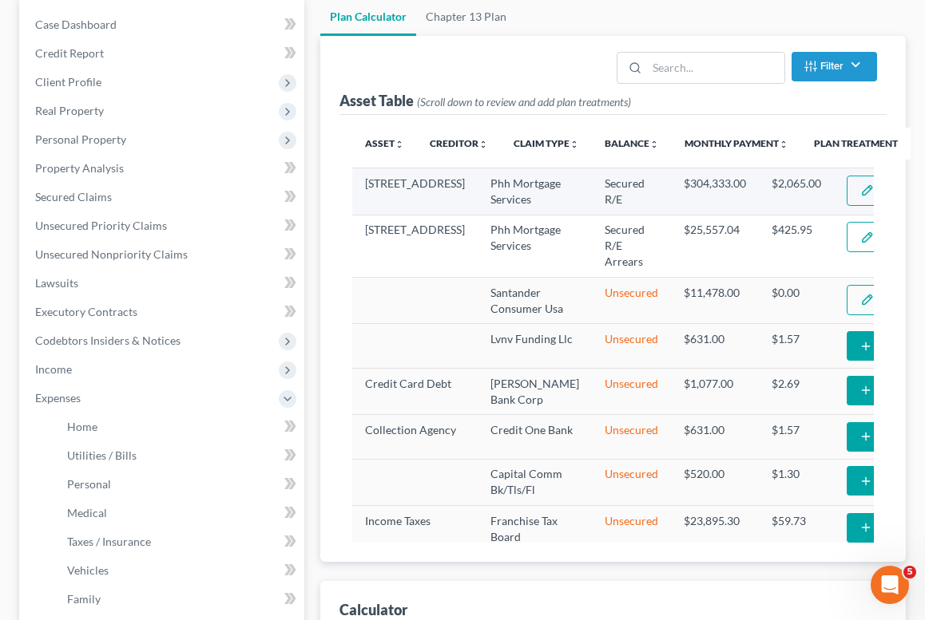
click at [846, 206] on button "Edit Plan Treatment" at bounding box center [911, 191] width 131 height 30
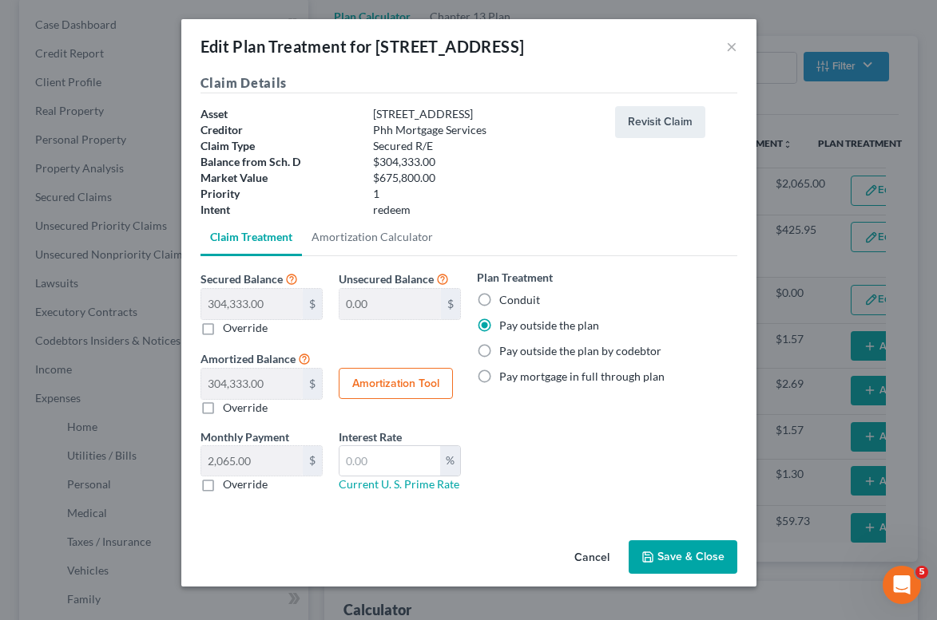
click at [667, 560] on button "Save & Close" at bounding box center [682, 558] width 109 height 34
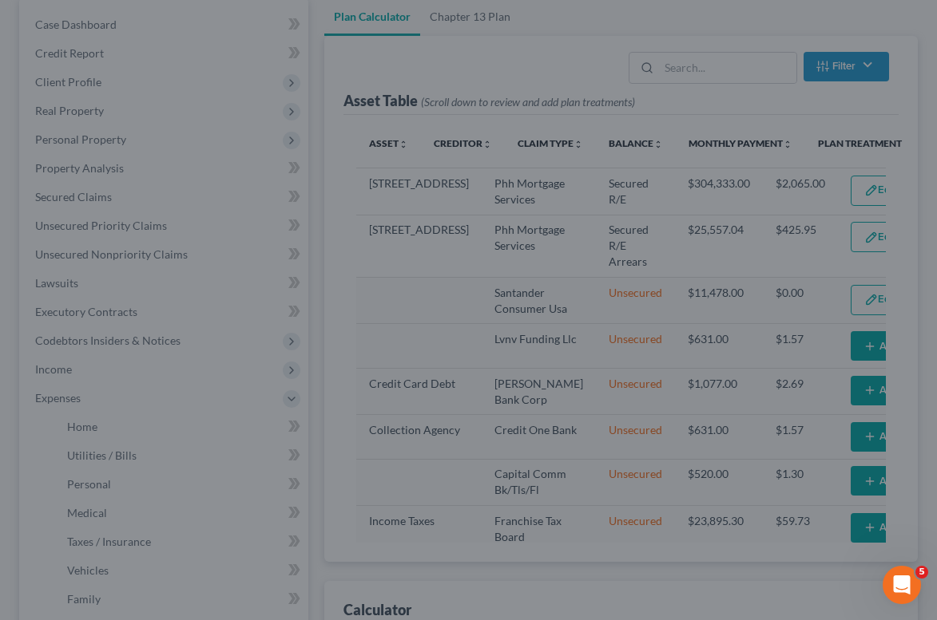
select select "59"
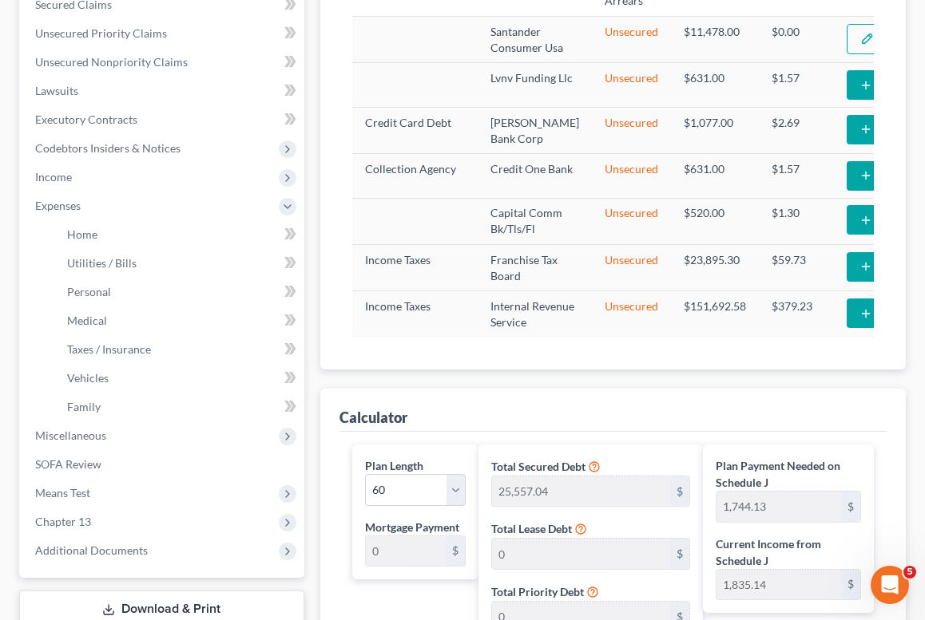
scroll to position [900, 0]
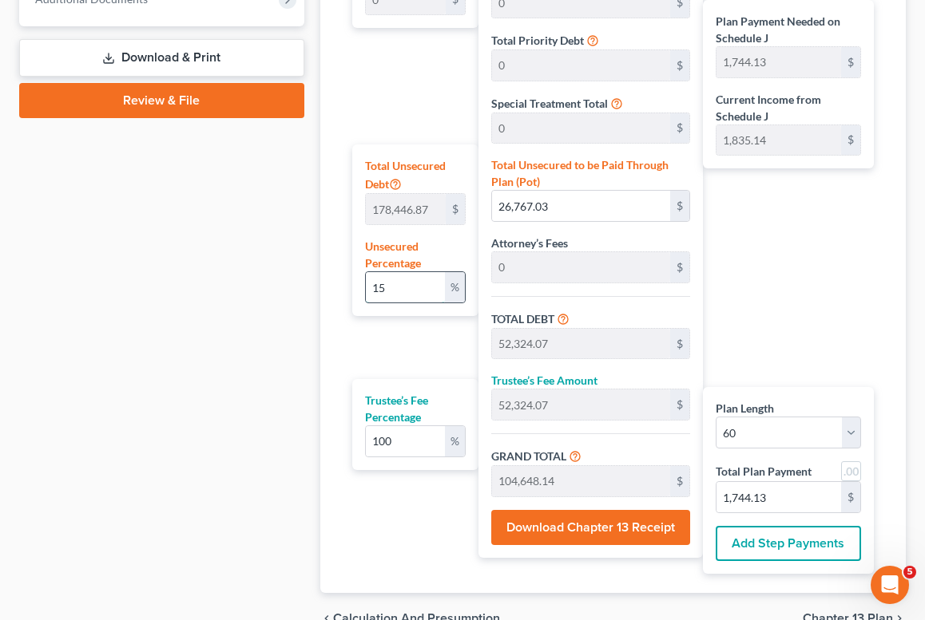
click at [414, 299] on input "15" at bounding box center [405, 287] width 79 height 30
type input "1"
type input "1,784.46"
type input "27,341.50"
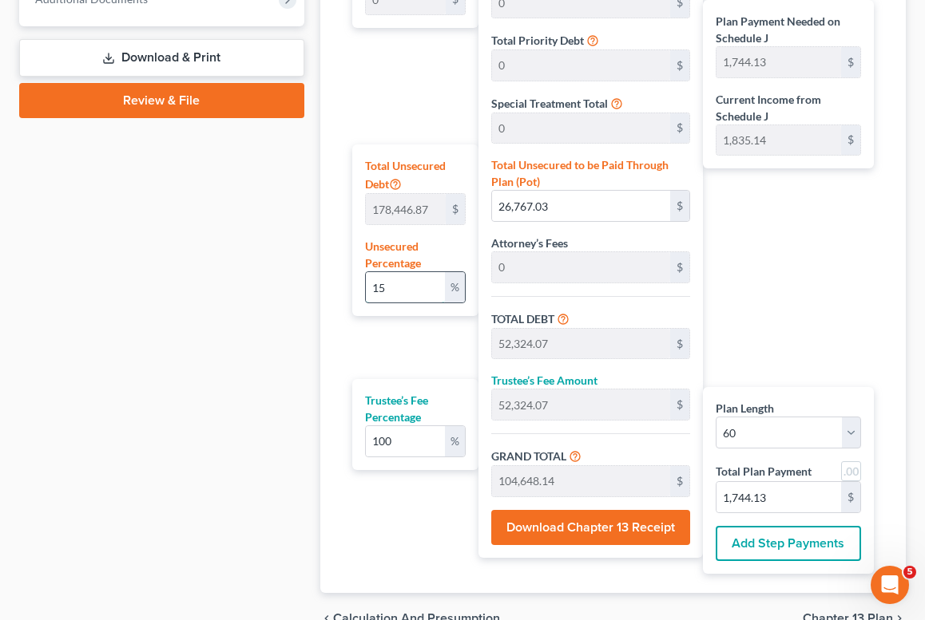
type input "54,683.01"
type input "911.38"
type input "25,557.04"
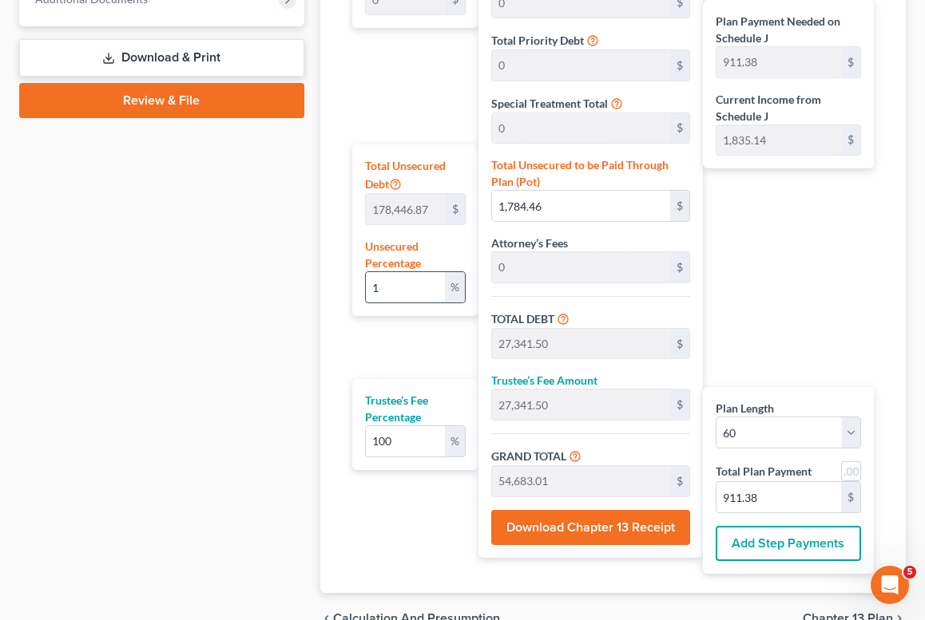
type input "51,114.08"
type input "851.90"
type input "0"
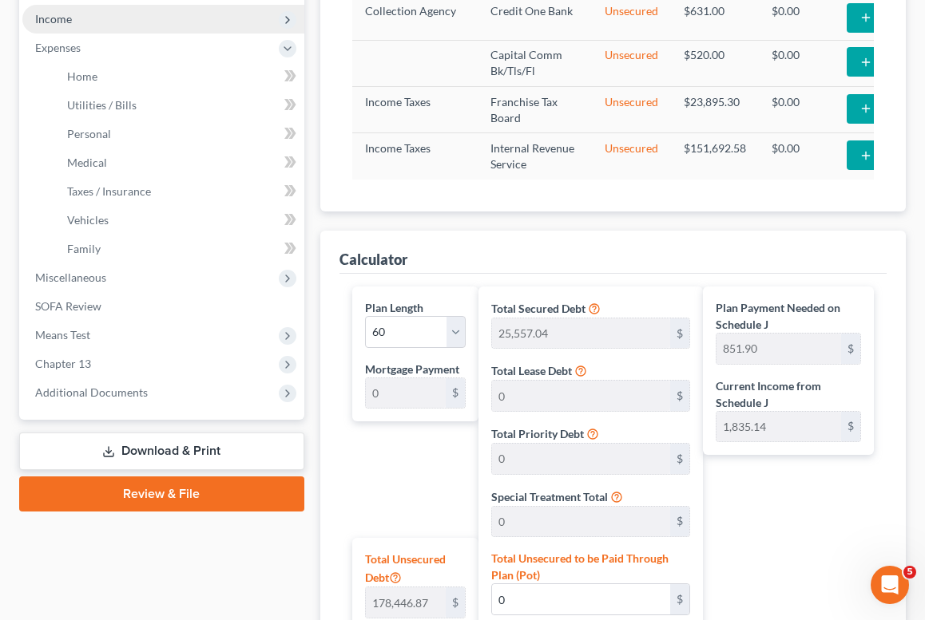
scroll to position [379, 0]
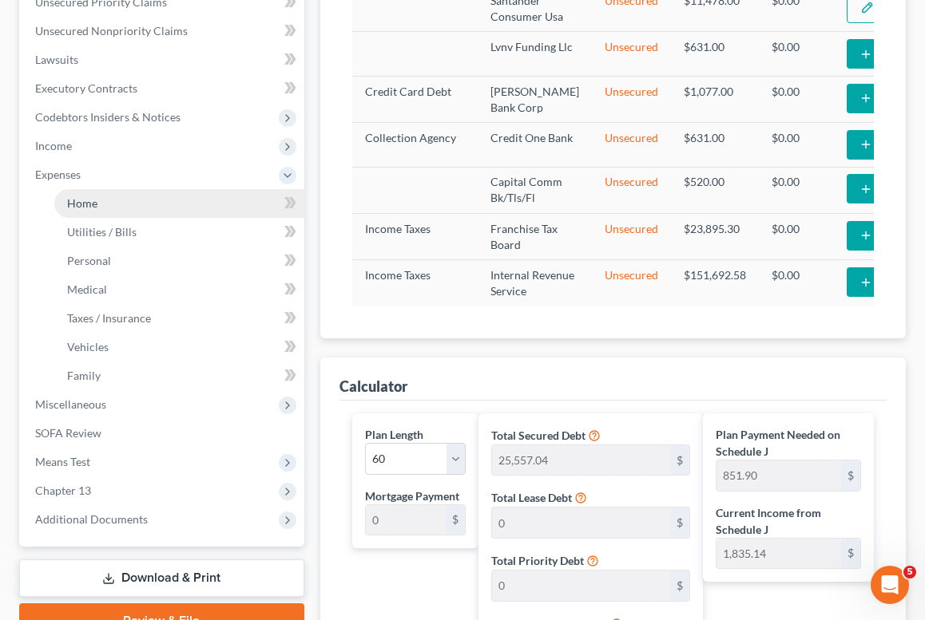
type input "0"
click at [81, 209] on span "Home" at bounding box center [82, 203] width 30 height 14
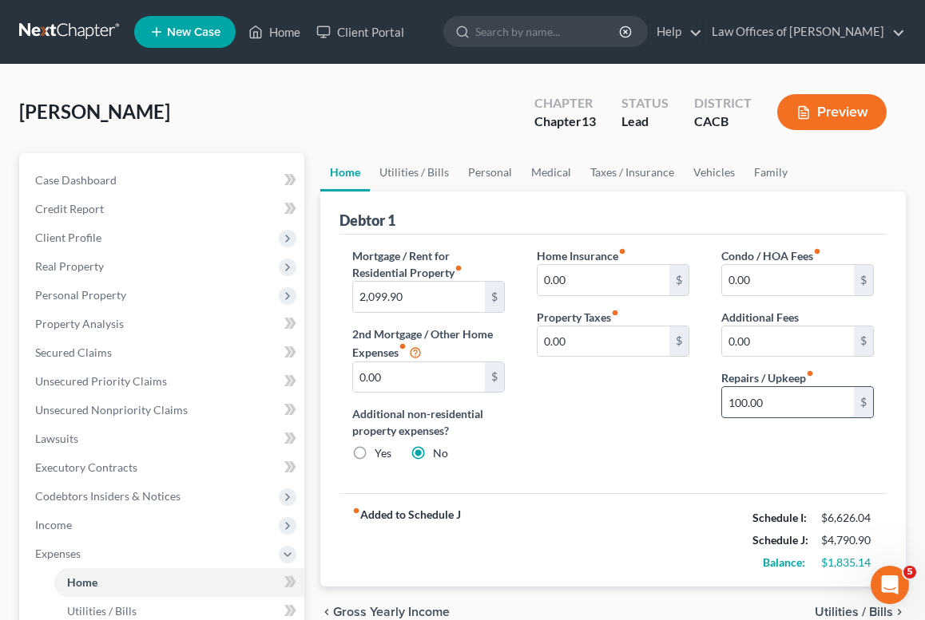
click at [778, 400] on input "100.00" at bounding box center [788, 402] width 132 height 30
type input "150"
click at [440, 166] on link "Utilities / Bills" at bounding box center [414, 172] width 89 height 38
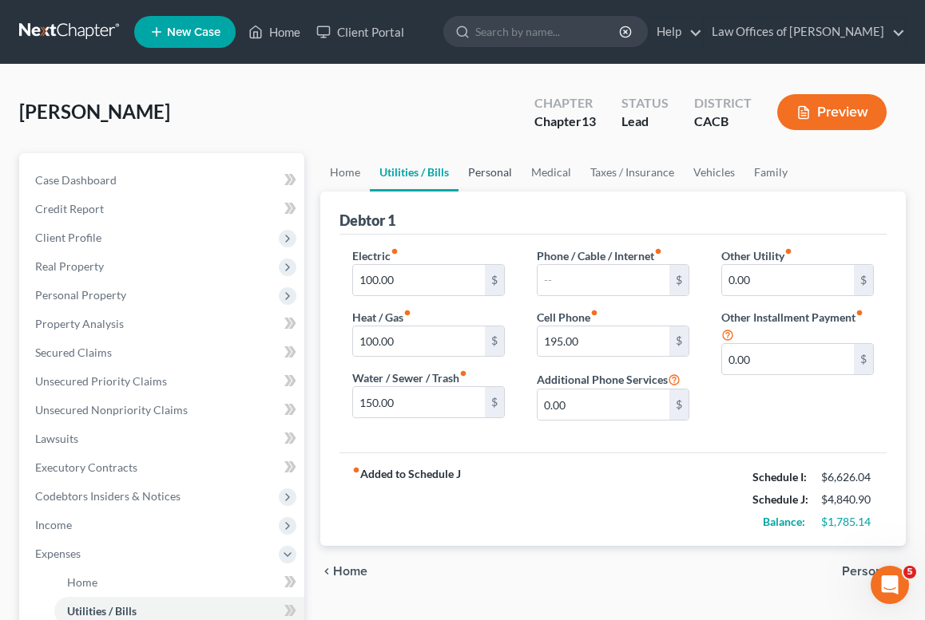
click at [494, 189] on link "Personal" at bounding box center [489, 172] width 63 height 38
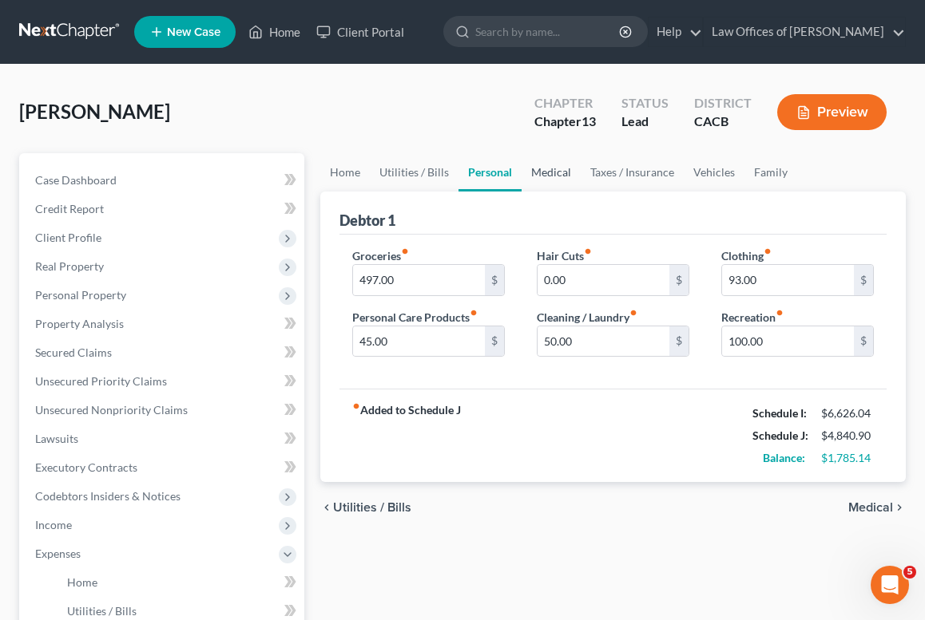
click at [551, 171] on link "Medical" at bounding box center [550, 172] width 59 height 38
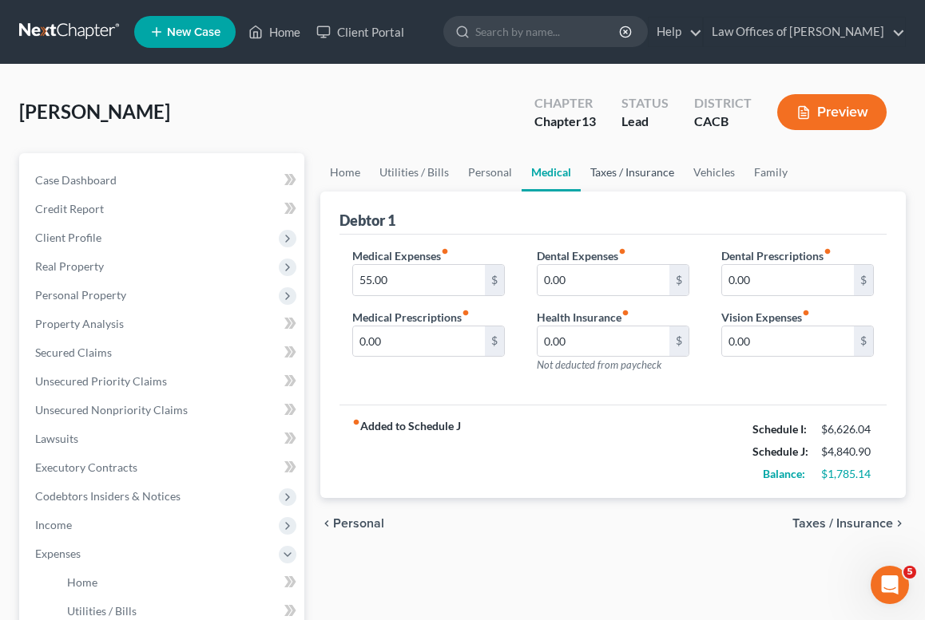
click at [645, 174] on link "Taxes / Insurance" at bounding box center [631, 172] width 103 height 38
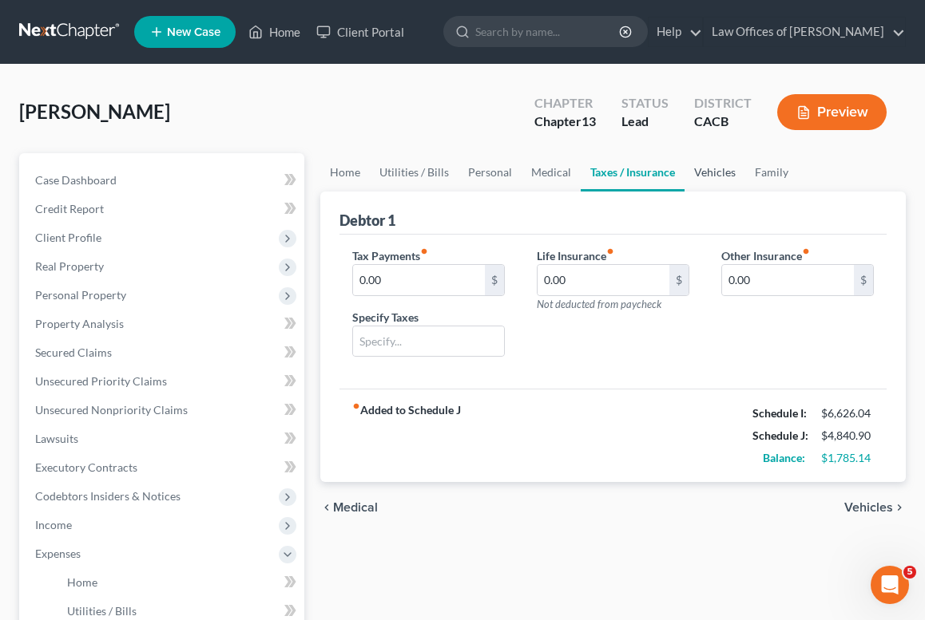
click at [713, 173] on link "Vehicles" at bounding box center [714, 172] width 61 height 38
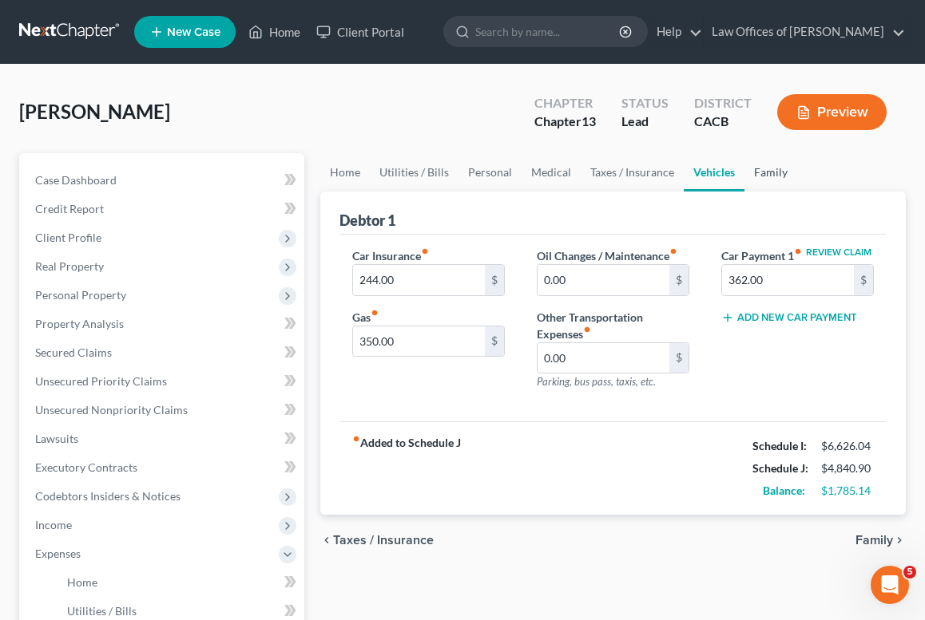
click at [757, 172] on link "Family" at bounding box center [770, 172] width 53 height 38
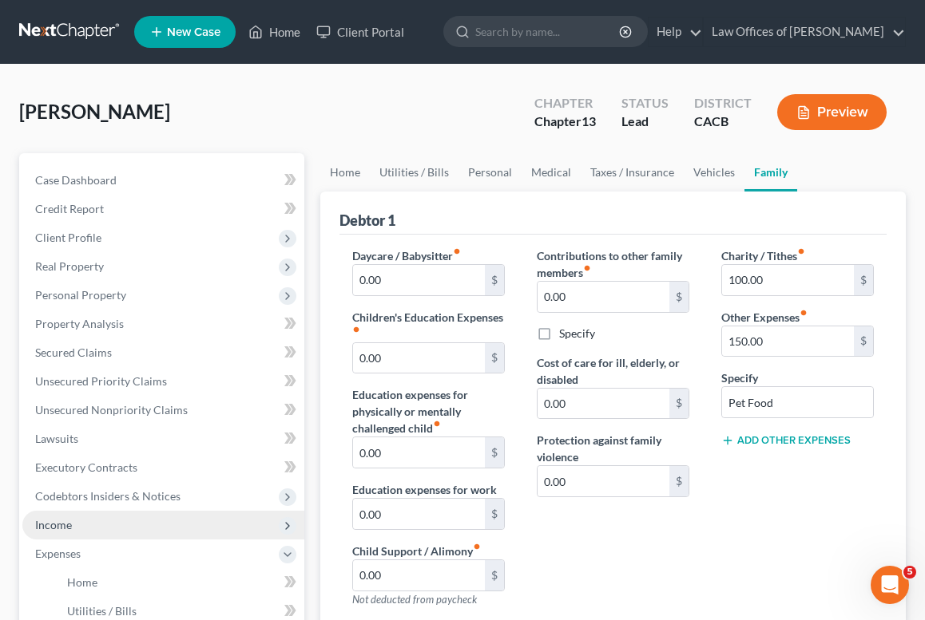
click at [75, 515] on span "Income" at bounding box center [163, 525] width 282 height 29
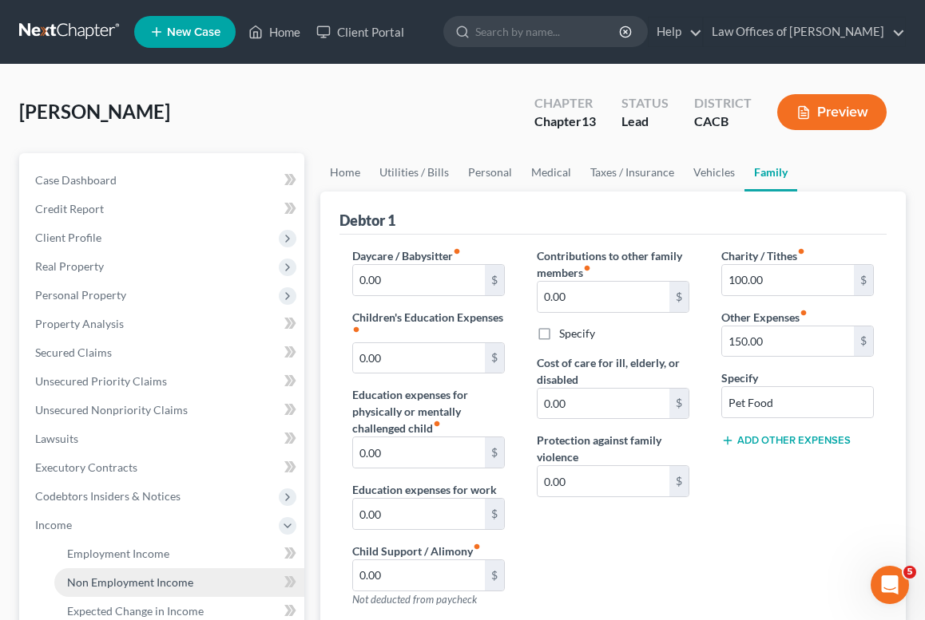
click at [97, 591] on link "Non Employment Income" at bounding box center [179, 582] width 250 height 29
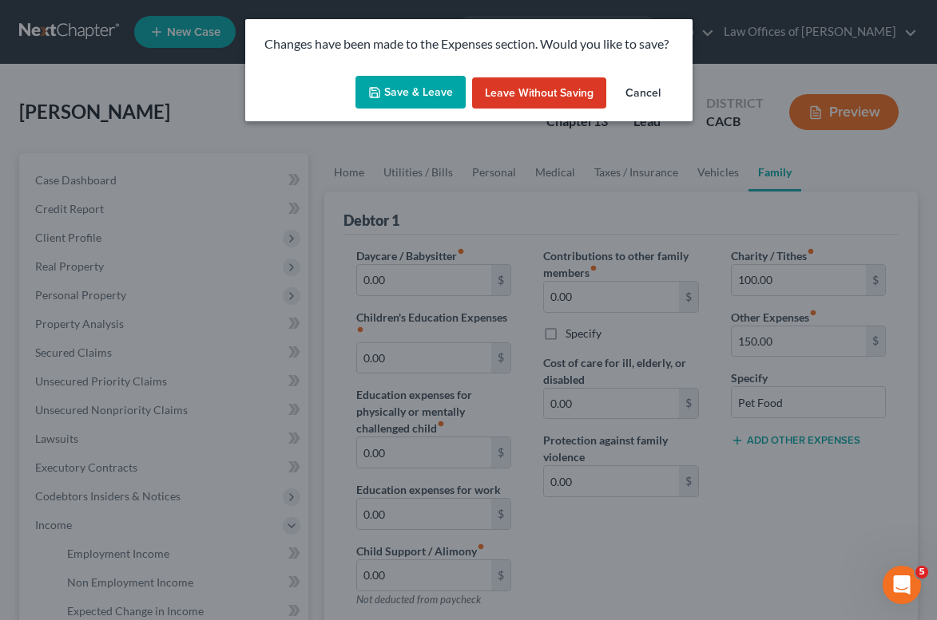
click at [413, 88] on button "Save & Leave" at bounding box center [410, 93] width 110 height 34
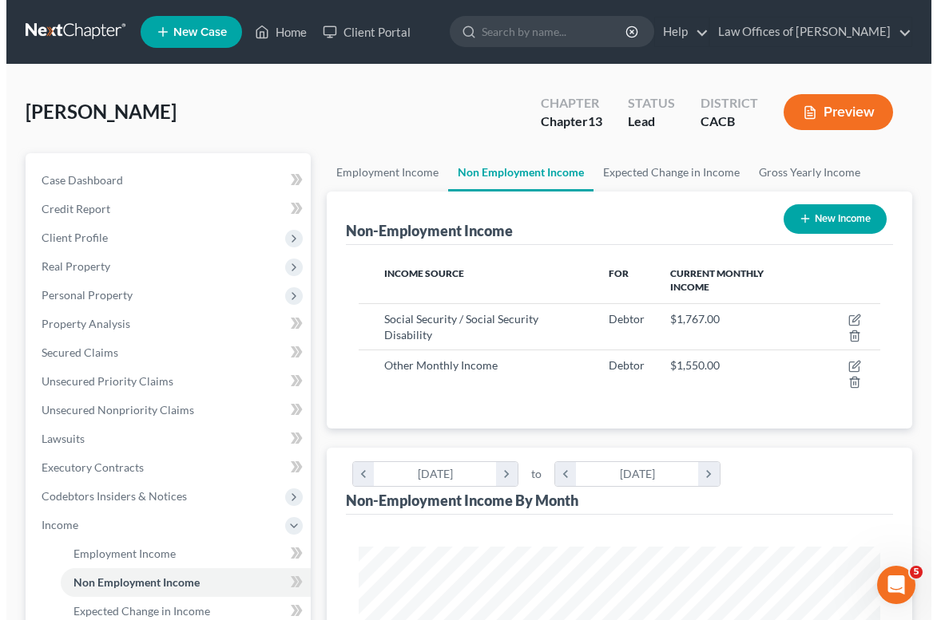
scroll to position [260, 554]
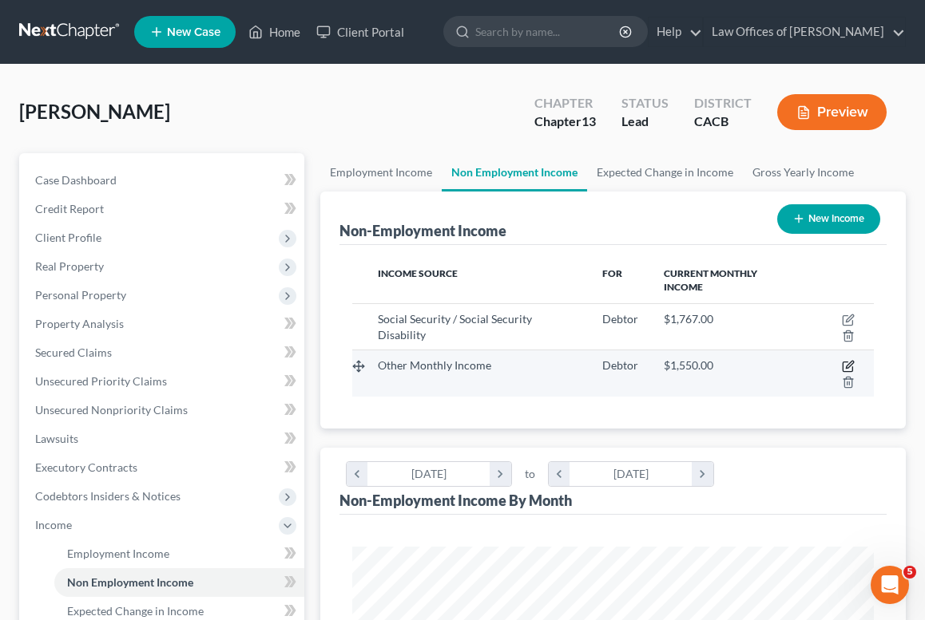
click at [851, 366] on icon "button" at bounding box center [848, 365] width 7 height 7
select select "13"
select select "0"
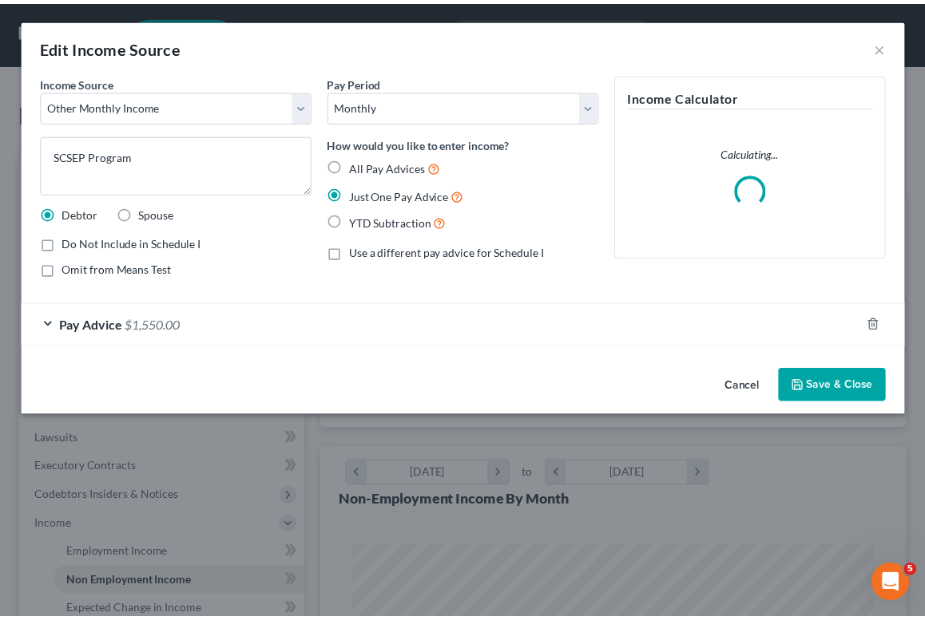
scroll to position [264, 562]
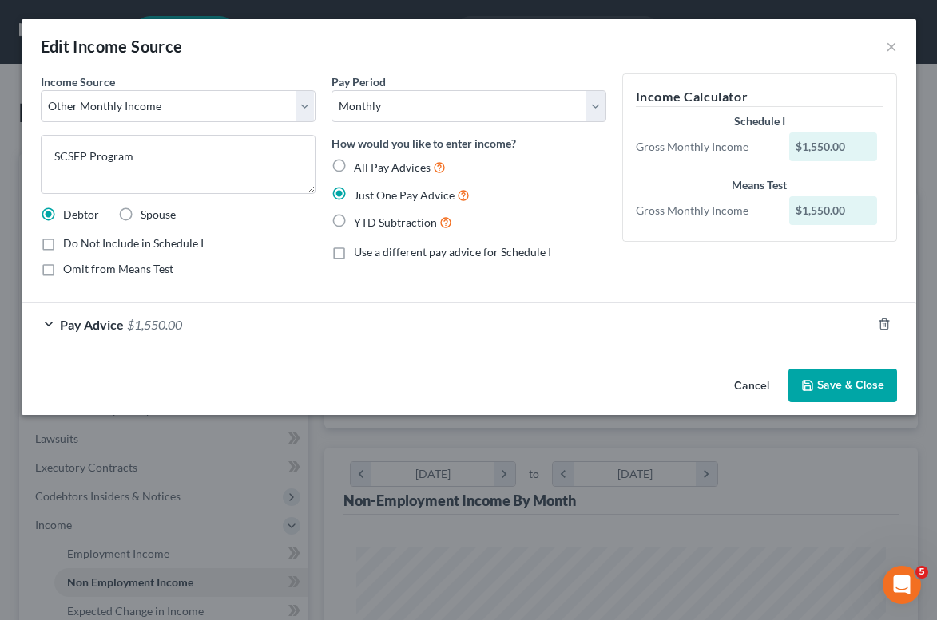
click at [819, 396] on button "Save & Close" at bounding box center [842, 386] width 109 height 34
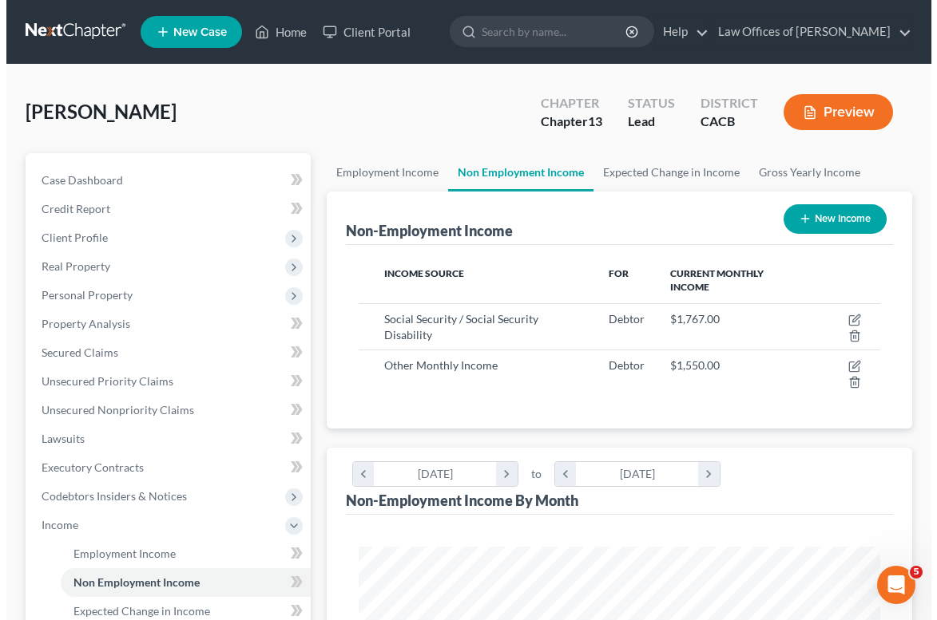
scroll to position [798133, 797840]
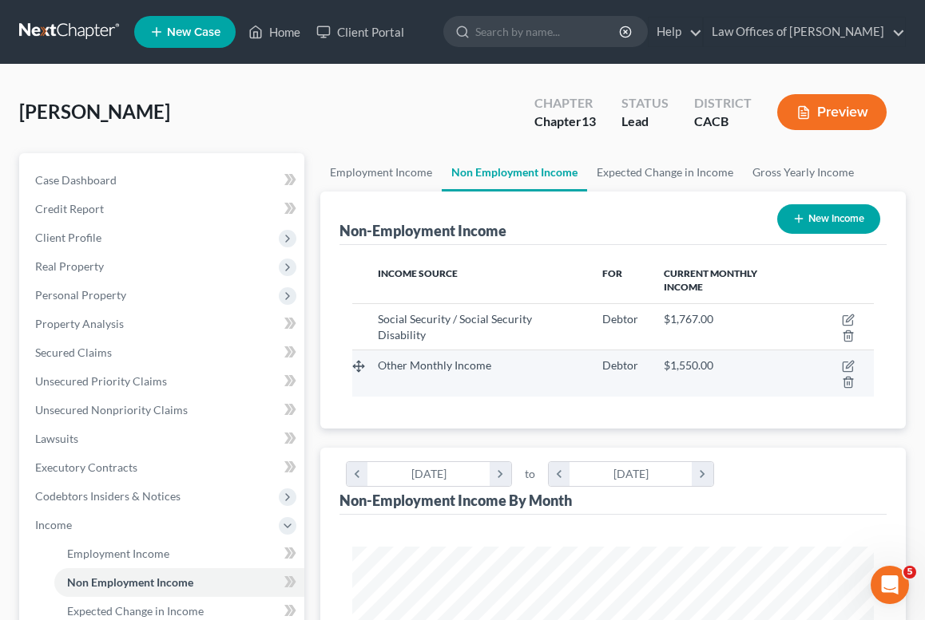
click at [849, 357] on td at bounding box center [840, 373] width 65 height 46
click at [848, 363] on icon "button" at bounding box center [848, 366] width 13 height 13
select select "13"
select select "0"
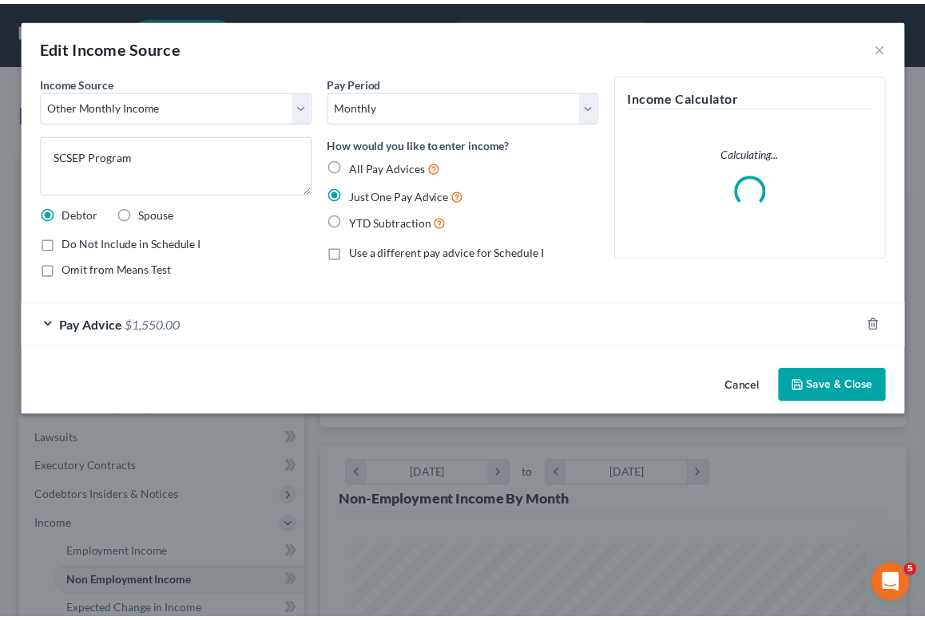
scroll to position [264, 562]
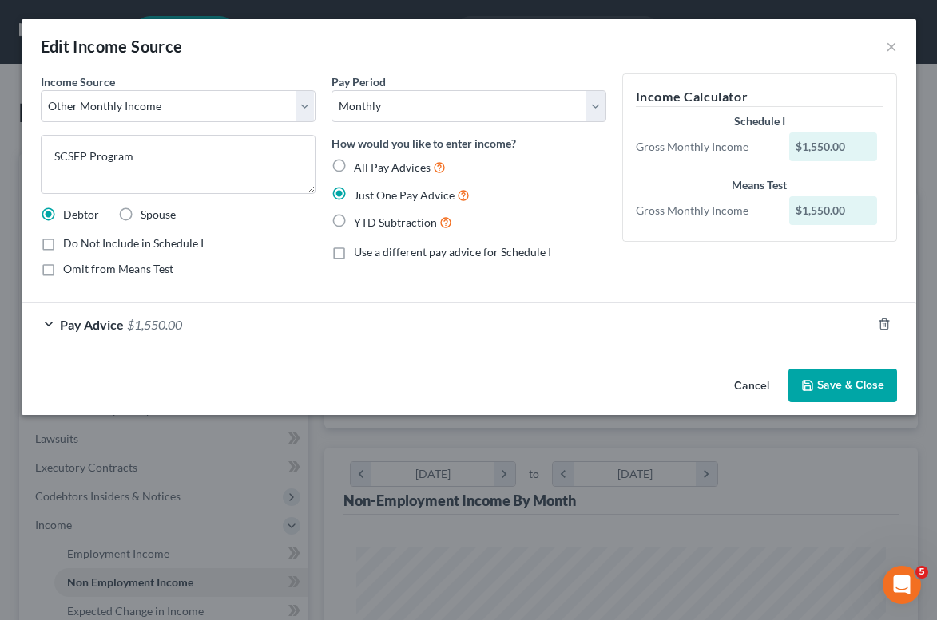
click at [761, 386] on button "Cancel" at bounding box center [751, 386] width 61 height 32
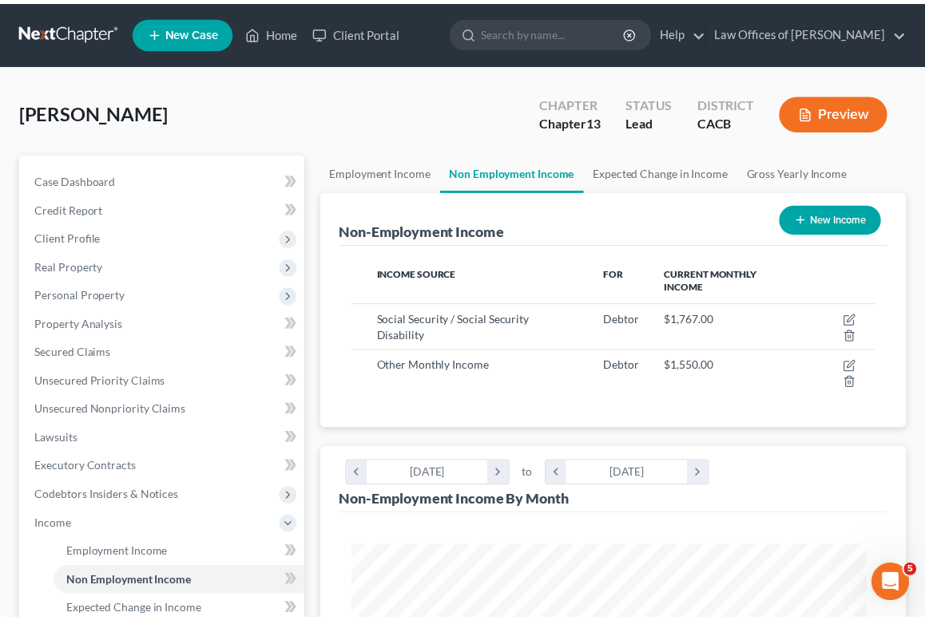
scroll to position [798133, 797840]
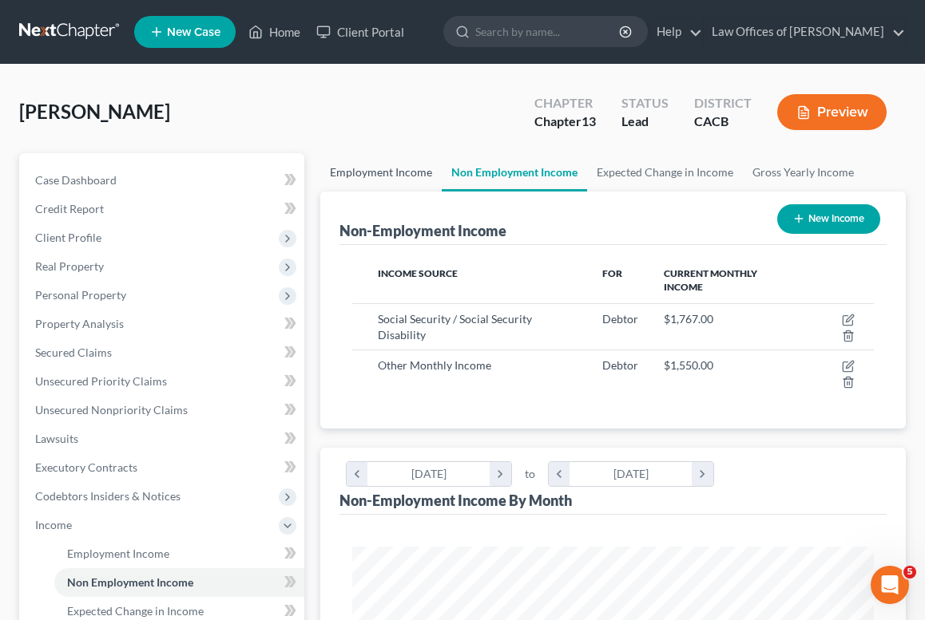
click at [391, 160] on link "Employment Income" at bounding box center [380, 172] width 121 height 38
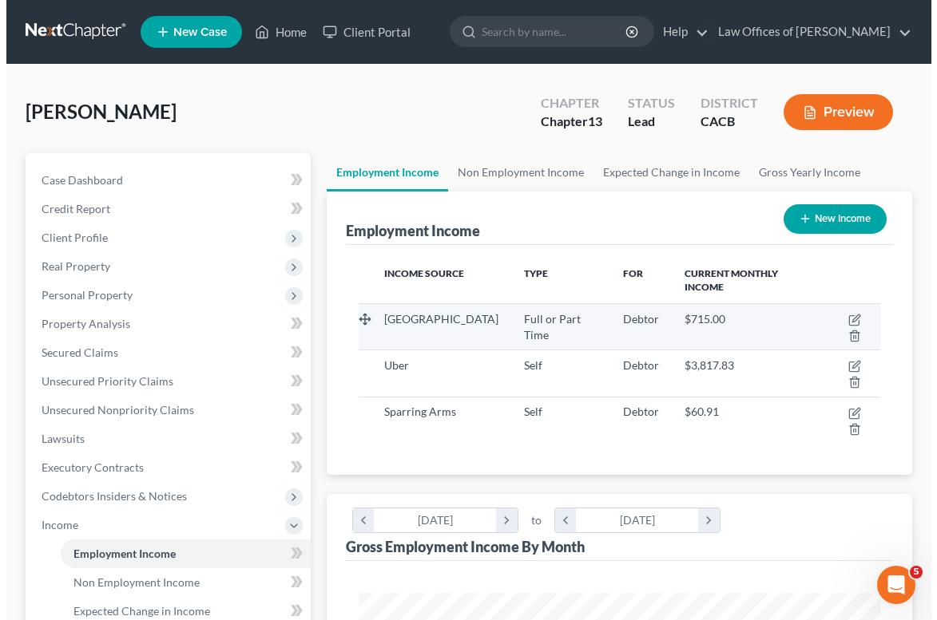
scroll to position [260, 554]
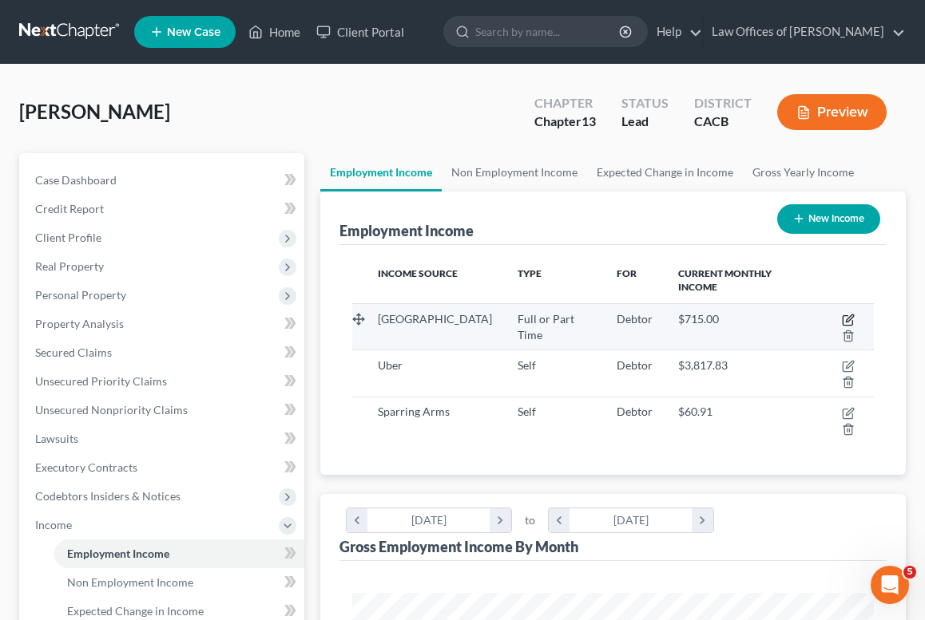
click at [850, 319] on icon "button" at bounding box center [848, 318] width 7 height 7
select select "0"
select select "4"
select select "2"
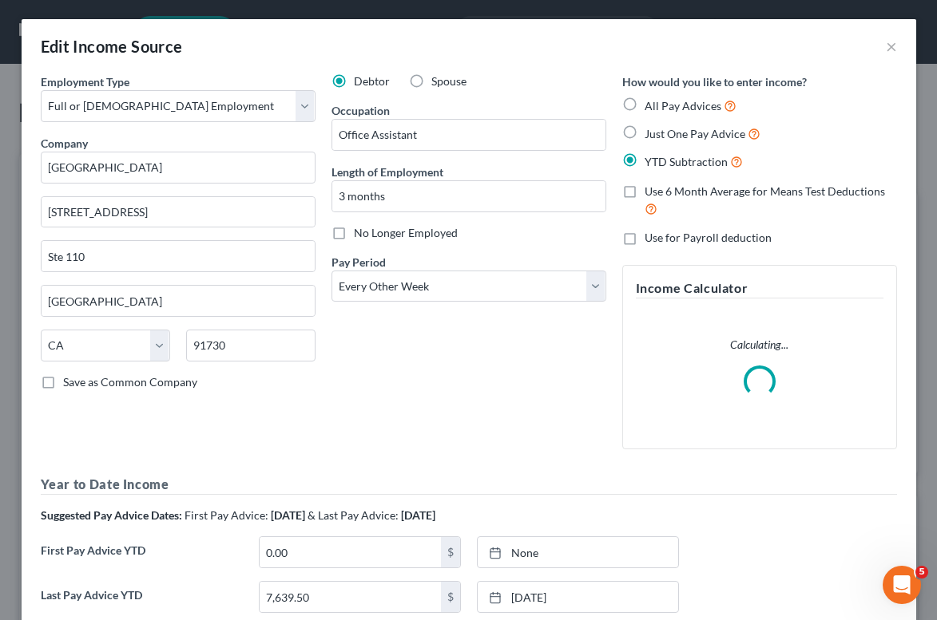
scroll to position [264, 562]
click at [354, 232] on label "No Longer Employed" at bounding box center [406, 233] width 104 height 16
click at [360, 232] on input "No Longer Employed" at bounding box center [365, 230] width 10 height 10
checkbox input "true"
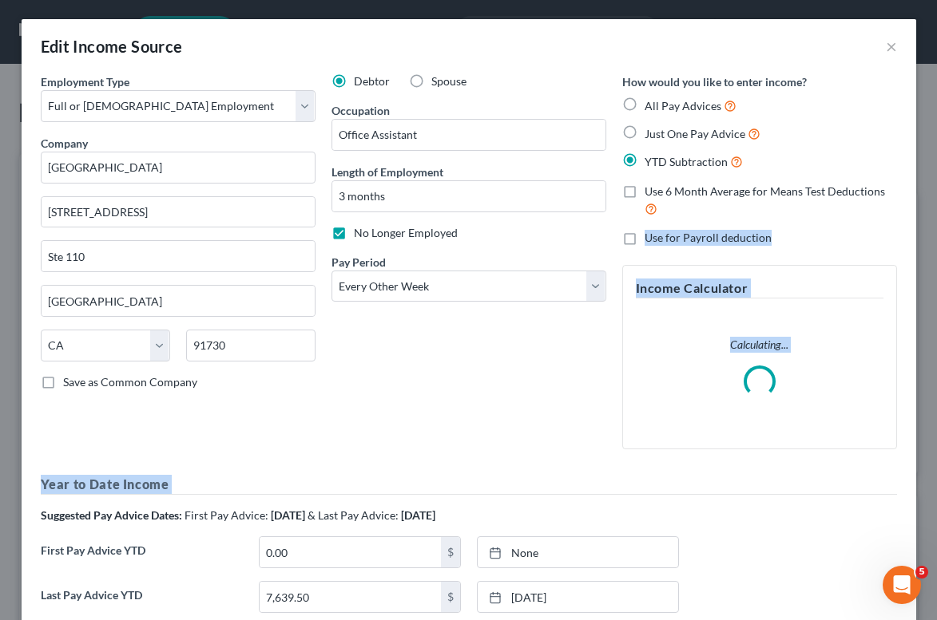
drag, startPoint x: 923, startPoint y: 193, endPoint x: 921, endPoint y: 497, distance: 303.4
click at [921, 496] on div "Edit Income Source × Employment Type * Select Full or Part Time Employment Self…" at bounding box center [468, 310] width 937 height 620
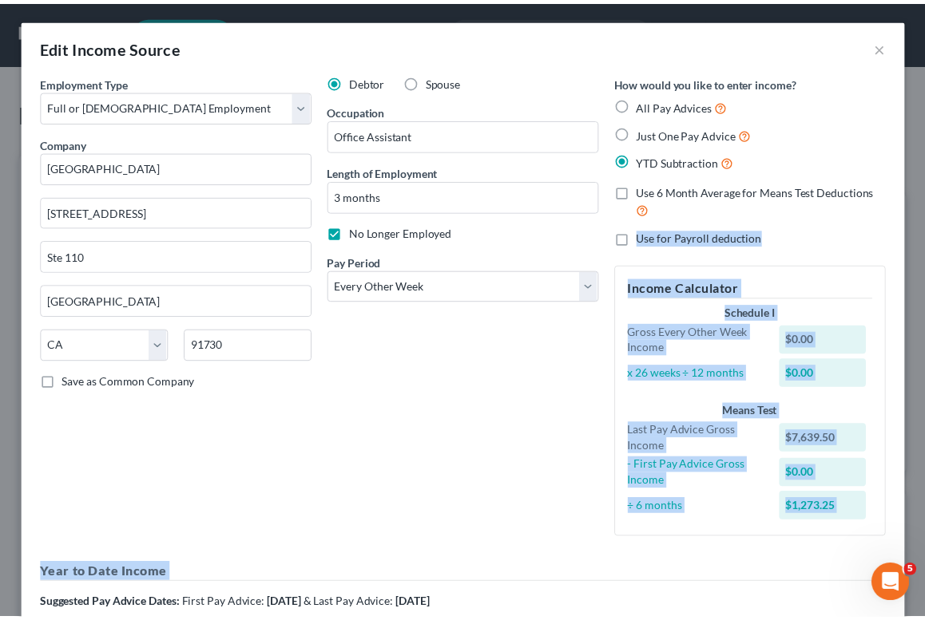
scroll to position [284, 0]
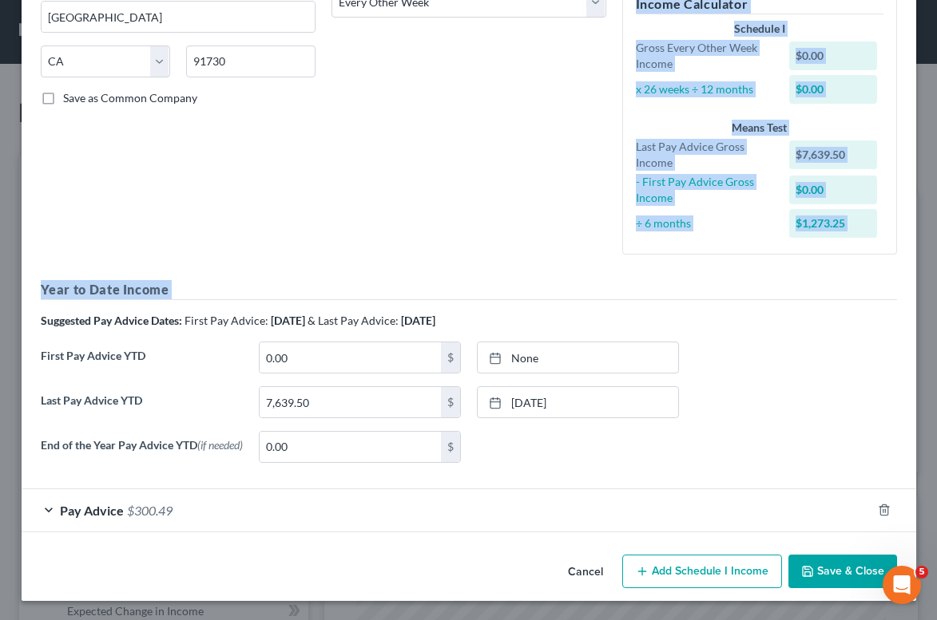
click at [824, 572] on button "Save & Close" at bounding box center [842, 572] width 109 height 34
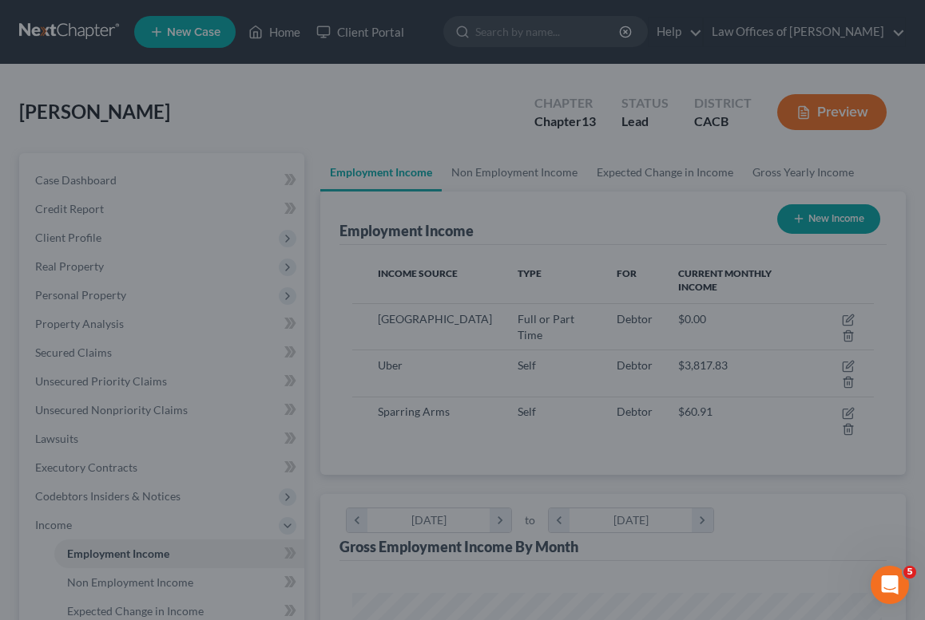
scroll to position [798133, 797840]
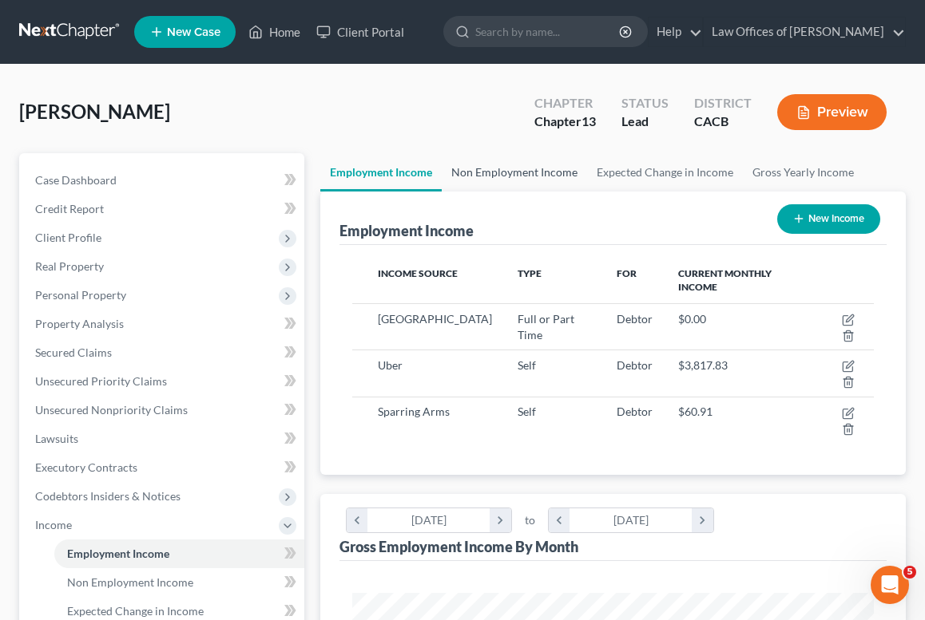
click at [517, 170] on link "Non Employment Income" at bounding box center [514, 172] width 145 height 38
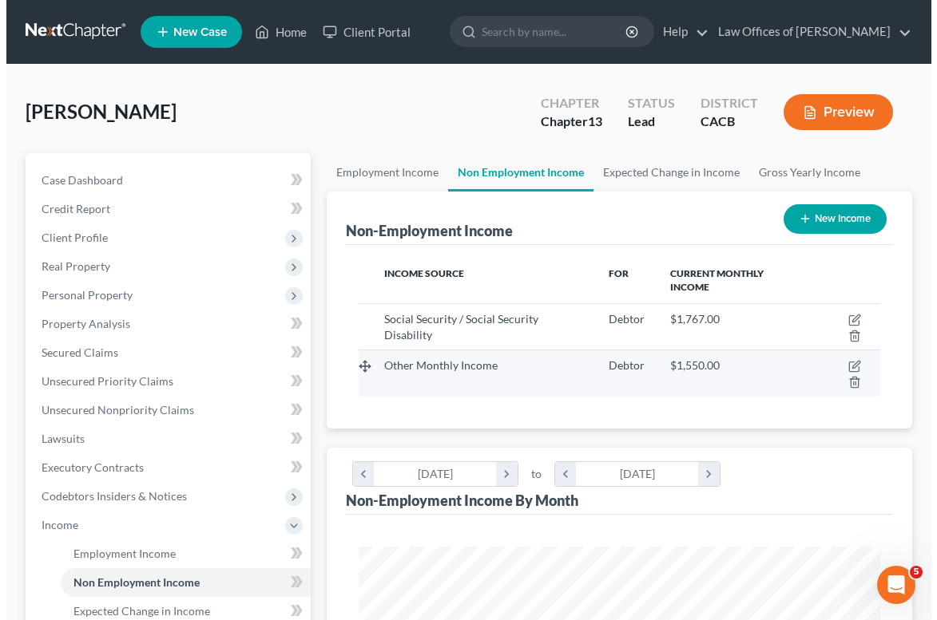
scroll to position [260, 554]
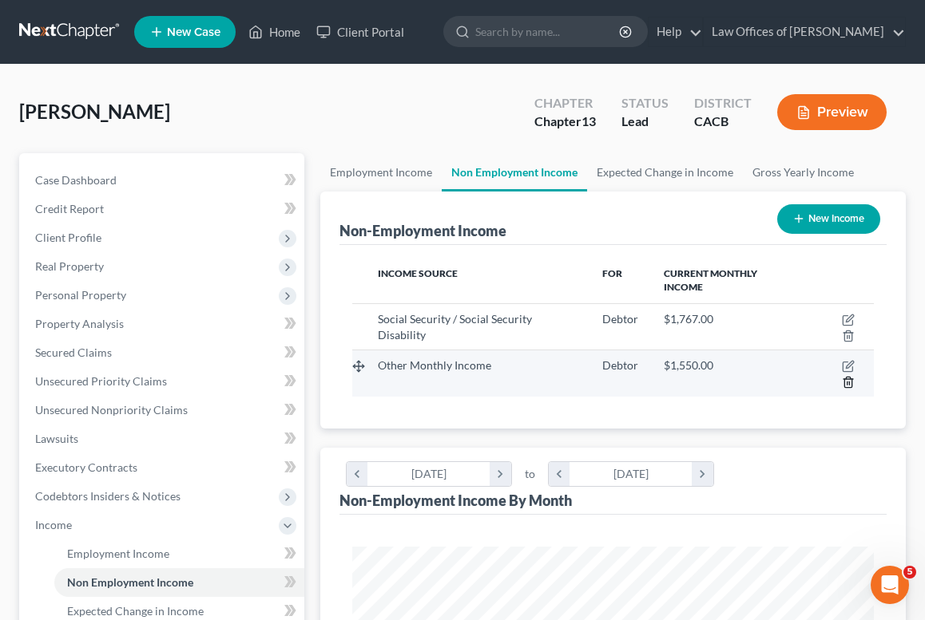
click at [848, 381] on icon "button" at bounding box center [848, 382] width 13 height 13
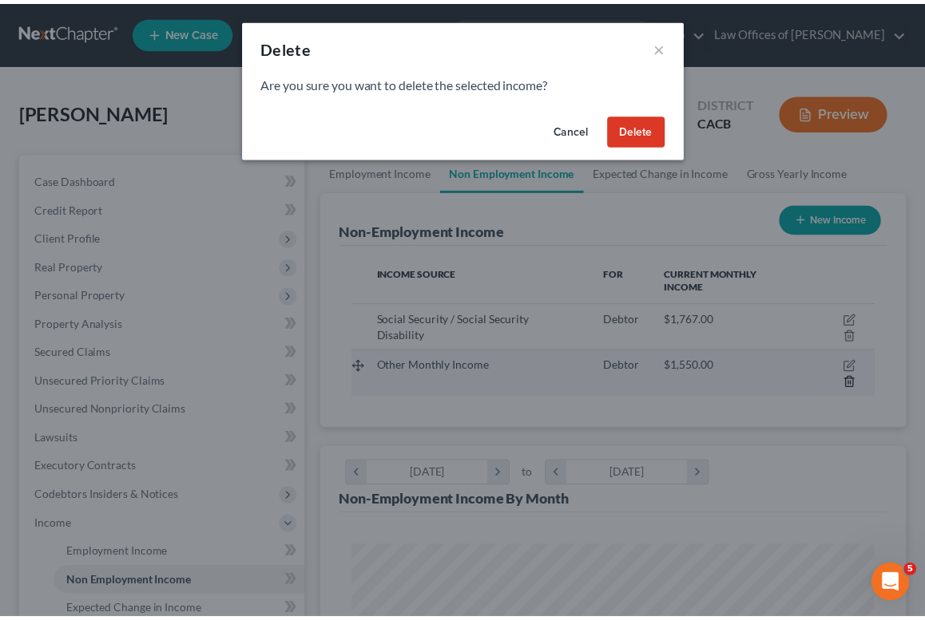
scroll to position [264, 562]
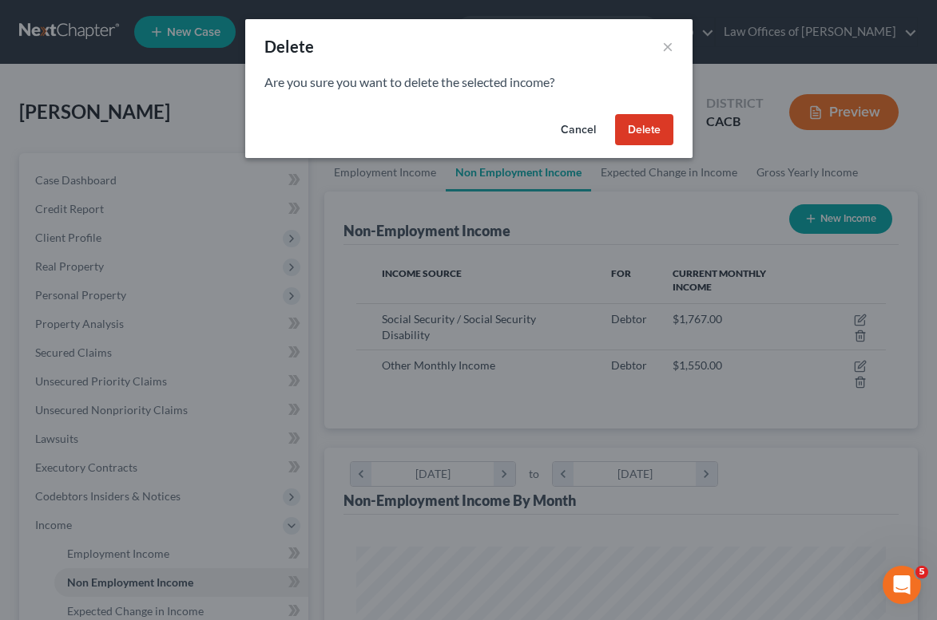
click at [663, 134] on button "Delete" at bounding box center [644, 130] width 58 height 32
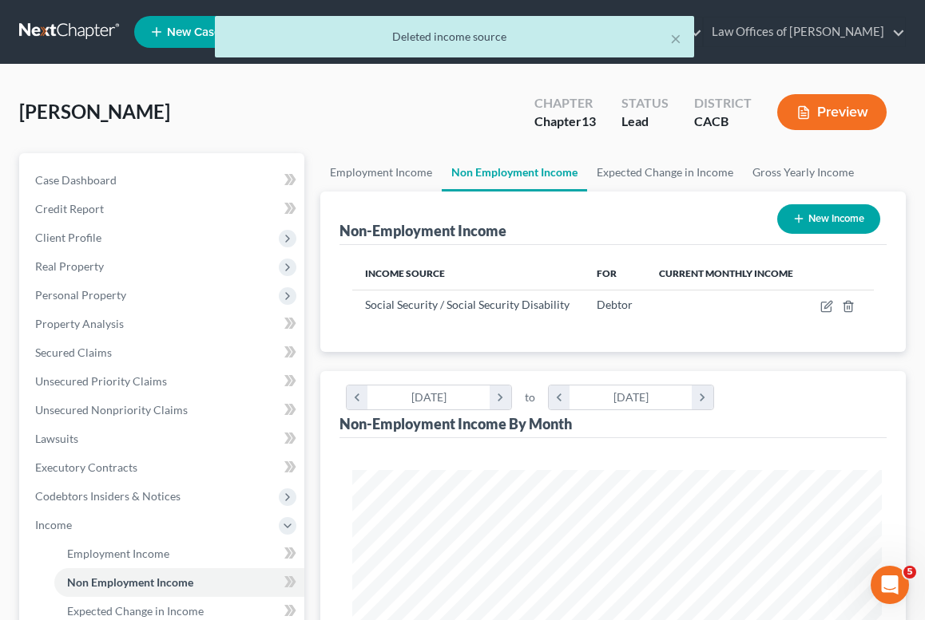
scroll to position [798133, 797840]
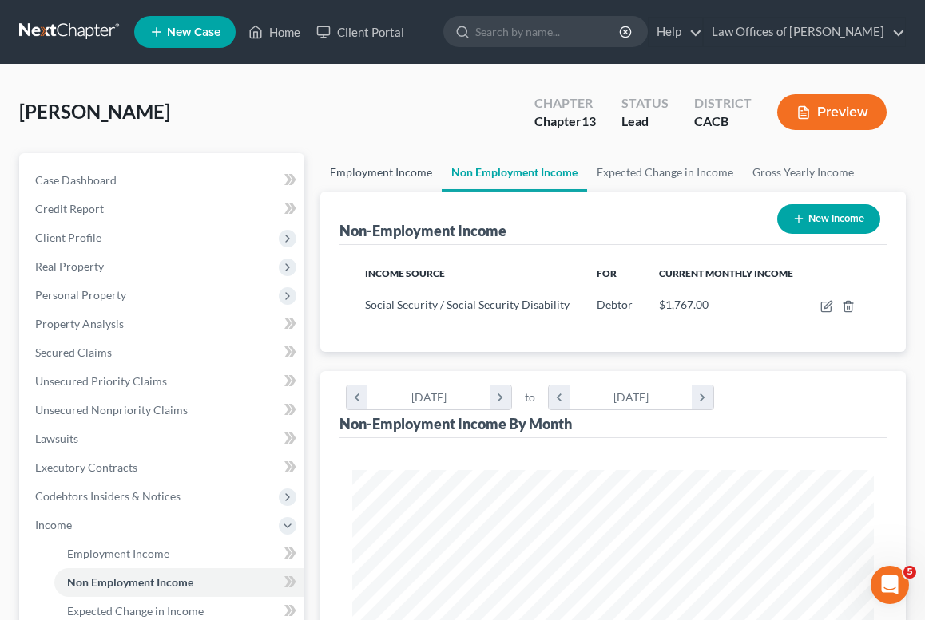
click at [386, 176] on link "Employment Income" at bounding box center [380, 172] width 121 height 38
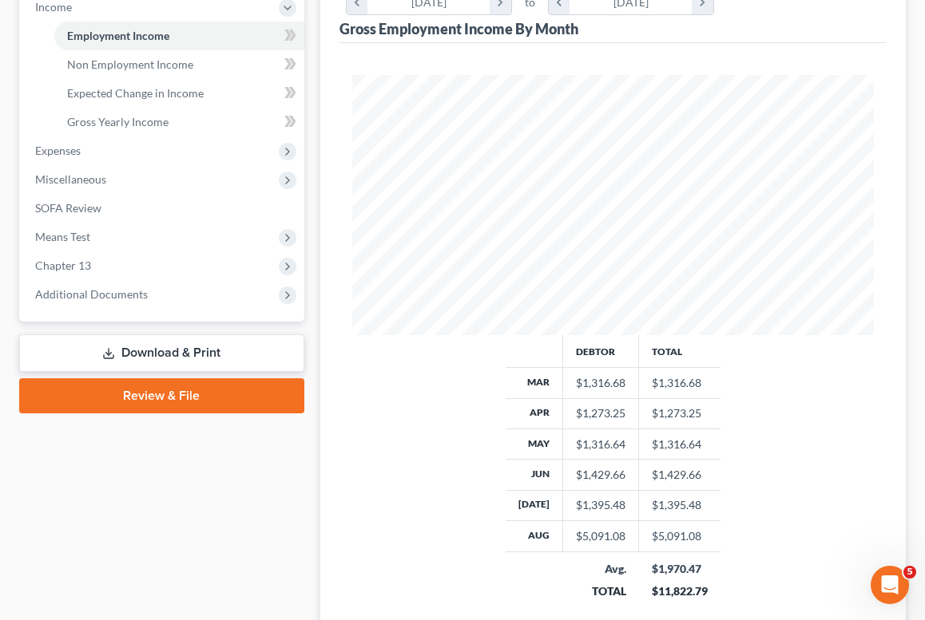
scroll to position [520, 0]
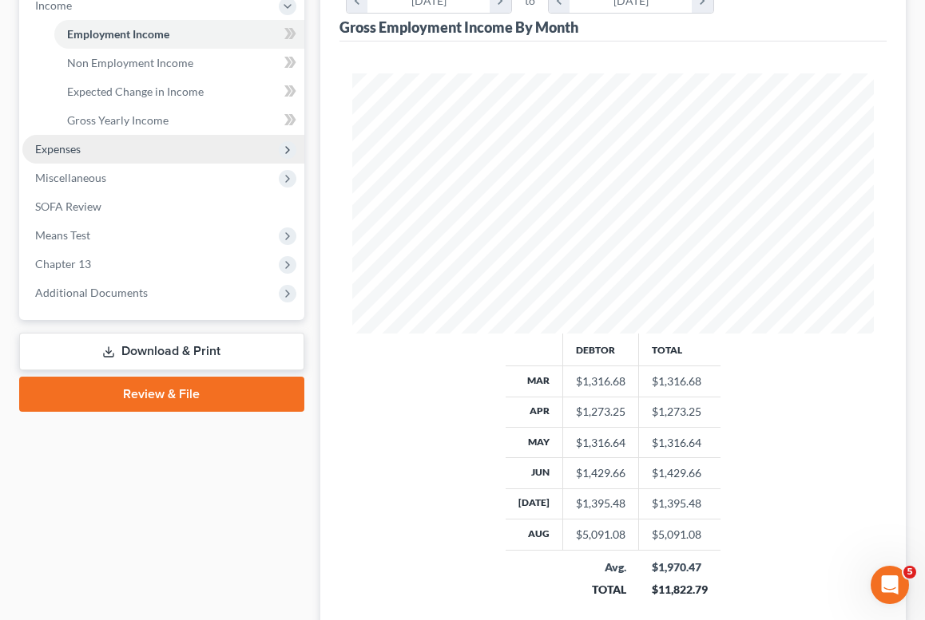
click at [70, 152] on span "Expenses" at bounding box center [58, 149] width 46 height 14
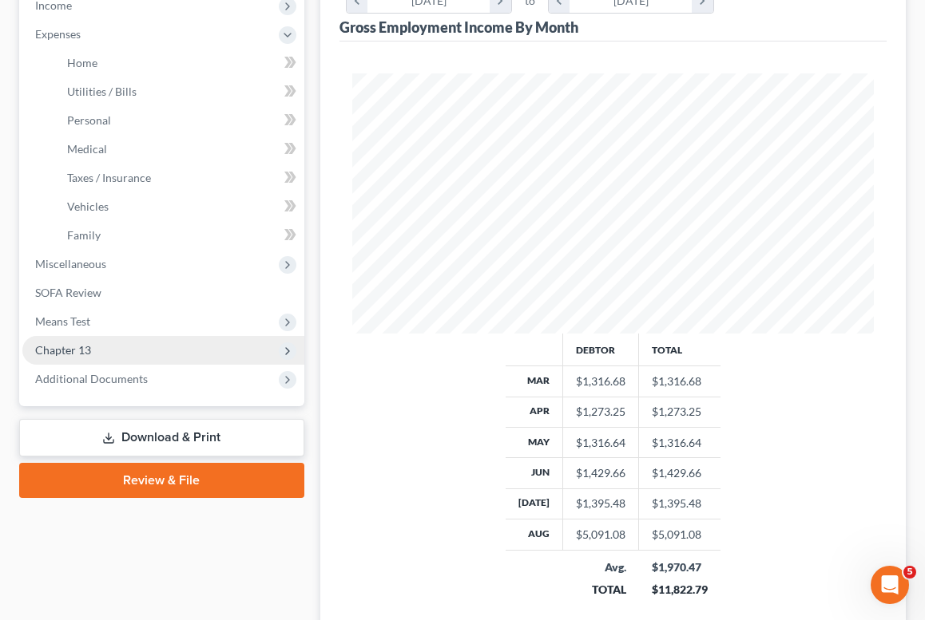
click at [83, 354] on span "Chapter 13" at bounding box center [63, 350] width 56 height 14
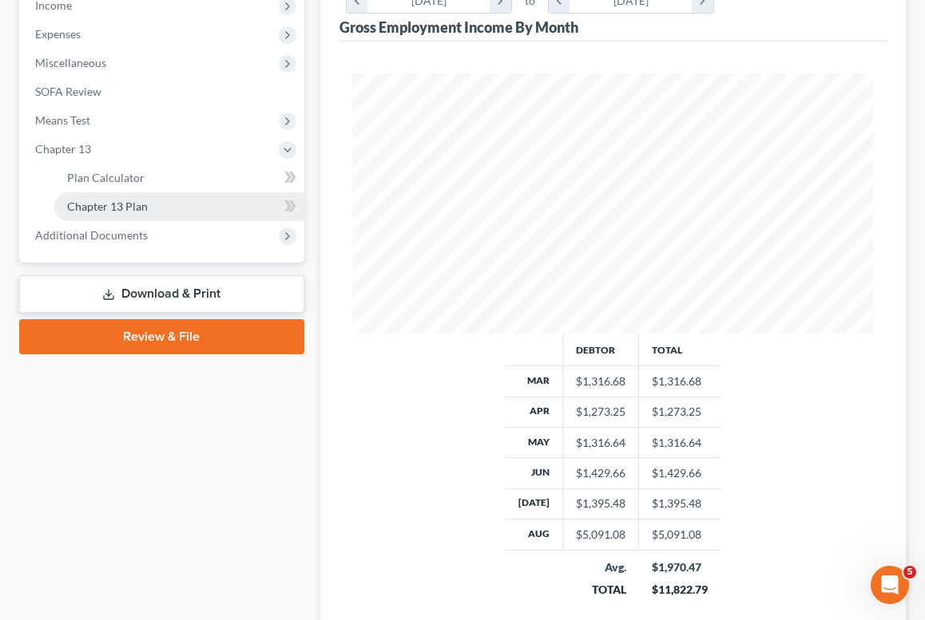
click at [111, 207] on span "Chapter 13 Plan" at bounding box center [107, 207] width 81 height 14
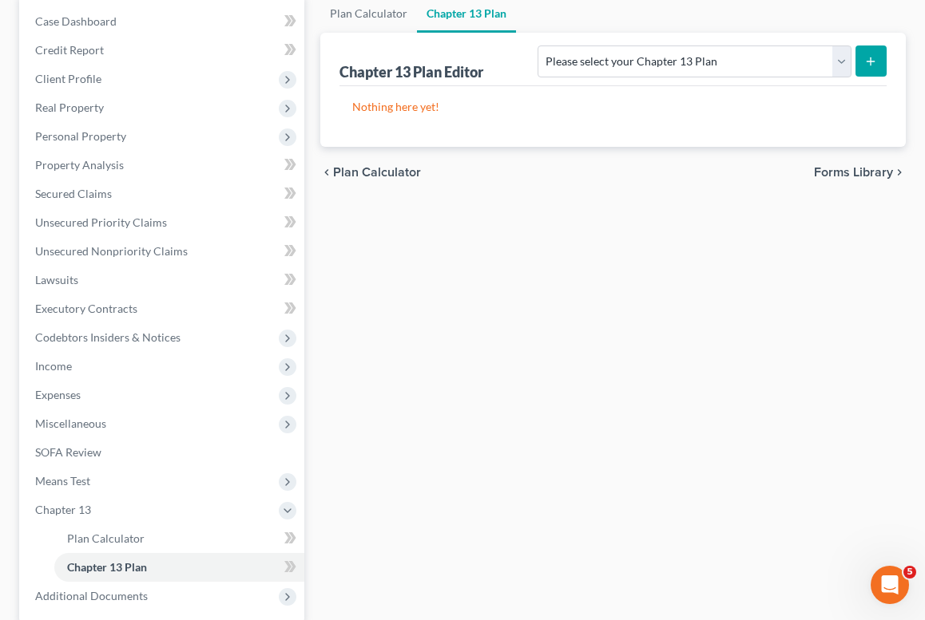
scroll to position [188, 0]
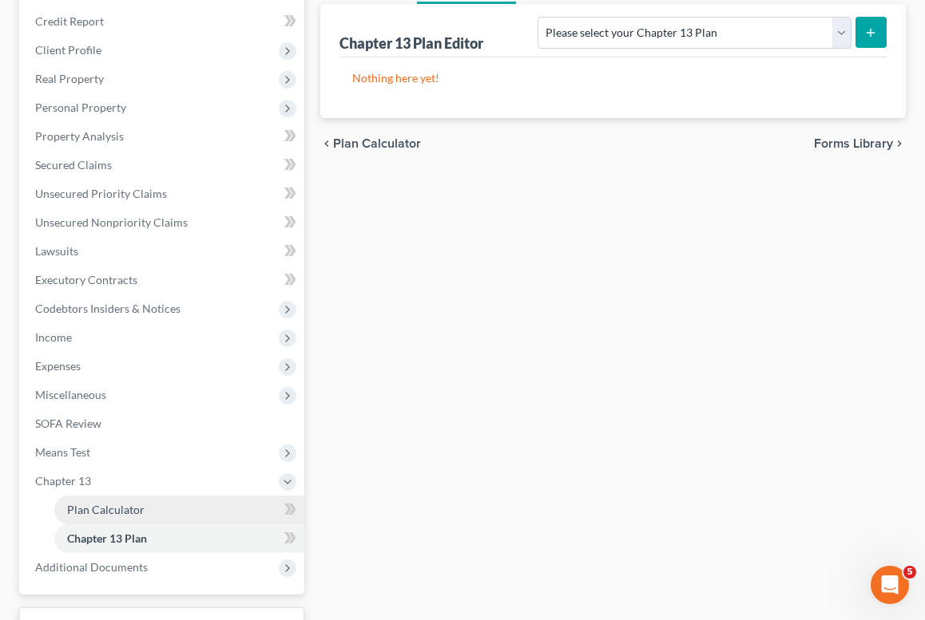
click at [114, 505] on span "Plan Calculator" at bounding box center [105, 510] width 77 height 14
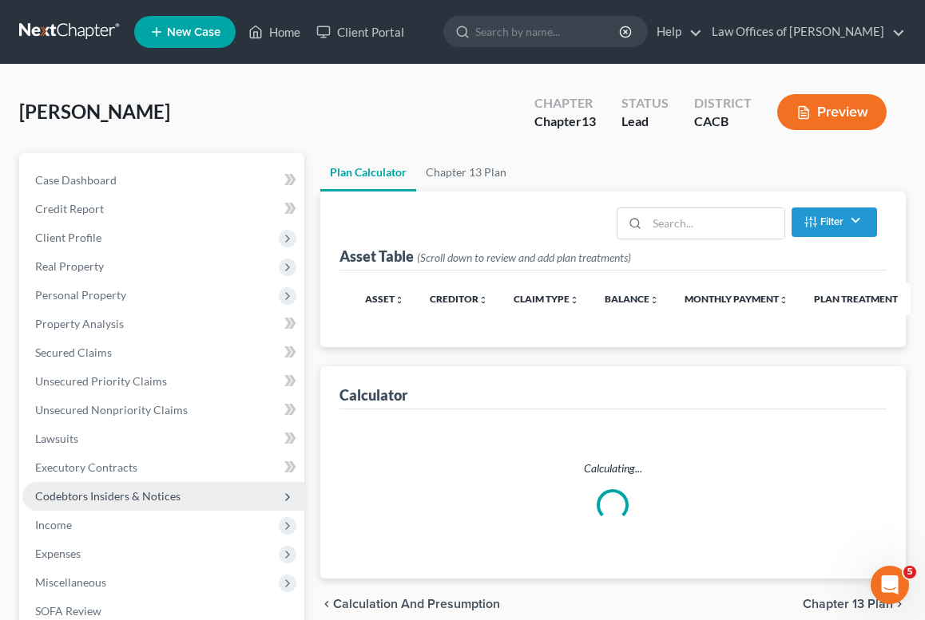
select select "59"
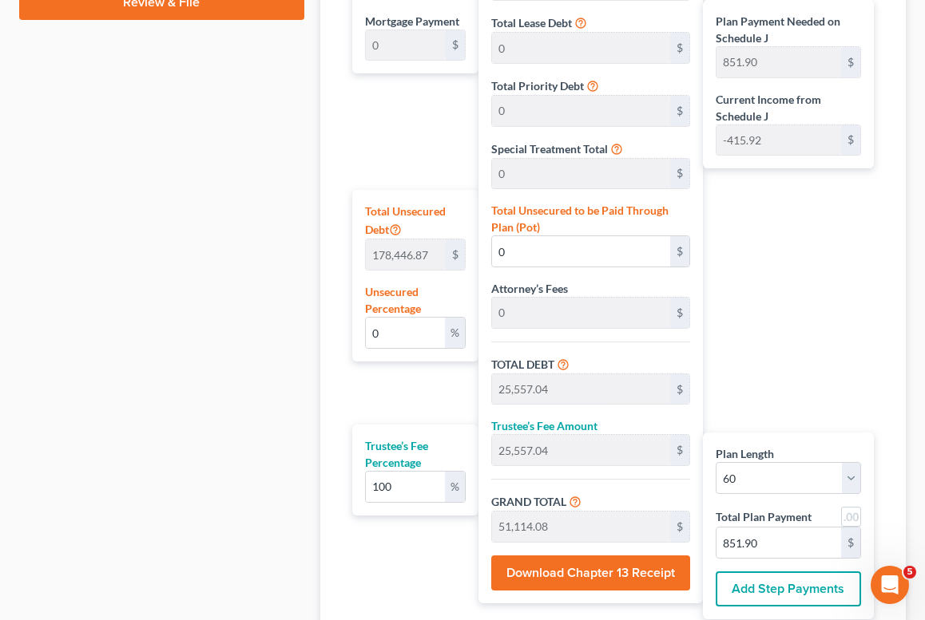
scroll to position [918, 0]
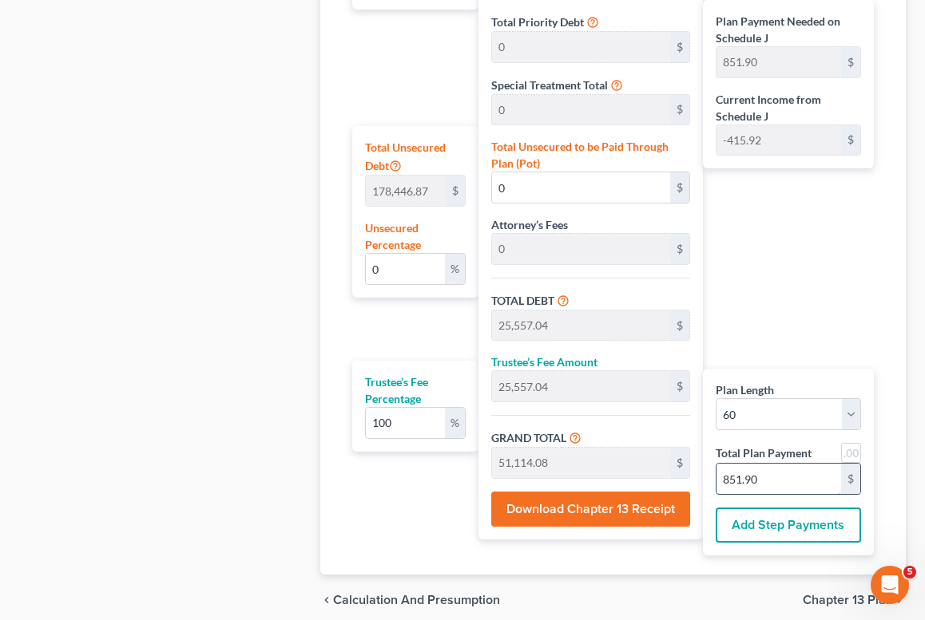
click at [818, 489] on input "851.90" at bounding box center [778, 479] width 125 height 30
type input "240.00"
type input "480.00"
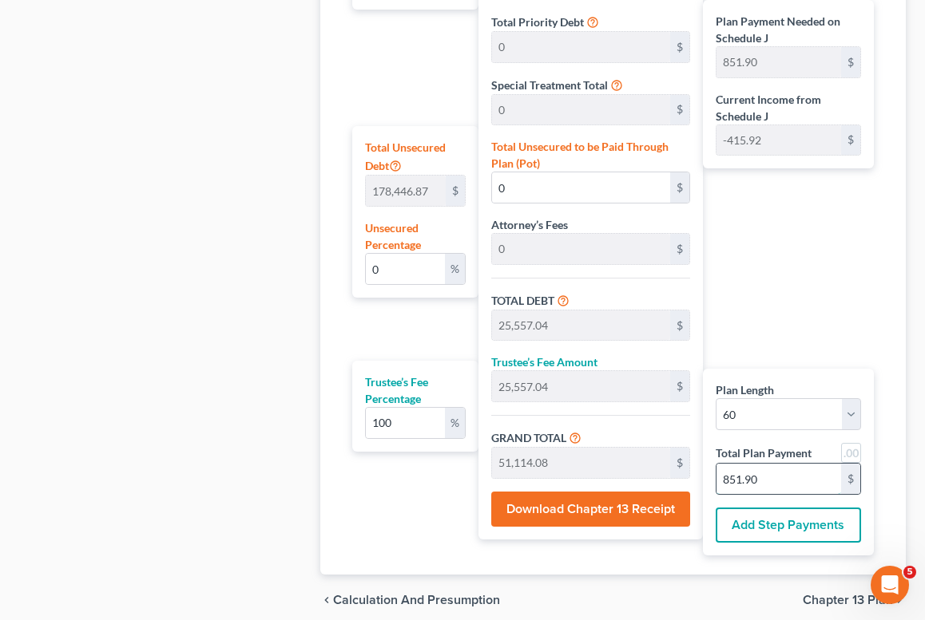
type input "8"
type input "2,550.00"
type input "5,100.00"
type input "85"
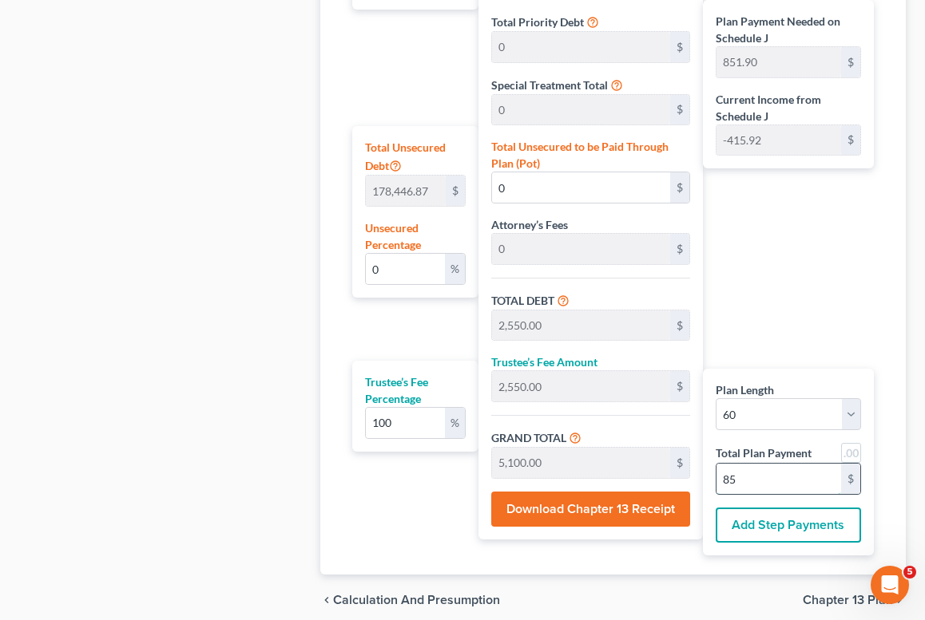
type input "0.00"
type input "2.95"
type input "25,560.00"
type input "51,120.00"
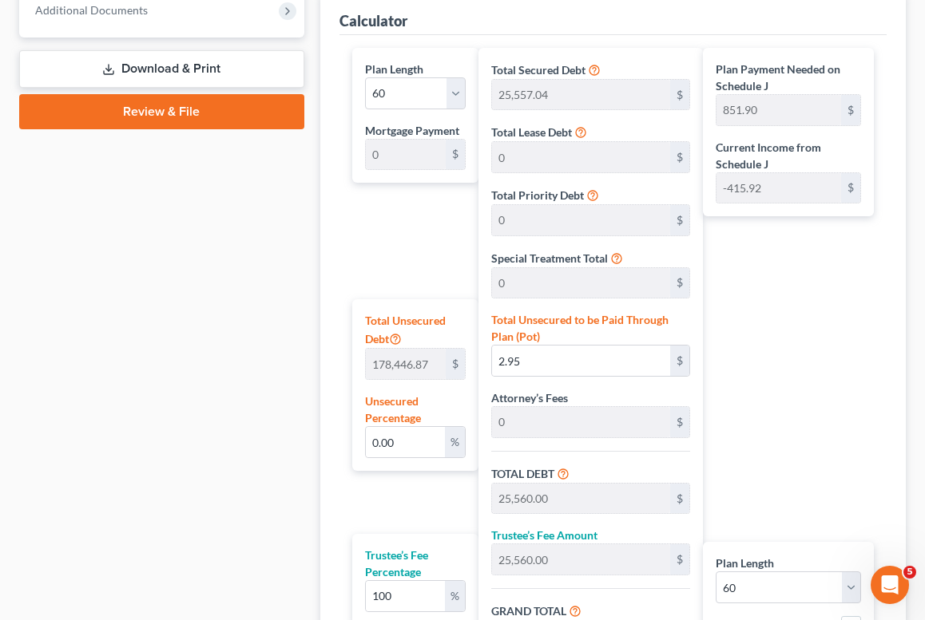
scroll to position [497, 0]
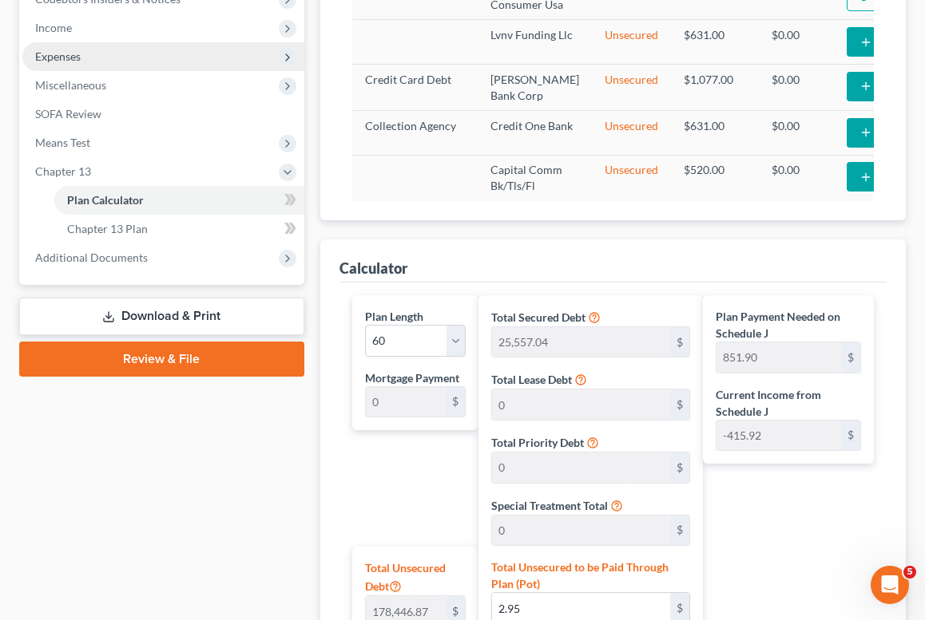
type input "852"
click at [80, 48] on span "Expenses" at bounding box center [163, 56] width 282 height 29
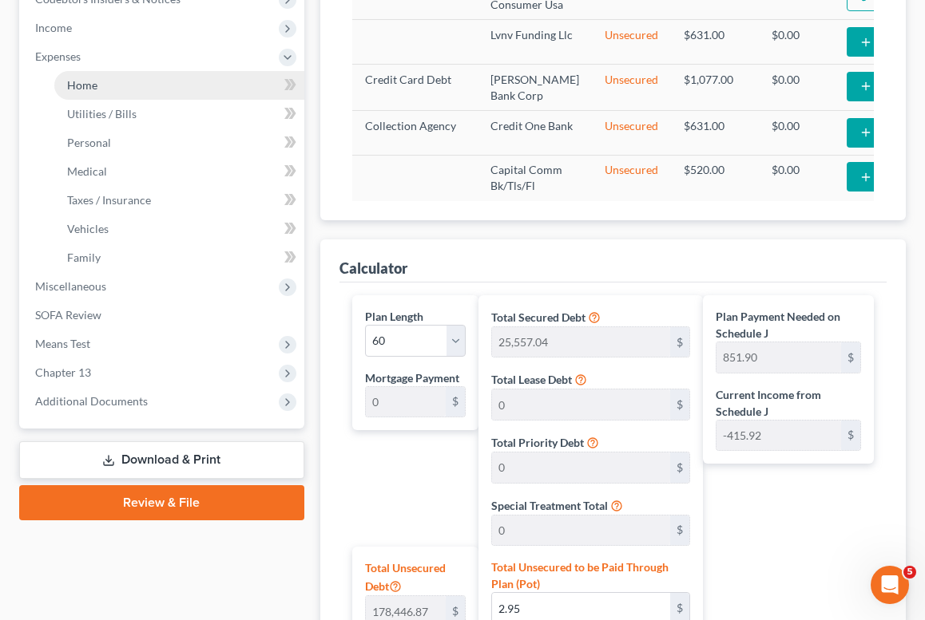
click at [110, 79] on link "Home" at bounding box center [179, 85] width 250 height 29
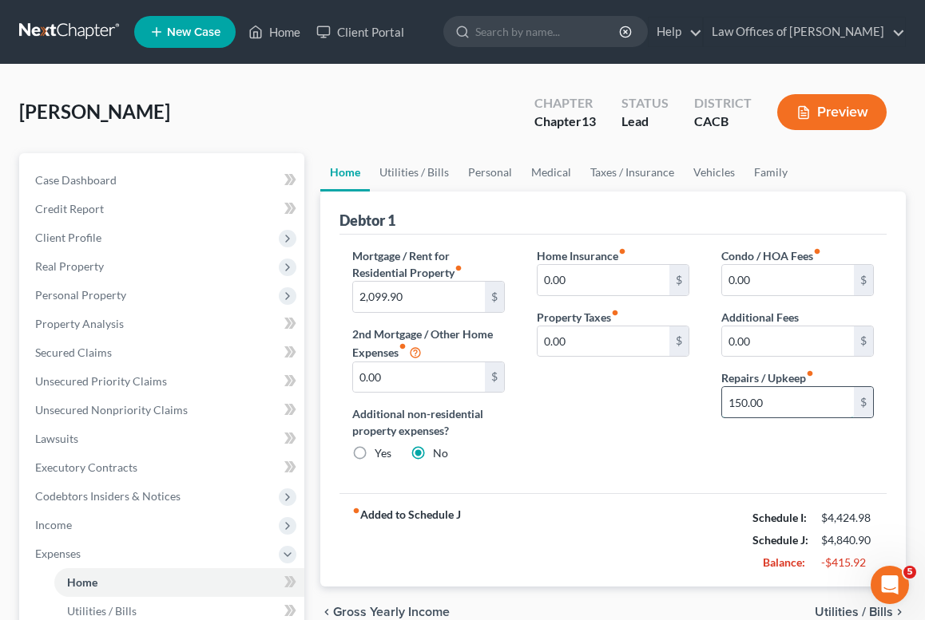
click at [816, 410] on input "150.00" at bounding box center [788, 402] width 132 height 30
click at [431, 179] on link "Utilities / Bills" at bounding box center [414, 172] width 89 height 38
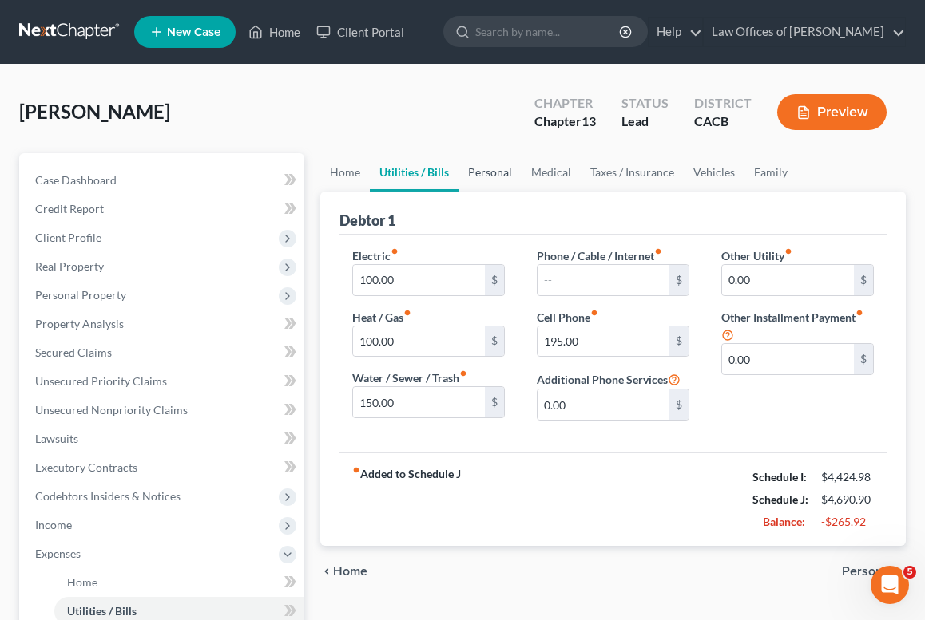
click at [486, 163] on link "Personal" at bounding box center [489, 172] width 63 height 38
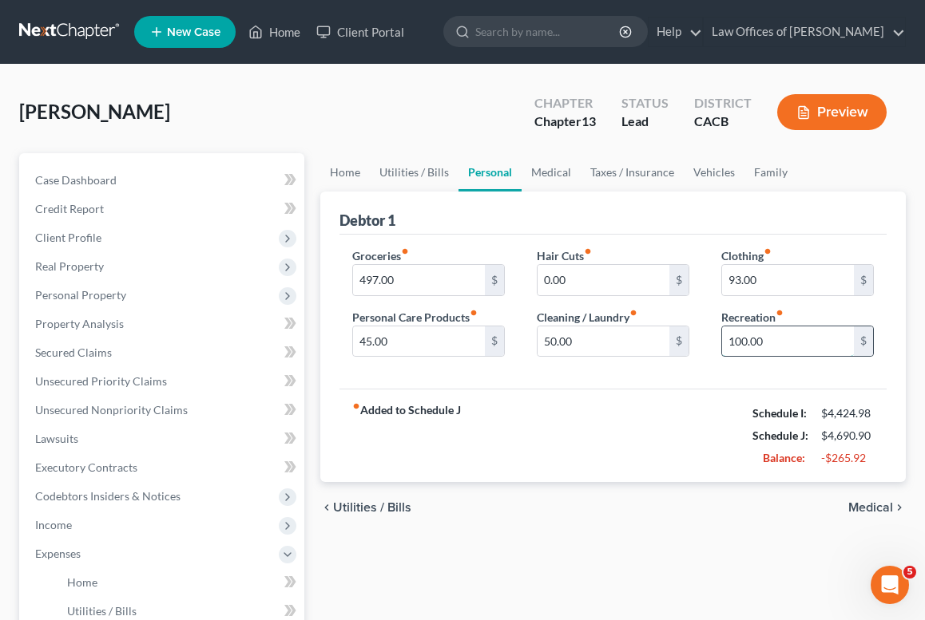
click at [782, 334] on input "100.00" at bounding box center [788, 342] width 132 height 30
click at [561, 164] on link "Medical" at bounding box center [550, 172] width 59 height 38
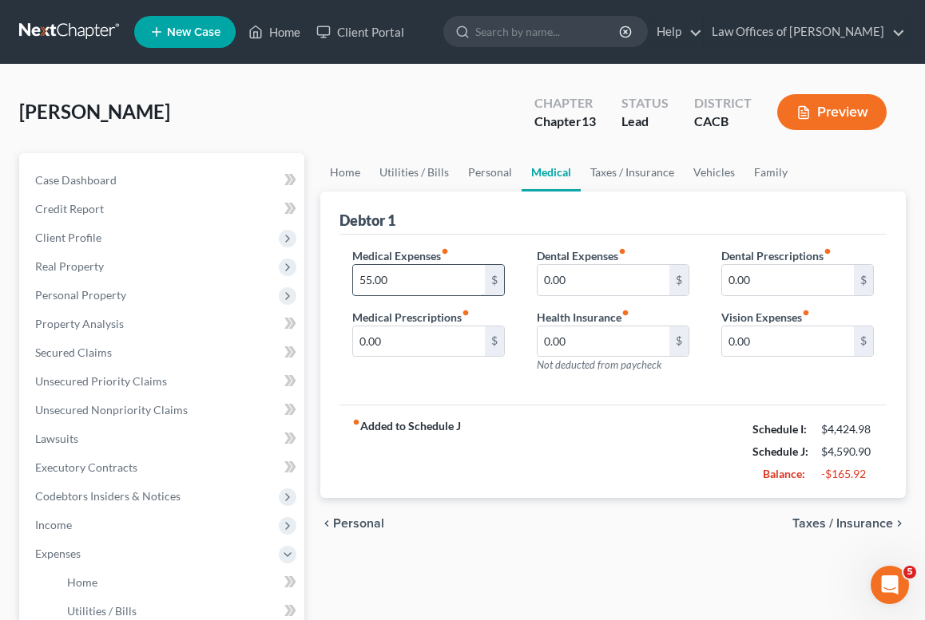
click at [410, 276] on input "55.00" at bounding box center [419, 280] width 132 height 30
click at [598, 176] on link "Taxes / Insurance" at bounding box center [631, 172] width 103 height 38
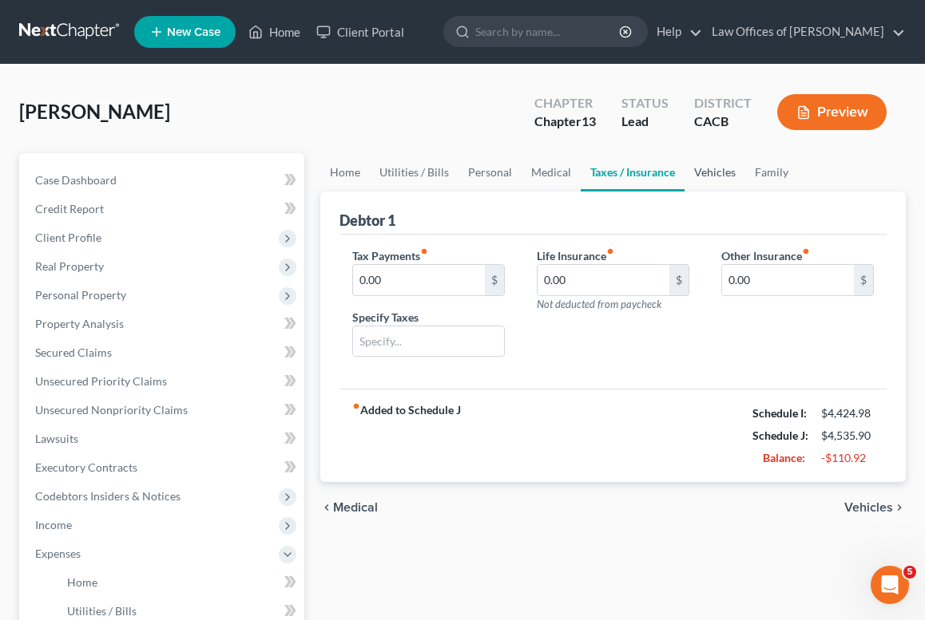
click at [719, 170] on link "Vehicles" at bounding box center [714, 172] width 61 height 38
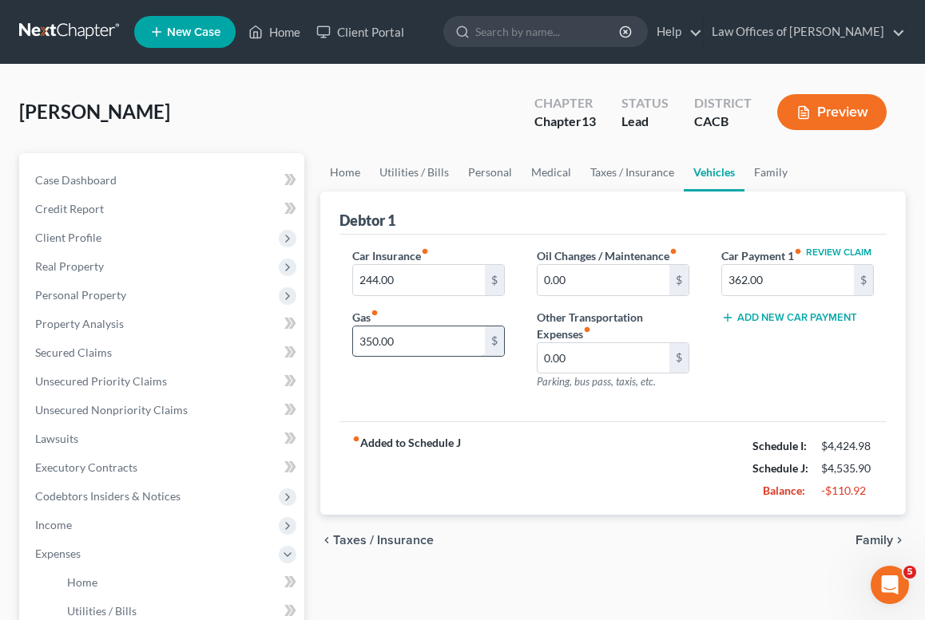
click at [427, 334] on input "350.00" at bounding box center [419, 342] width 132 height 30
type input "3"
type input "250"
click at [334, 170] on link "Home" at bounding box center [345, 172] width 50 height 38
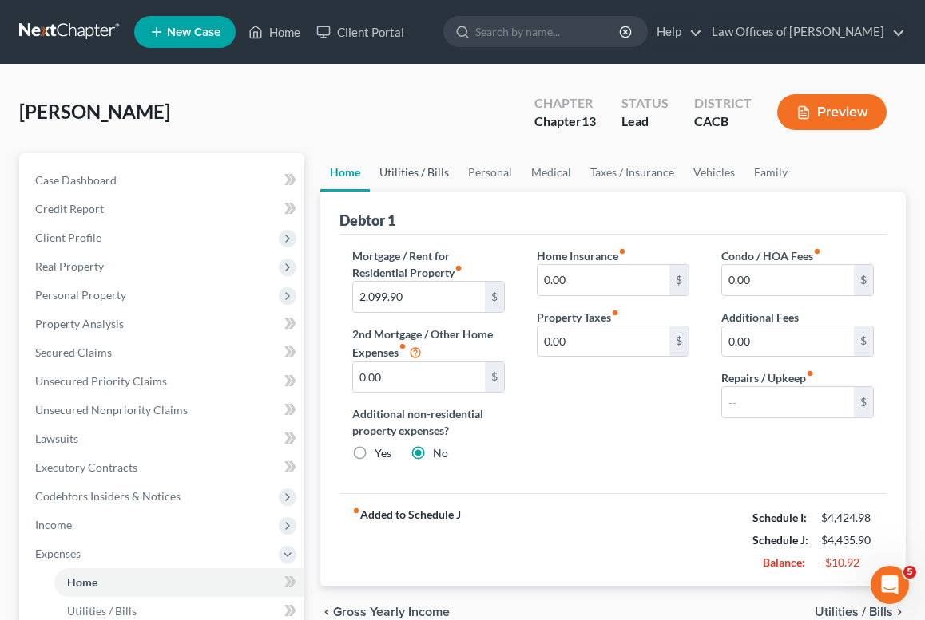
click at [431, 168] on link "Utilities / Bills" at bounding box center [414, 172] width 89 height 38
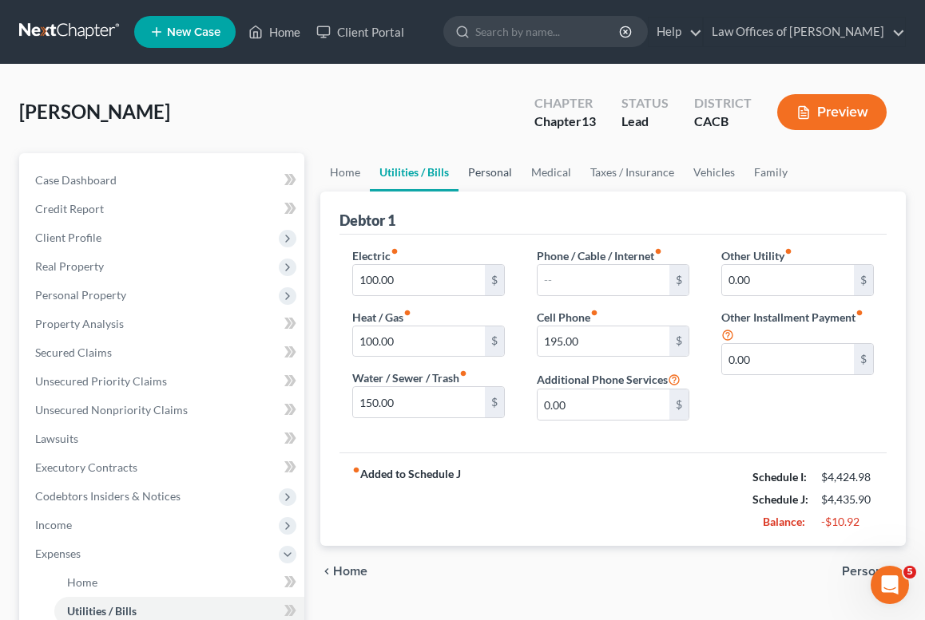
click at [487, 169] on link "Personal" at bounding box center [489, 172] width 63 height 38
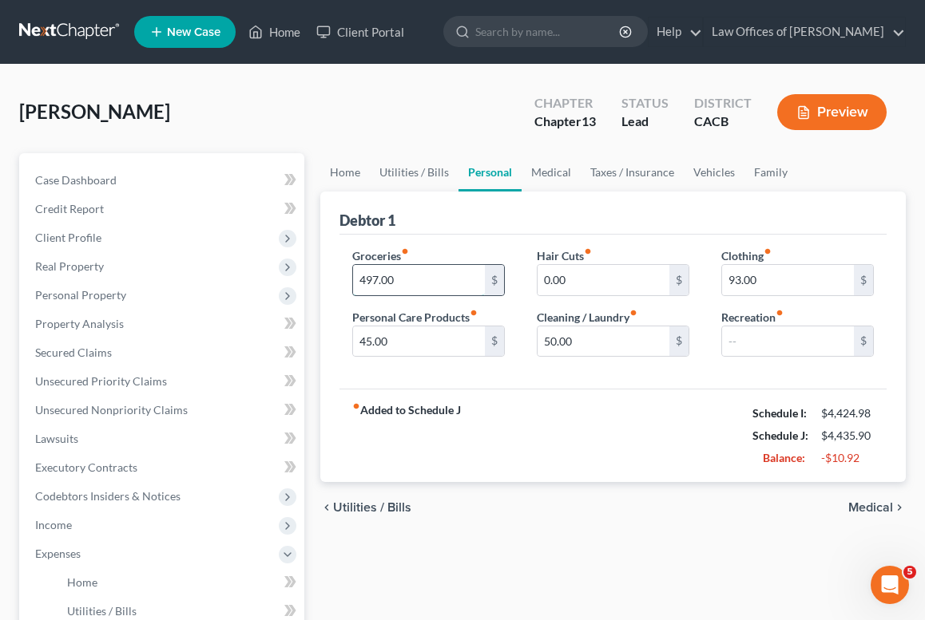
click at [429, 281] on input "497.00" at bounding box center [419, 280] width 132 height 30
type input "480"
click at [417, 350] on input "45.00" at bounding box center [419, 342] width 132 height 30
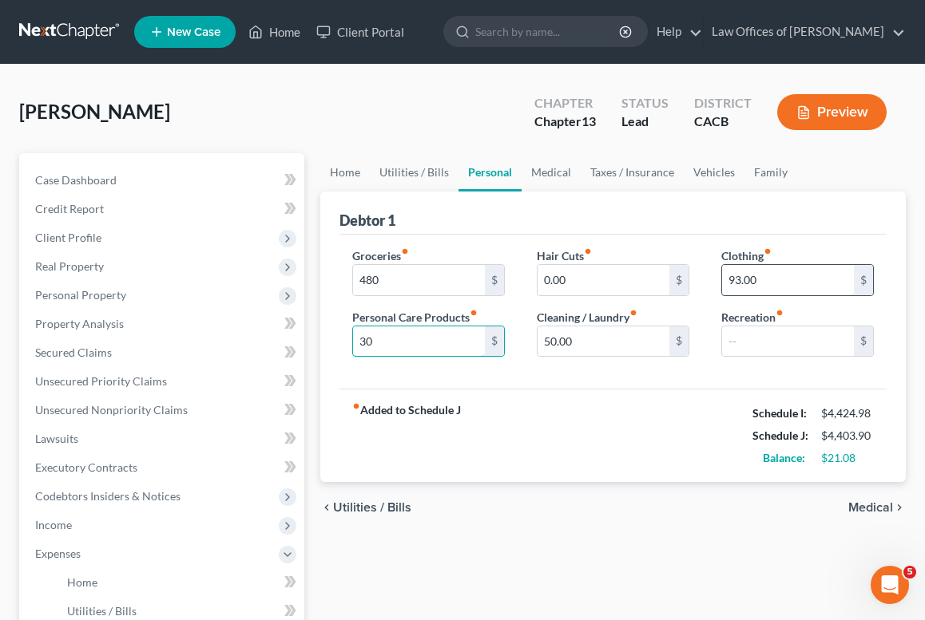
type input "30"
click at [807, 280] on input "93.00" at bounding box center [788, 280] width 132 height 30
type input "80"
click at [638, 341] on input "50.00" at bounding box center [603, 342] width 132 height 30
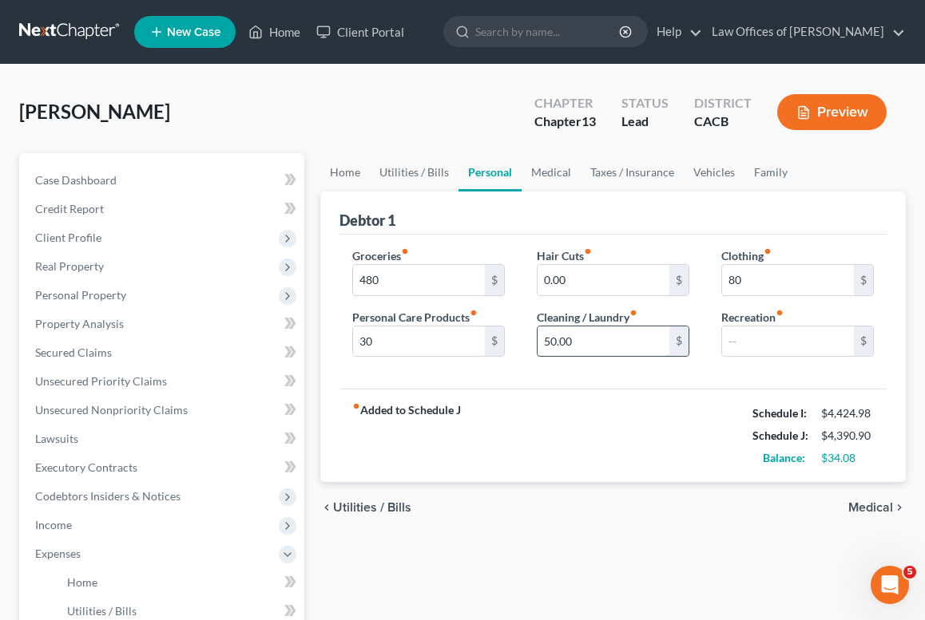
click at [638, 341] on input "50.00" at bounding box center [603, 342] width 132 height 30
click at [573, 185] on link "Medical" at bounding box center [550, 172] width 59 height 38
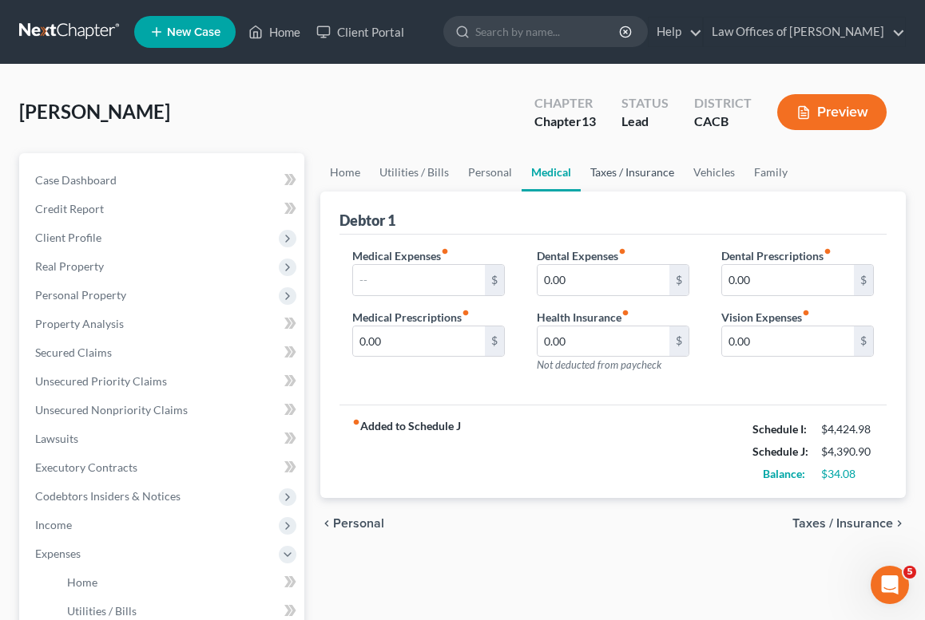
click at [585, 177] on link "Taxes / Insurance" at bounding box center [631, 172] width 103 height 38
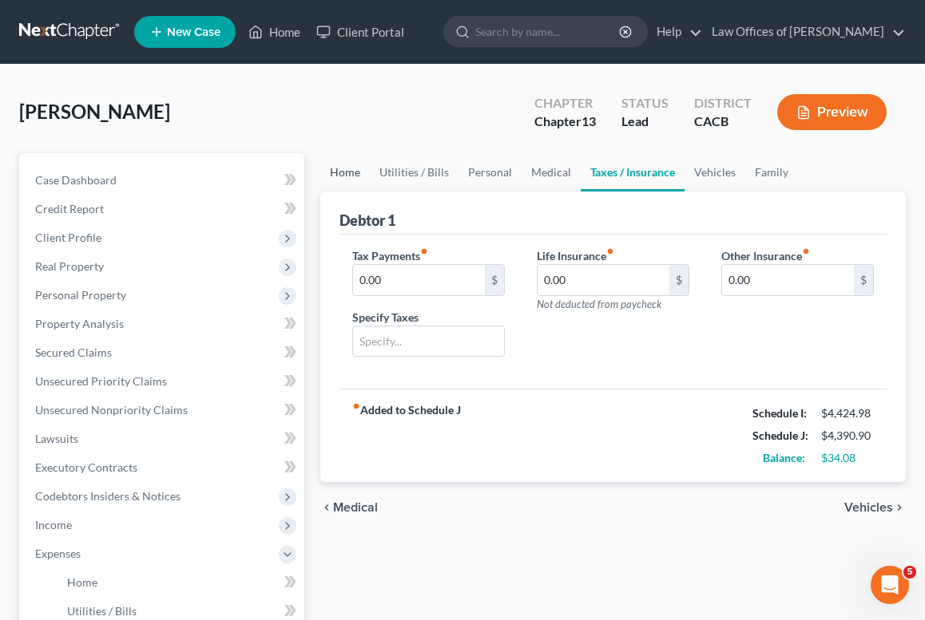
click at [349, 171] on link "Home" at bounding box center [345, 172] width 50 height 38
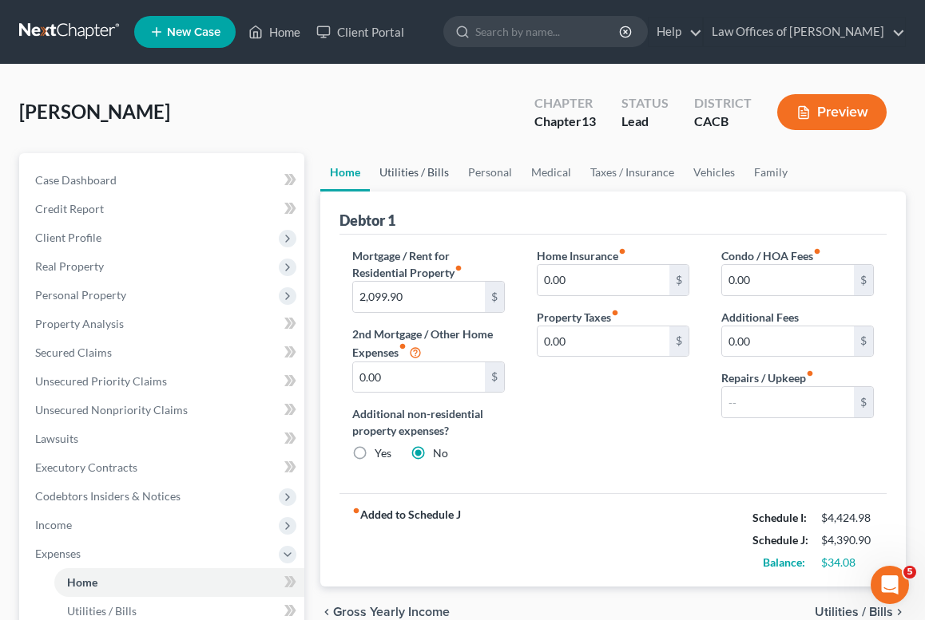
click at [427, 176] on link "Utilities / Bills" at bounding box center [414, 172] width 89 height 38
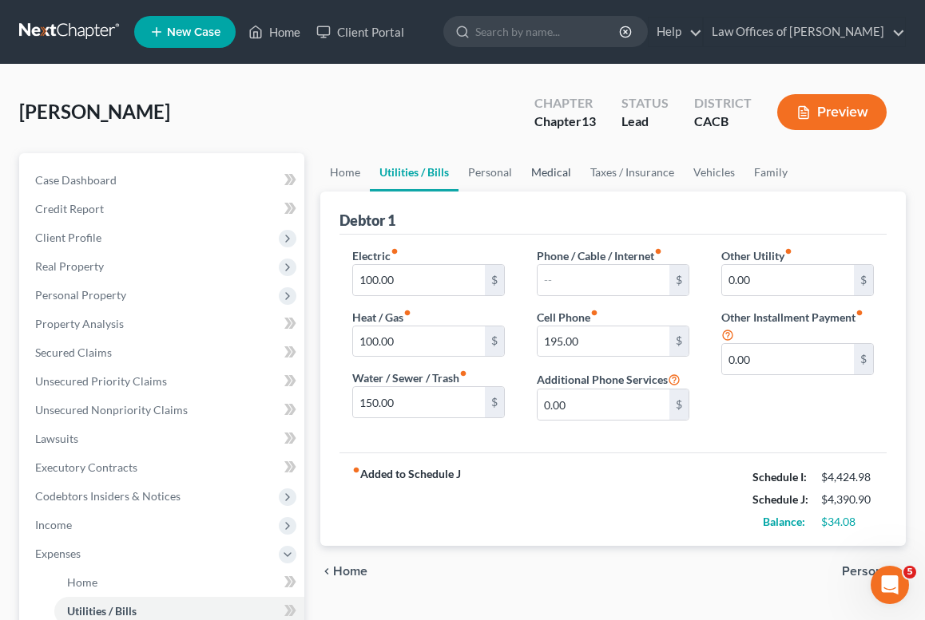
click at [556, 183] on link "Medical" at bounding box center [550, 172] width 59 height 38
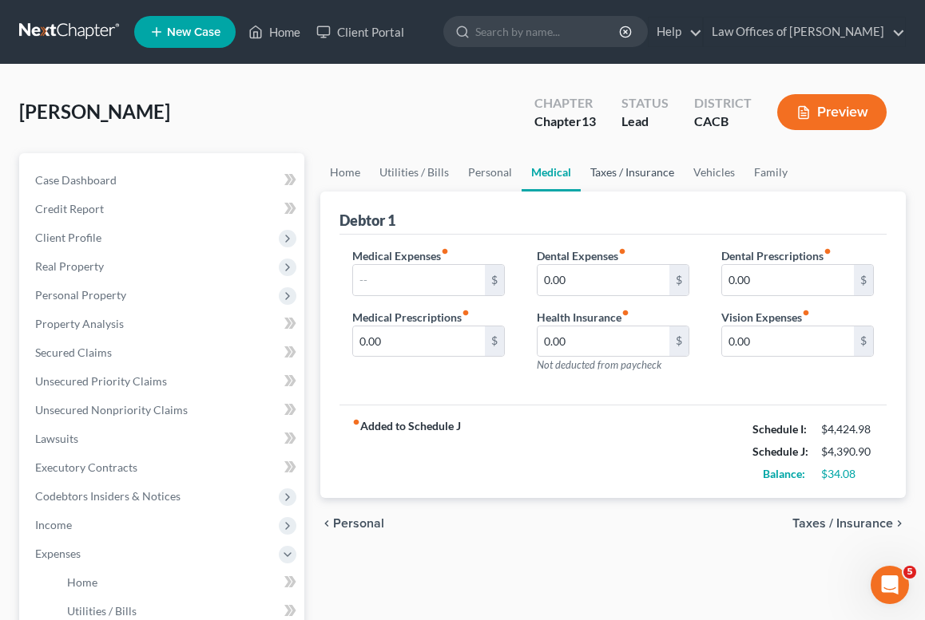
click at [646, 164] on link "Taxes / Insurance" at bounding box center [631, 172] width 103 height 38
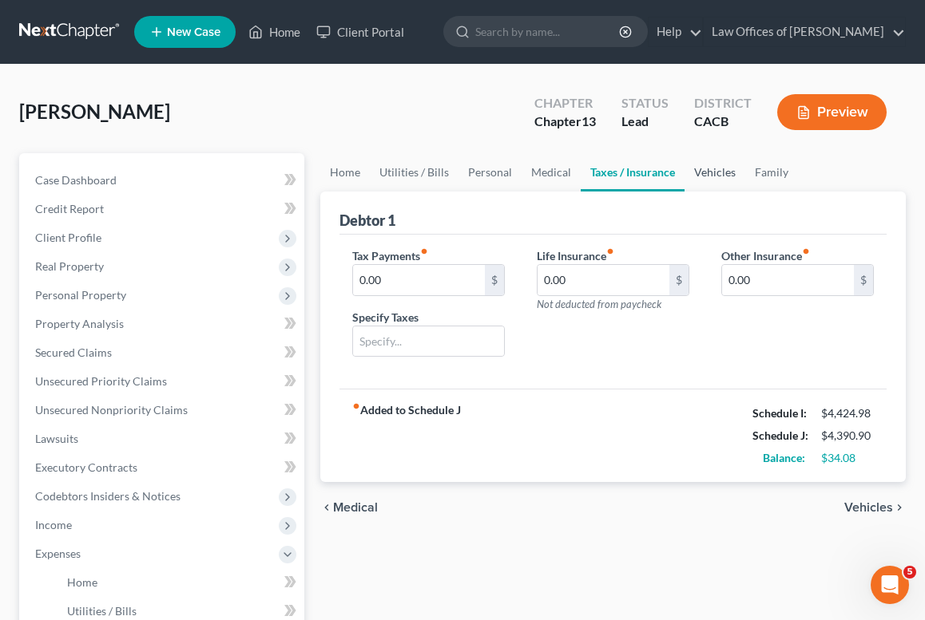
click at [684, 172] on link "Vehicles" at bounding box center [714, 172] width 61 height 38
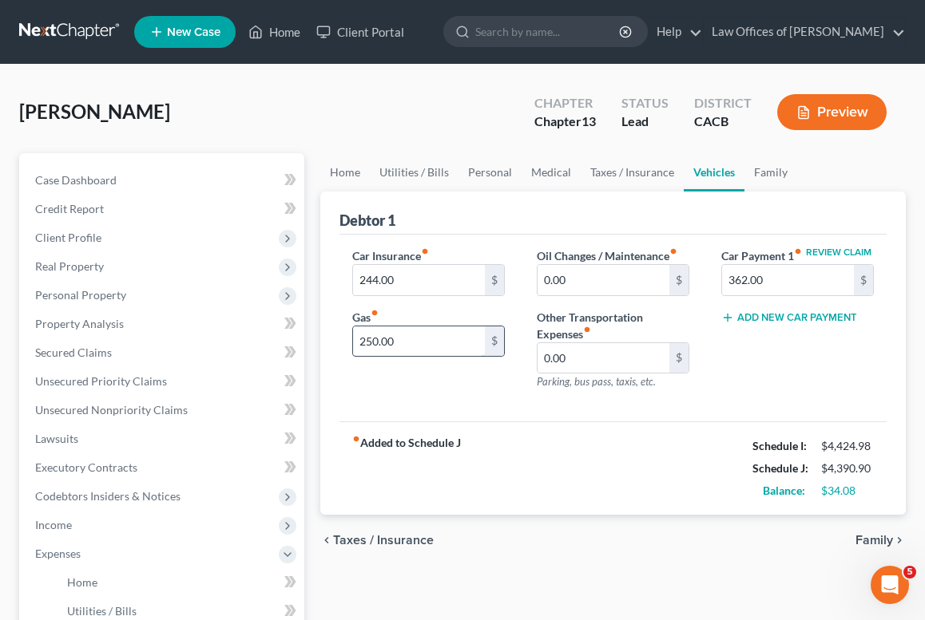
click at [436, 343] on input "250.00" at bounding box center [419, 342] width 132 height 30
click at [756, 174] on link "Family" at bounding box center [770, 172] width 53 height 38
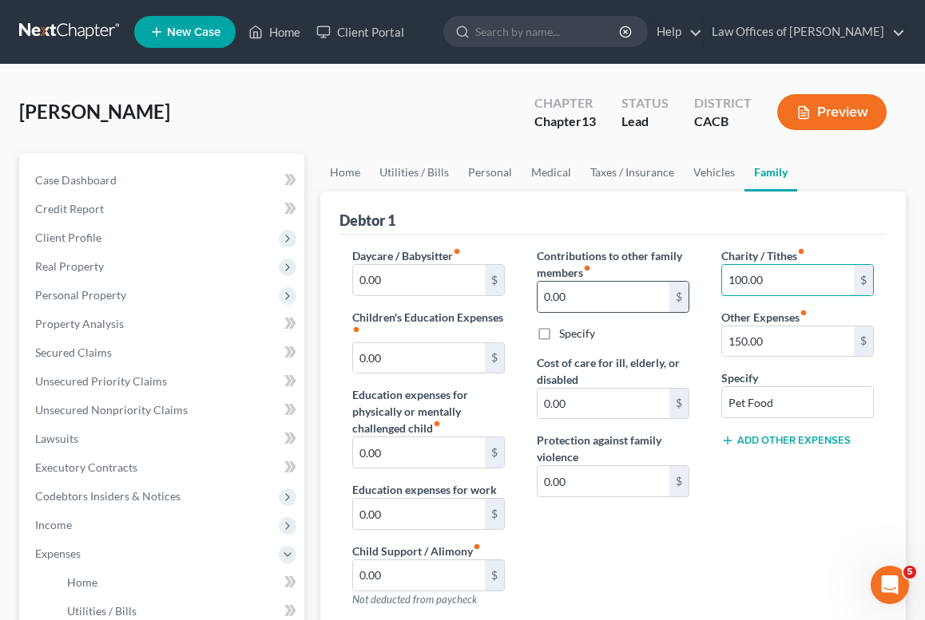
drag, startPoint x: 778, startPoint y: 284, endPoint x: 618, endPoint y: 280, distance: 159.7
click at [618, 280] on div "Daycare / Babysitter fiber_manual_record 0.00 $ Children's Education Expenses f…" at bounding box center [612, 504] width 553 height 513
click at [776, 341] on input "150.00" at bounding box center [788, 342] width 132 height 30
type input "75"
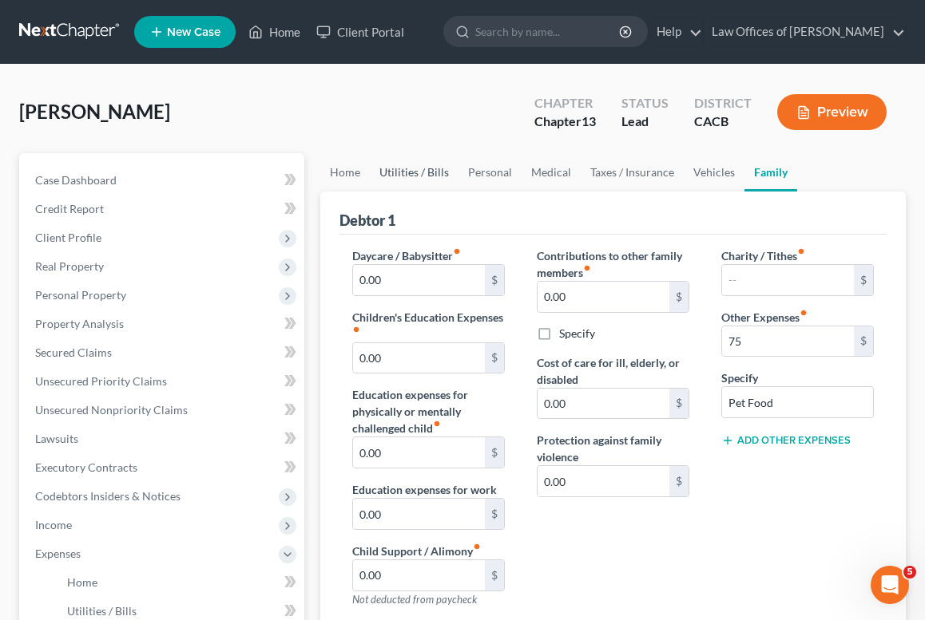
click at [412, 183] on link "Utilities / Bills" at bounding box center [414, 172] width 89 height 38
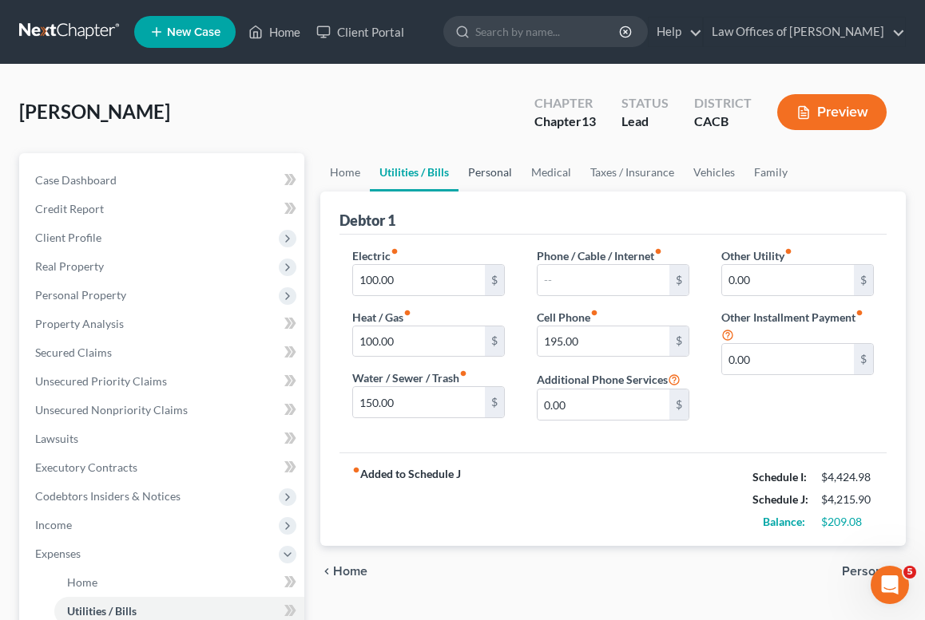
click at [479, 180] on link "Personal" at bounding box center [489, 172] width 63 height 38
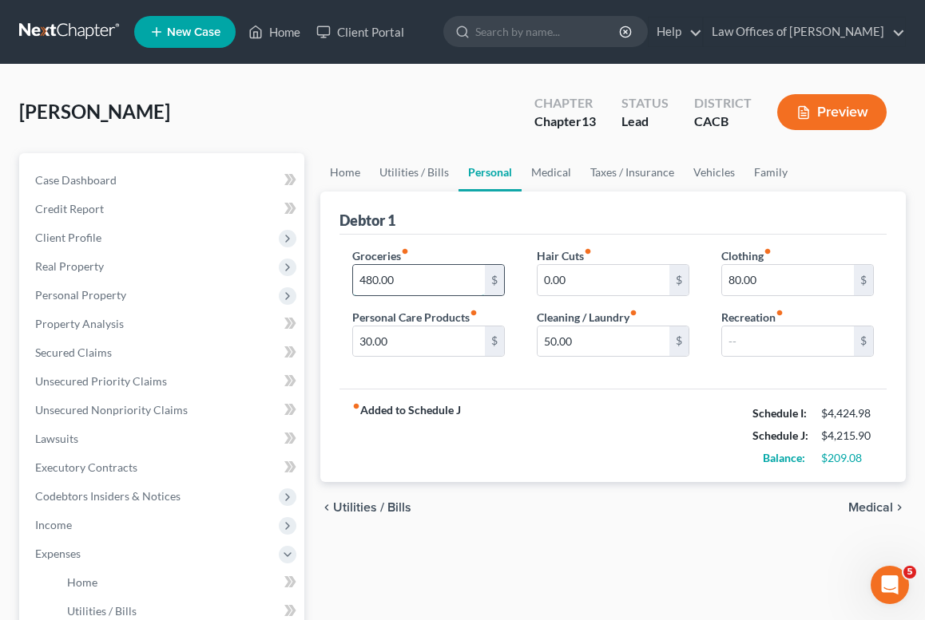
click at [417, 289] on input "480.00" at bounding box center [419, 280] width 132 height 30
click at [443, 276] on input "400" at bounding box center [419, 280] width 132 height 30
type input "4"
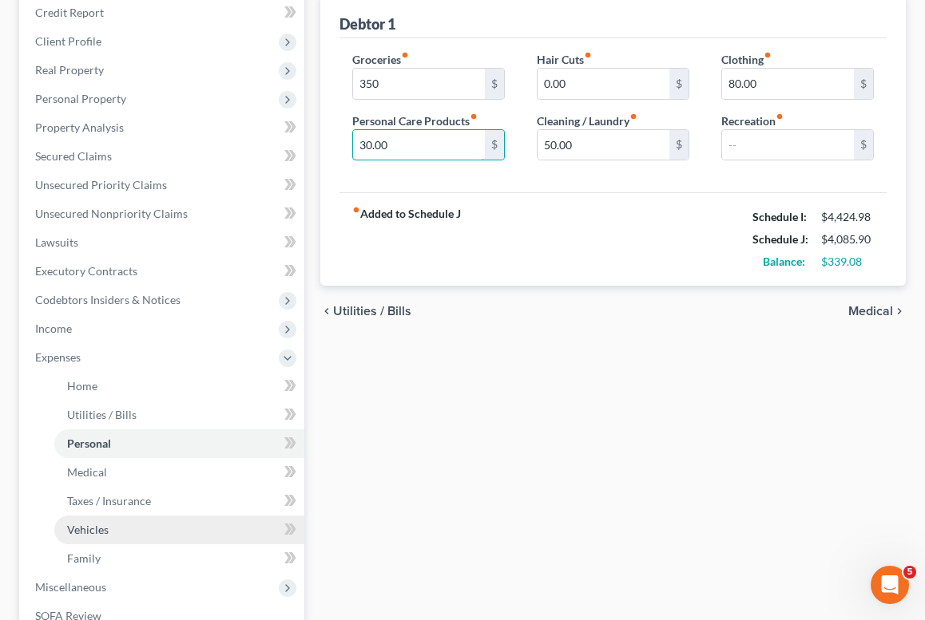
scroll to position [331, 0]
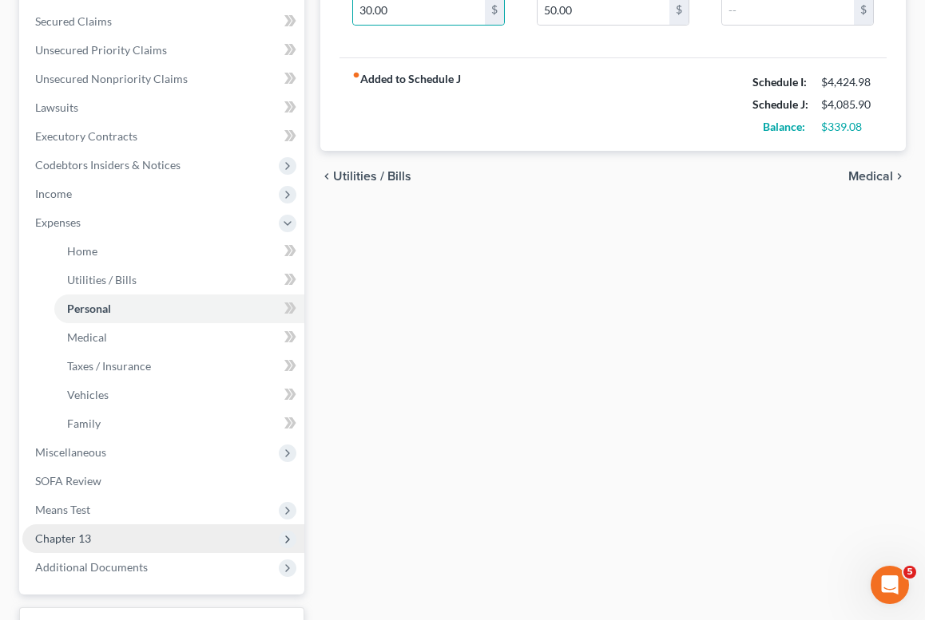
click at [92, 530] on span "Chapter 13" at bounding box center [163, 539] width 282 height 29
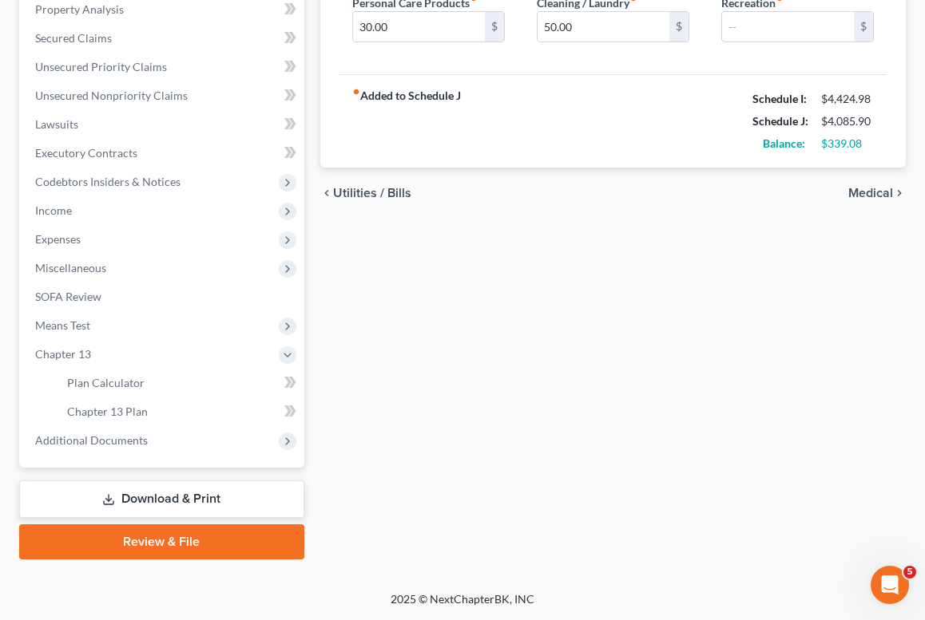
scroll to position [315, 0]
click at [128, 374] on link "Plan Calculator" at bounding box center [179, 383] width 250 height 29
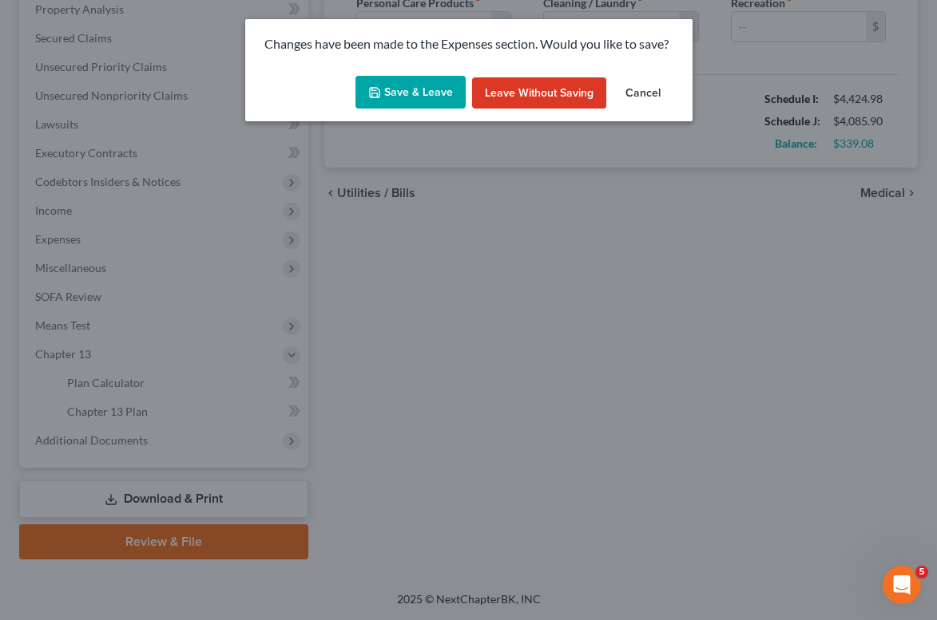
click at [319, 145] on div "Changes have been made to the Expenses section. Would you like to save? Save & …" at bounding box center [468, 310] width 937 height 620
click at [426, 71] on div "Save & Leave Leave without Saving Cancel" at bounding box center [468, 95] width 447 height 53
click at [425, 73] on div "Save & Leave Leave without Saving Cancel" at bounding box center [468, 95] width 447 height 53
click at [424, 73] on div "Save & Leave Leave without Saving Cancel" at bounding box center [468, 95] width 447 height 53
click at [423, 76] on button "Save & Leave" at bounding box center [410, 93] width 110 height 34
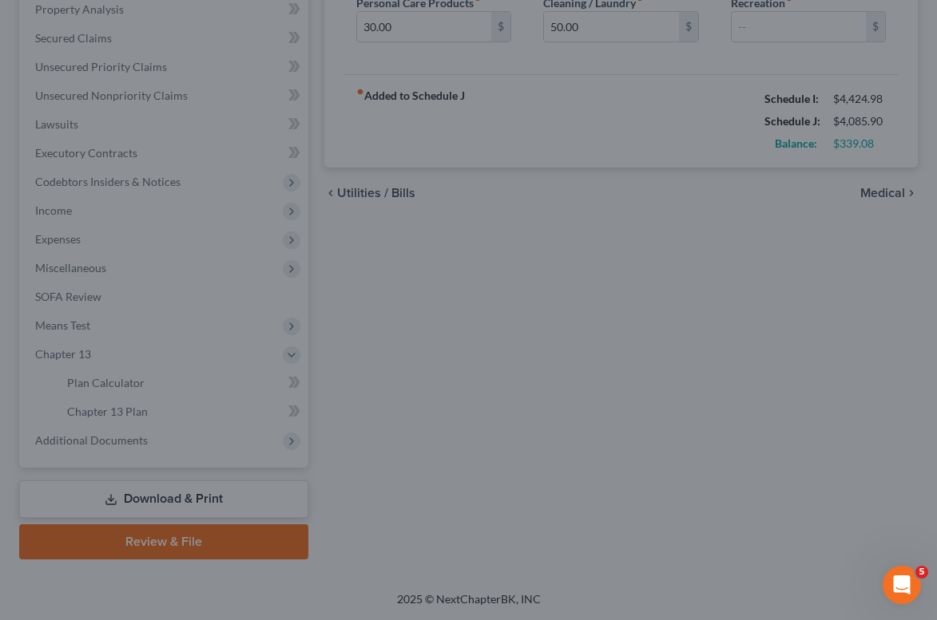
click at [421, 94] on button "Save & Leave" at bounding box center [418, 89] width 96 height 29
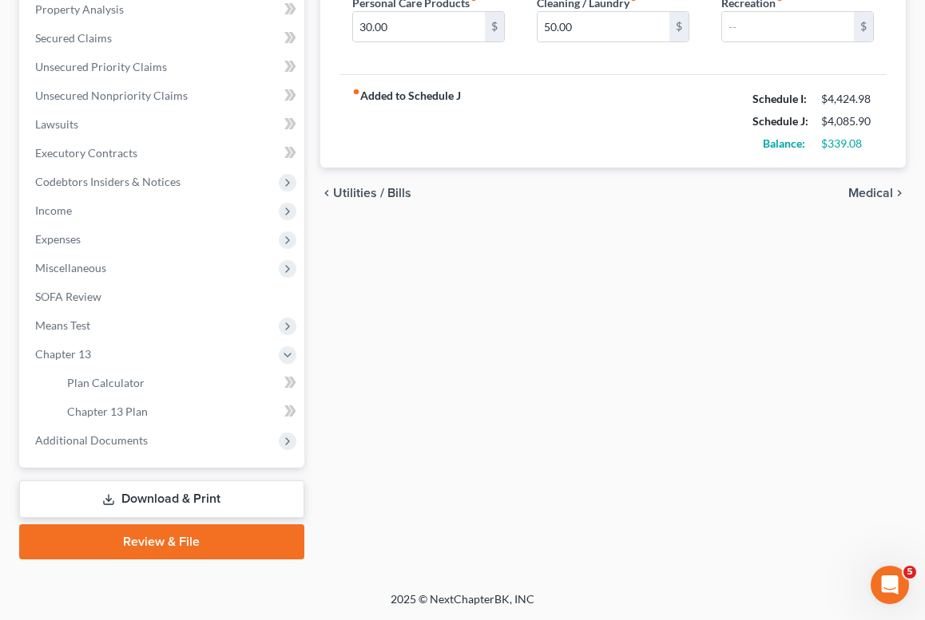
type input "350.00"
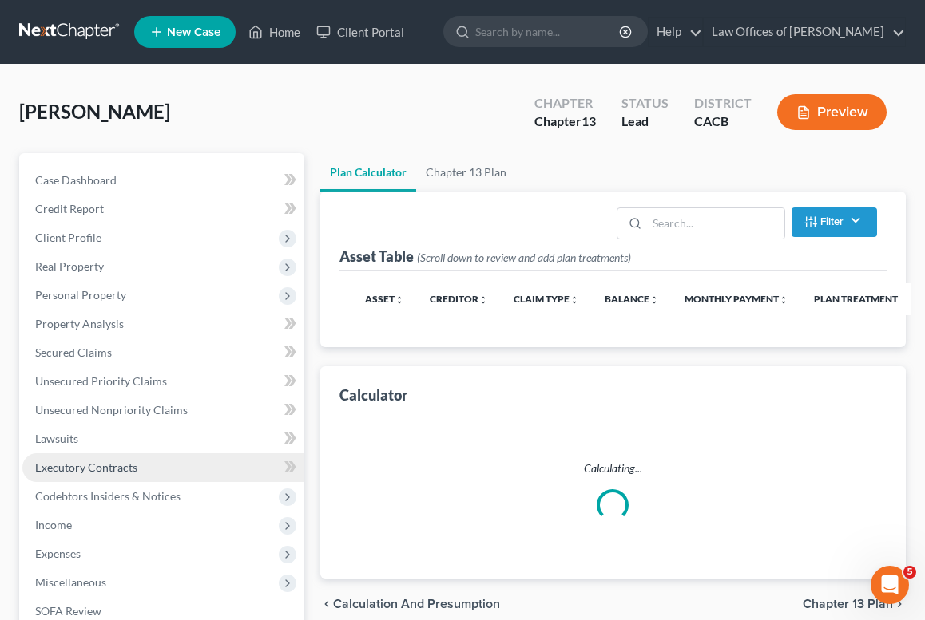
select select "59"
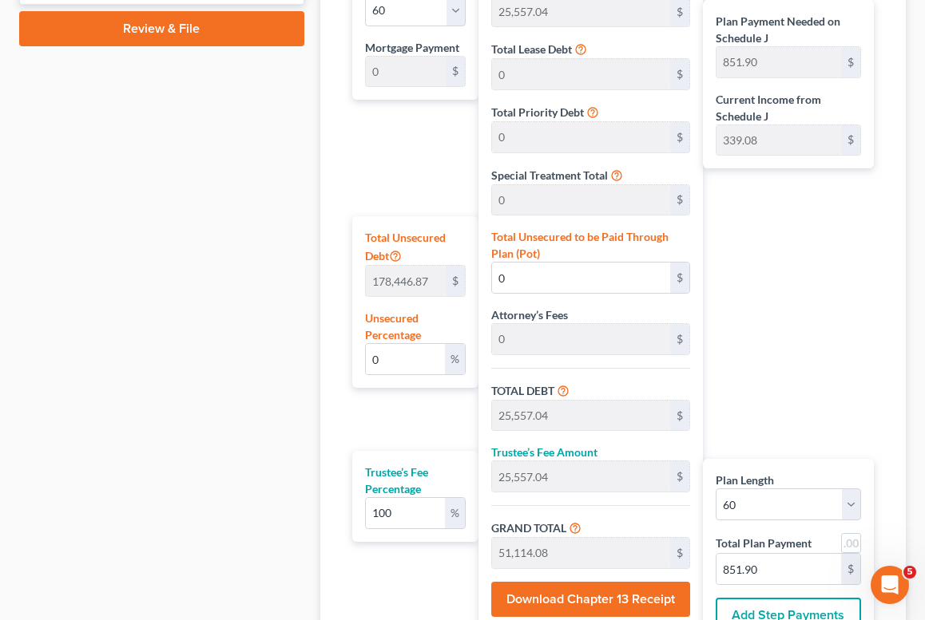
scroll to position [270, 0]
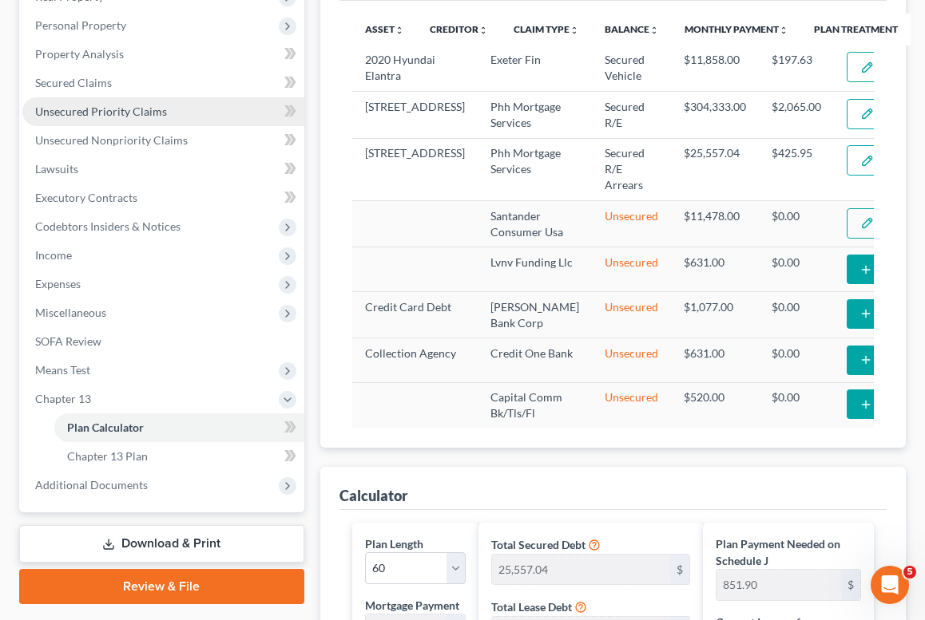
click at [108, 121] on link "Unsecured Priority Claims" at bounding box center [163, 111] width 282 height 29
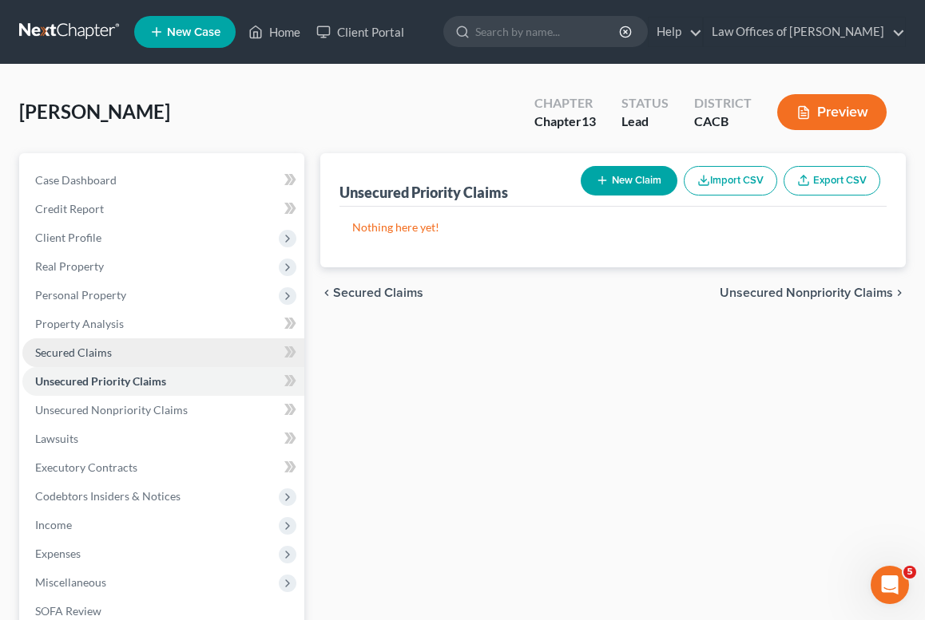
click at [64, 359] on link "Secured Claims" at bounding box center [163, 353] width 282 height 29
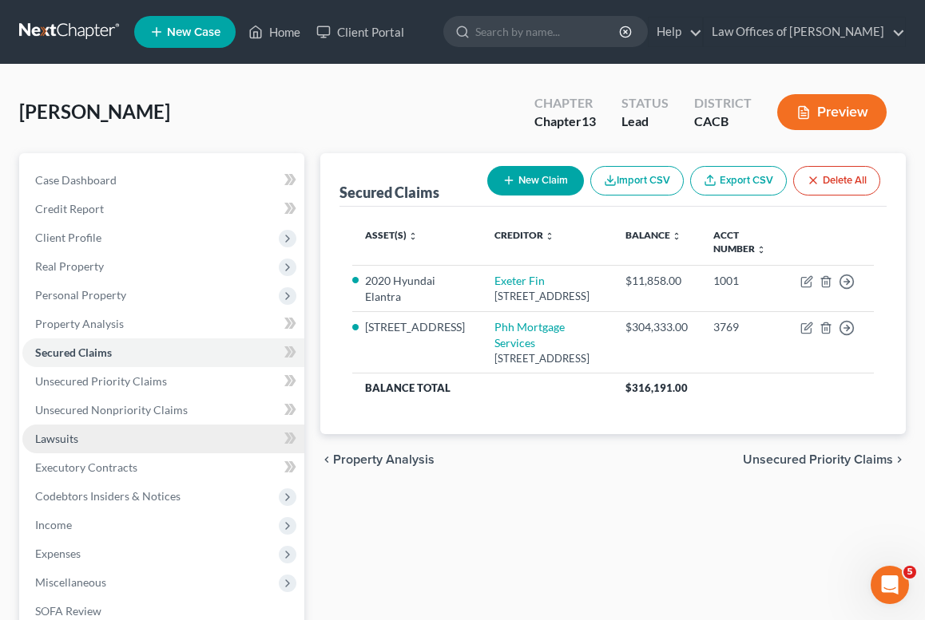
scroll to position [38, 0]
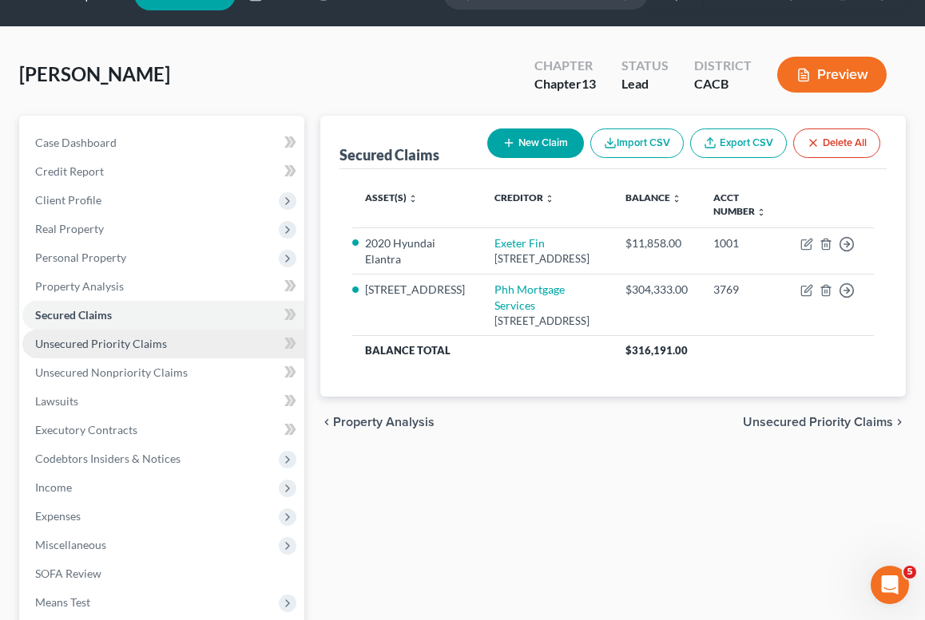
click at [85, 348] on span "Unsecured Priority Claims" at bounding box center [101, 344] width 132 height 14
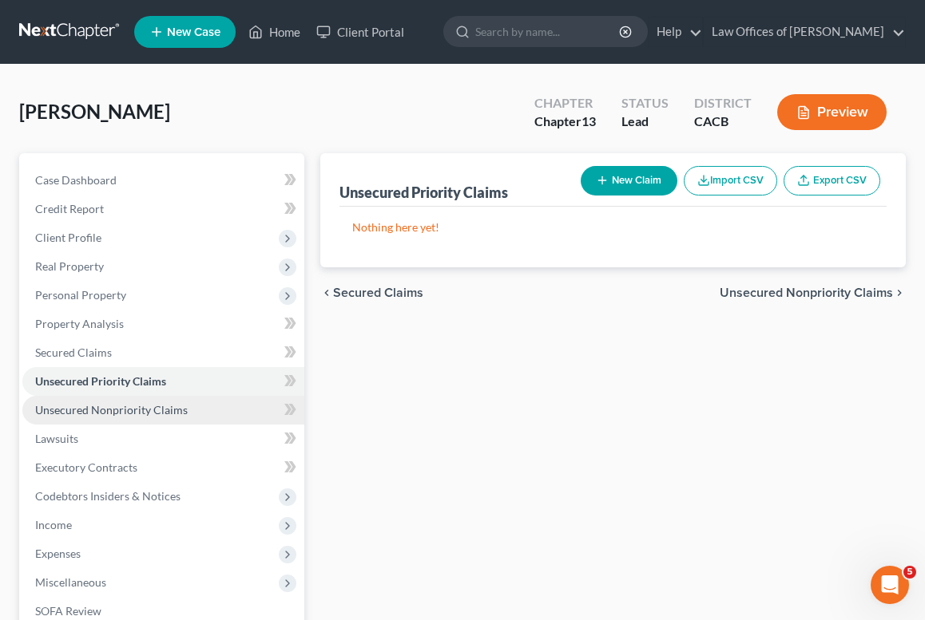
click at [120, 410] on span "Unsecured Nonpriority Claims" at bounding box center [111, 410] width 152 height 14
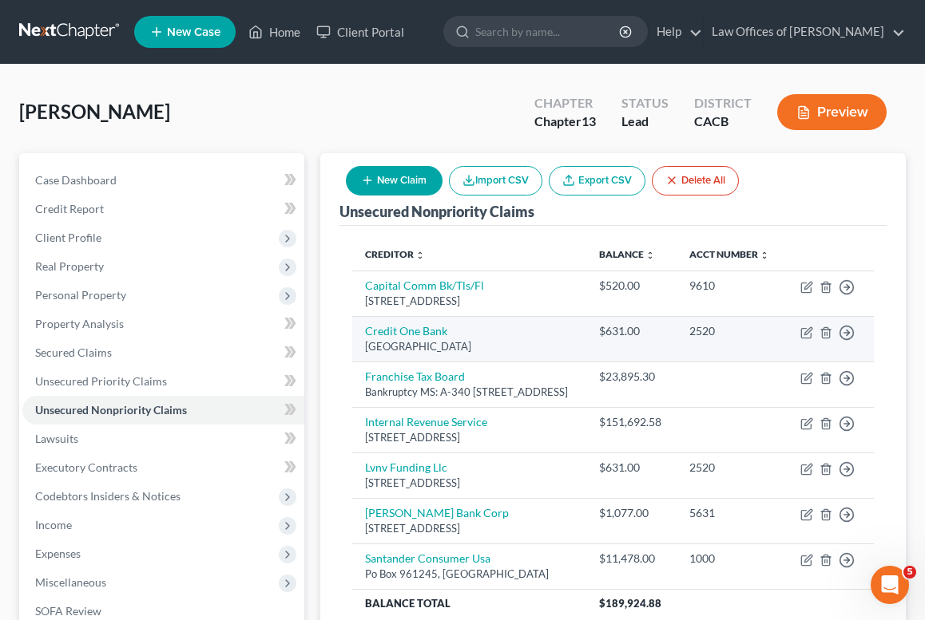
scroll to position [257, 0]
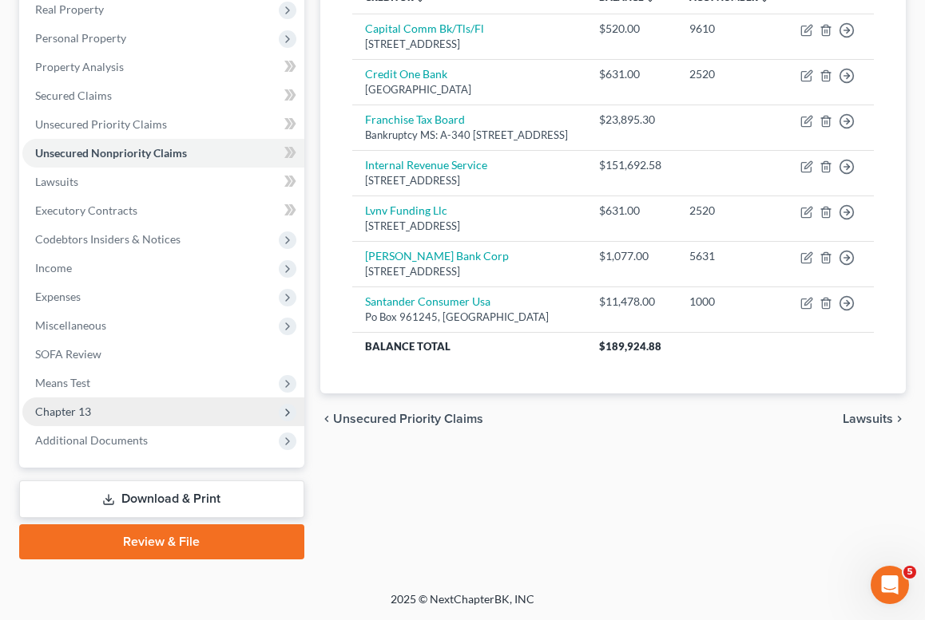
click at [93, 400] on span "Chapter 13" at bounding box center [163, 412] width 282 height 29
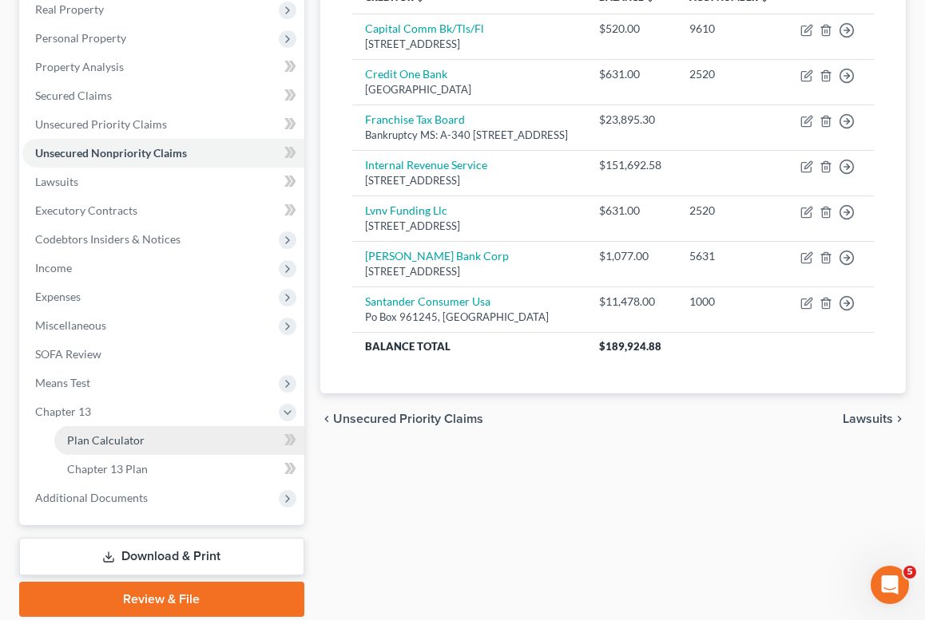
click at [159, 446] on link "Plan Calculator" at bounding box center [179, 440] width 250 height 29
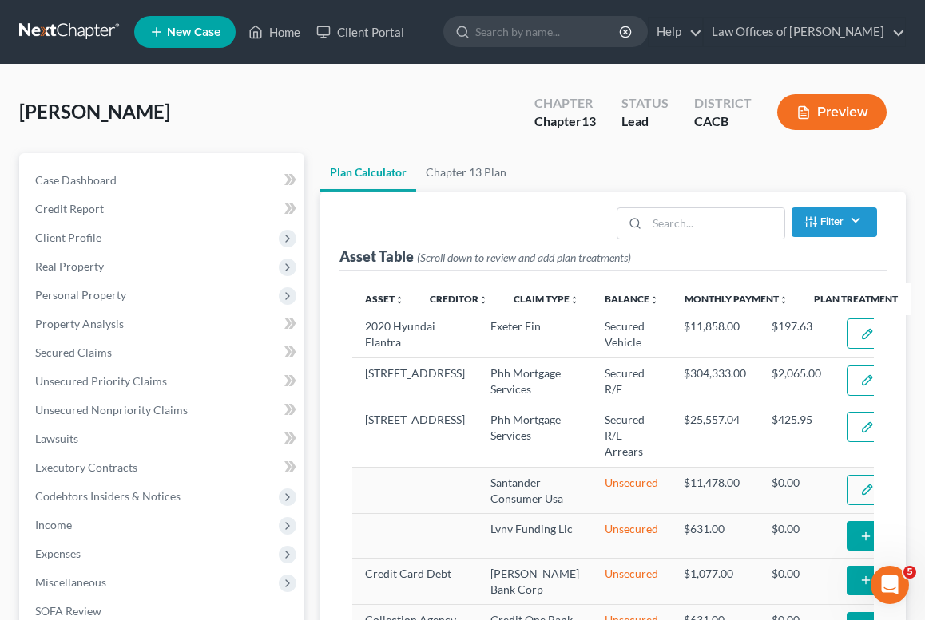
select select "59"
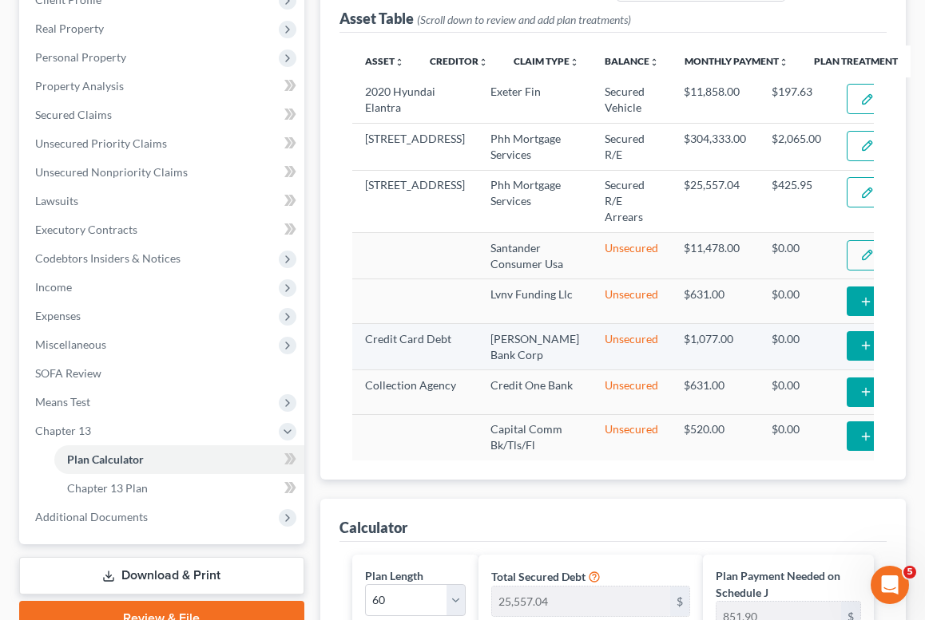
scroll to position [235, 0]
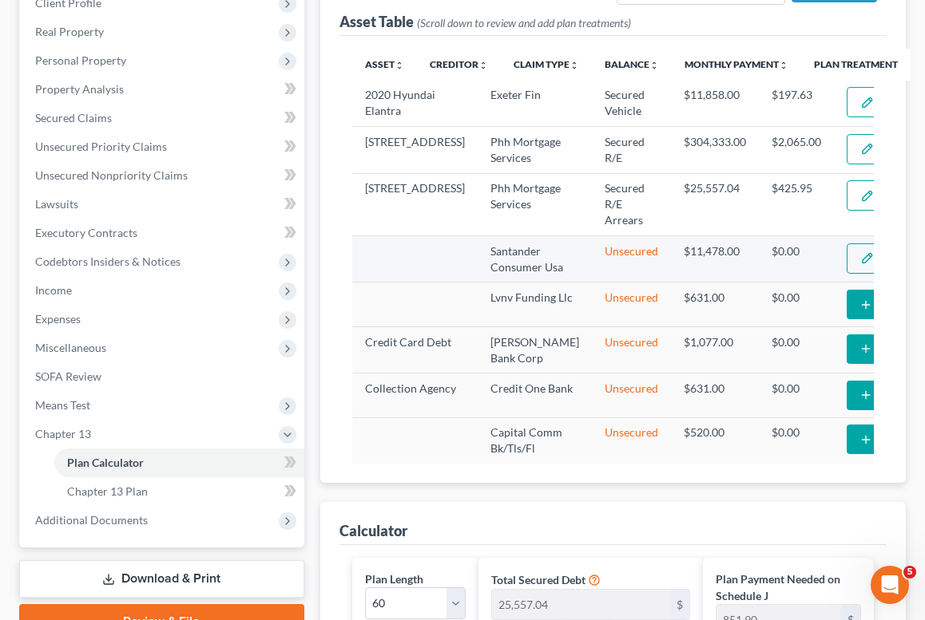
click at [846, 274] on button "Edit Special Treatment" at bounding box center [918, 259] width 145 height 30
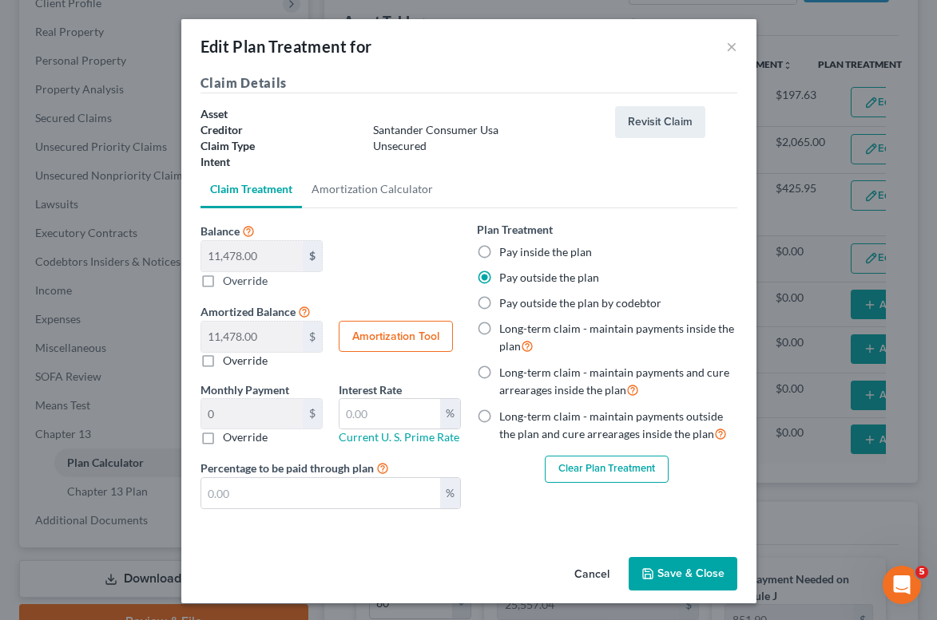
click at [523, 253] on label "Pay inside the plan" at bounding box center [545, 252] width 93 height 16
click at [516, 253] on input "Pay inside the plan" at bounding box center [510, 249] width 10 height 10
radio input "true"
click at [642, 564] on button "Save & Close" at bounding box center [682, 574] width 109 height 34
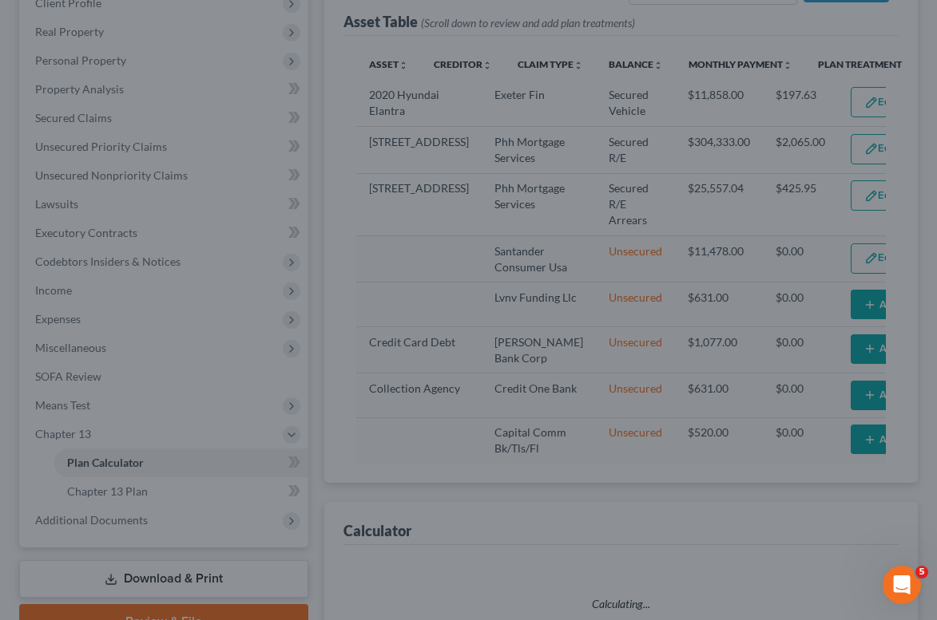
select select "59"
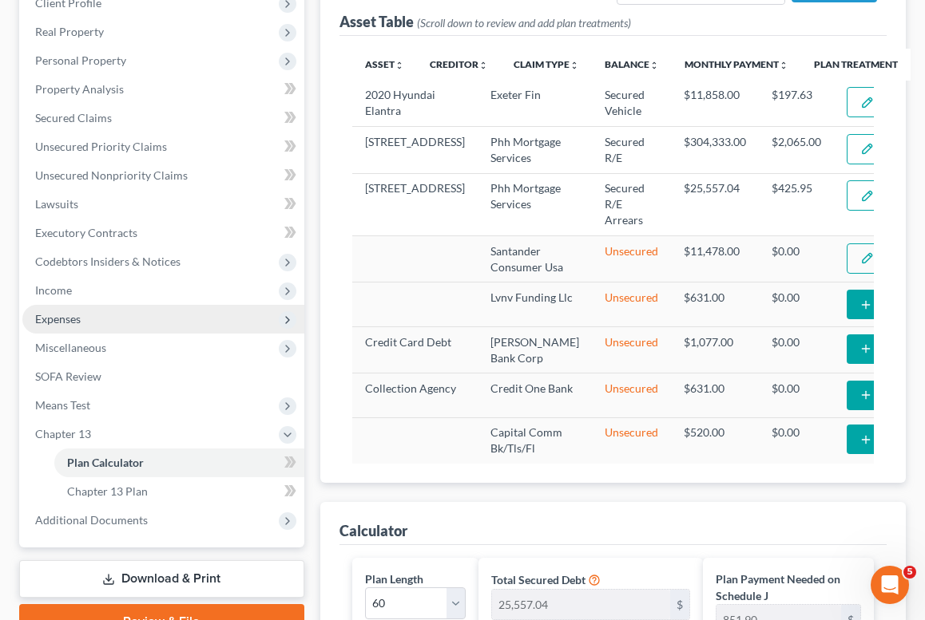
click at [89, 326] on span "Expenses" at bounding box center [163, 319] width 282 height 29
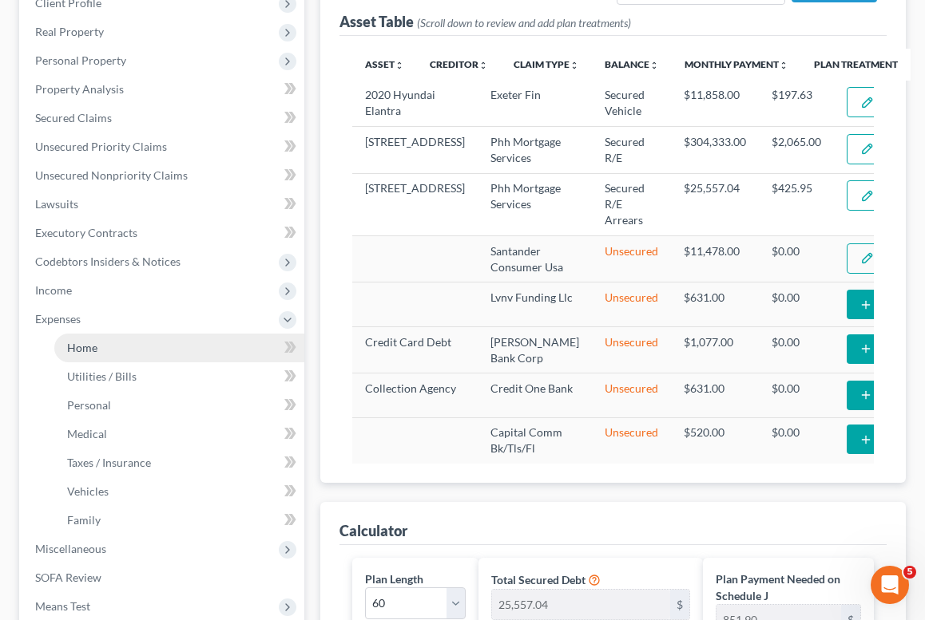
click at [110, 352] on link "Home" at bounding box center [179, 348] width 250 height 29
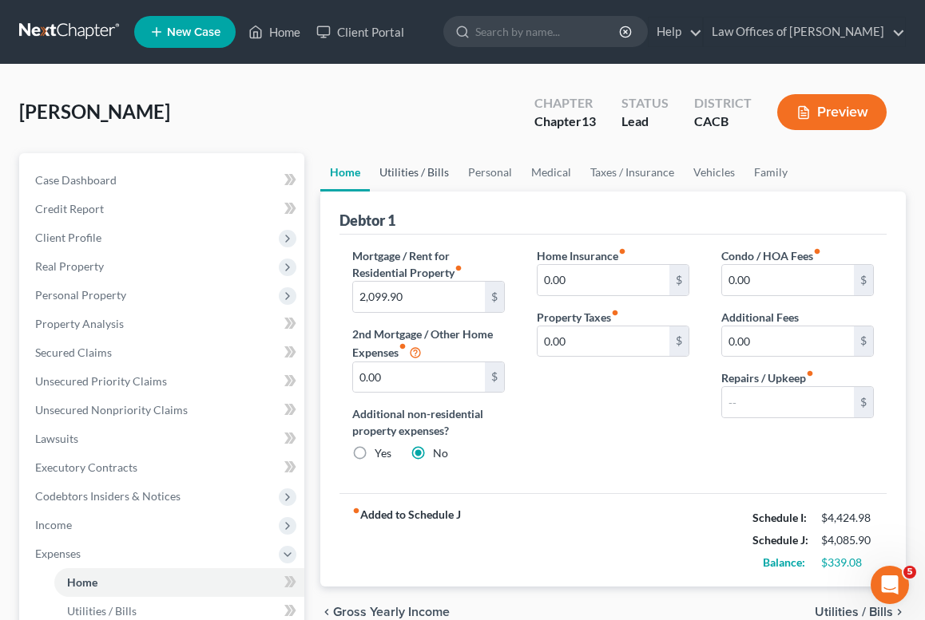
click at [402, 169] on link "Utilities / Bills" at bounding box center [414, 172] width 89 height 38
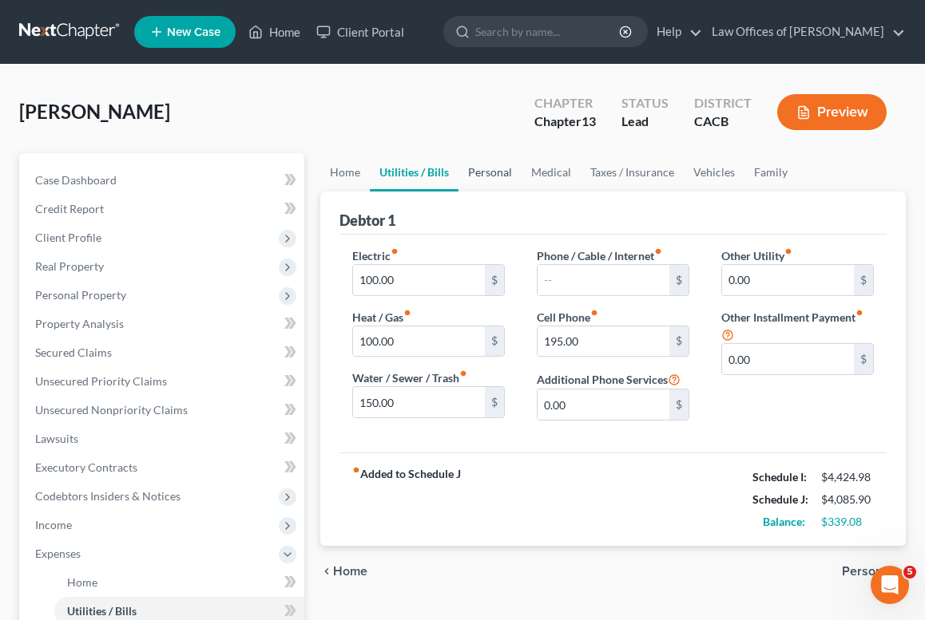
click at [503, 185] on link "Personal" at bounding box center [489, 172] width 63 height 38
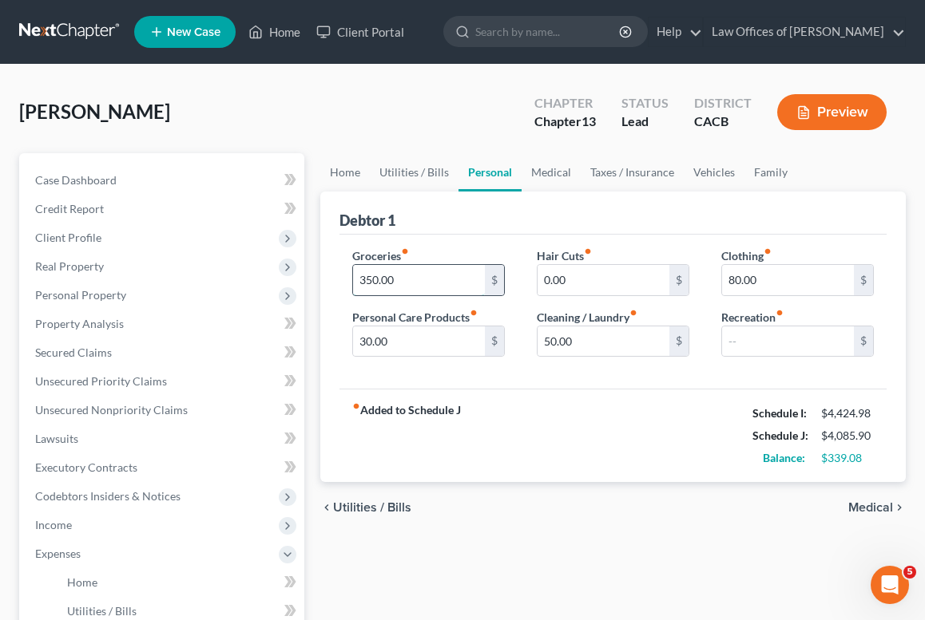
click at [414, 284] on input "350.00" at bounding box center [419, 280] width 132 height 30
type input "300"
click at [753, 287] on input "80.00" at bounding box center [788, 280] width 132 height 30
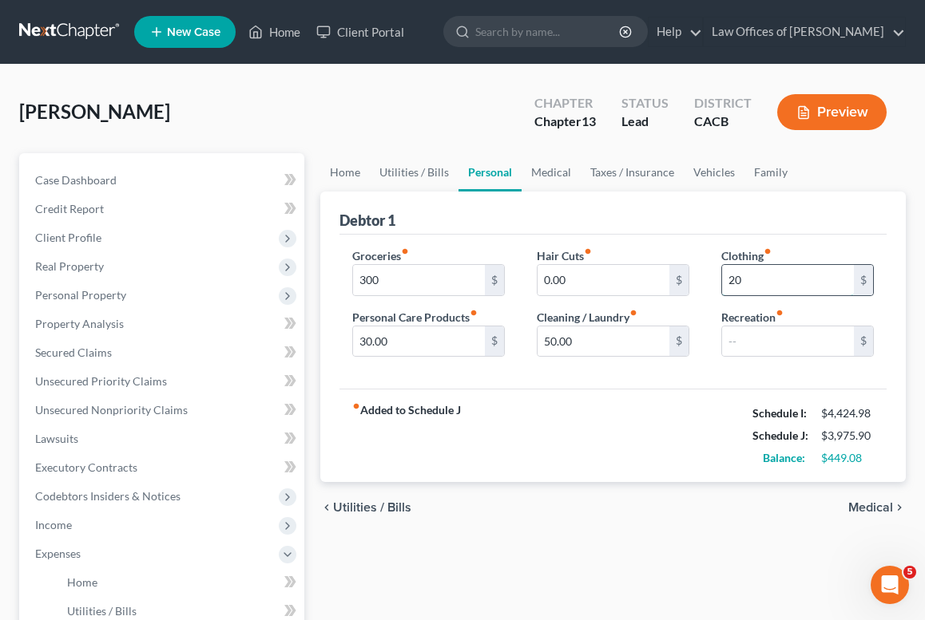
type input "20"
click at [448, 333] on input "30.00" at bounding box center [419, 342] width 132 height 30
click at [560, 346] on input "50.00" at bounding box center [603, 342] width 132 height 30
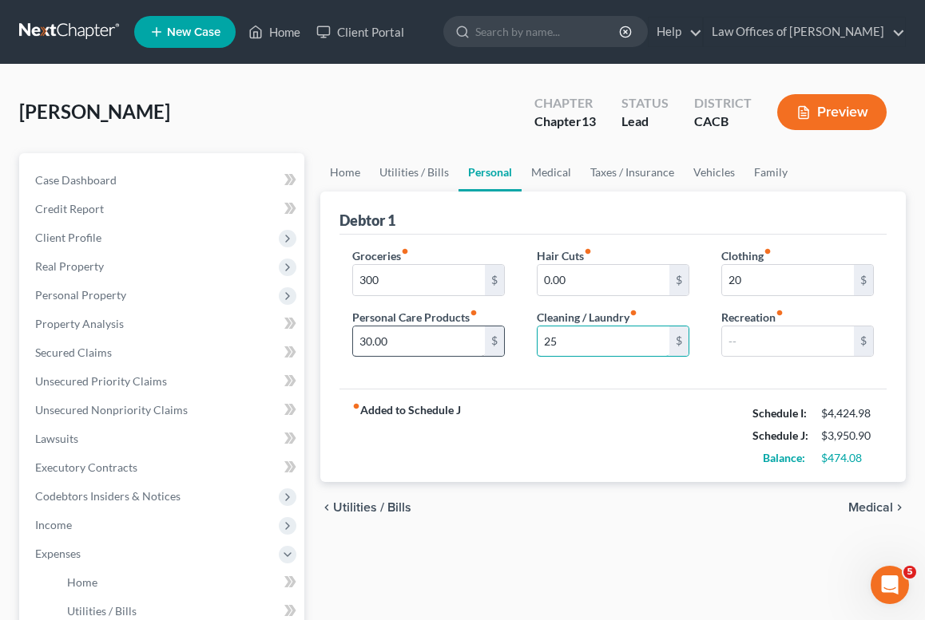
type input "25"
click at [467, 347] on input "30.00" at bounding box center [419, 342] width 132 height 30
click at [556, 170] on link "Medical" at bounding box center [550, 172] width 59 height 38
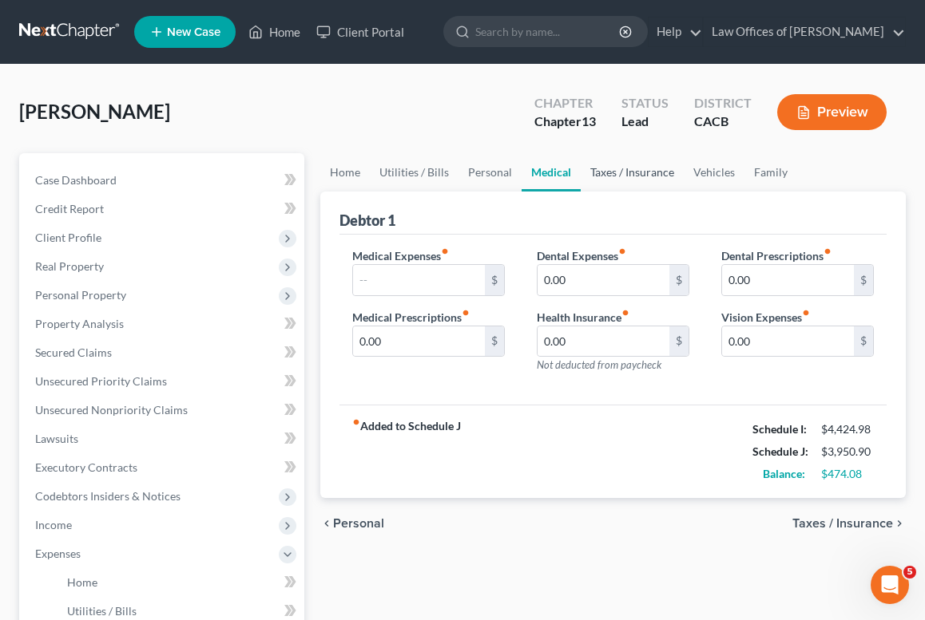
click at [619, 177] on link "Taxes / Insurance" at bounding box center [631, 172] width 103 height 38
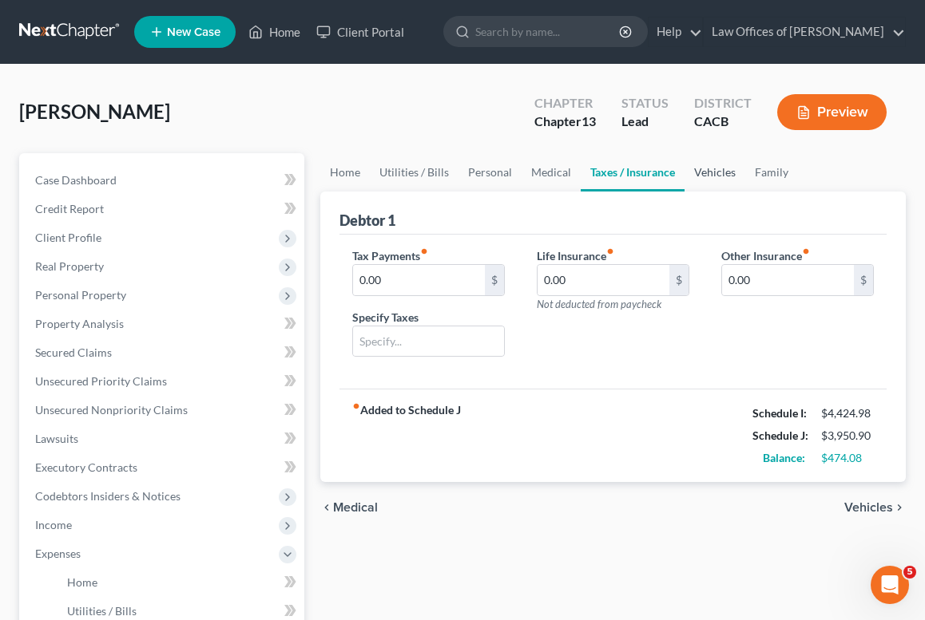
click at [685, 181] on link "Vehicles" at bounding box center [714, 172] width 61 height 38
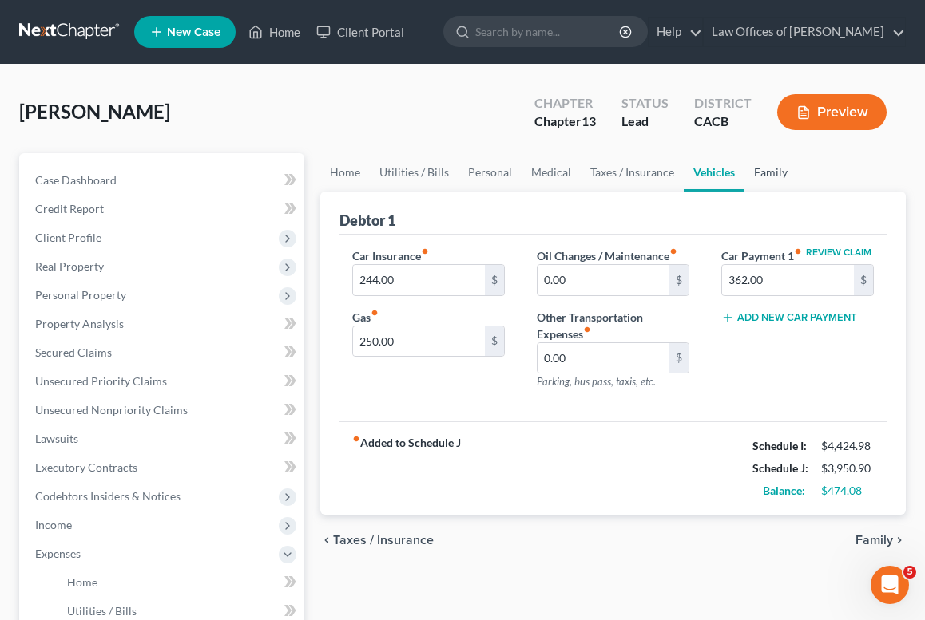
click at [767, 175] on link "Family" at bounding box center [770, 172] width 53 height 38
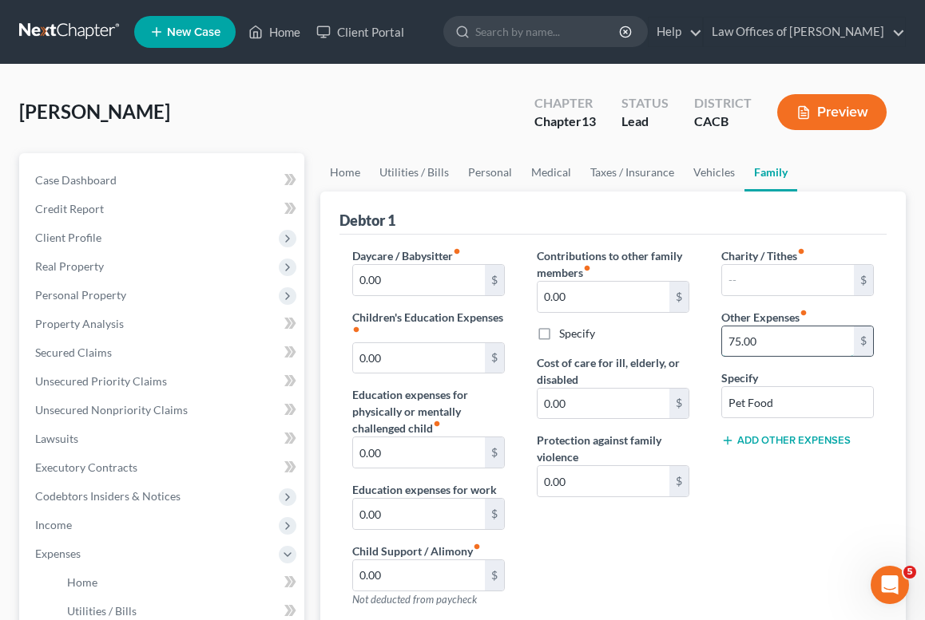
click at [758, 350] on input "75.00" at bounding box center [788, 342] width 132 height 30
type input "25"
